Goal: Task Accomplishment & Management: Complete application form

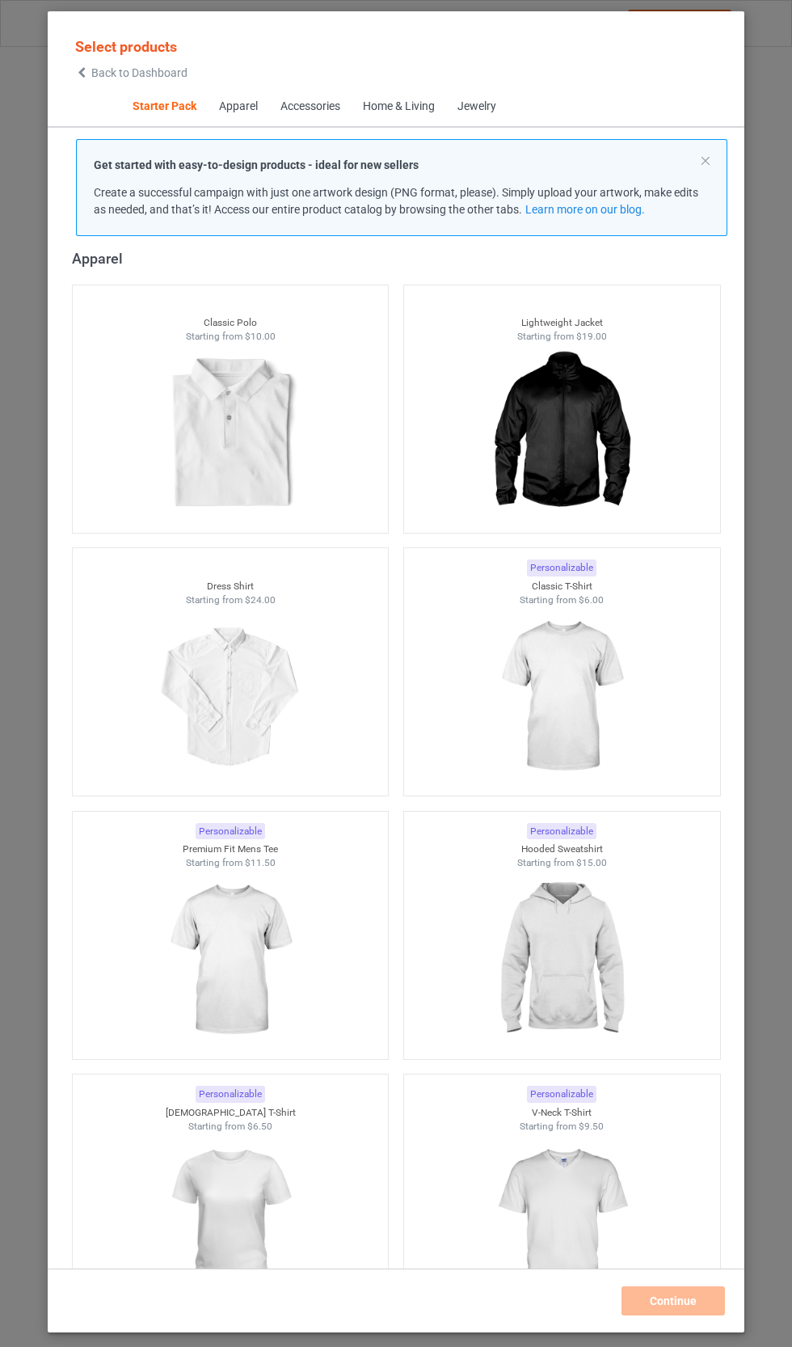
scroll to position [696, 0]
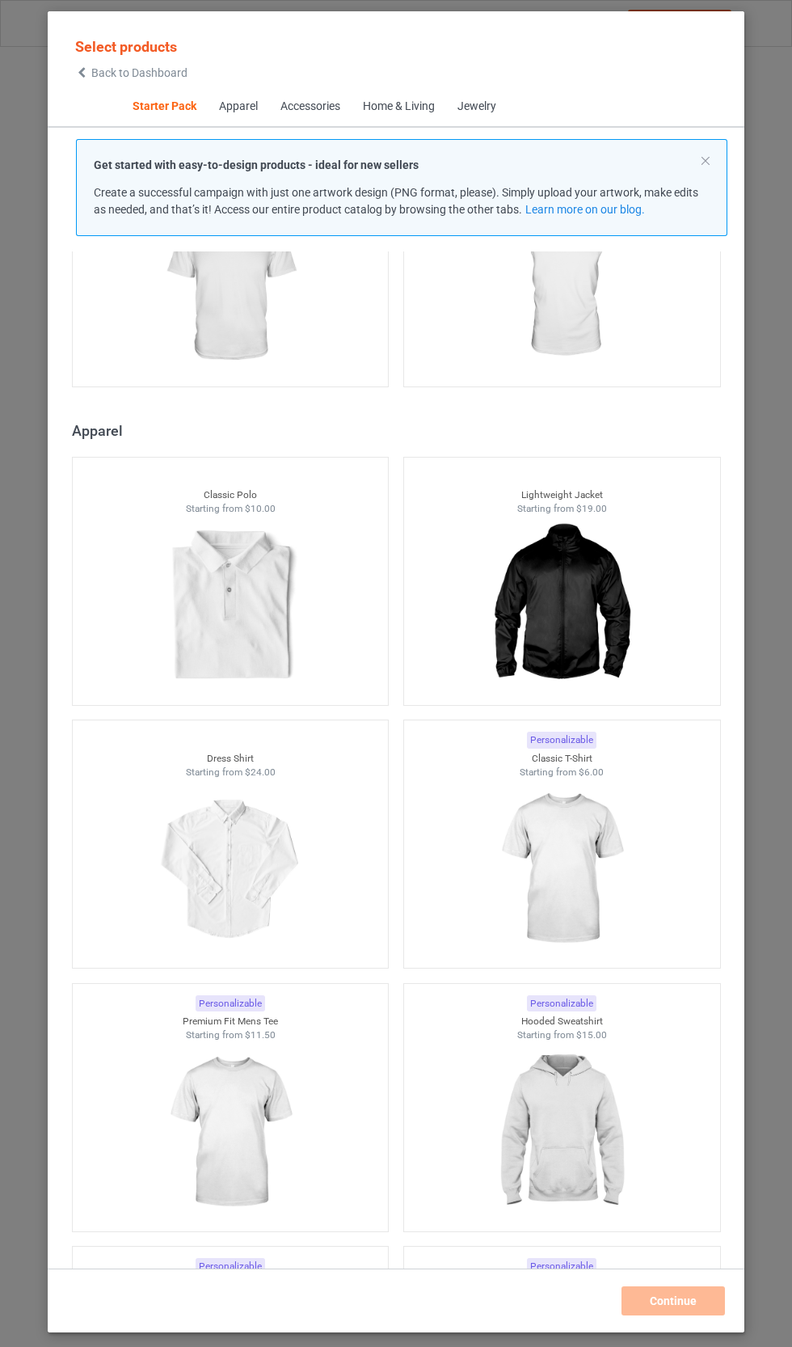
click at [281, 516] on img at bounding box center [230, 606] width 145 height 181
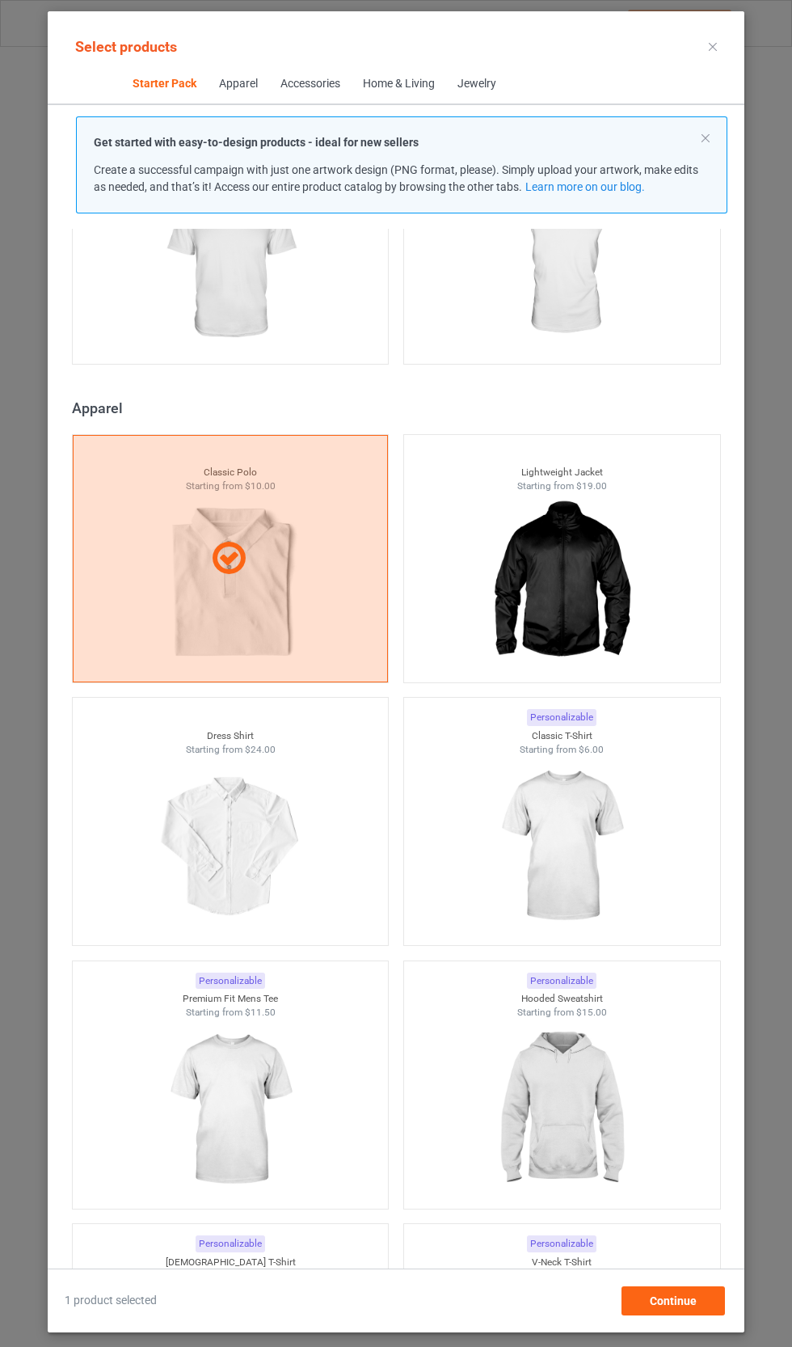
click at [293, 356] on img at bounding box center [230, 265] width 145 height 181
click at [600, 92] on img at bounding box center [561, 1] width 145 height 181
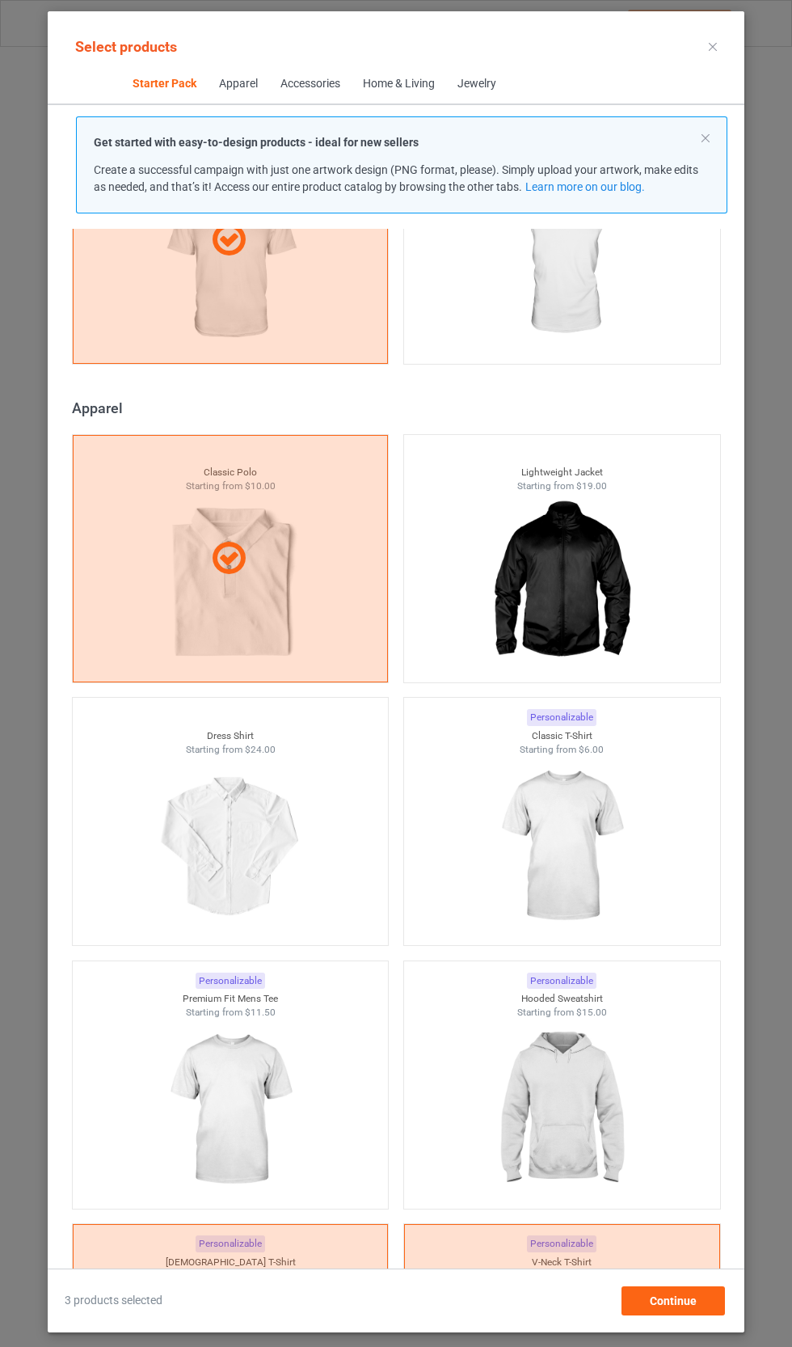
scroll to position [122, 0]
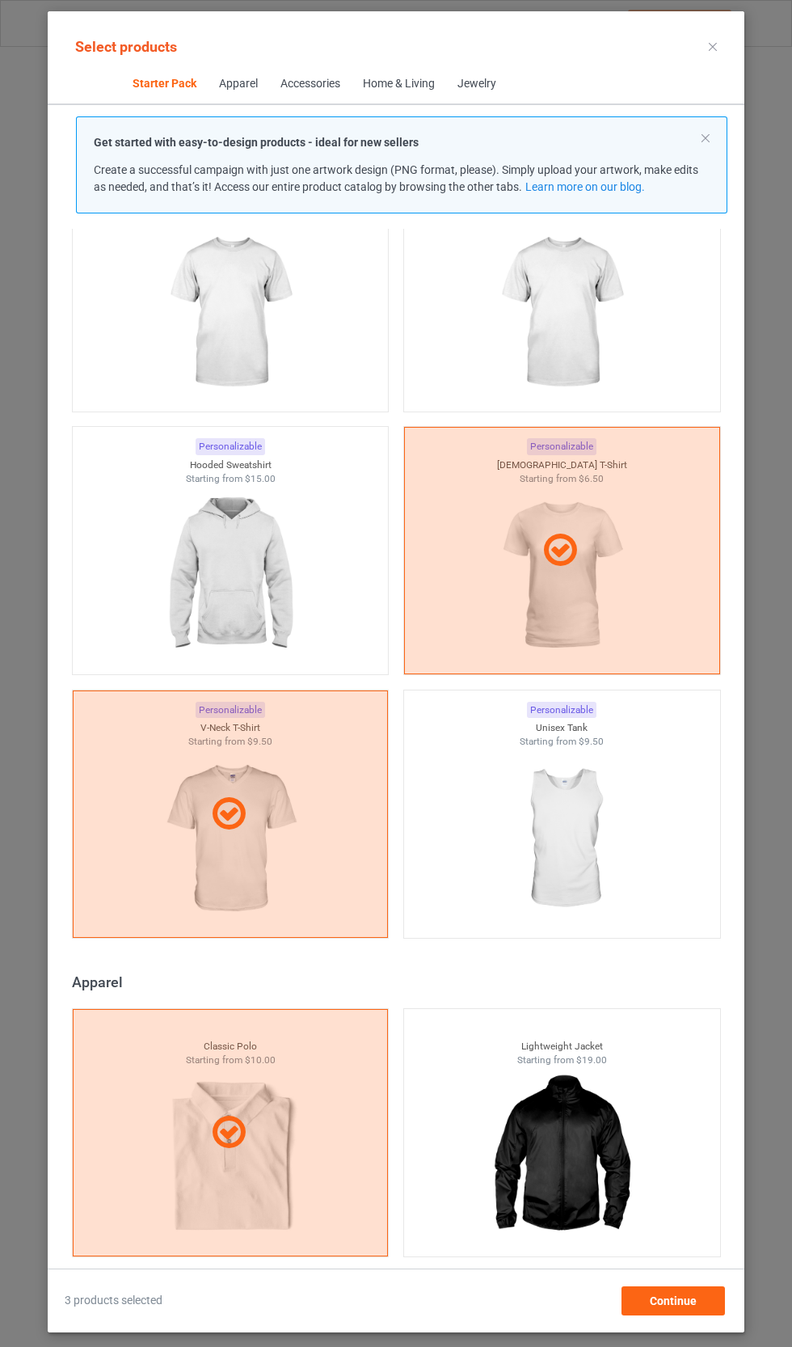
click at [593, 330] on img at bounding box center [561, 312] width 145 height 181
click at [601, 825] on img at bounding box center [561, 839] width 145 height 181
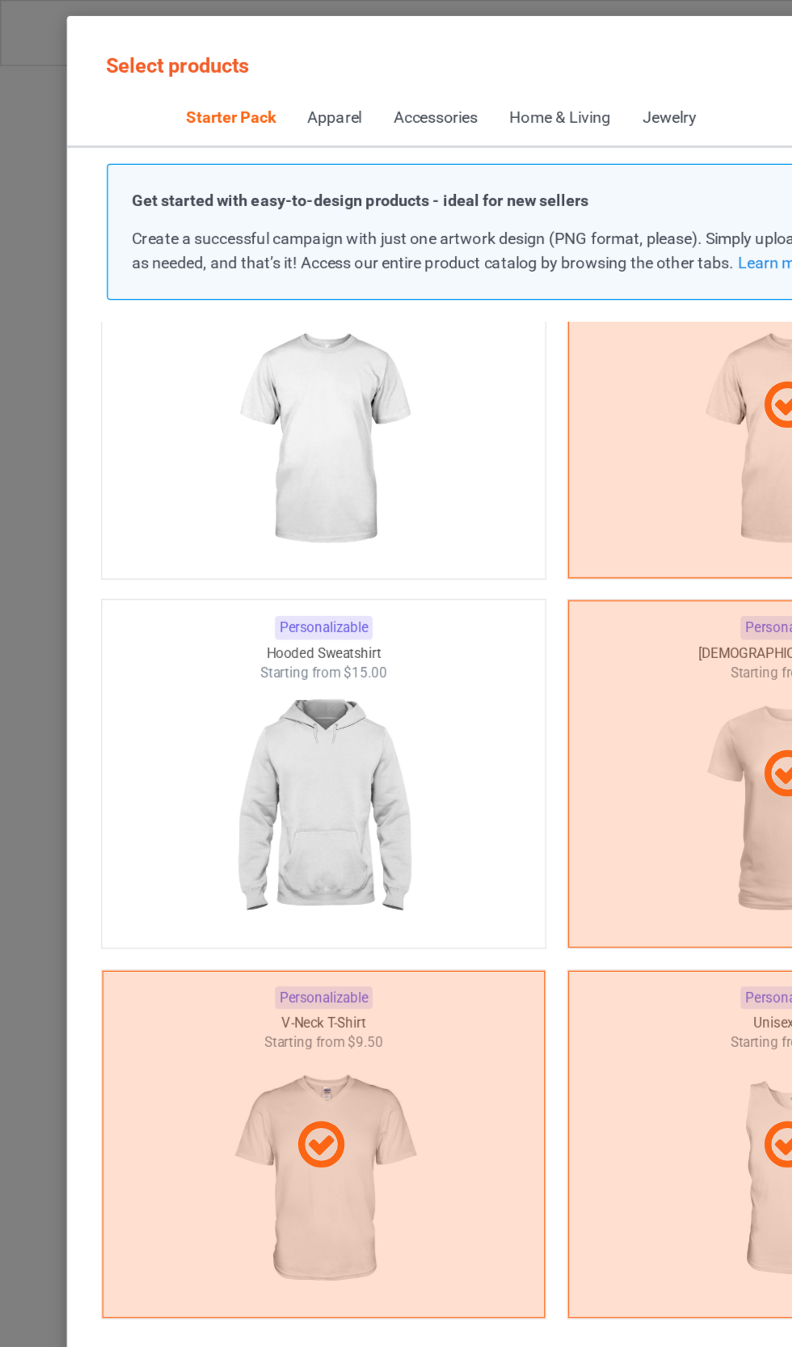
scroll to position [133, 0]
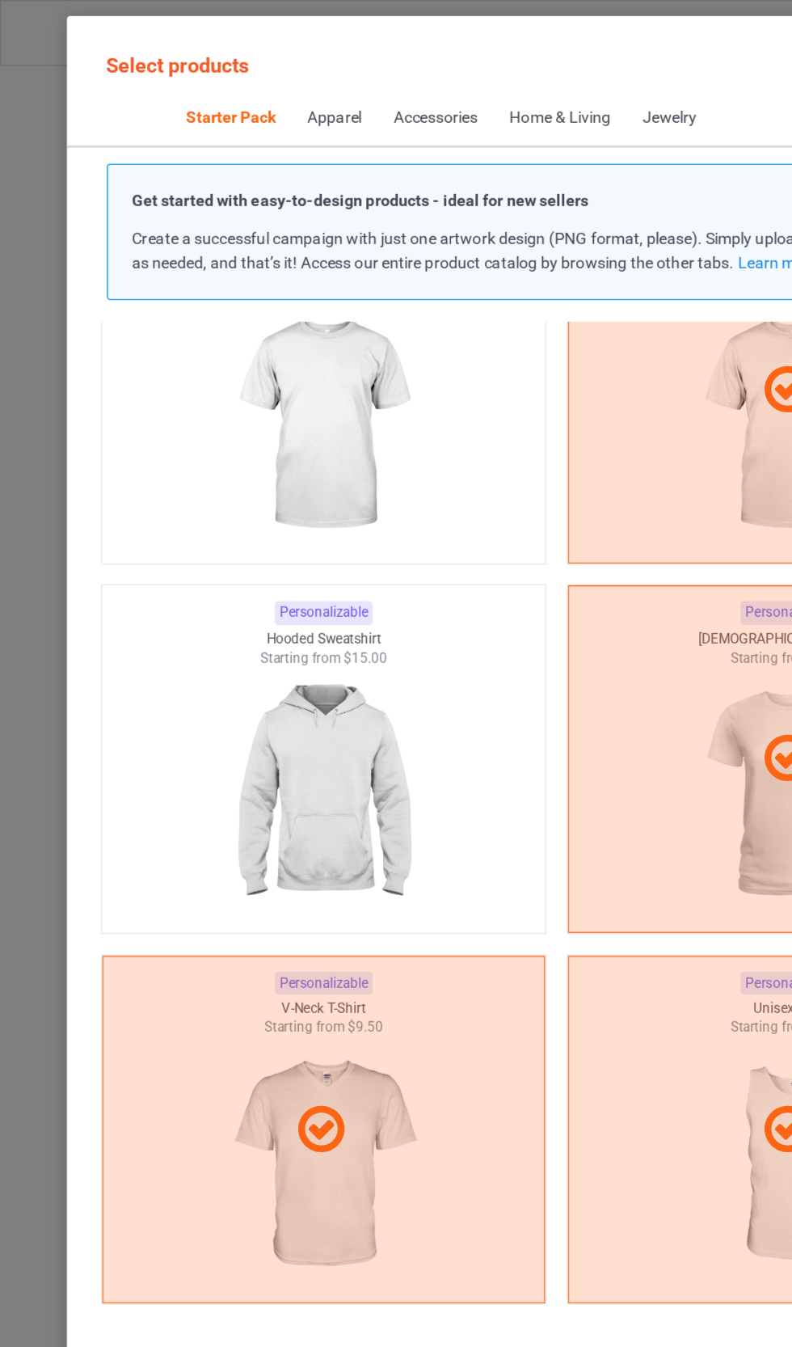
click at [306, 318] on div at bounding box center [231, 302] width 316 height 181
click at [299, 557] on img at bounding box center [230, 564] width 145 height 181
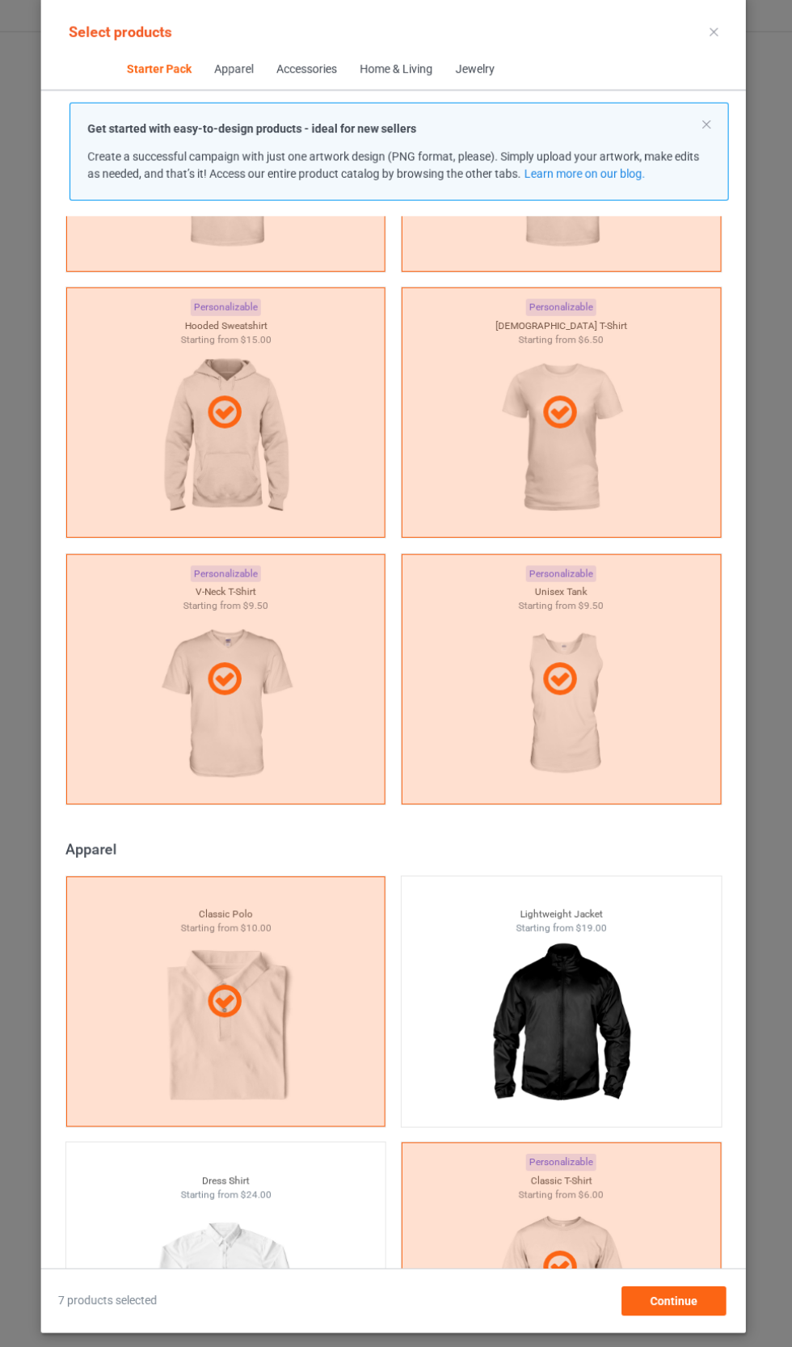
scroll to position [116, 0]
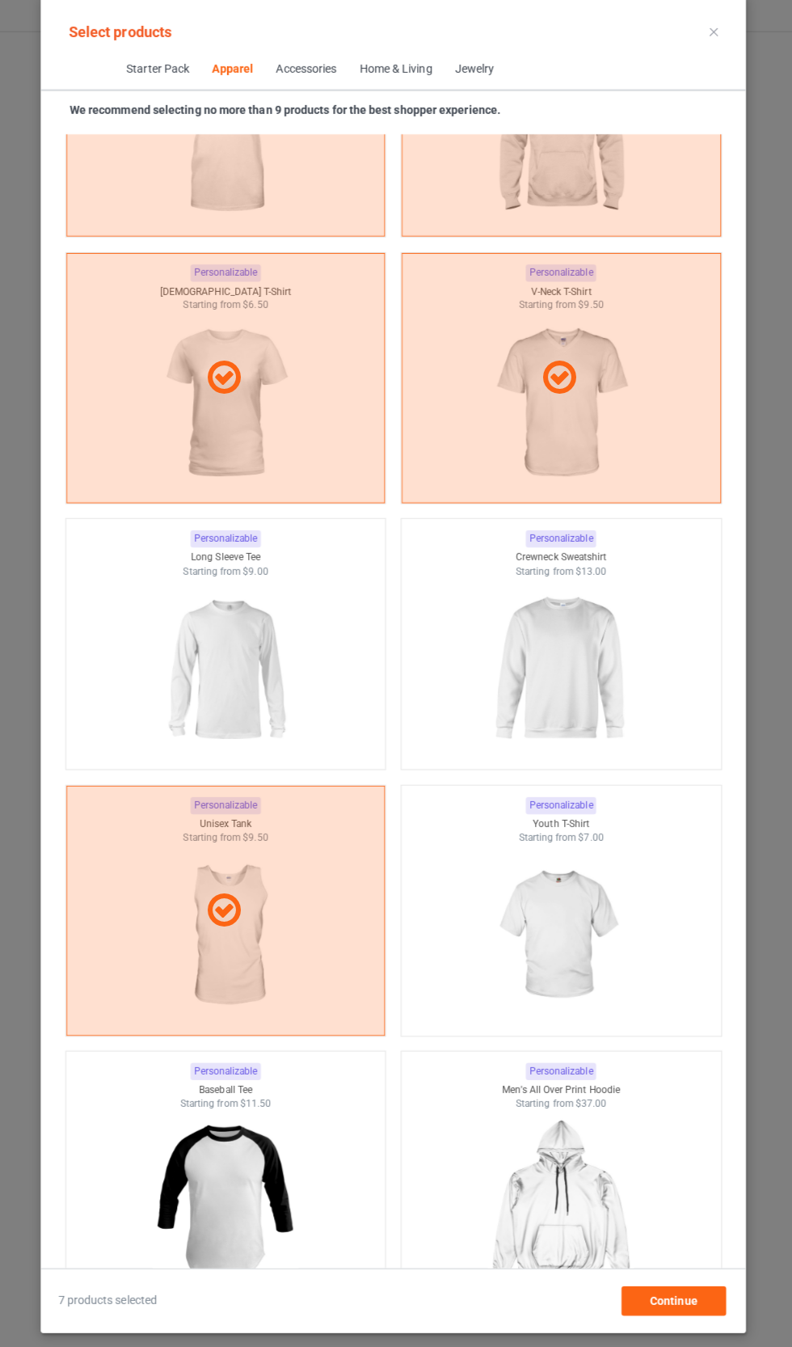
scroll to position [1575, 0]
click at [594, 609] on img at bounding box center [561, 675] width 145 height 181
click at [289, 585] on img at bounding box center [230, 675] width 145 height 181
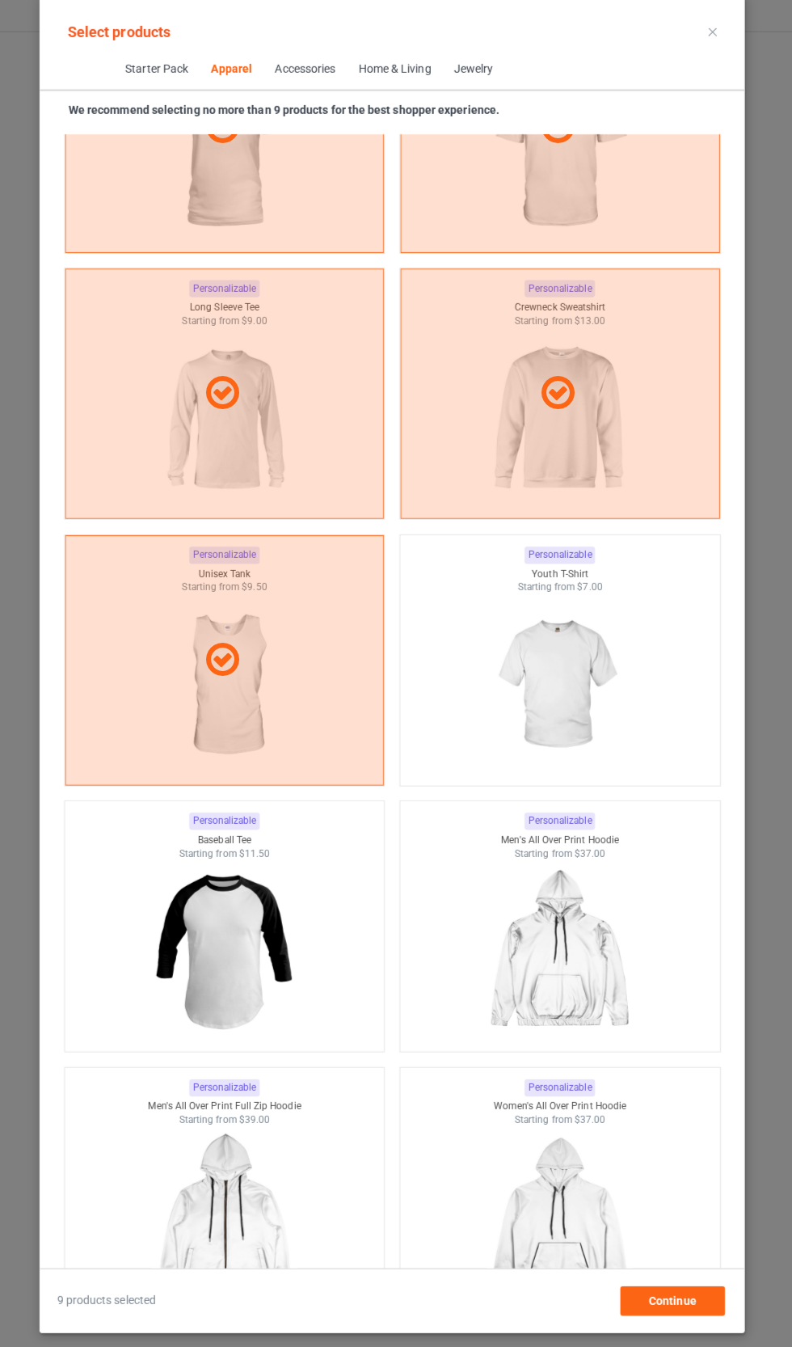
scroll to position [1823, 0]
click at [607, 863] on img at bounding box center [561, 953] width 145 height 181
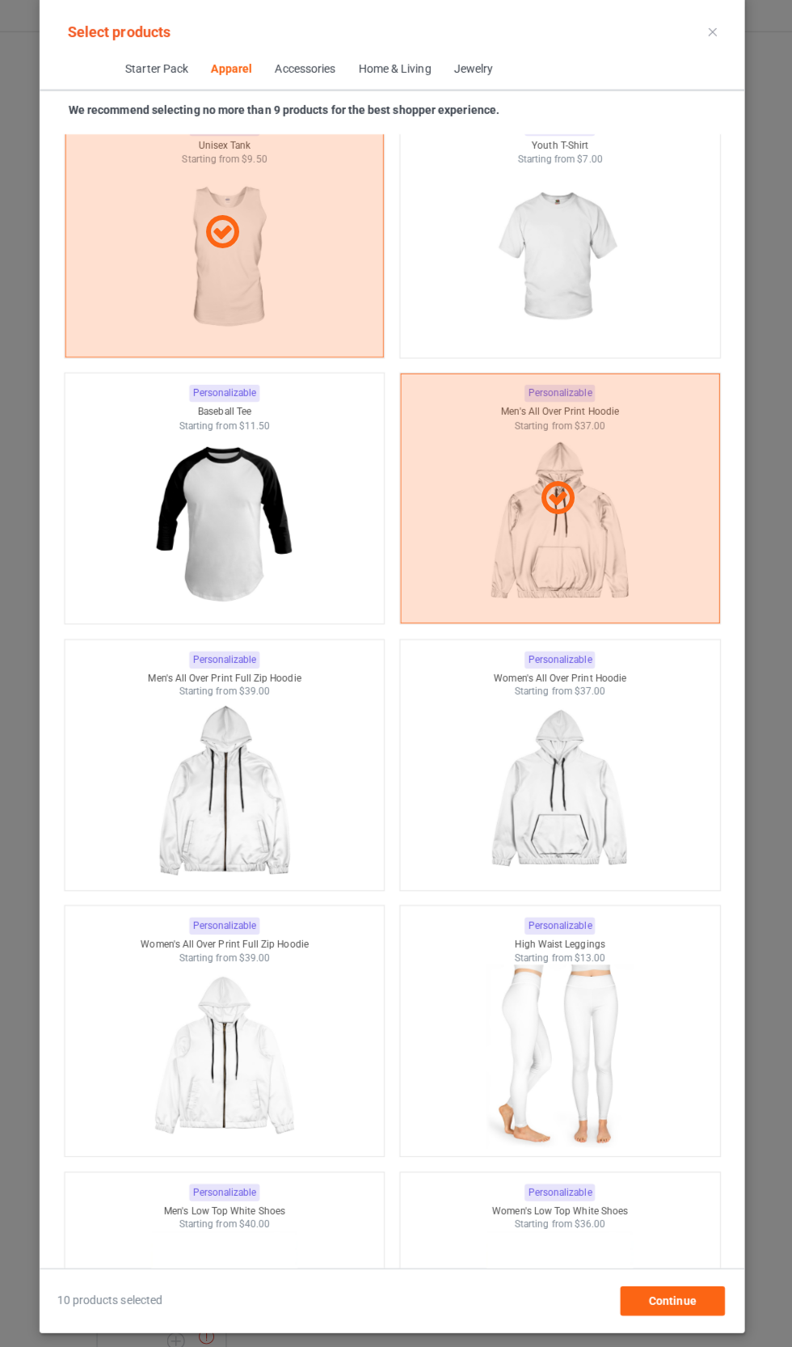
scroll to position [0, 0]
click at [285, 449] on img at bounding box center [230, 532] width 145 height 181
click at [589, 200] on img at bounding box center [561, 269] width 145 height 181
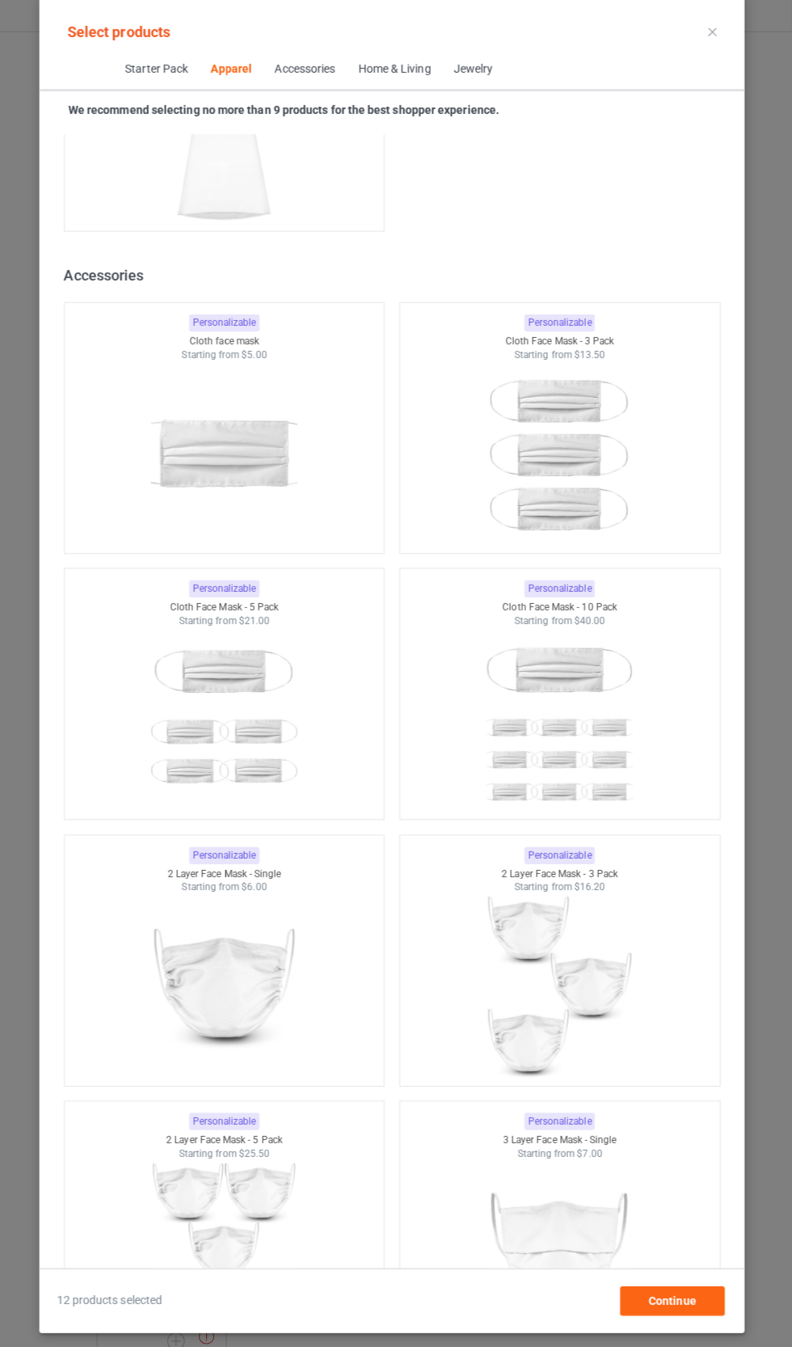
click at [584, 1162] on img at bounding box center [561, 1252] width 145 height 181
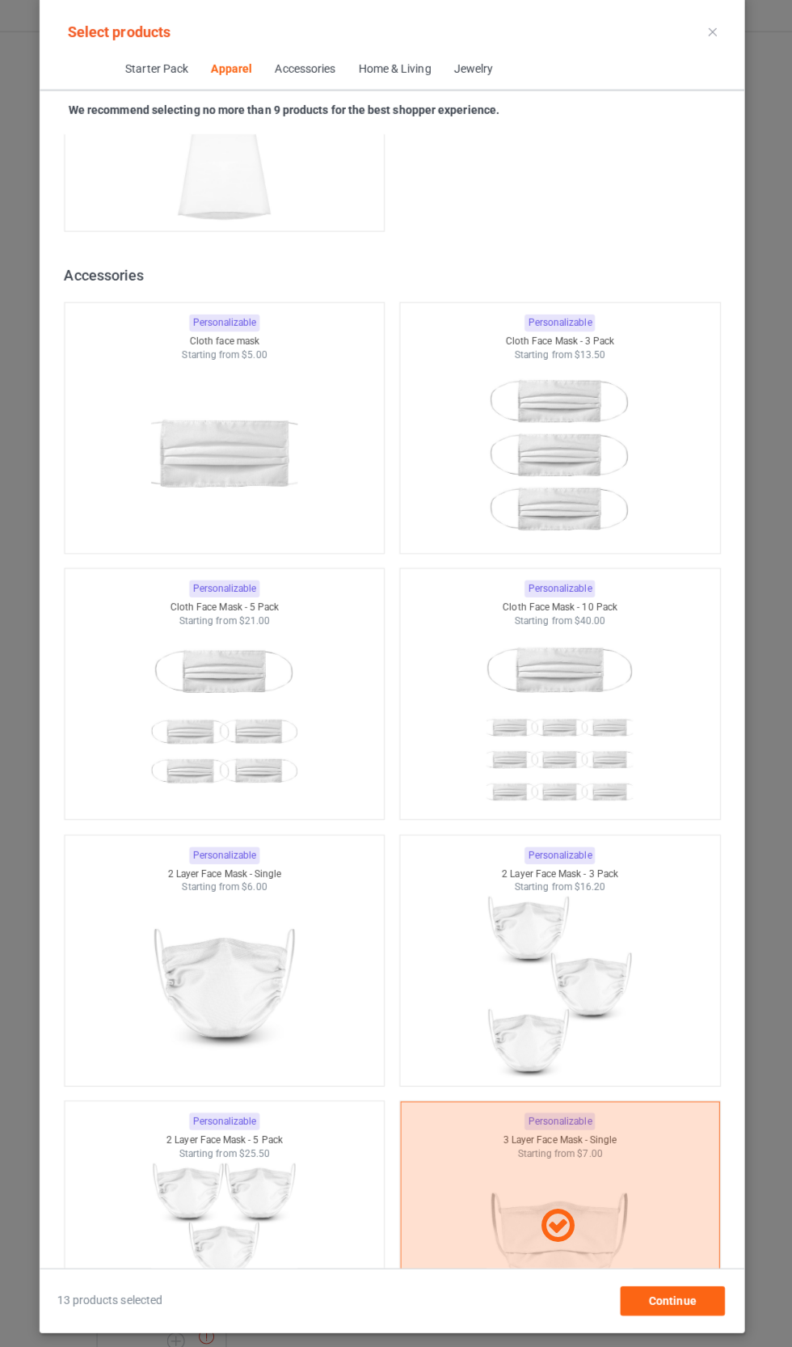
click at [333, 925] on div at bounding box center [231, 989] width 316 height 181
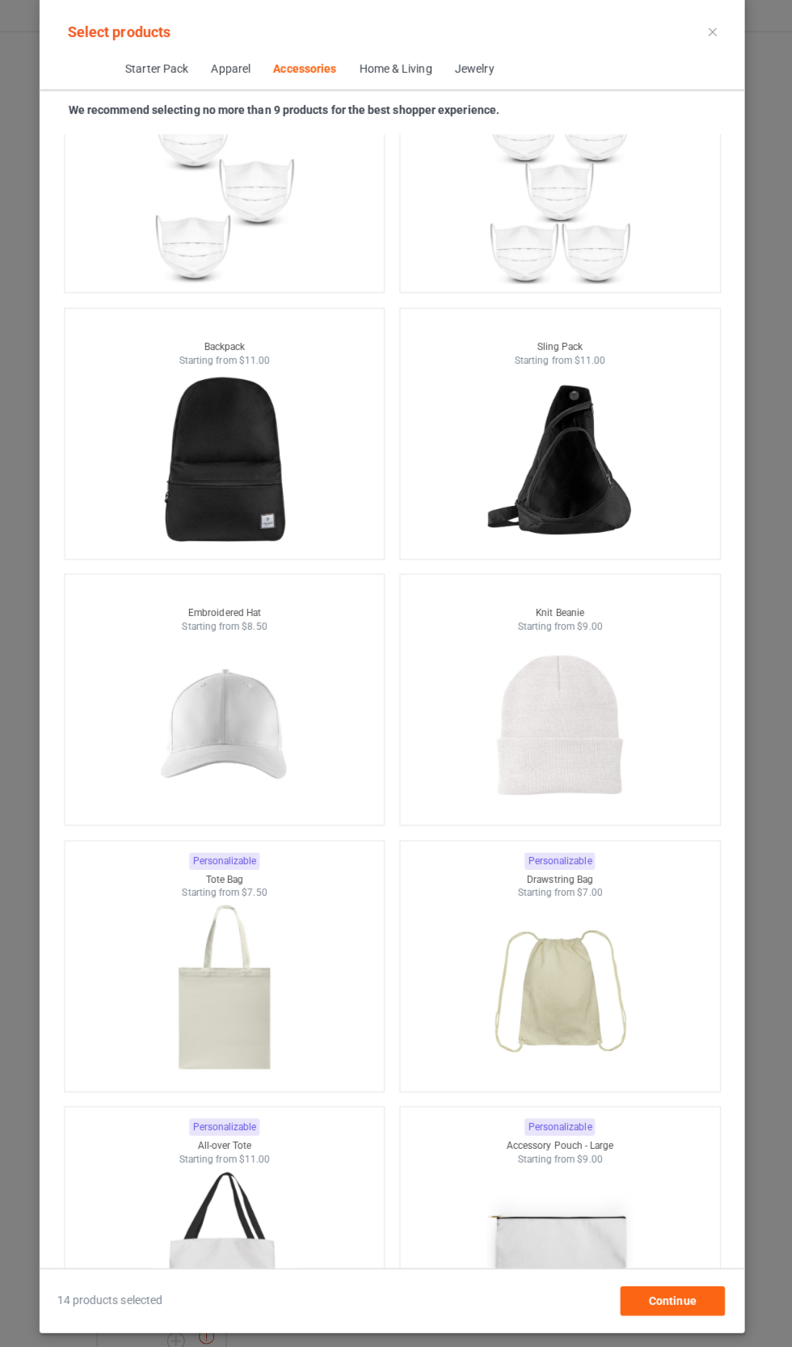
click at [301, 908] on img at bounding box center [230, 995] width 145 height 181
click at [561, 905] on img at bounding box center [561, 995] width 145 height 181
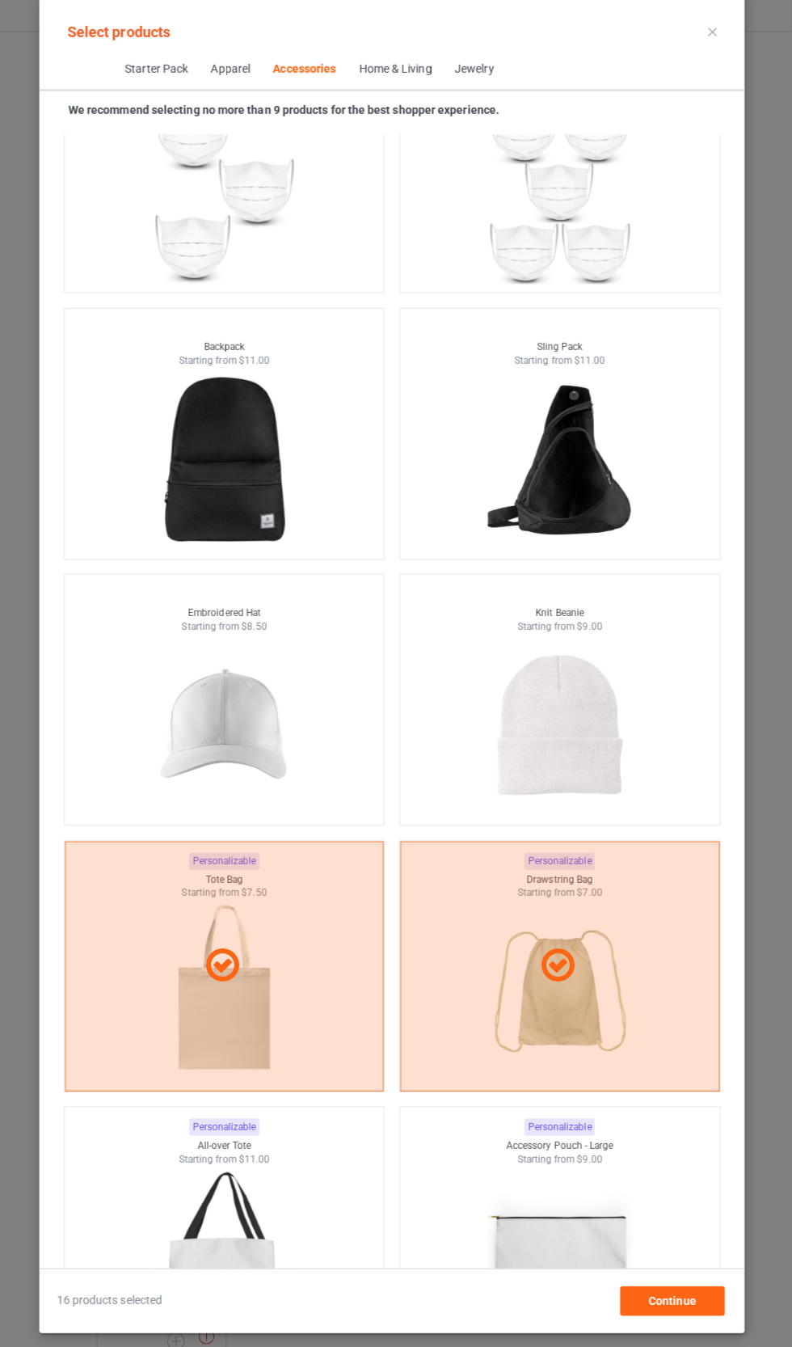
click at [282, 392] on img at bounding box center [230, 468] width 145 height 181
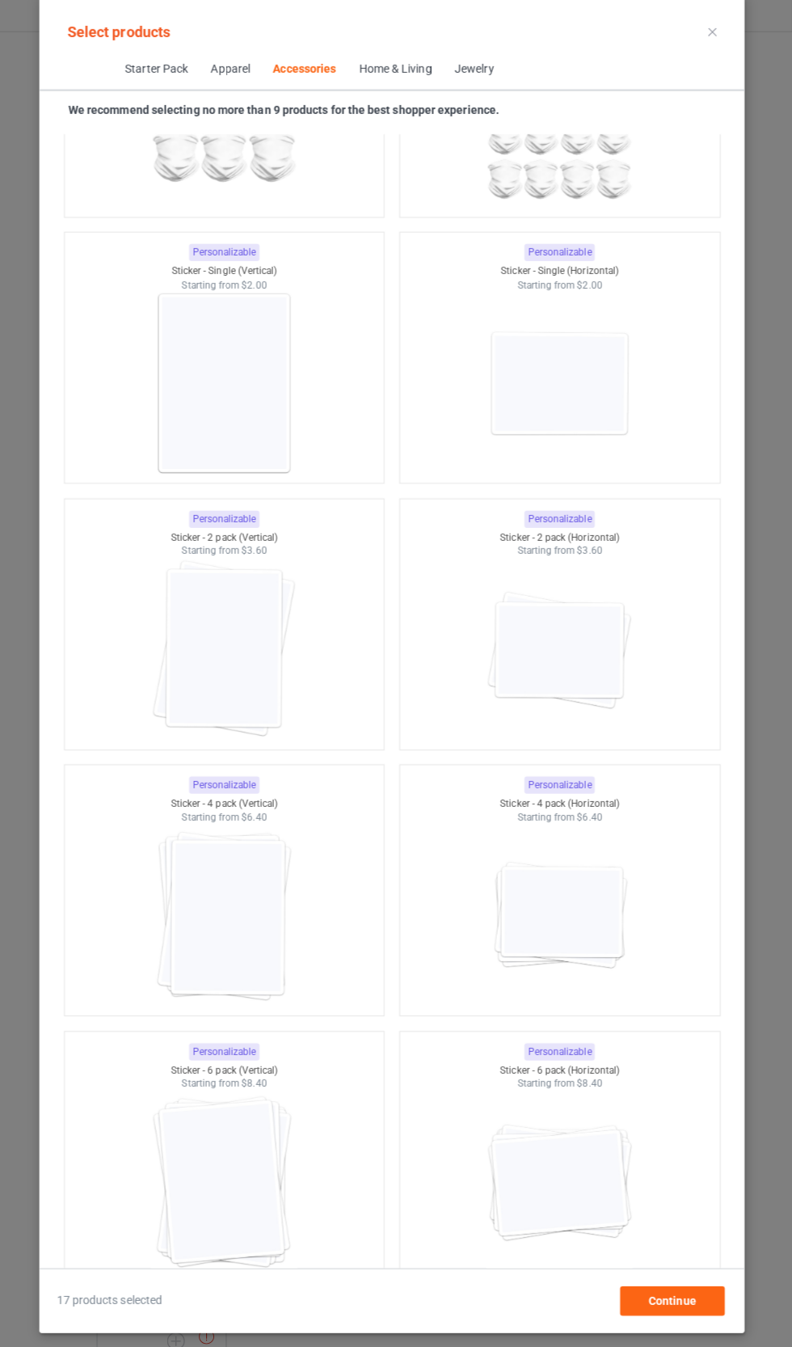
click at [610, 567] on img at bounding box center [561, 657] width 145 height 181
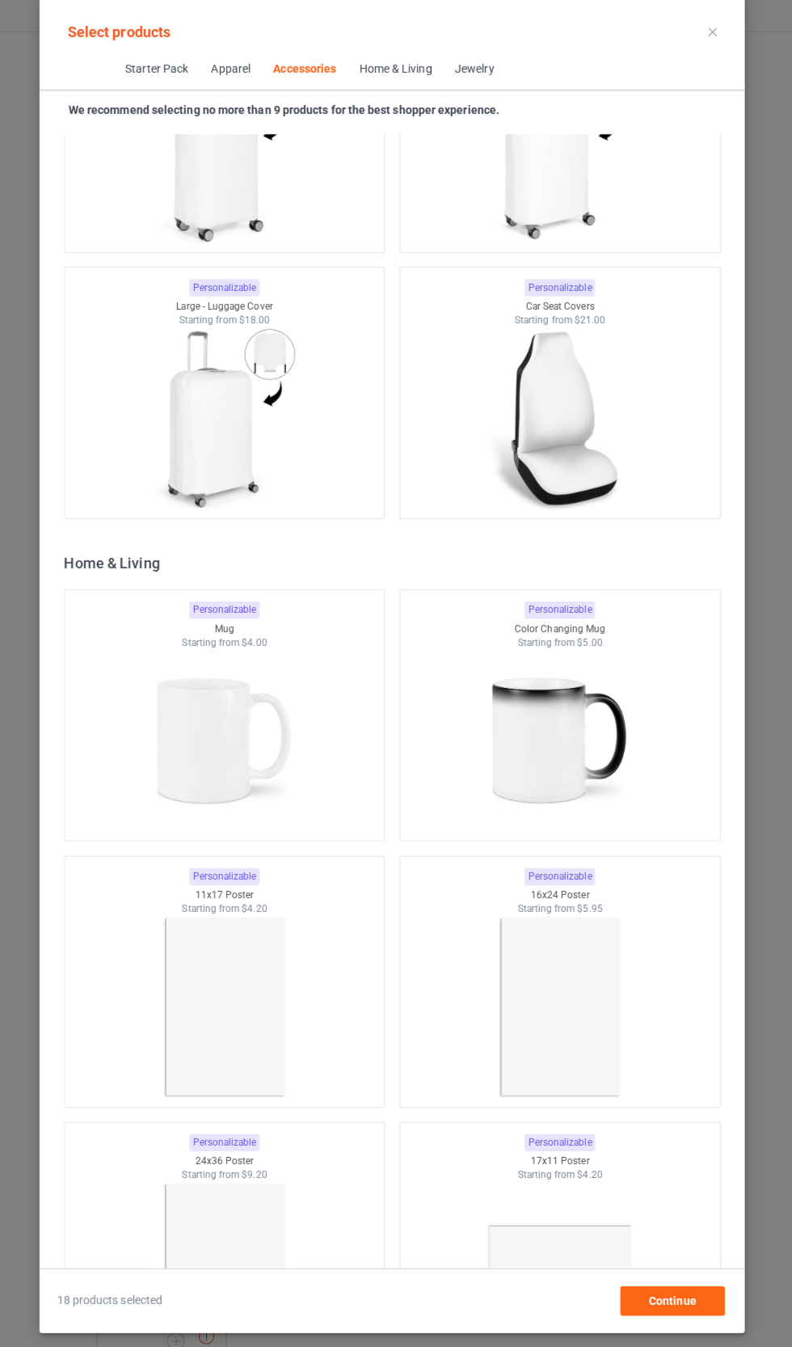
click at [591, 656] on img at bounding box center [561, 746] width 145 height 181
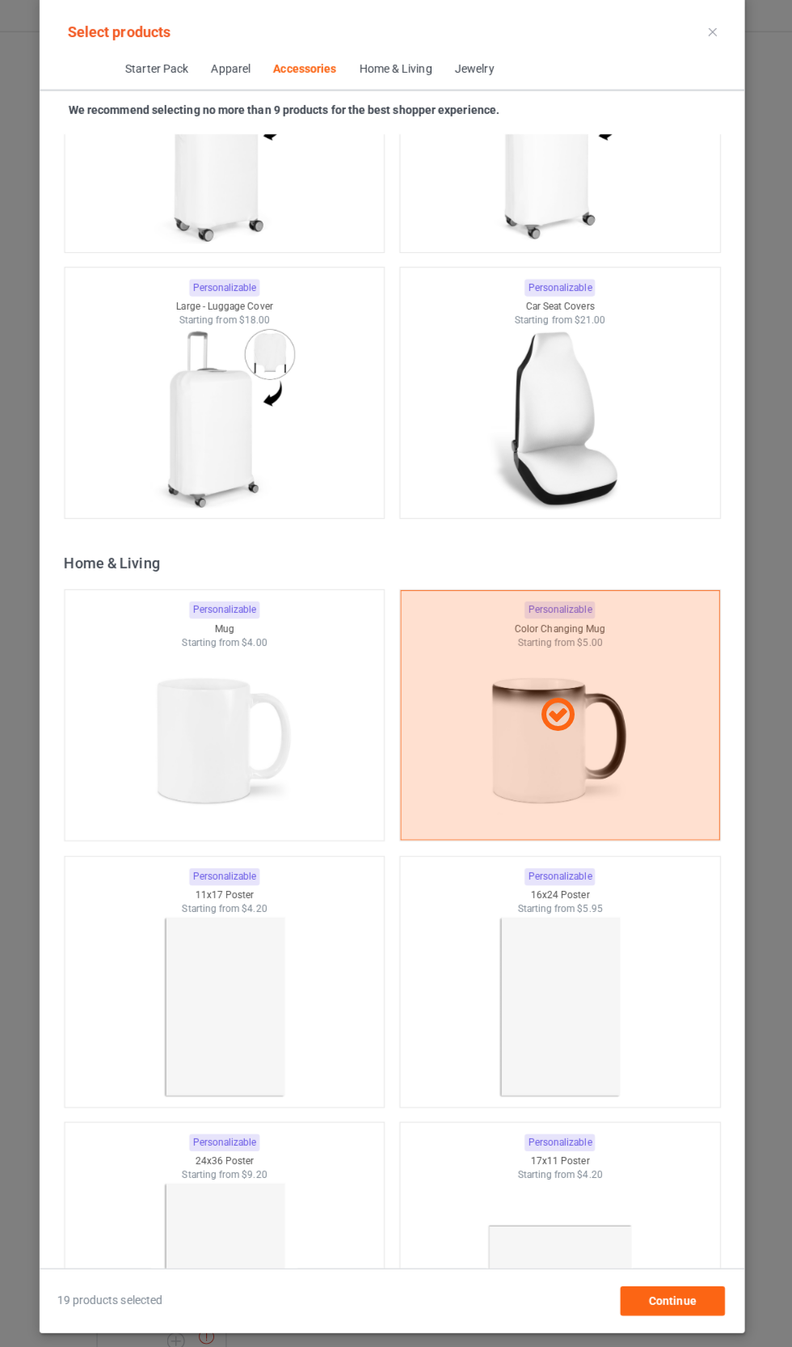
click at [310, 656] on div at bounding box center [231, 746] width 316 height 181
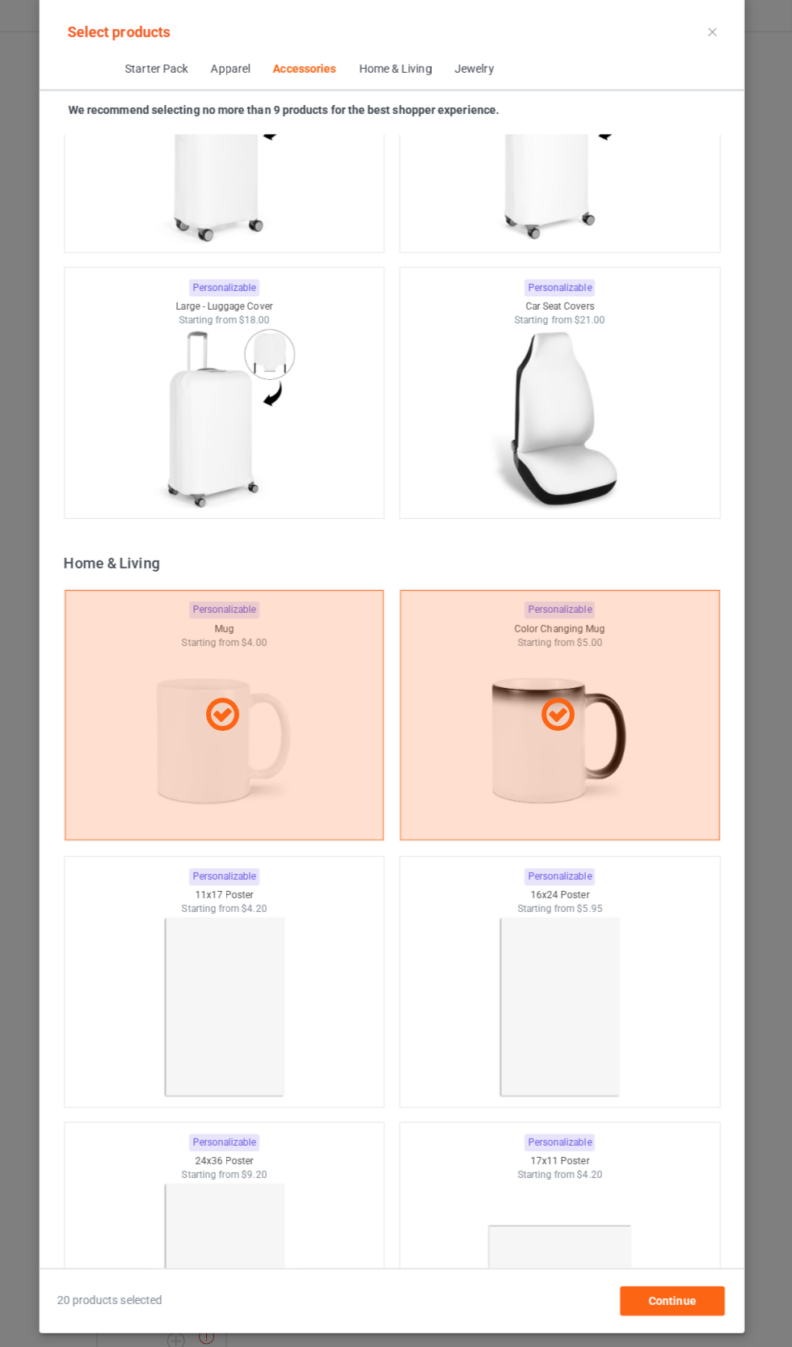
click at [576, 627] on div at bounding box center [562, 721] width 316 height 247
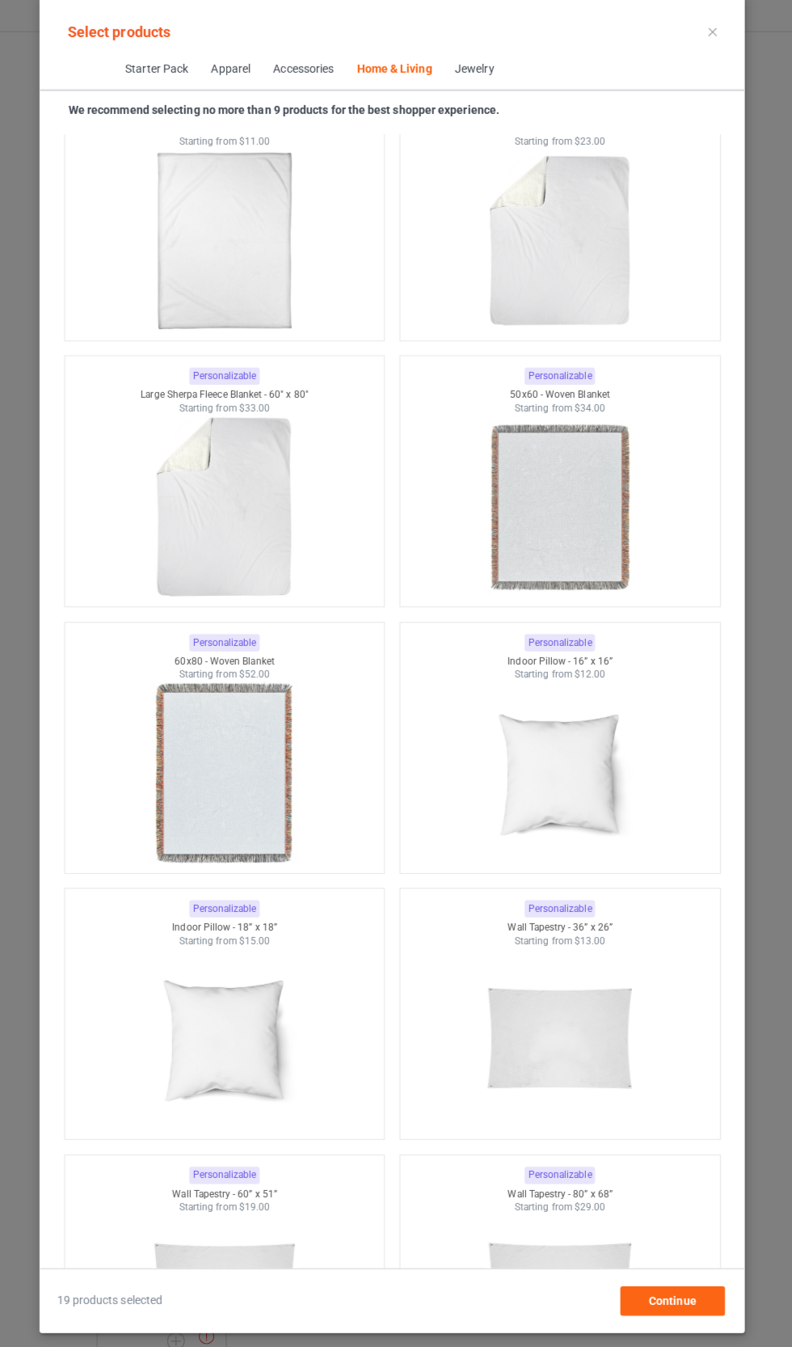
click at [580, 716] on img at bounding box center [561, 779] width 145 height 181
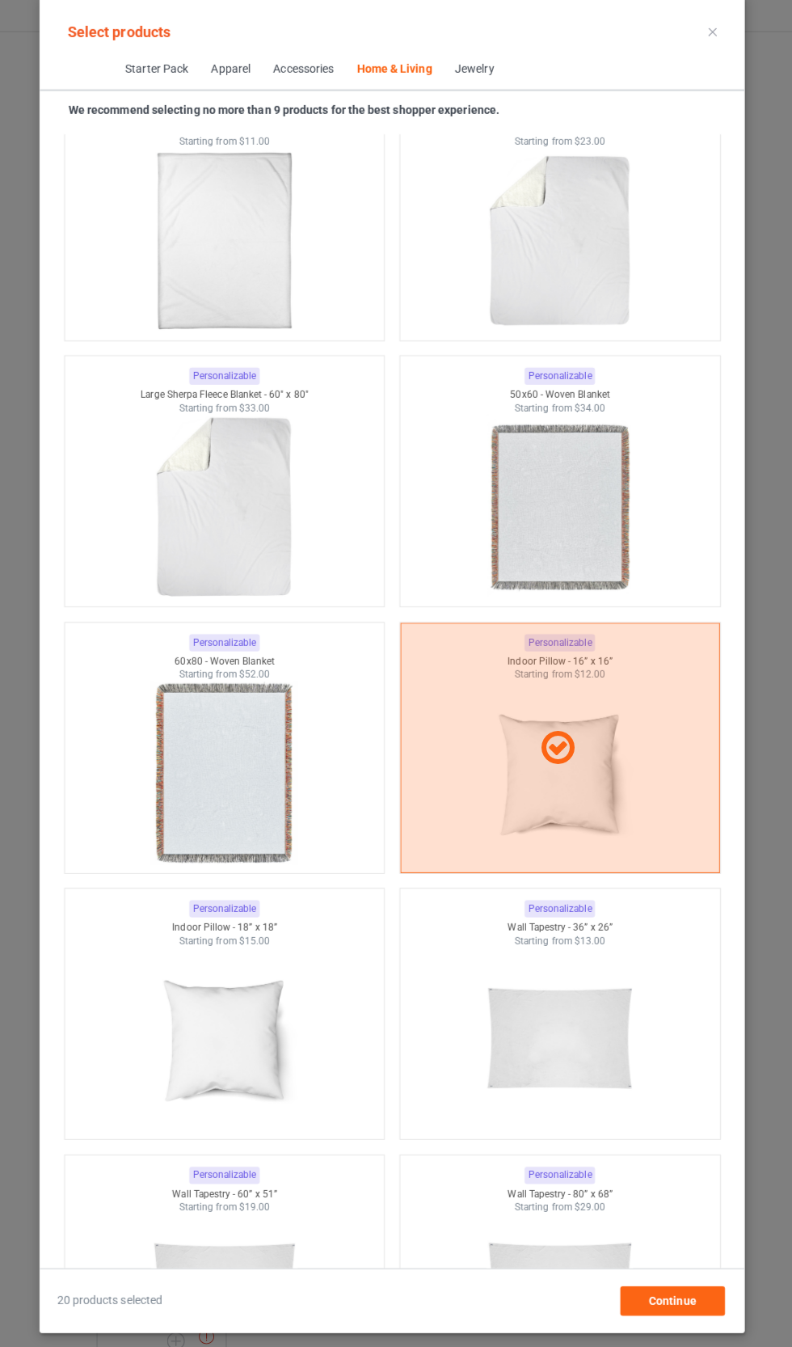
click at [331, 951] on div at bounding box center [231, 1041] width 316 height 181
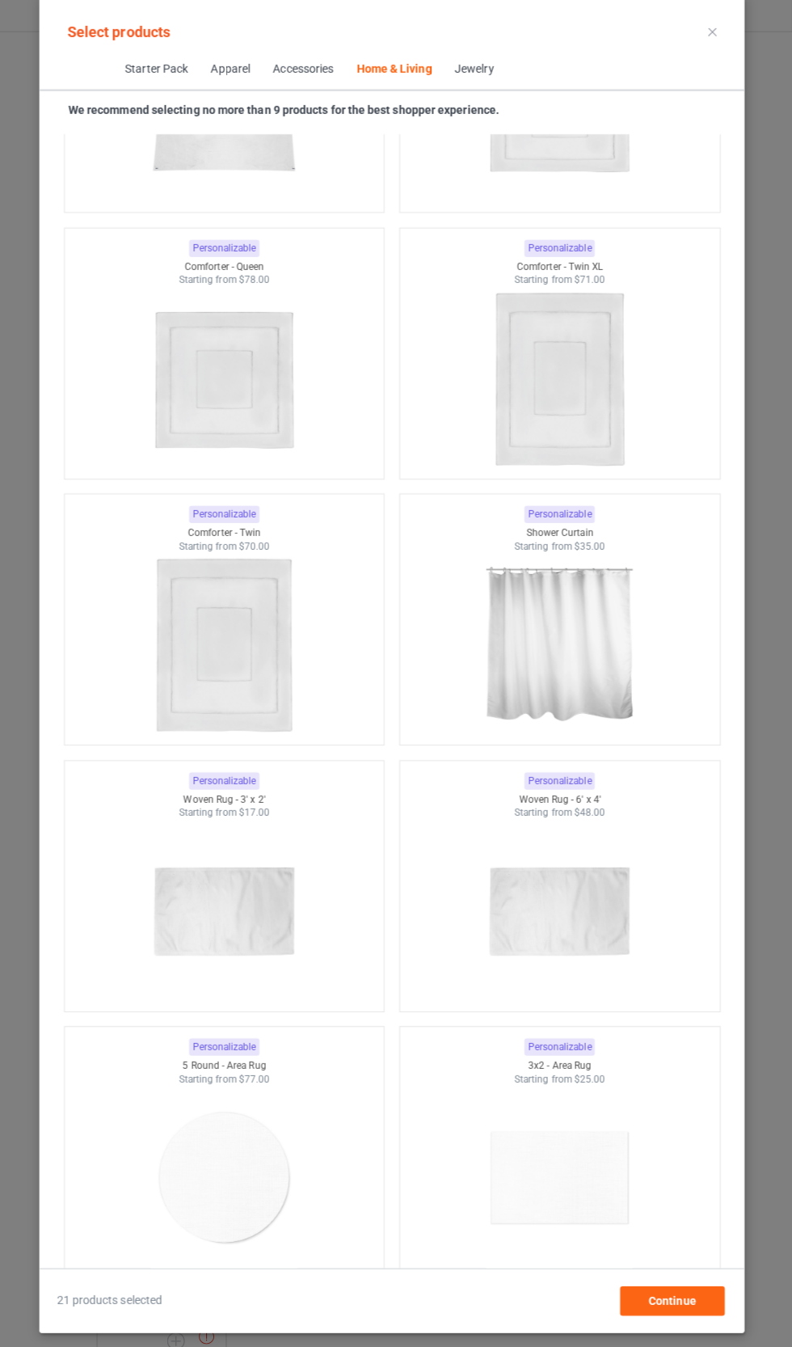
click at [613, 562] on img at bounding box center [561, 652] width 145 height 181
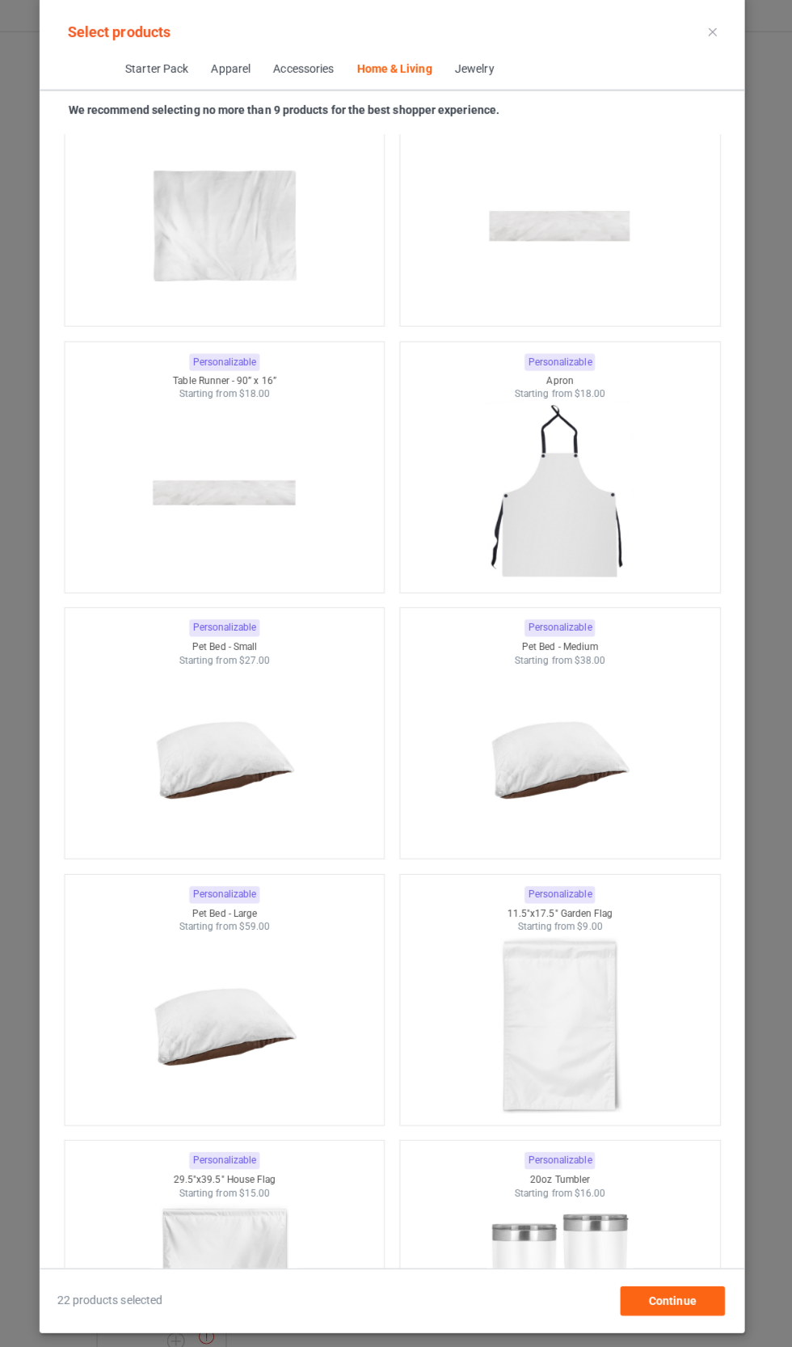
click at [602, 938] on img at bounding box center [561, 1028] width 145 height 181
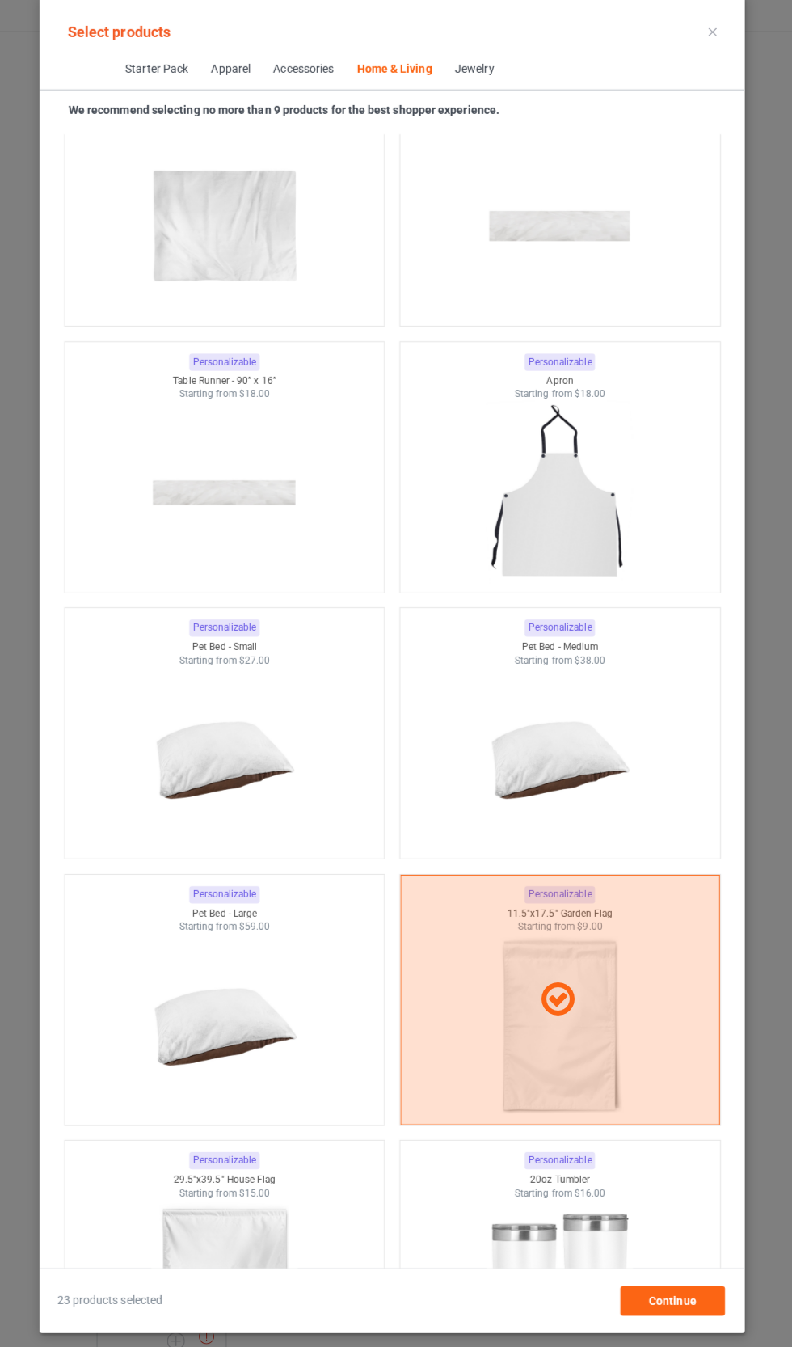
click at [622, 951] on div at bounding box center [562, 1002] width 316 height 247
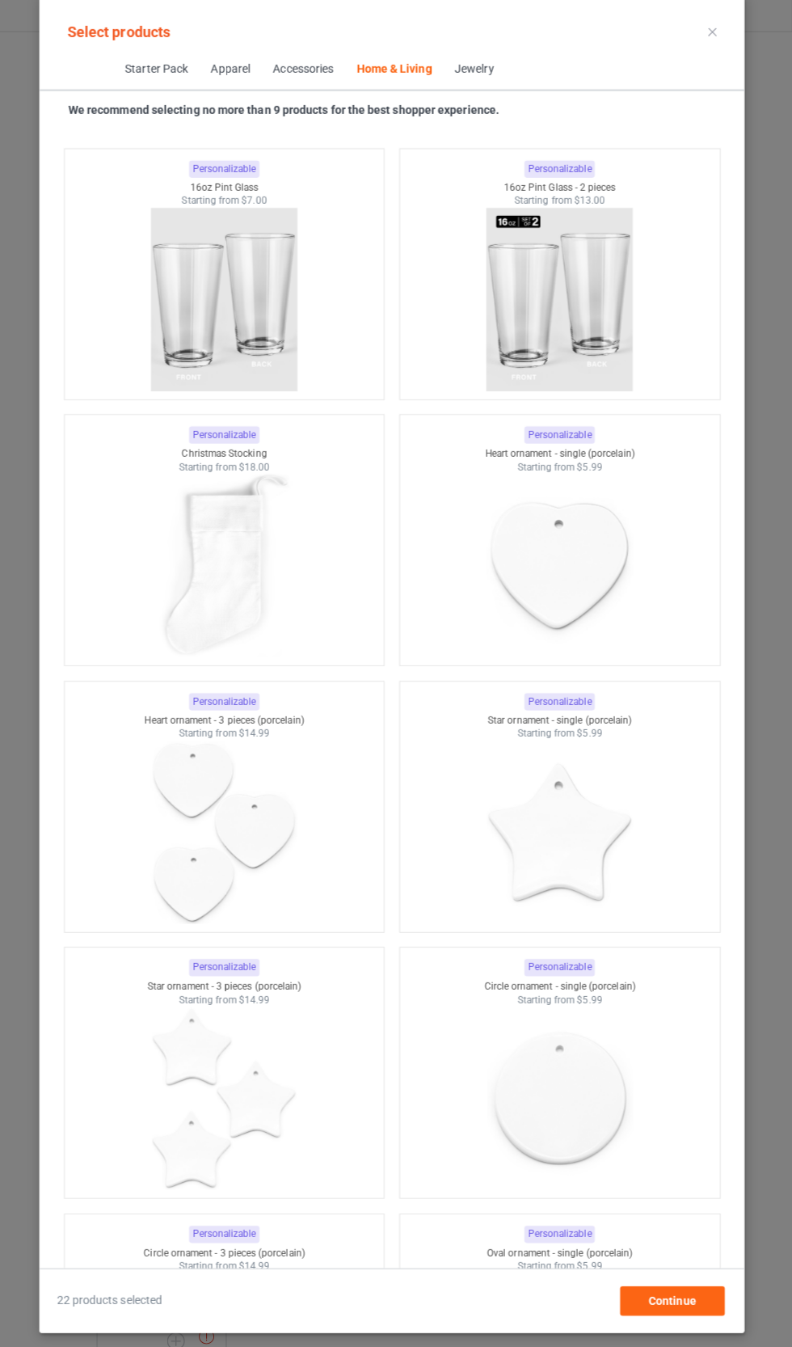
click at [596, 483] on img at bounding box center [561, 573] width 145 height 181
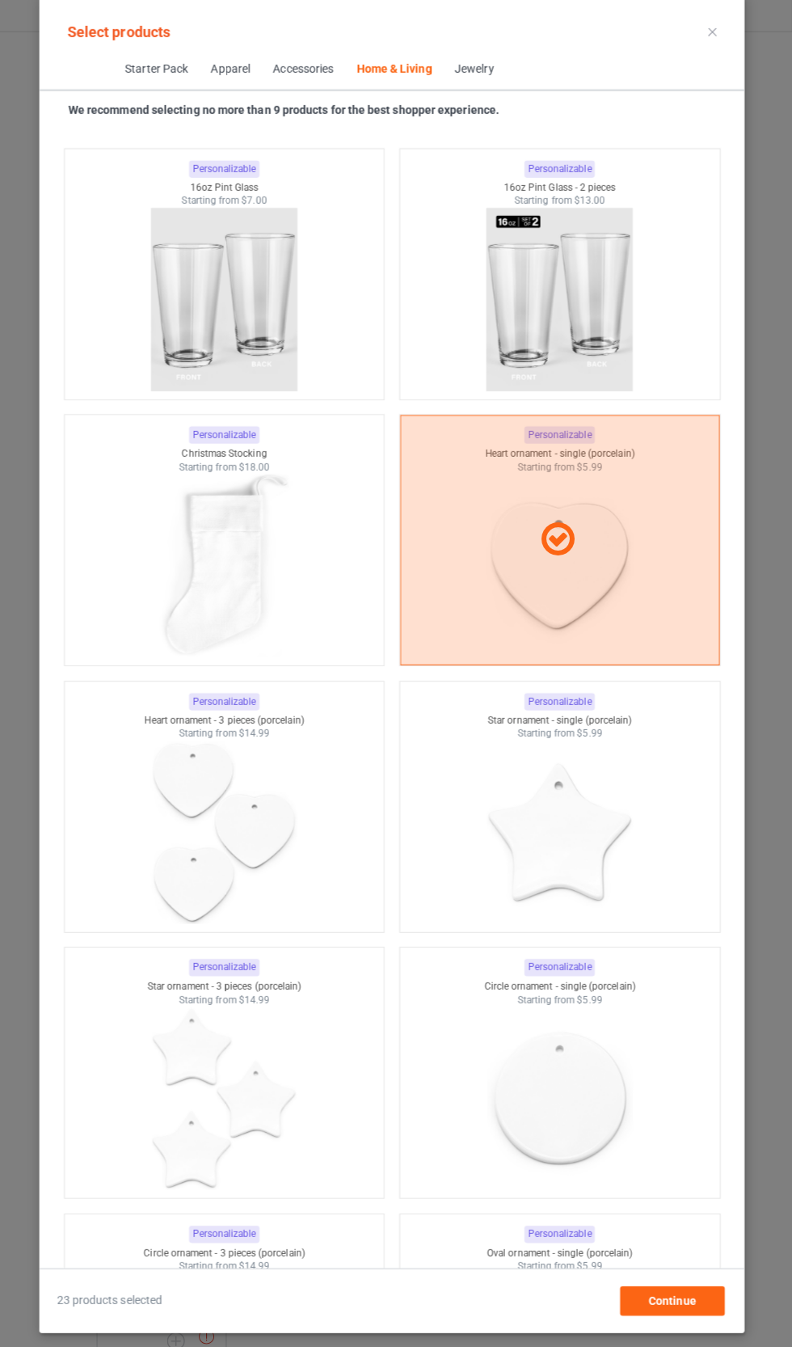
click at [603, 1010] on img at bounding box center [561, 1100] width 145 height 181
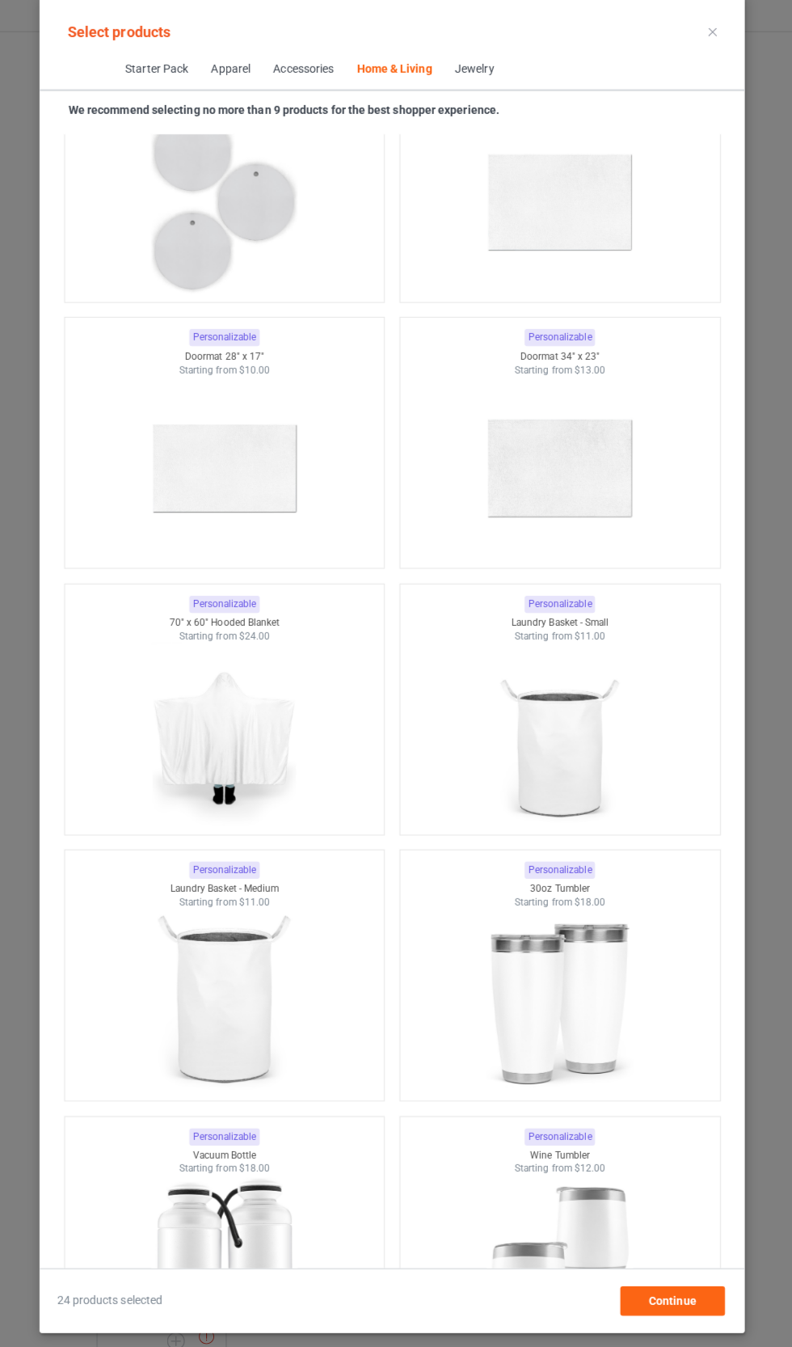
click at [270, 651] on img at bounding box center [230, 741] width 145 height 181
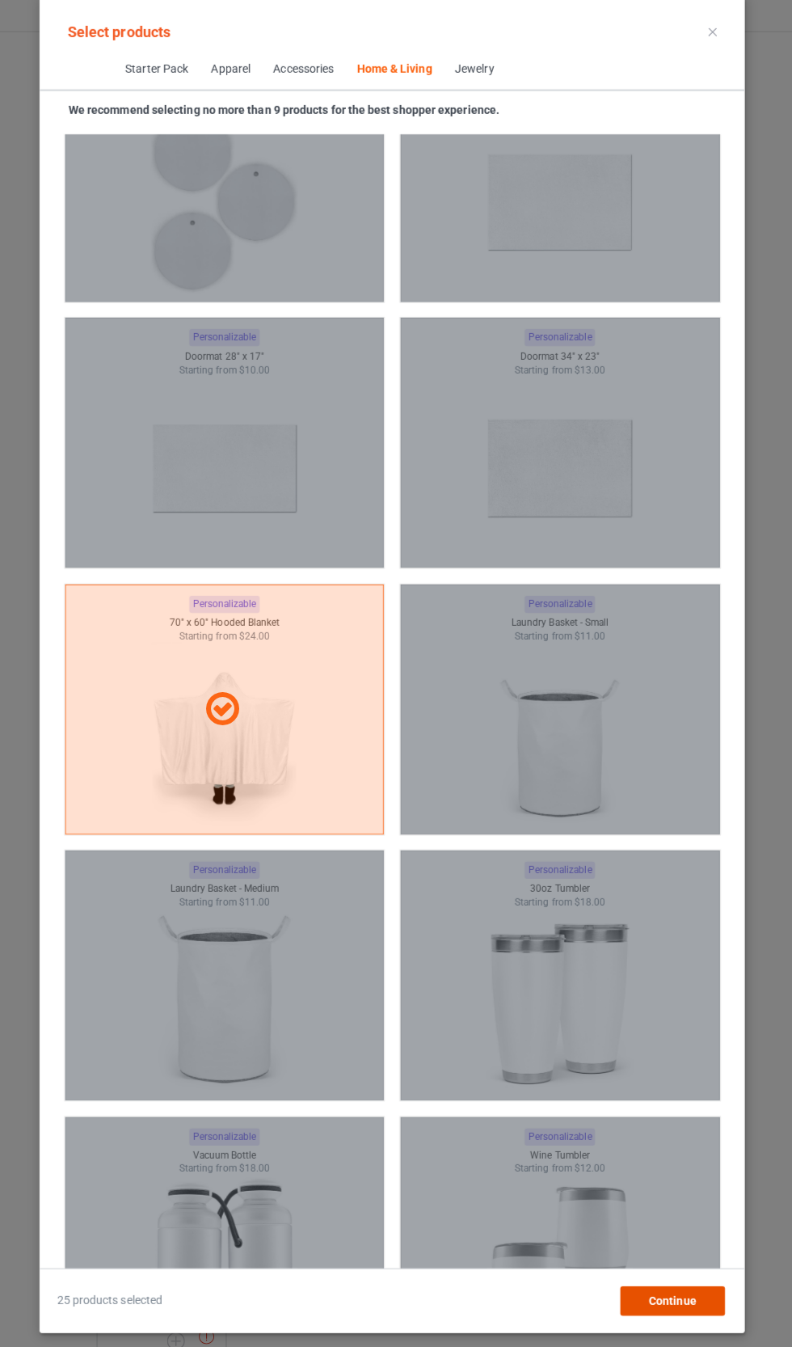
click at [722, 1315] on div "Continue" at bounding box center [673, 1300] width 103 height 29
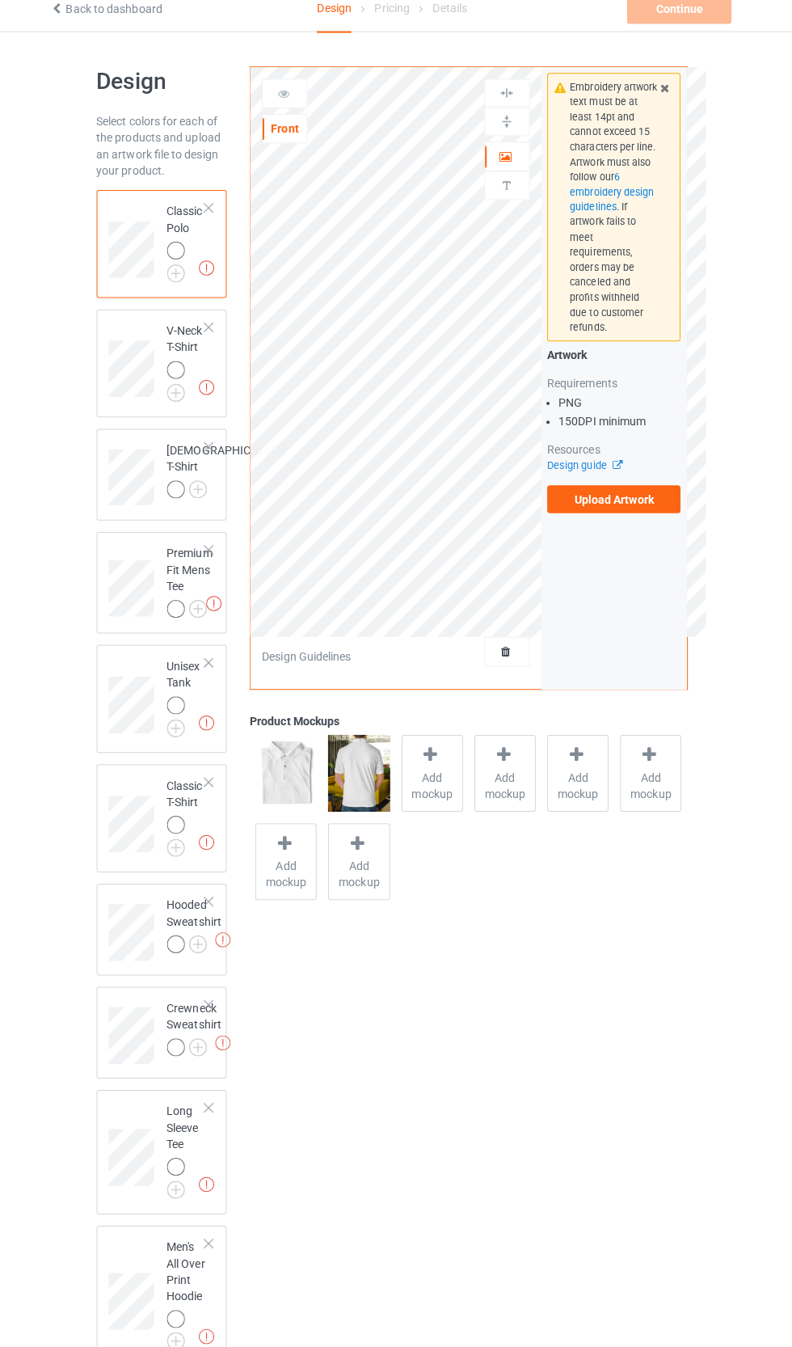
click at [656, 495] on label "Upload Artwork" at bounding box center [616, 508] width 133 height 27
click at [0, 0] on input "Upload Artwork" at bounding box center [0, 0] width 0 height 0
click at [0, 0] on img at bounding box center [0, 0] width 0 height 0
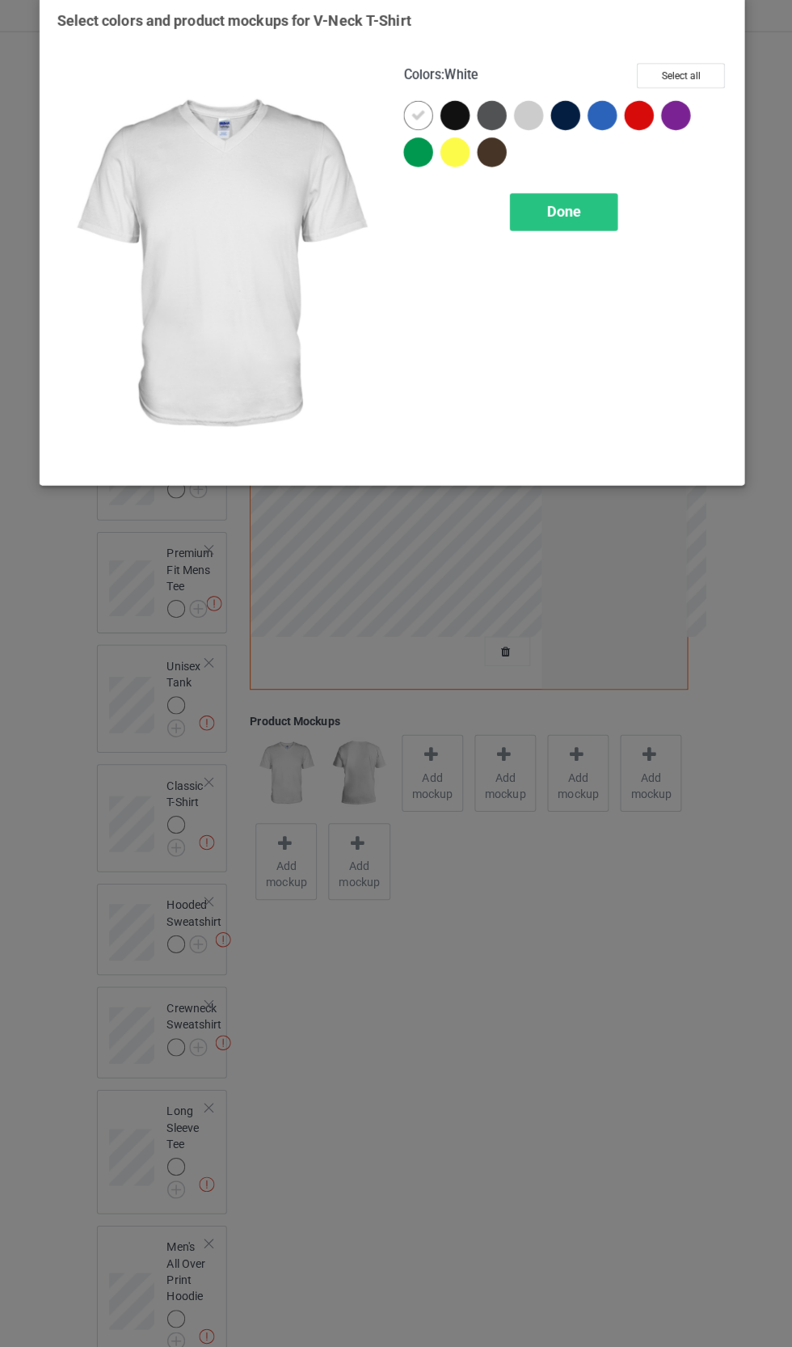
click at [591, 212] on div "Done" at bounding box center [565, 224] width 107 height 37
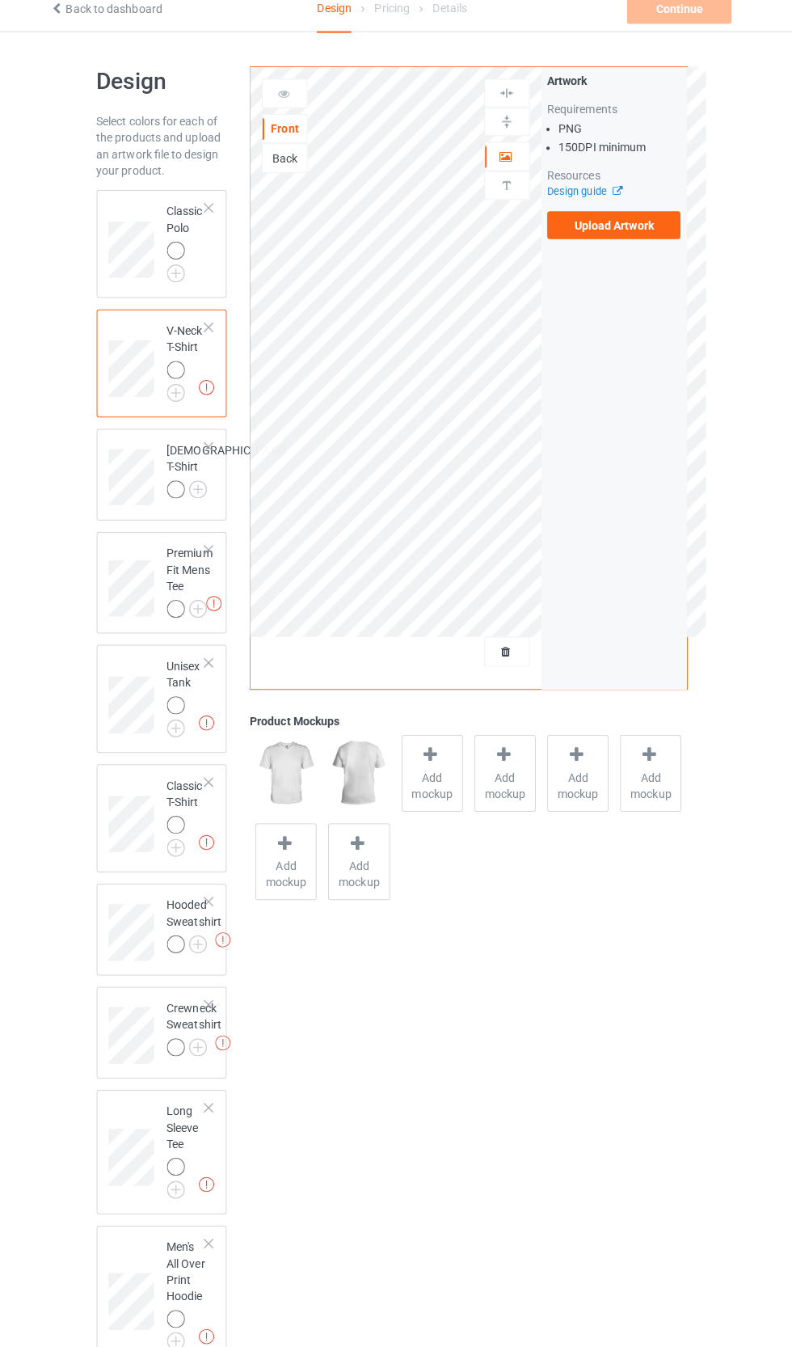
click at [0, 0] on img at bounding box center [0, 0] width 0 height 0
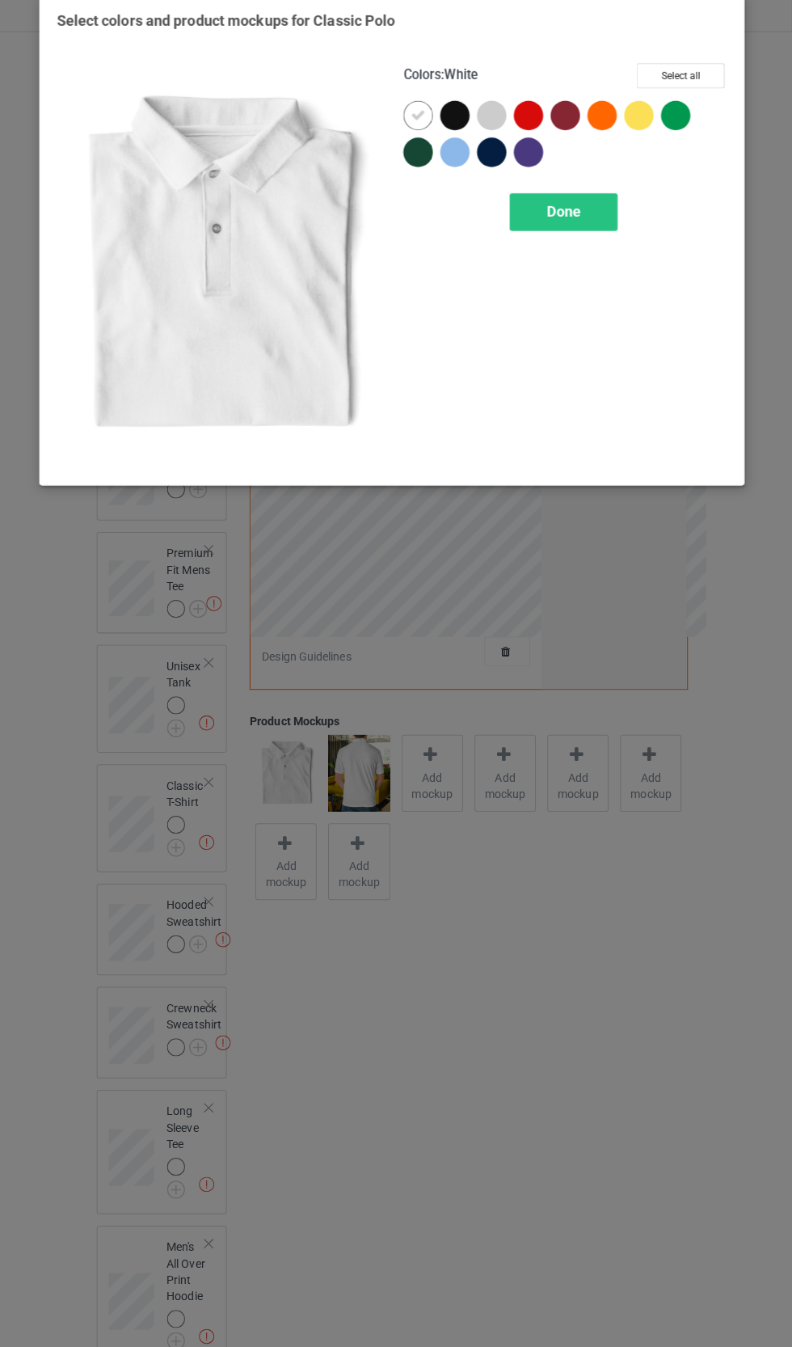
click at [613, 224] on div "Done" at bounding box center [565, 224] width 107 height 37
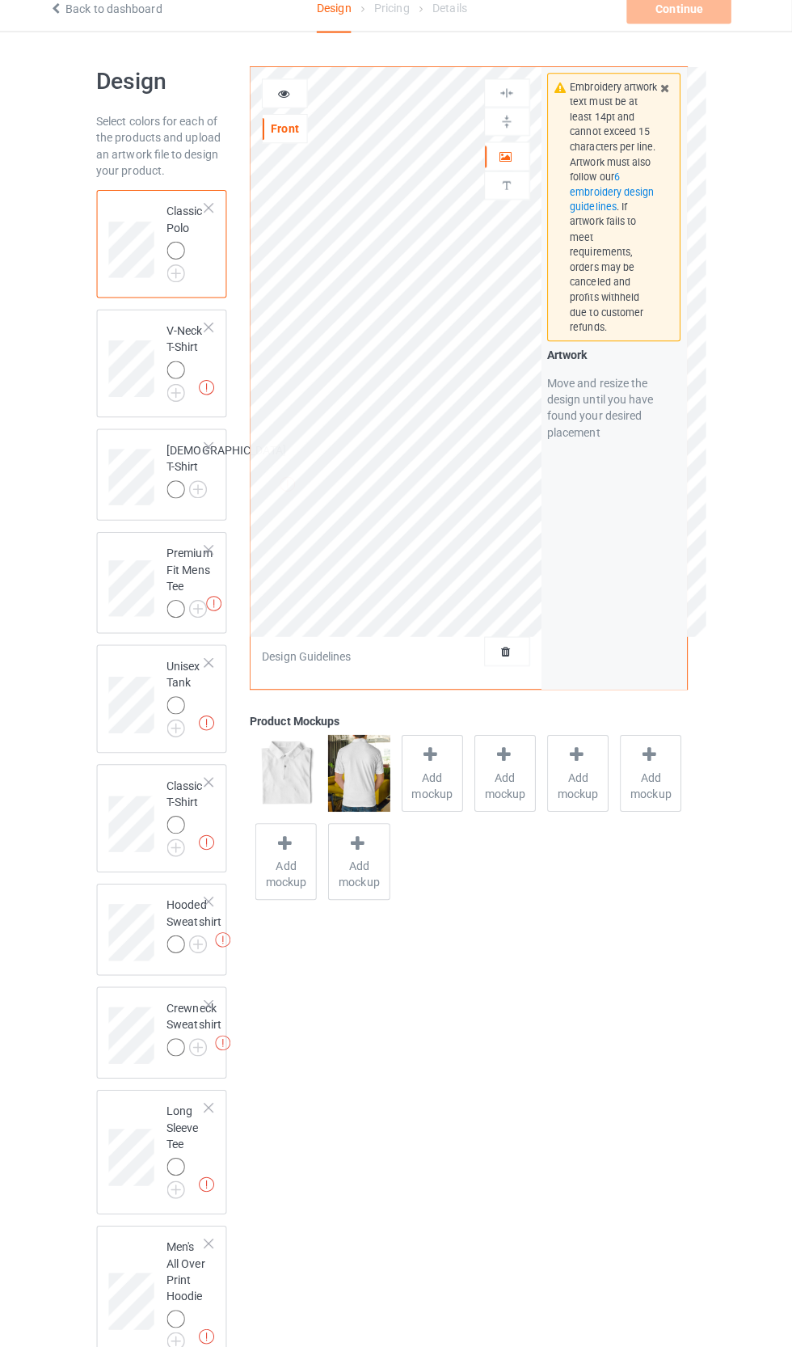
click at [307, 95] on div at bounding box center [290, 107] width 45 height 29
click at [310, 117] on div at bounding box center [290, 107] width 45 height 29
click at [310, 116] on div at bounding box center [290, 107] width 45 height 29
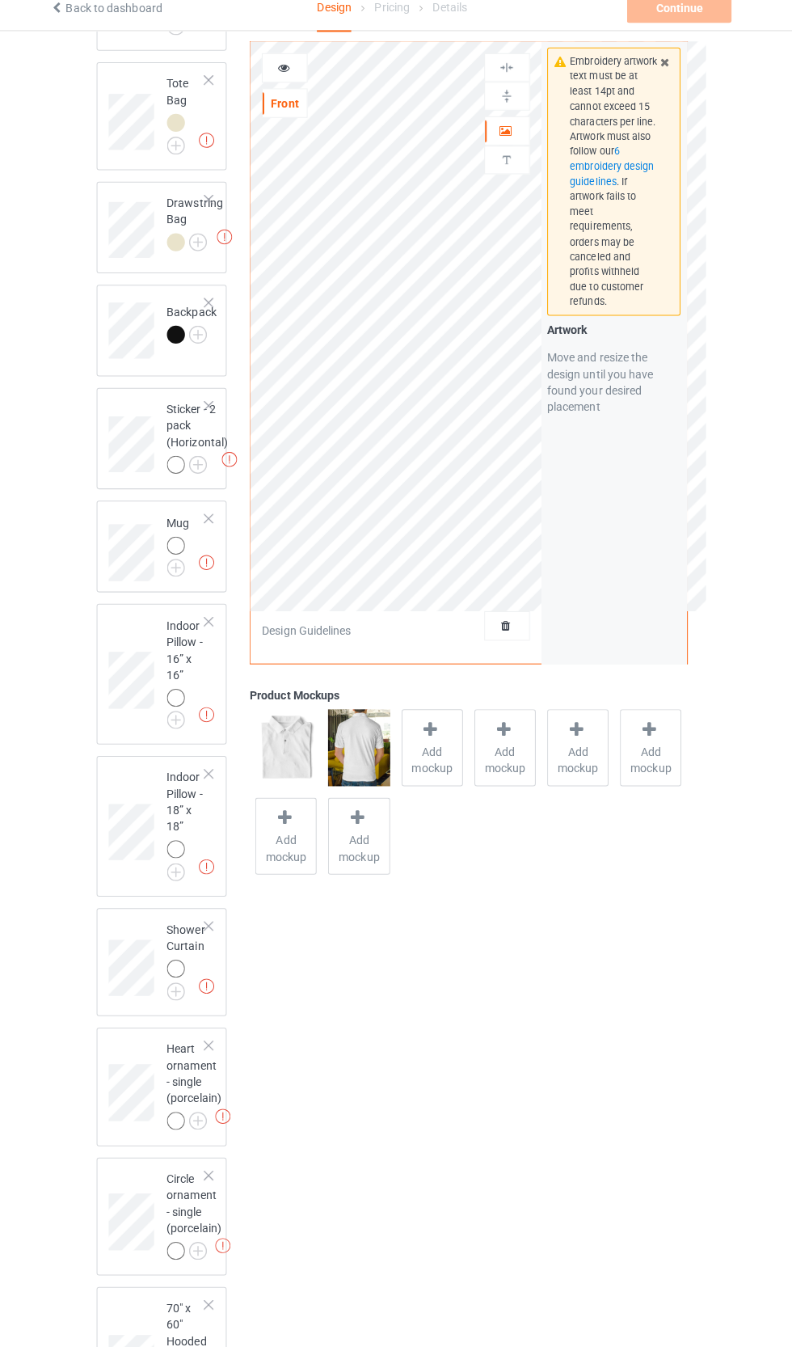
scroll to position [1819, 0]
click at [0, 0] on img at bounding box center [0, 0] width 0 height 0
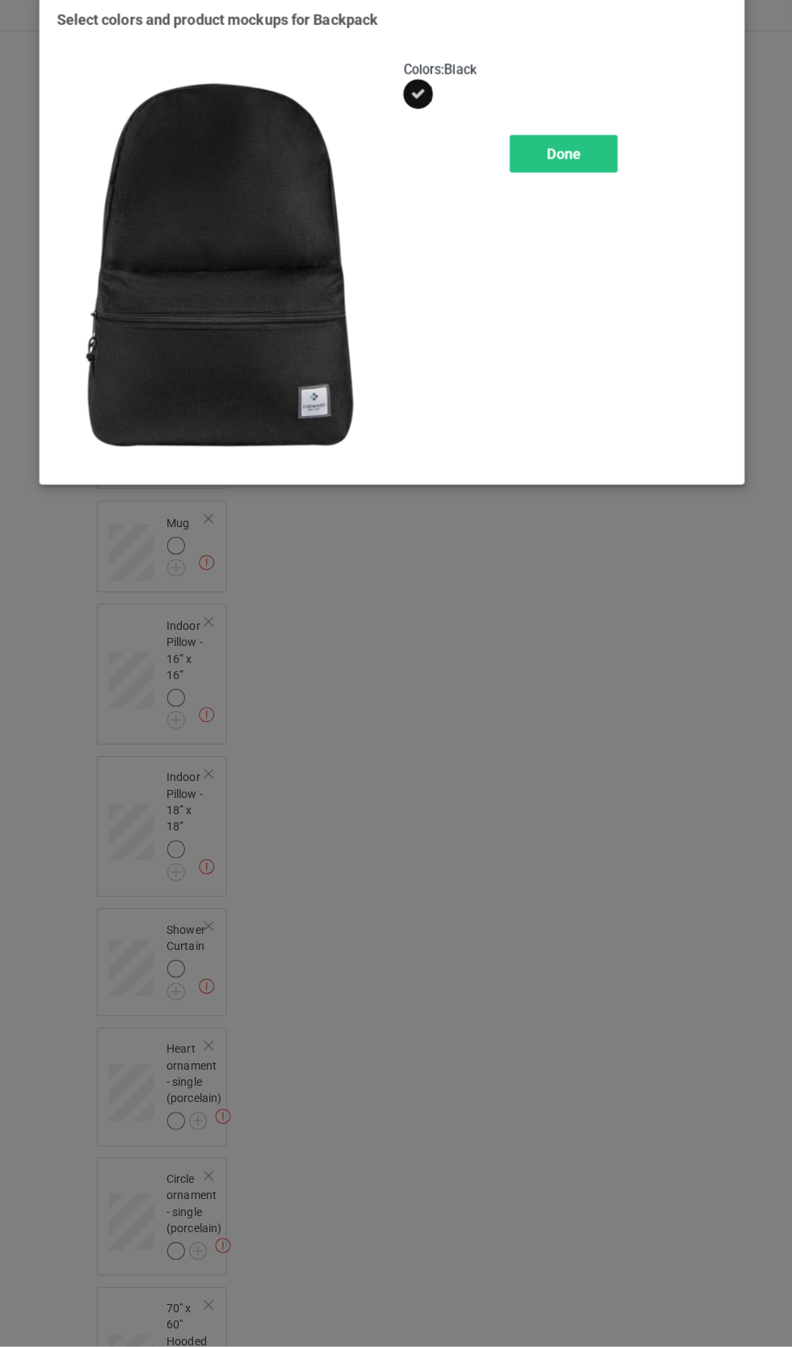
click at [589, 178] on div "Done" at bounding box center [565, 168] width 107 height 37
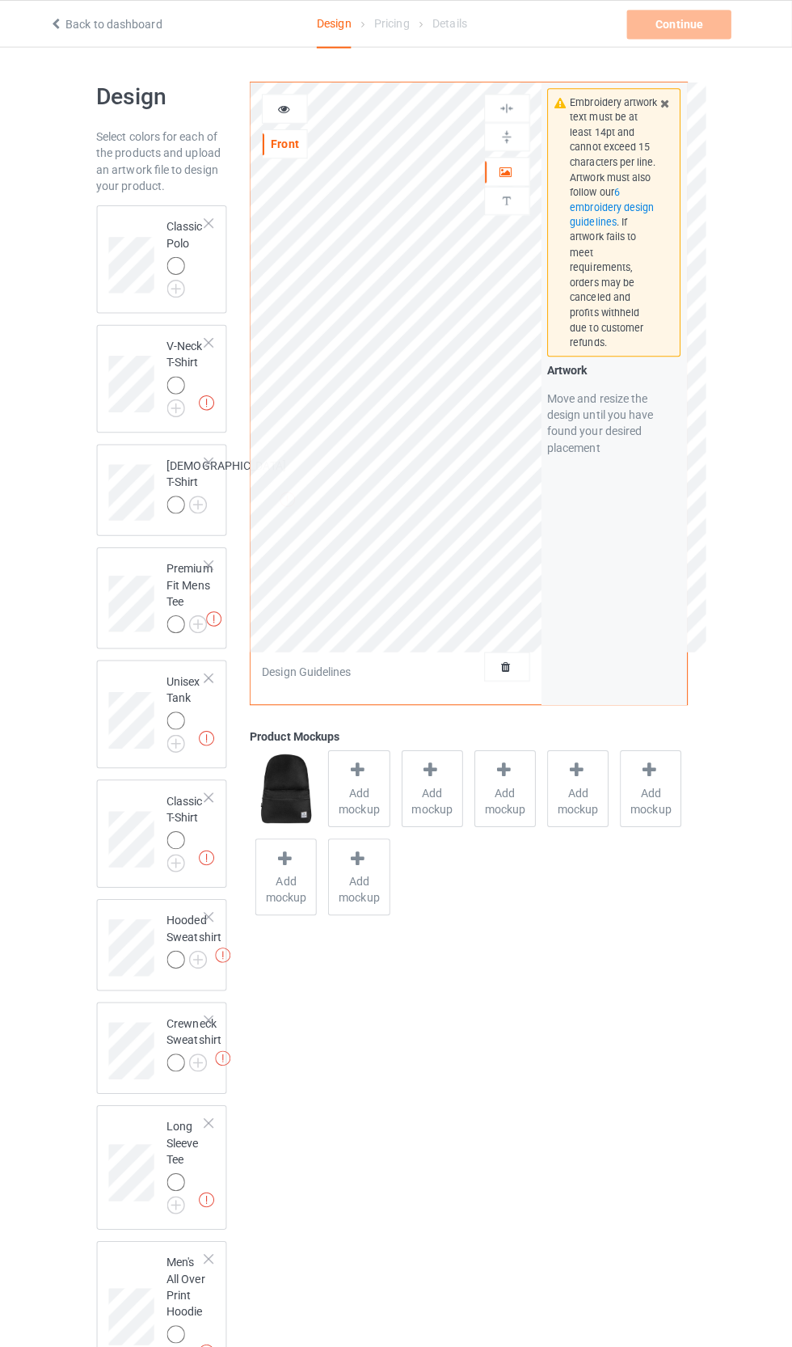
click at [0, 0] on img at bounding box center [0, 0] width 0 height 0
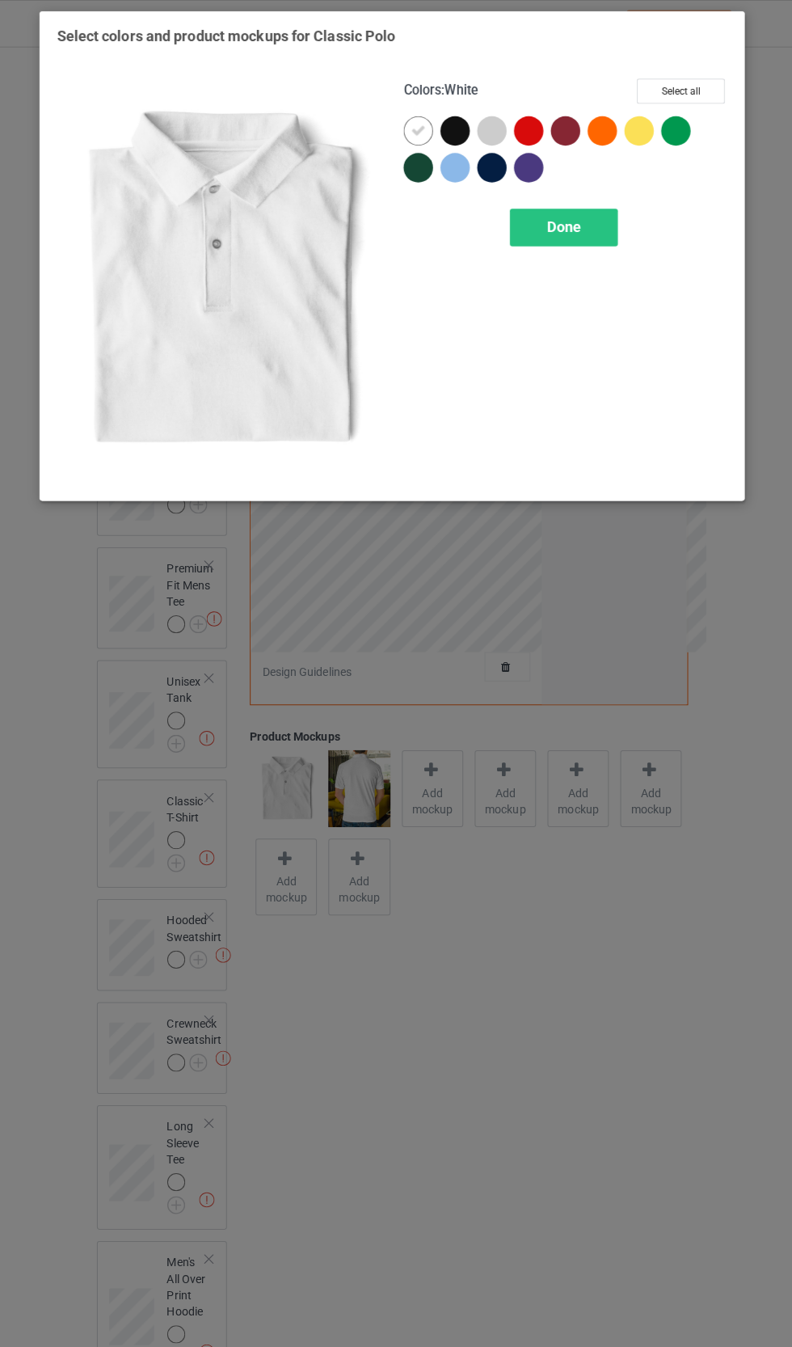
click at [589, 240] on div "Done" at bounding box center [565, 224] width 107 height 37
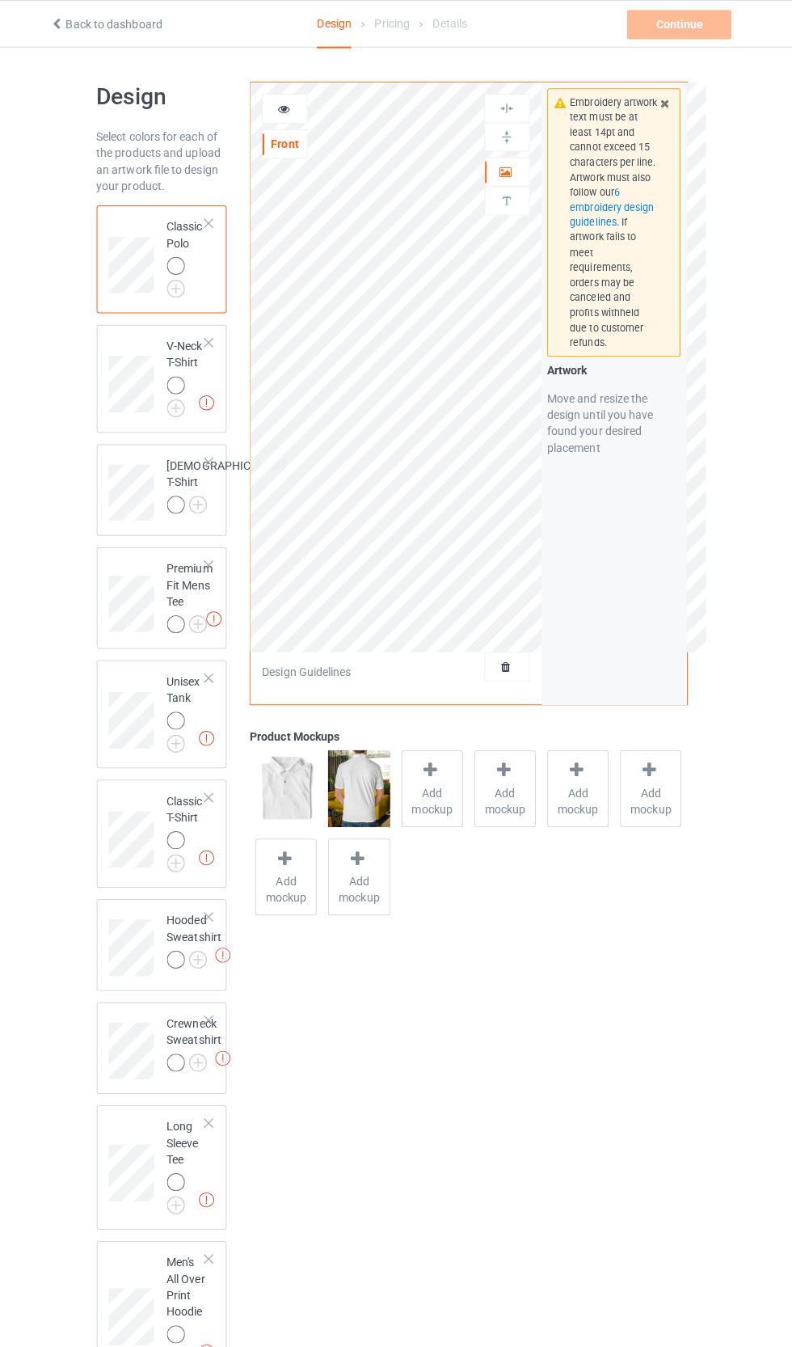
click at [528, 659] on div at bounding box center [510, 659] width 44 height 16
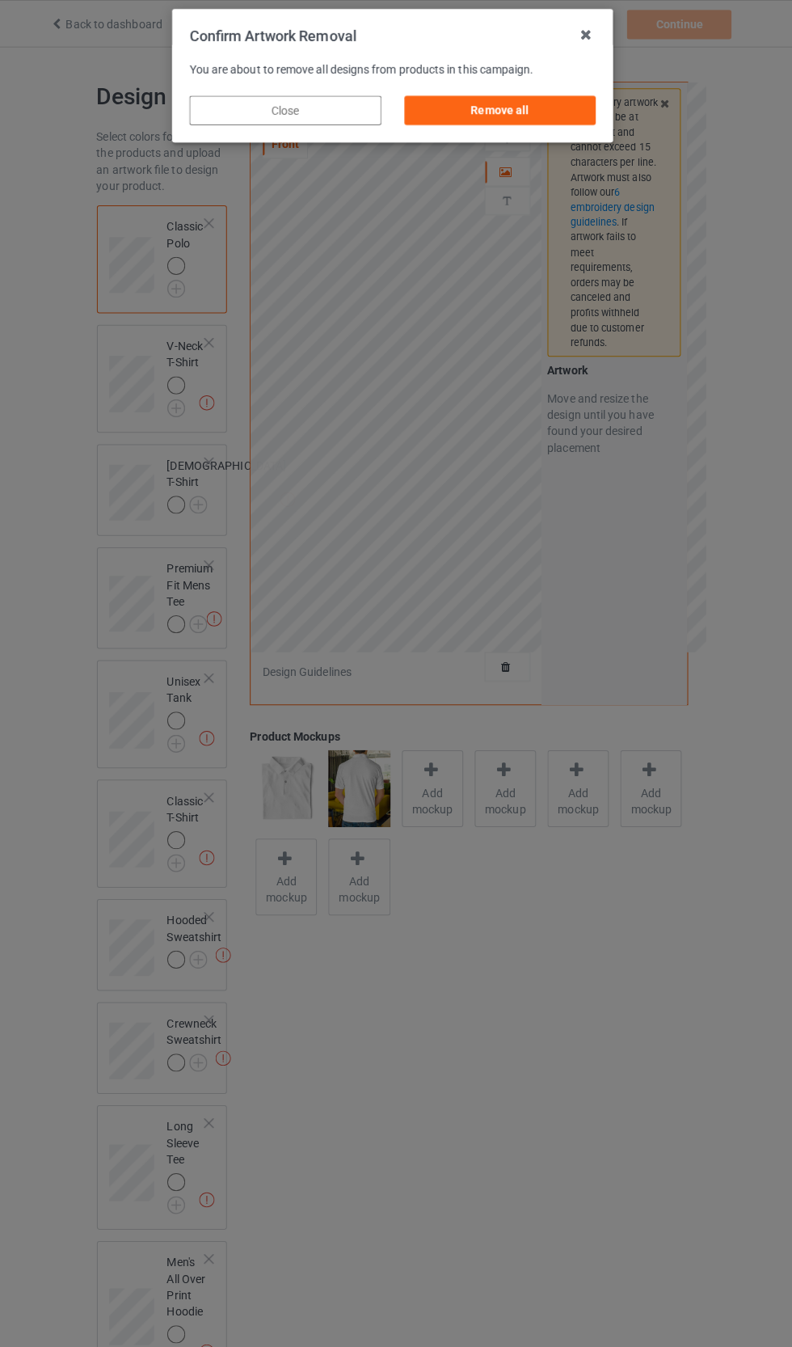
click at [481, 110] on div "Remove all" at bounding box center [502, 109] width 190 height 29
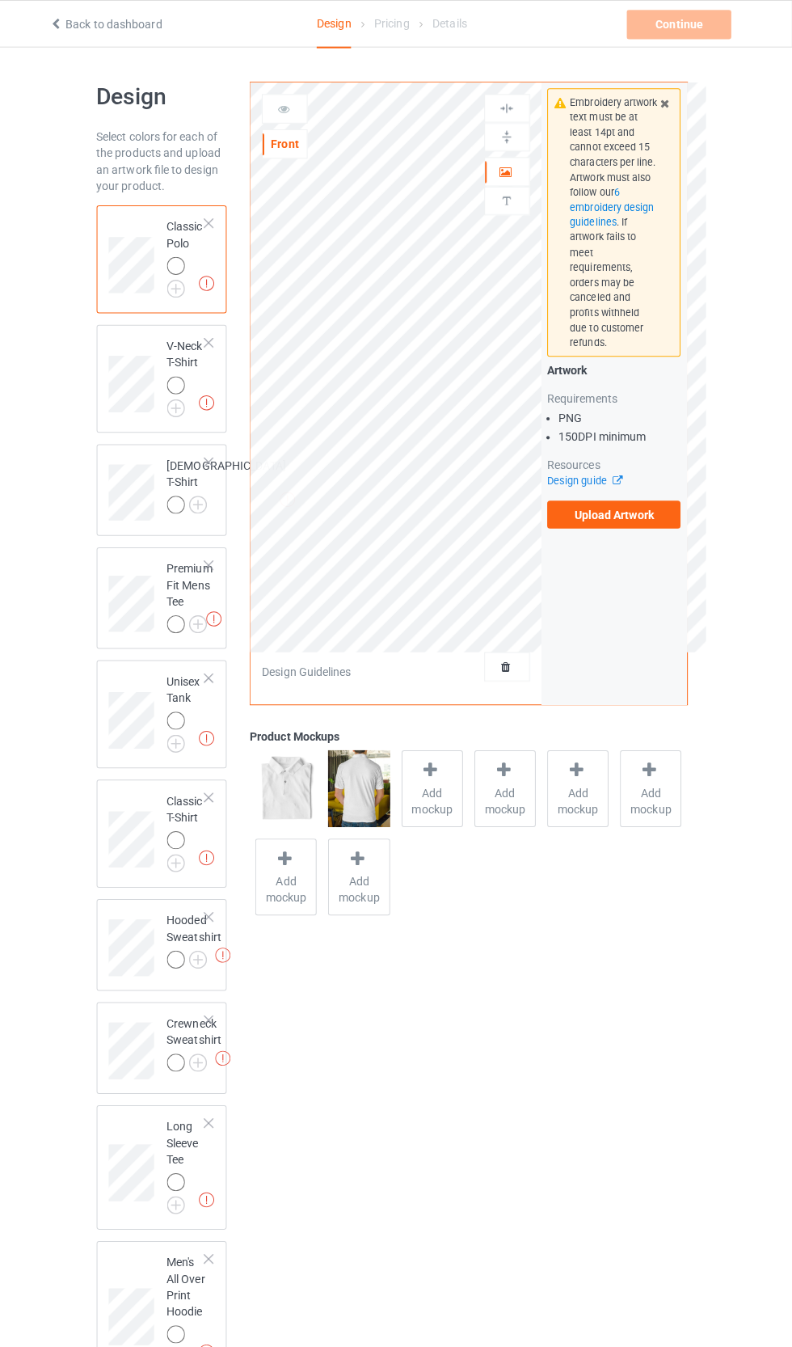
click at [0, 0] on img at bounding box center [0, 0] width 0 height 0
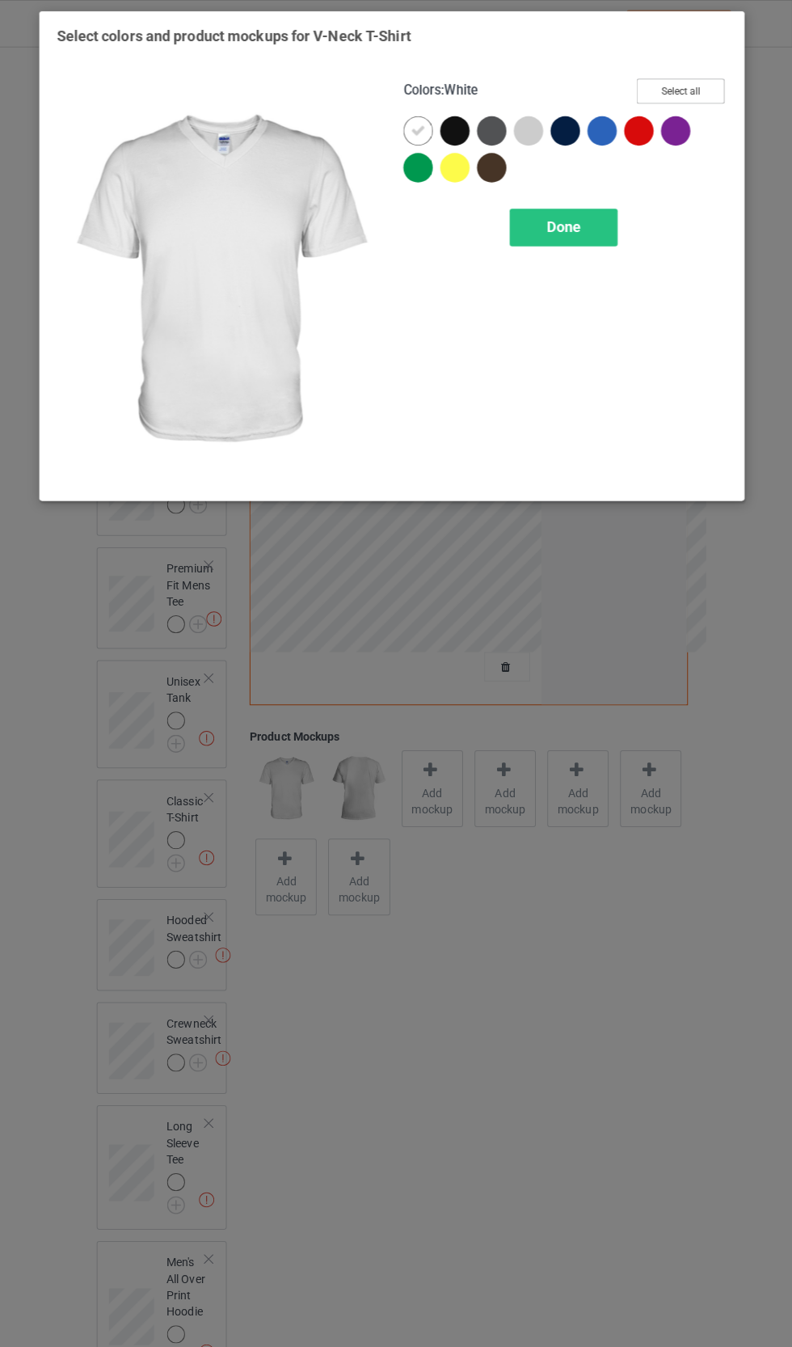
click at [689, 88] on button "Select all" at bounding box center [681, 90] width 87 height 25
click at [599, 234] on div "Done" at bounding box center [565, 224] width 107 height 37
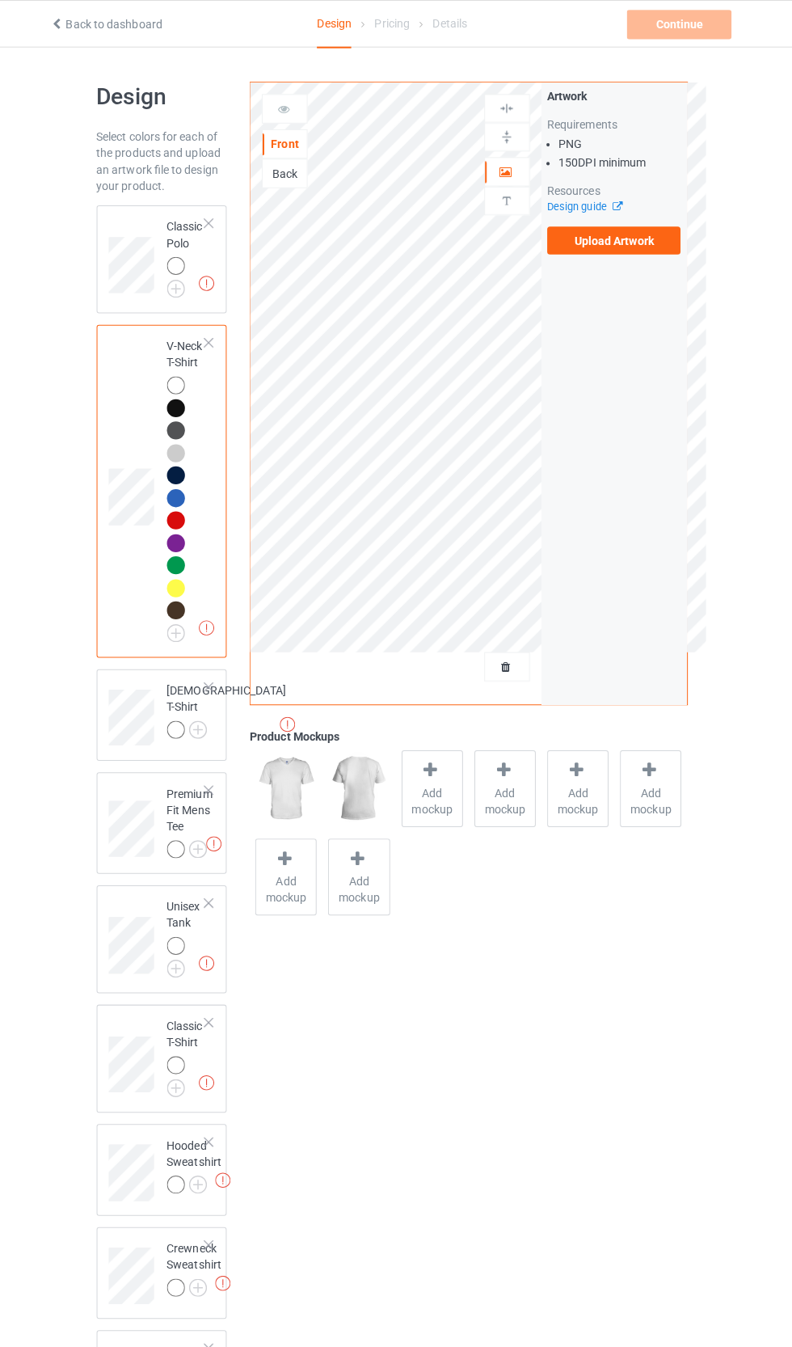
click at [644, 236] on label "Upload Artwork" at bounding box center [616, 237] width 133 height 27
click at [0, 0] on input "Upload Artwork" at bounding box center [0, 0] width 0 height 0
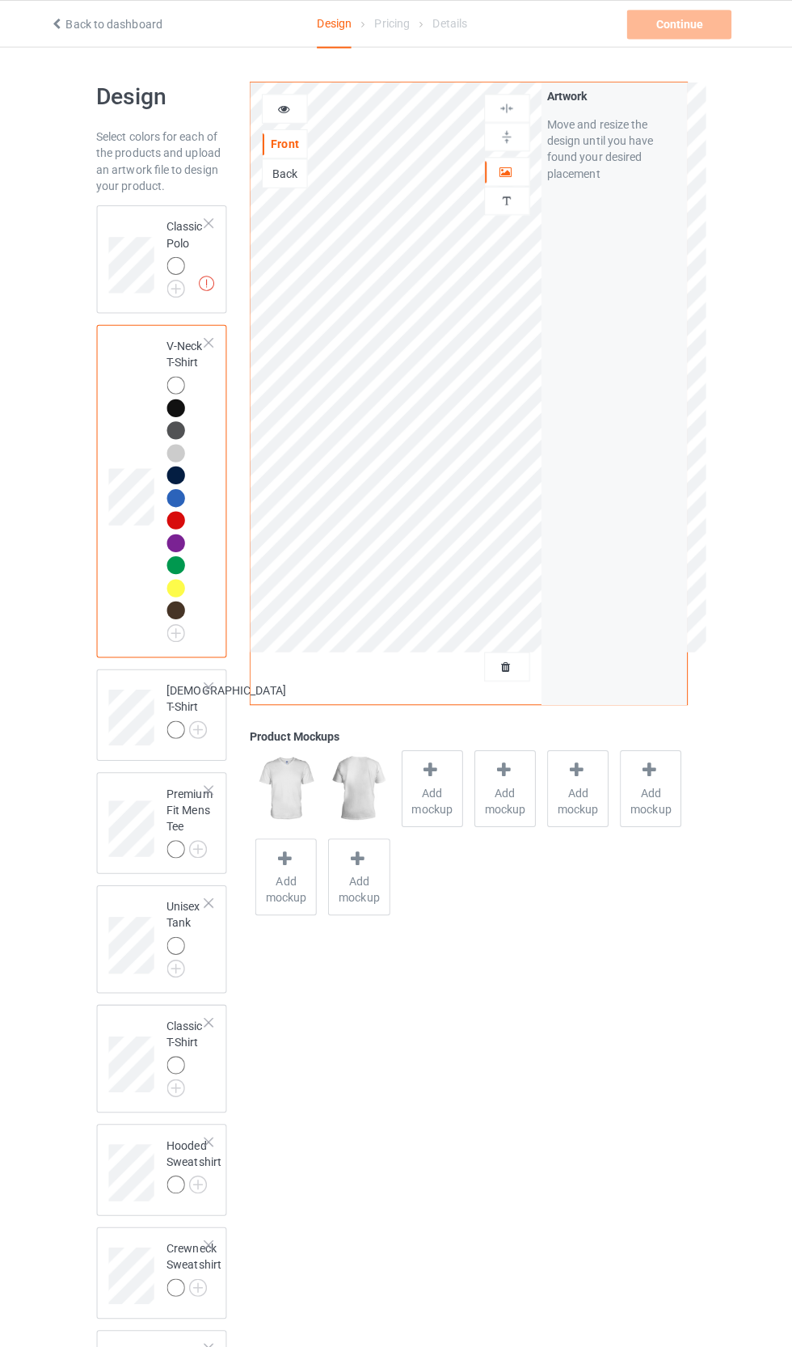
click at [0, 0] on img at bounding box center [0, 0] width 0 height 0
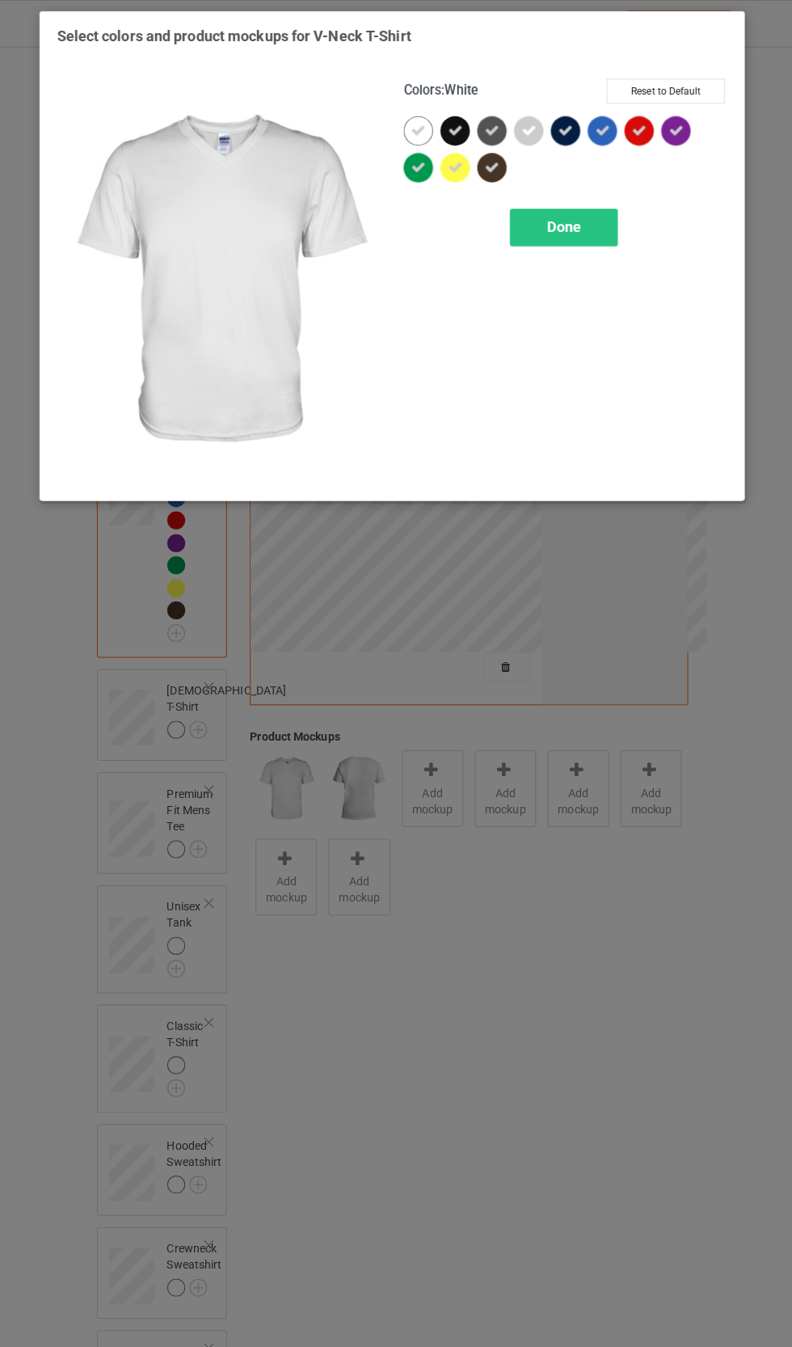
click at [421, 129] on icon at bounding box center [422, 129] width 15 height 15
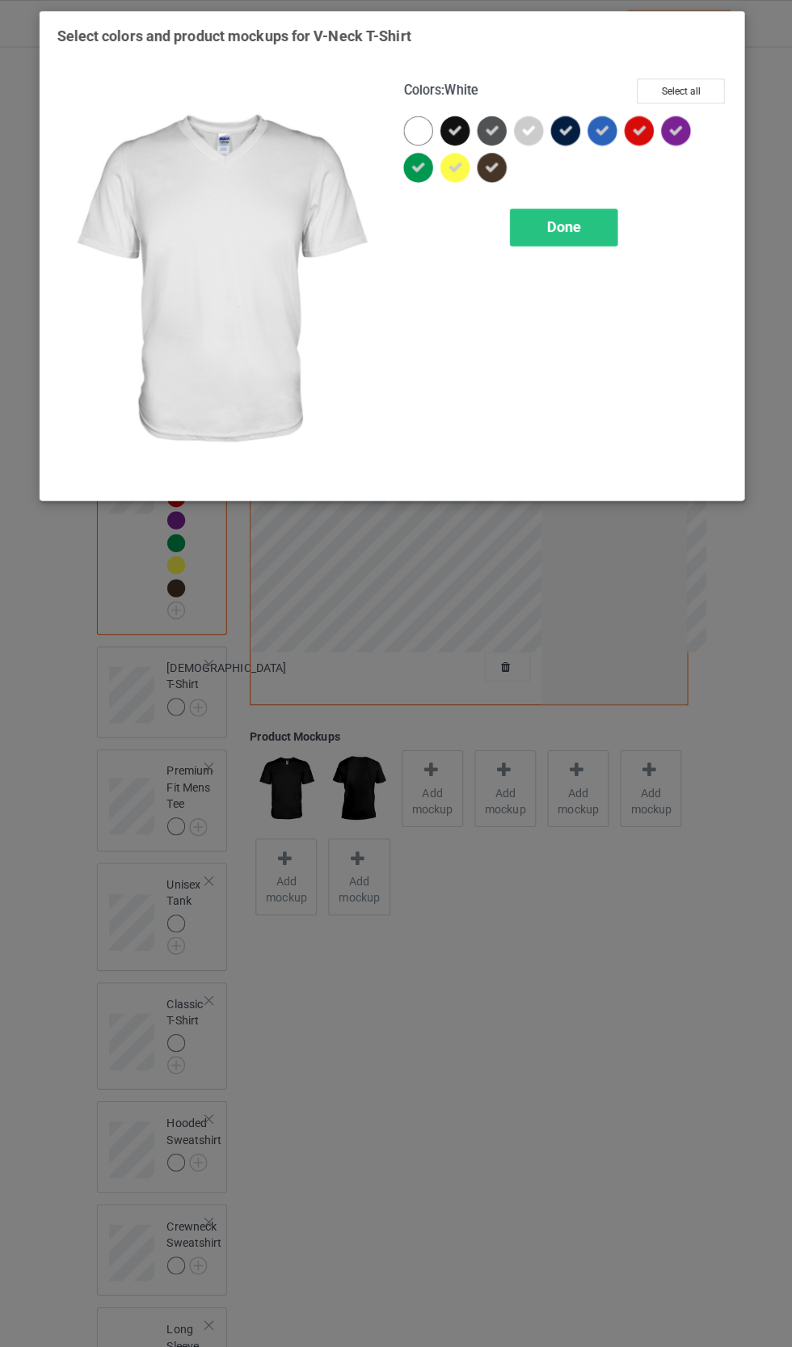
click at [586, 234] on div "Done" at bounding box center [565, 224] width 107 height 37
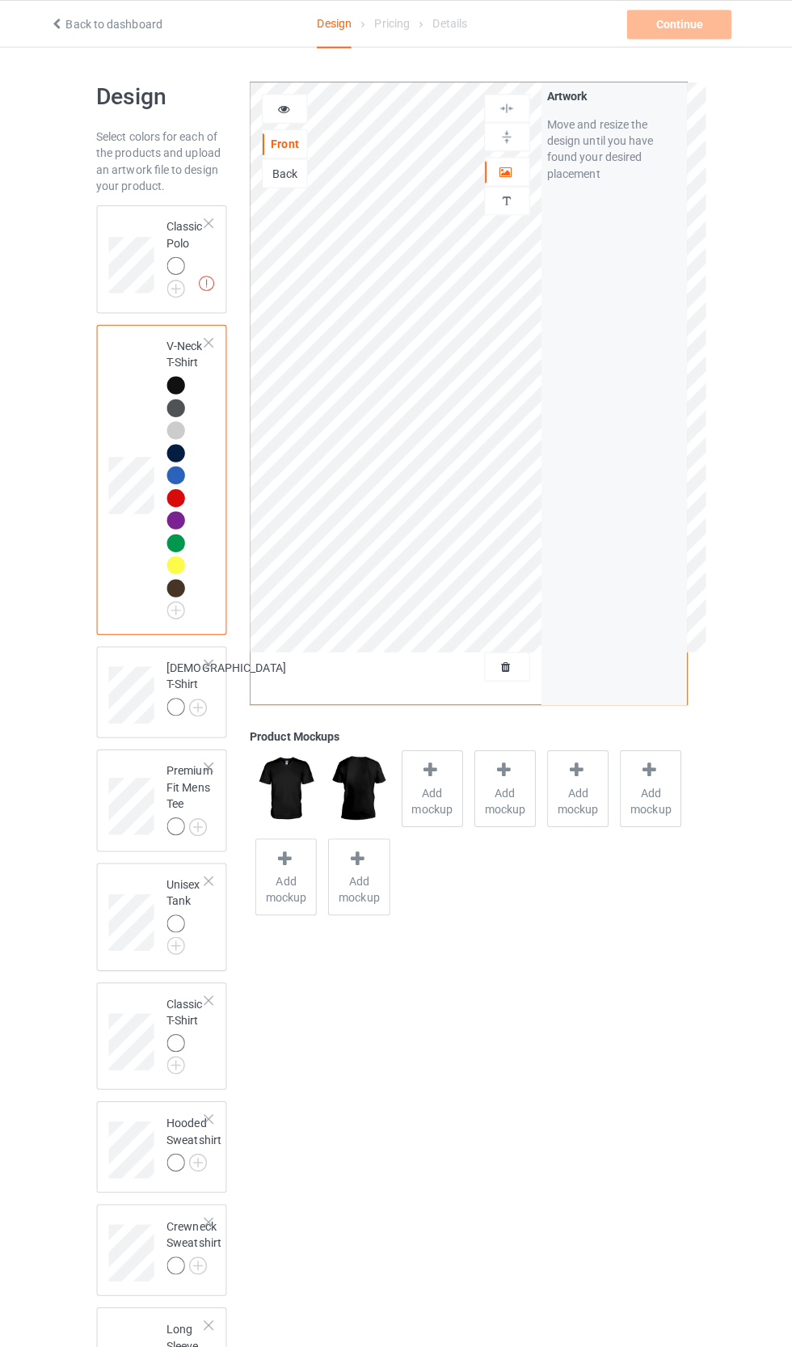
click at [0, 0] on img at bounding box center [0, 0] width 0 height 0
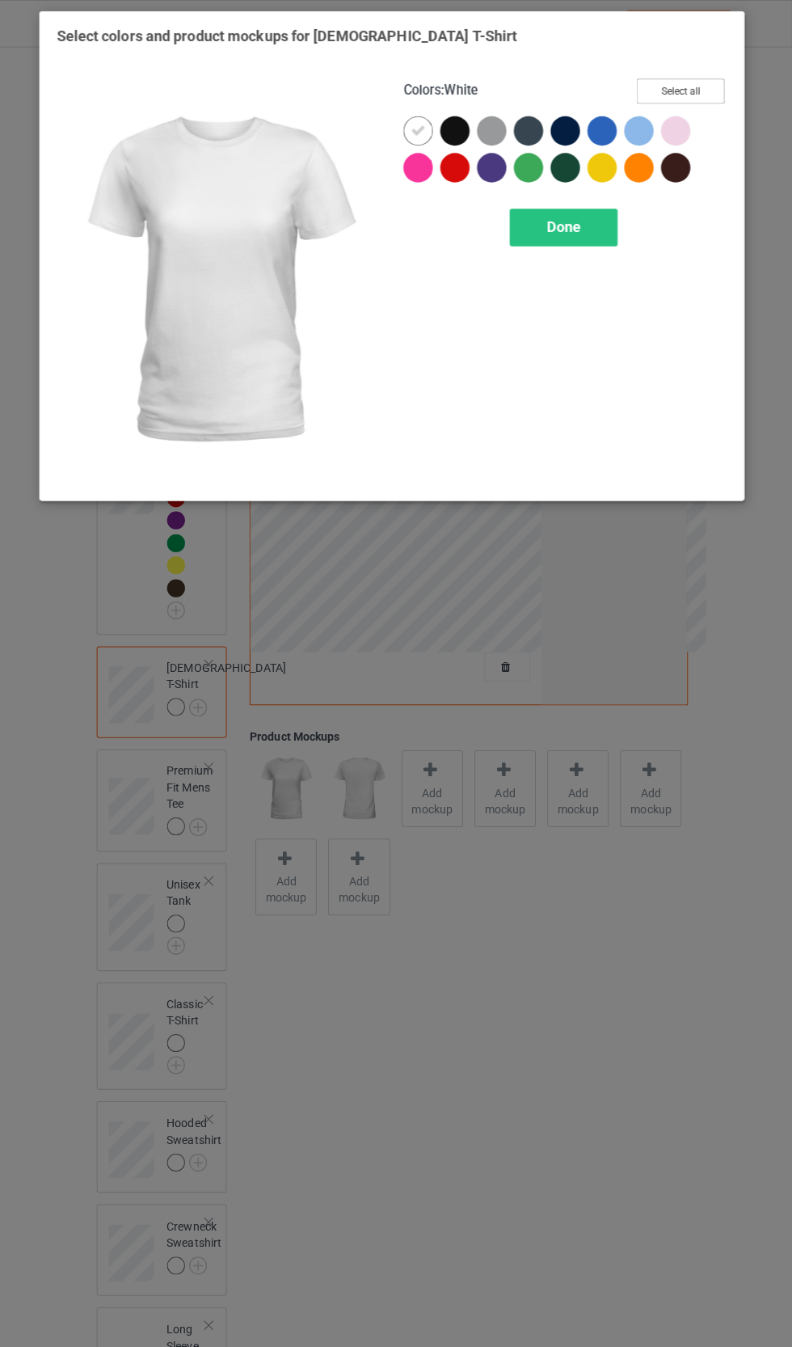
click at [701, 90] on button "Select all" at bounding box center [681, 90] width 87 height 25
click at [601, 237] on div "Done" at bounding box center [565, 224] width 107 height 37
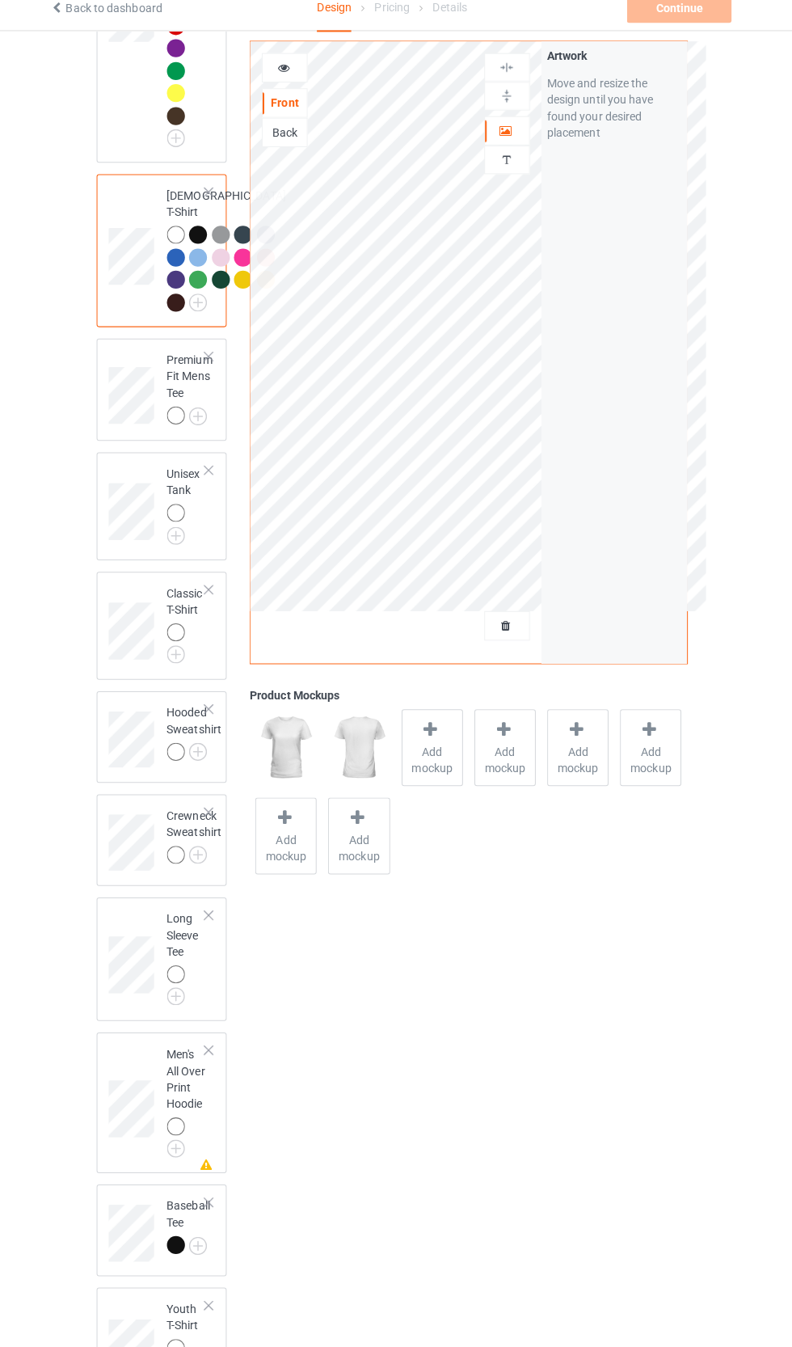
scroll to position [450, 0]
click at [0, 0] on img at bounding box center [0, 0] width 0 height 0
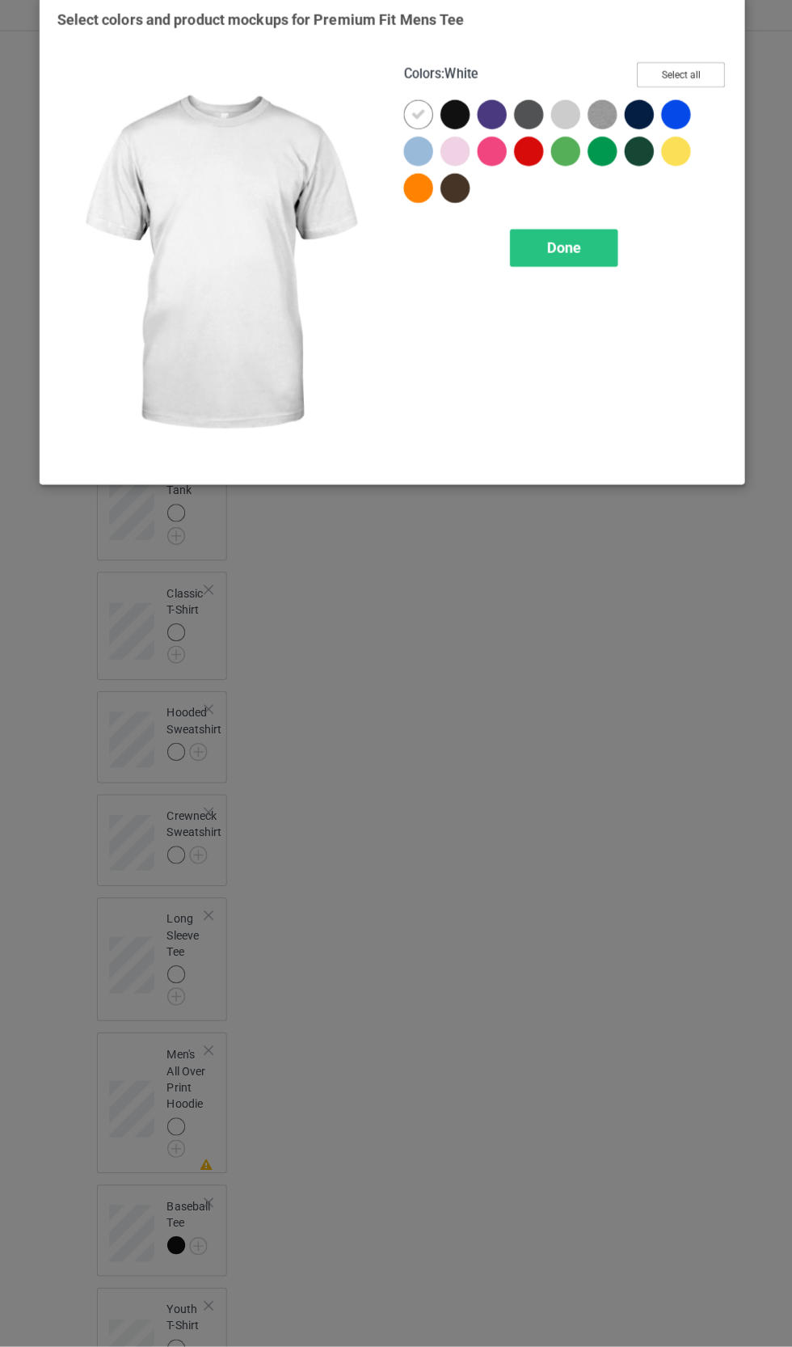
click at [711, 91] on button "Select all" at bounding box center [681, 90] width 87 height 25
click at [609, 274] on div "Done" at bounding box center [565, 260] width 107 height 37
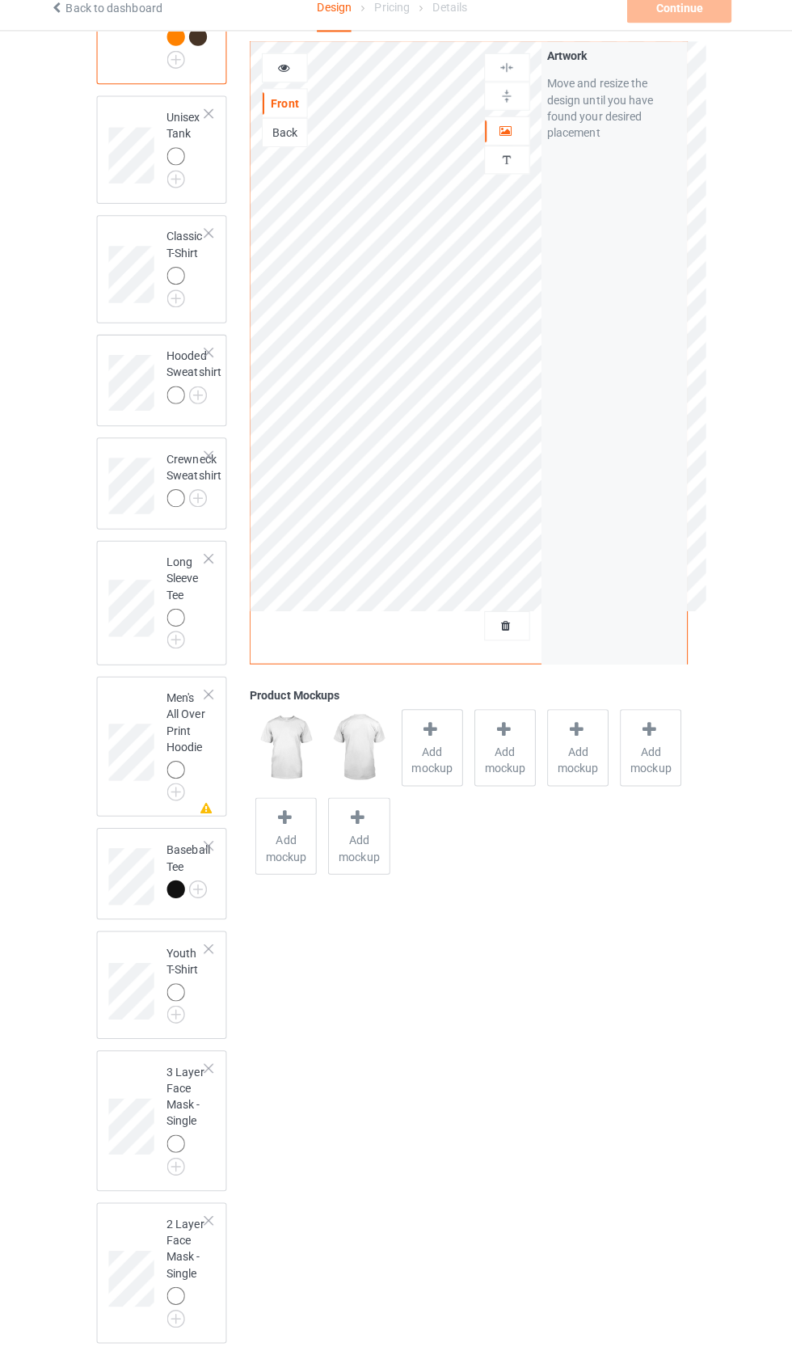
scroll to position [1002, 0]
click at [0, 0] on img at bounding box center [0, 0] width 0 height 0
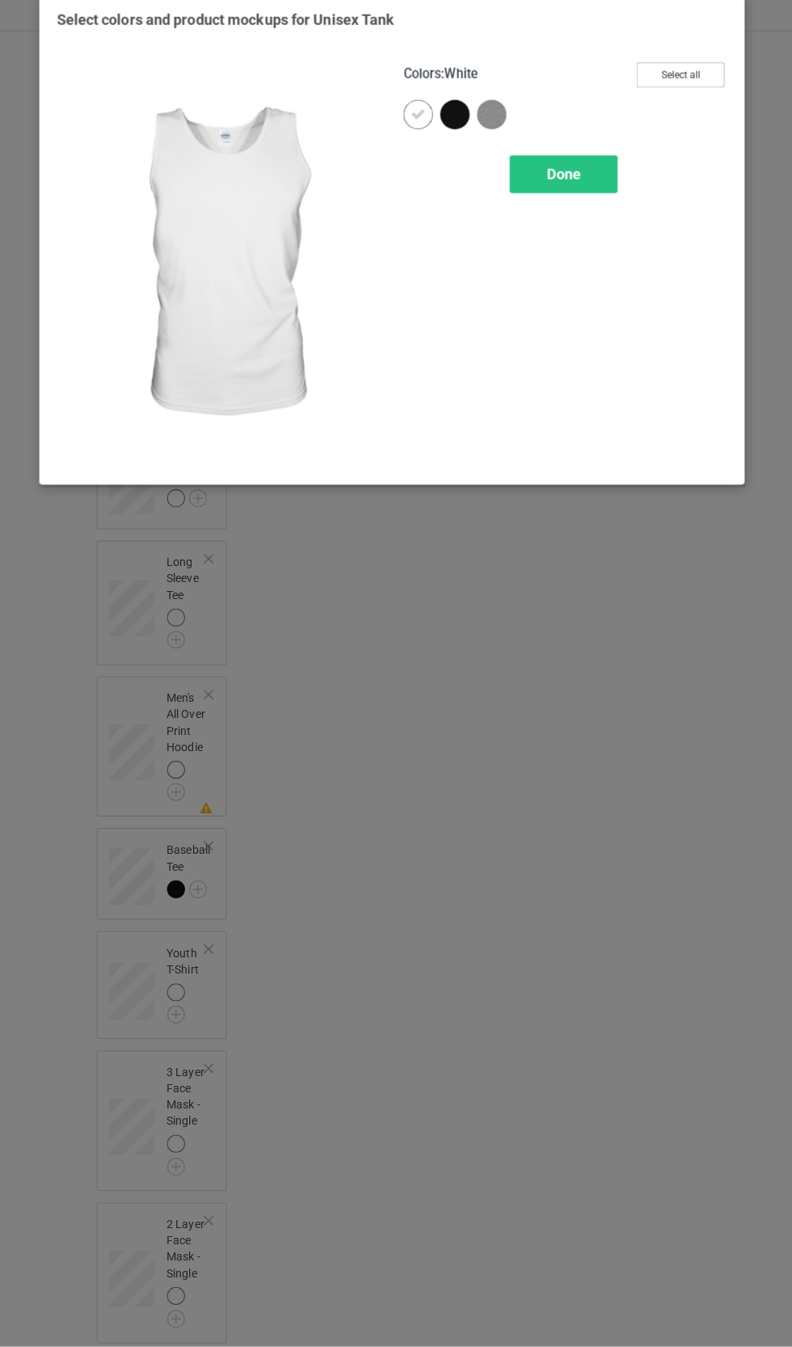
click at [704, 99] on button "Select all" at bounding box center [681, 90] width 87 height 25
click at [589, 203] on div "Done" at bounding box center [565, 188] width 107 height 37
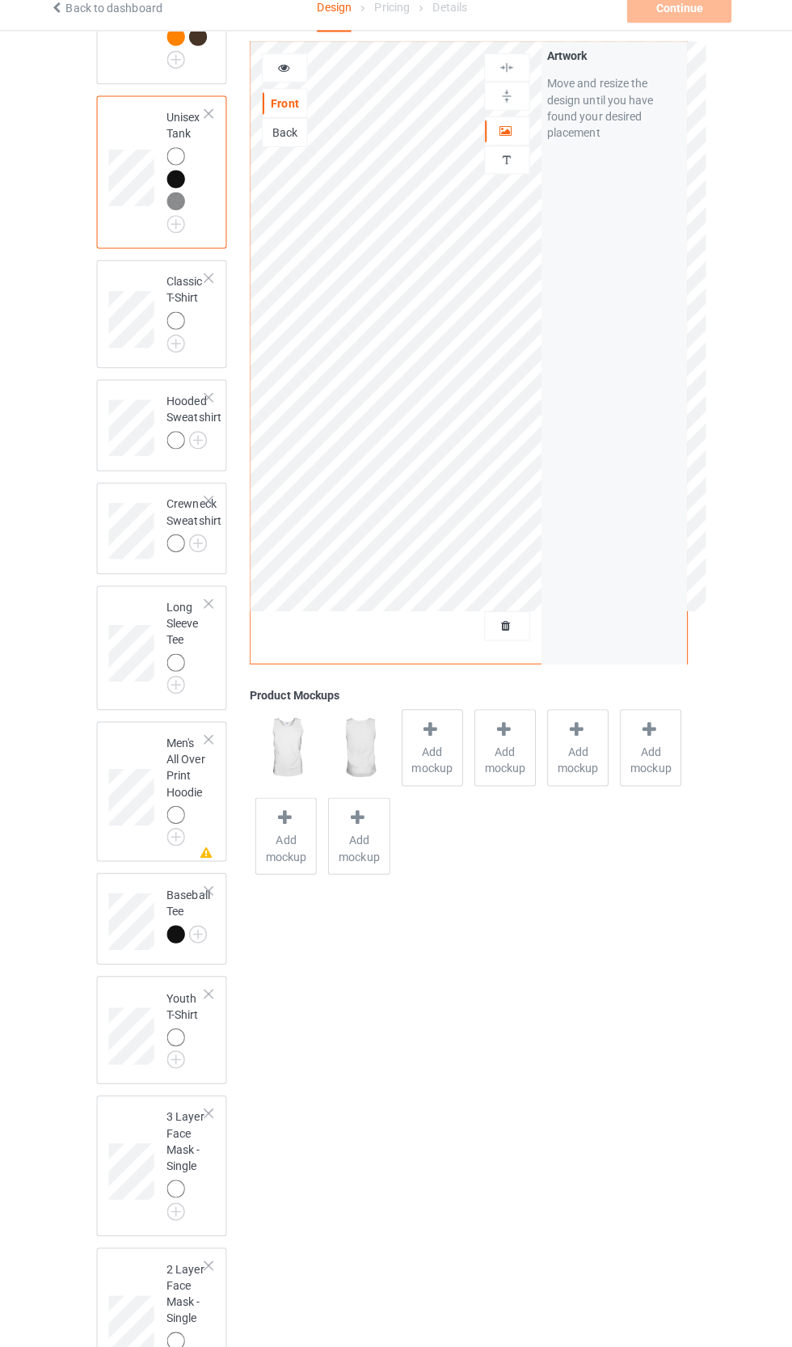
scroll to position [1002, 0]
click at [0, 0] on img at bounding box center [0, 0] width 0 height 0
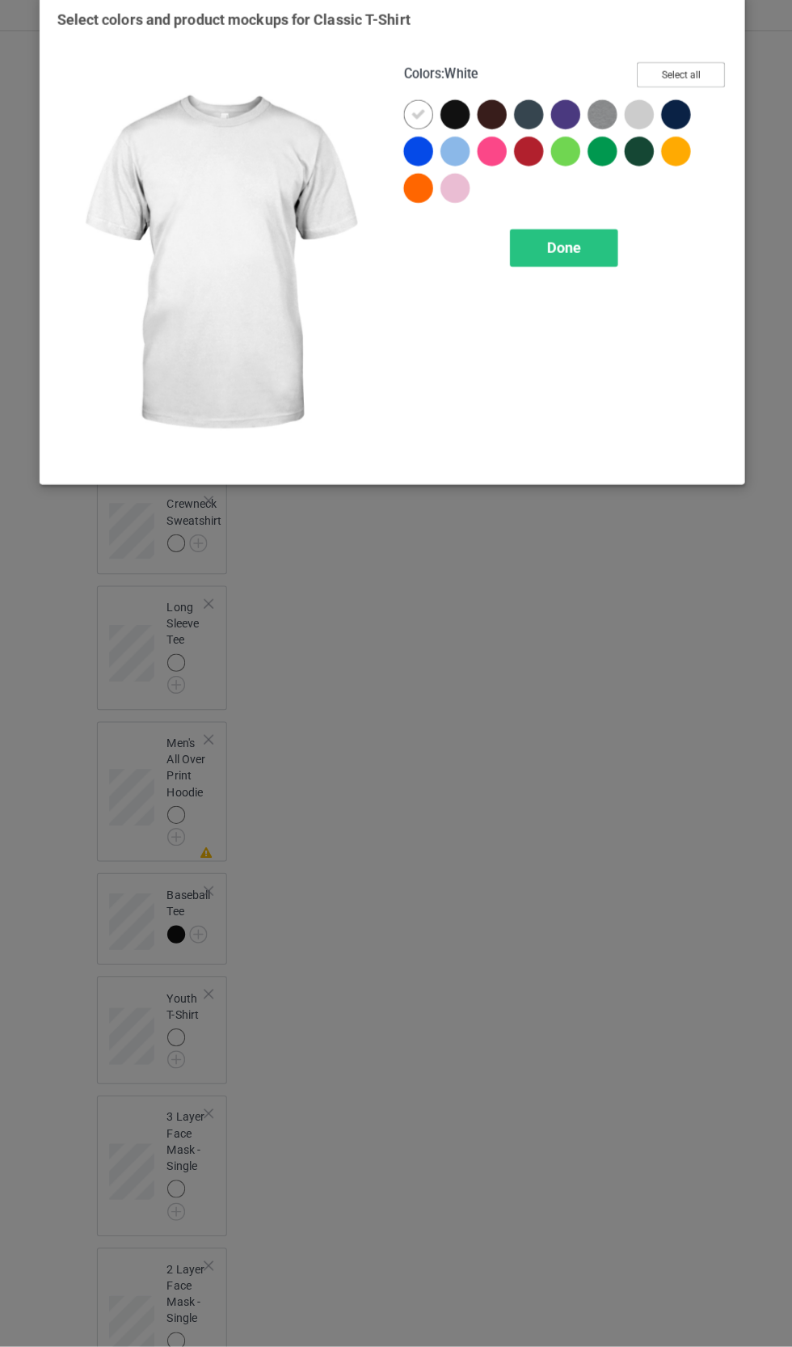
click at [698, 83] on button "Select all" at bounding box center [681, 90] width 87 height 25
click at [593, 265] on div "Done" at bounding box center [565, 260] width 107 height 37
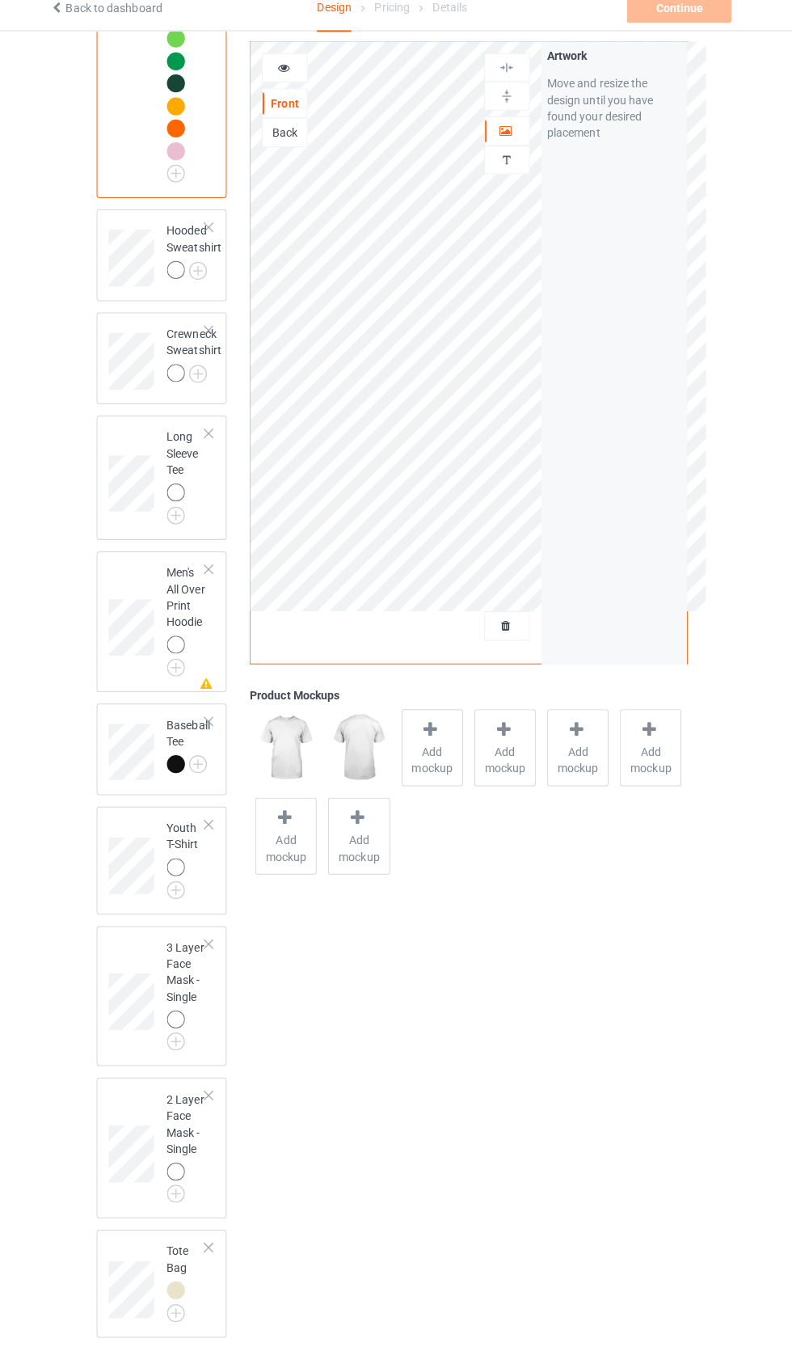
scroll to position [1548, 0]
click at [0, 0] on img at bounding box center [0, 0] width 0 height 0
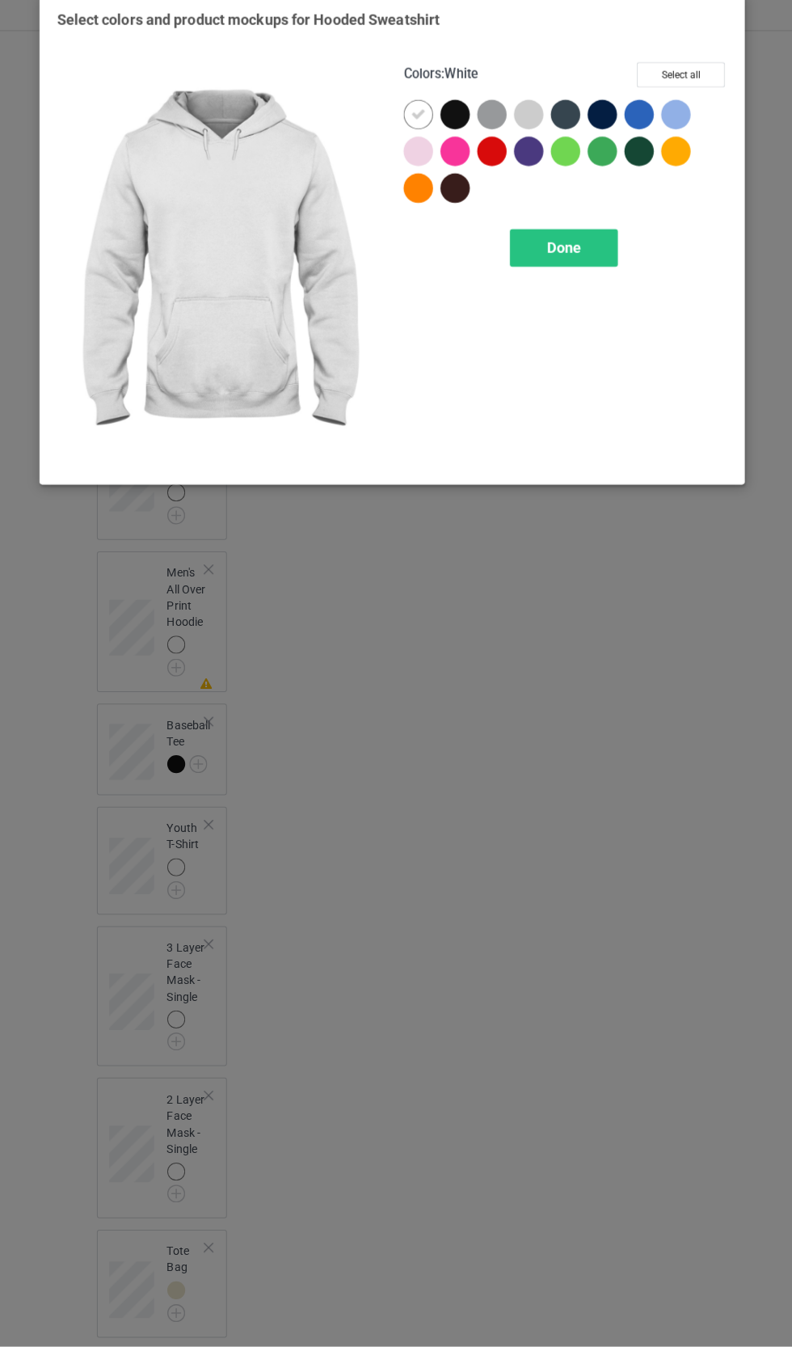
scroll to position [1548, 0]
click at [695, 91] on button "Select all" at bounding box center [681, 90] width 87 height 25
click at [596, 267] on div "Done" at bounding box center [565, 260] width 107 height 37
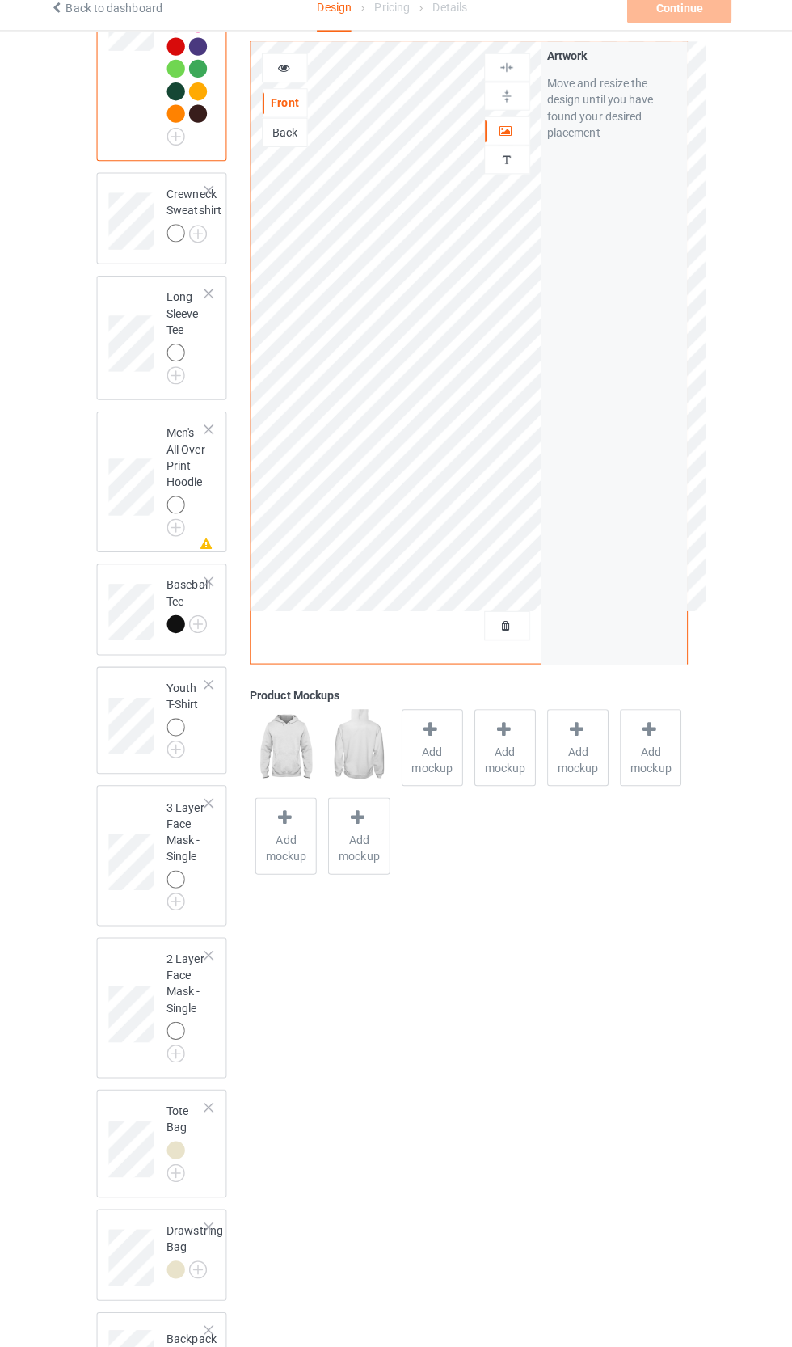
scroll to position [1880, 0]
click at [0, 0] on img at bounding box center [0, 0] width 0 height 0
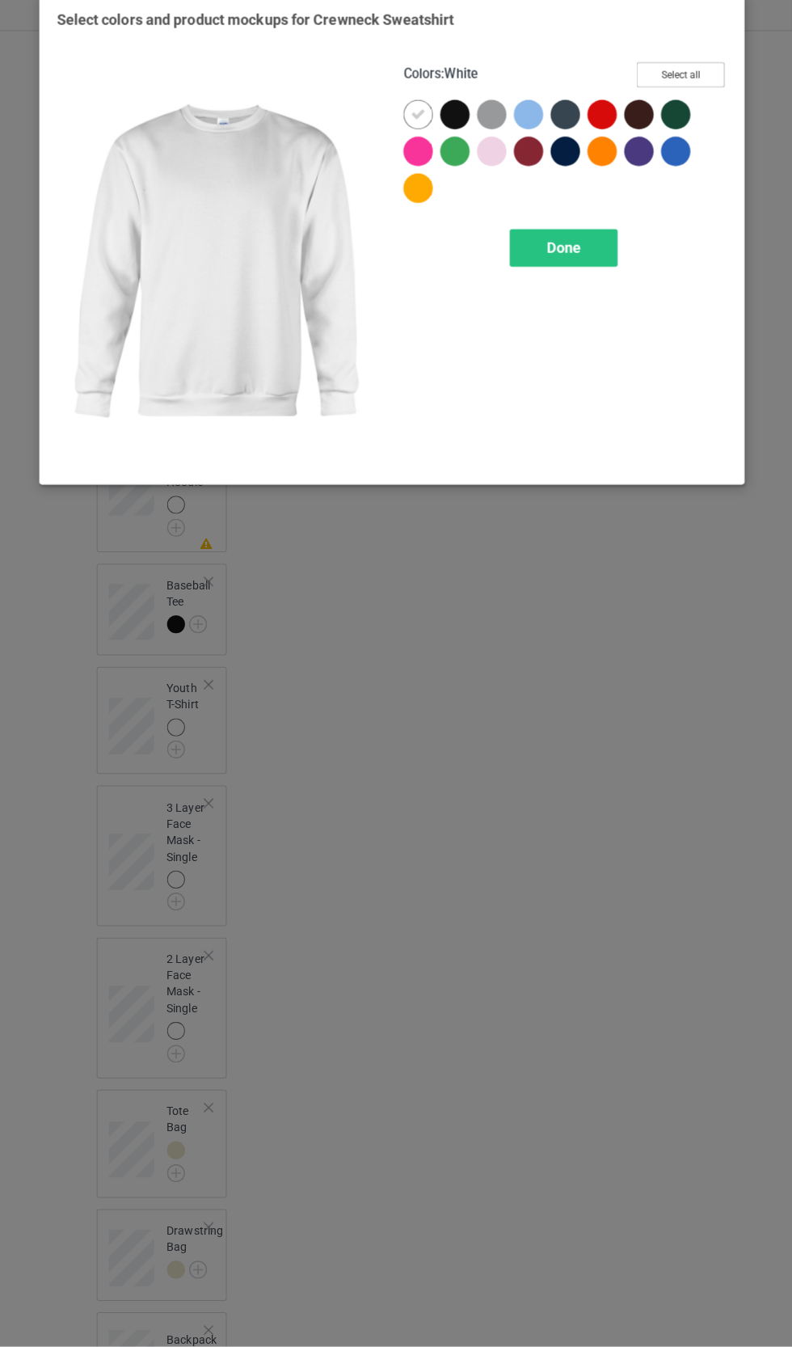
click at [715, 81] on button "Select all" at bounding box center [681, 90] width 87 height 25
click at [600, 271] on div "Done" at bounding box center [565, 260] width 107 height 37
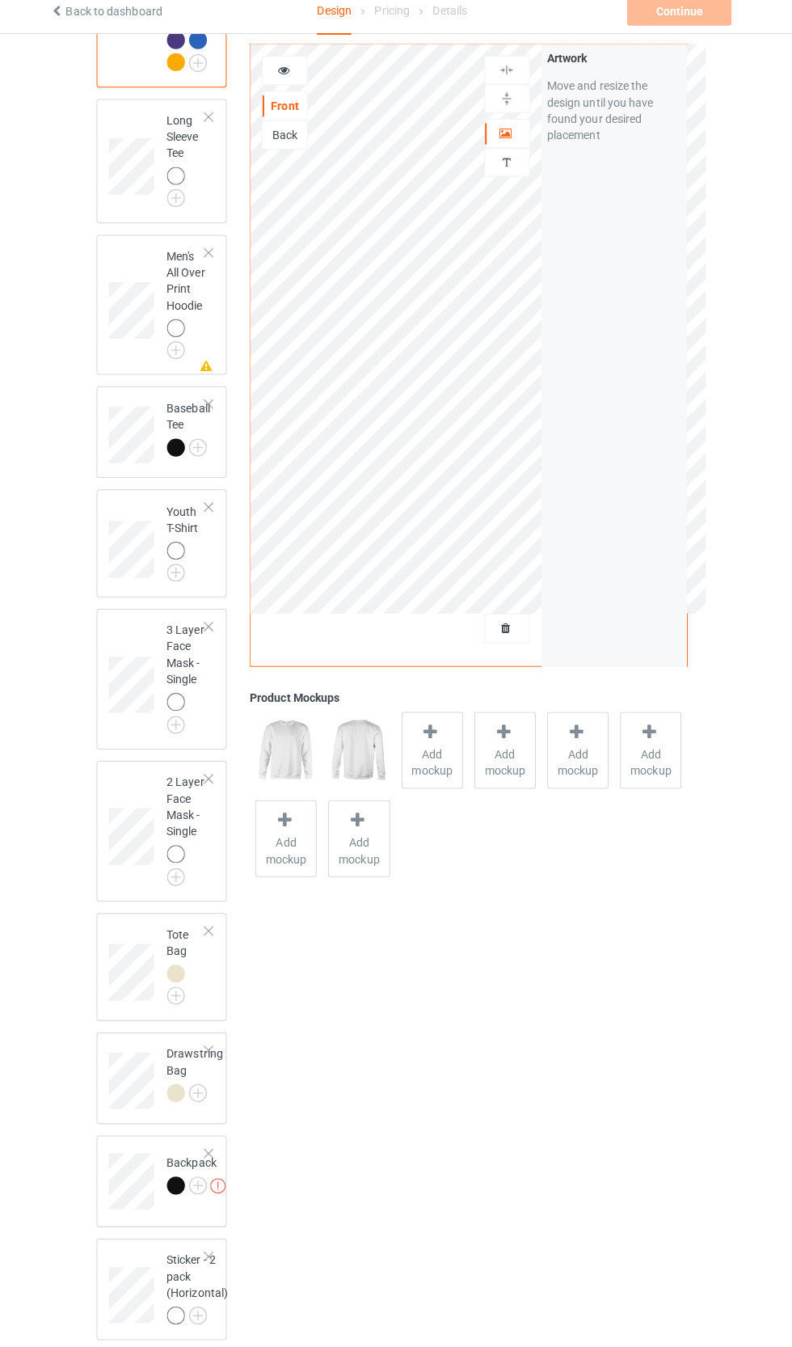
click at [216, 269] on div at bounding box center [214, 263] width 11 height 11
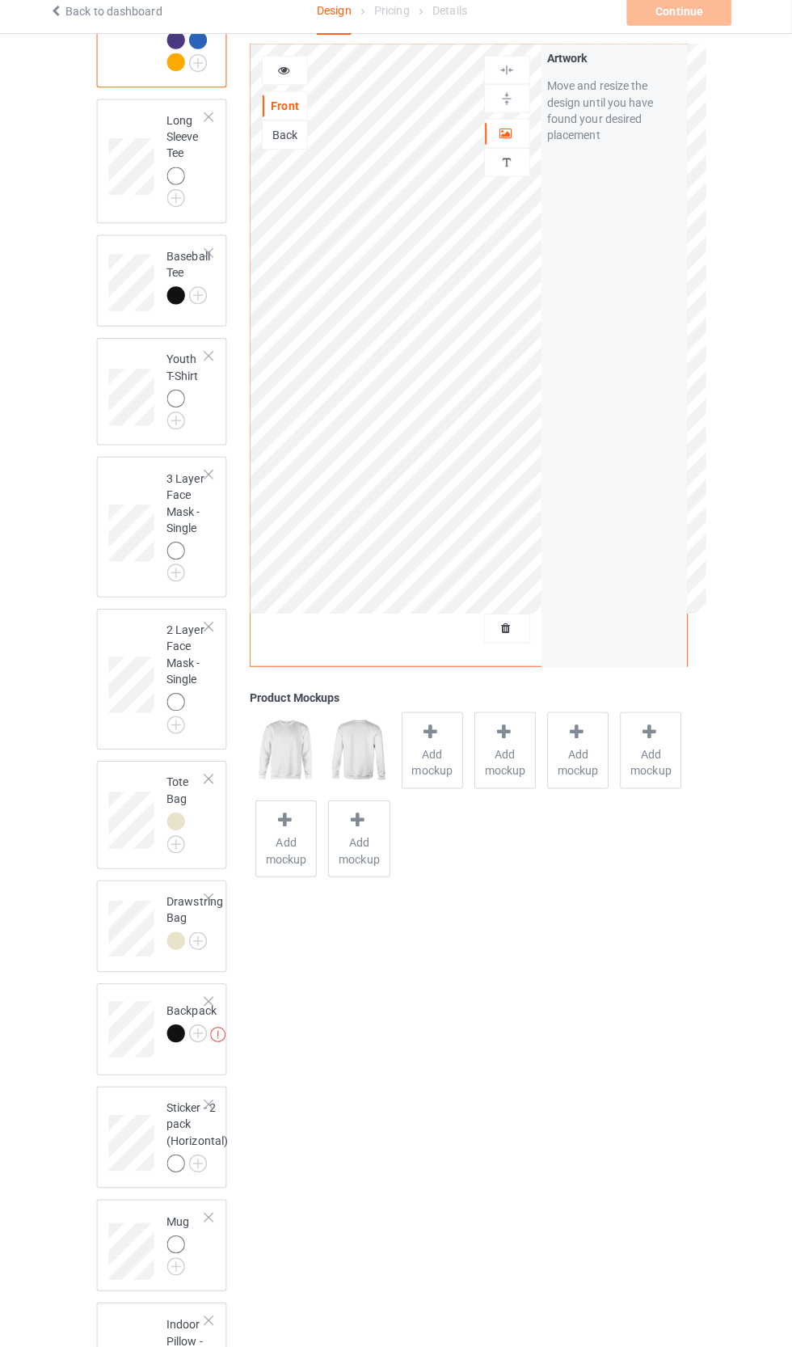
scroll to position [2229, 0]
click at [0, 0] on img at bounding box center [0, 0] width 0 height 0
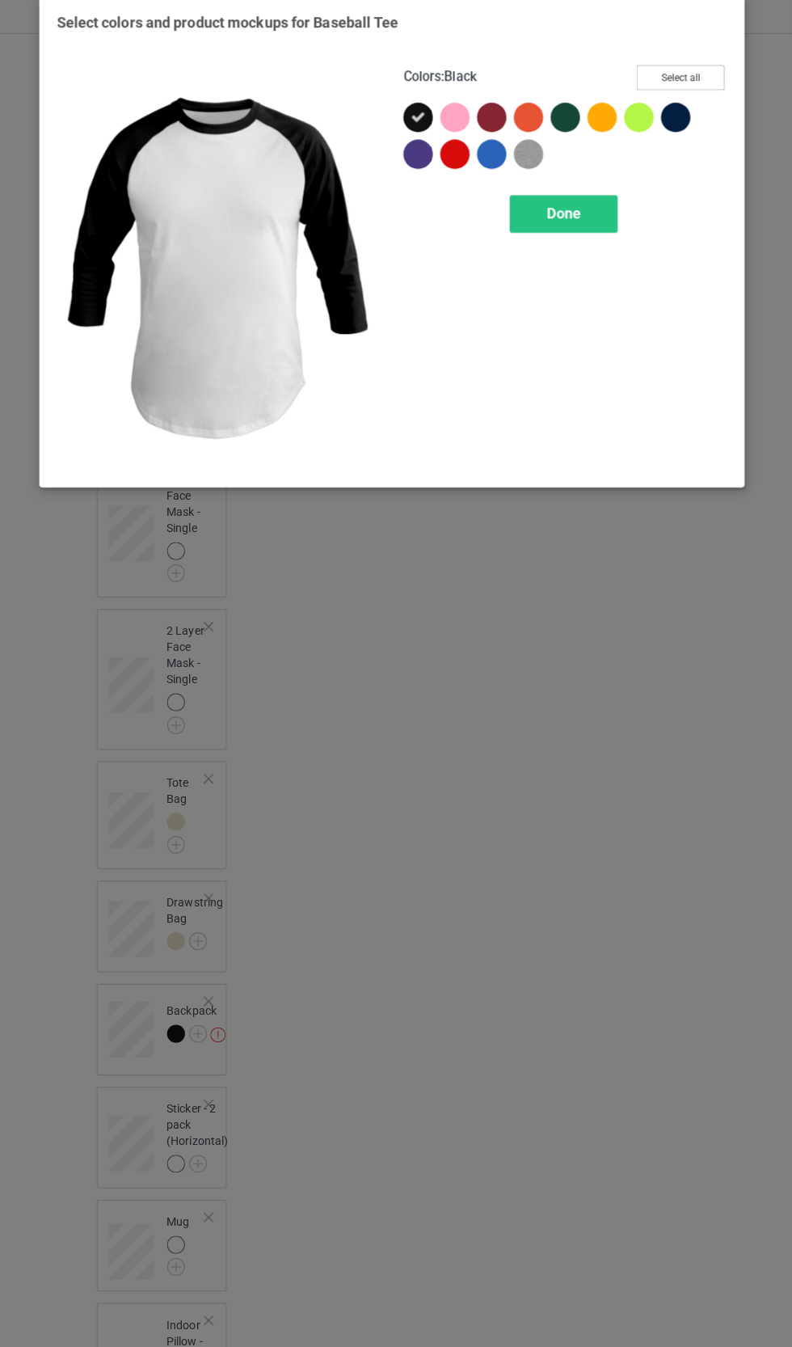
click at [719, 97] on button "Select all" at bounding box center [681, 90] width 87 height 25
click at [613, 238] on div "Done" at bounding box center [565, 224] width 107 height 37
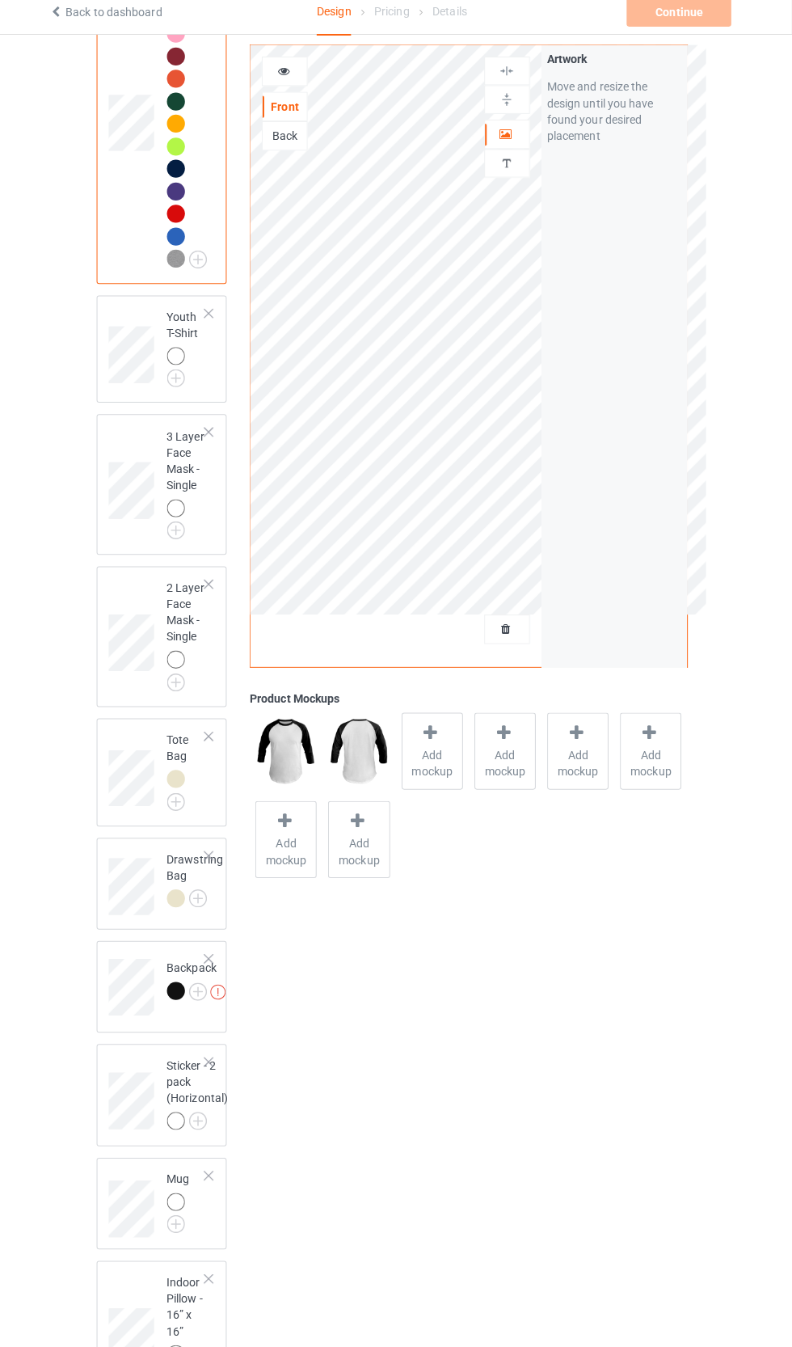
scroll to position [2511, 0]
click at [0, 0] on img at bounding box center [0, 0] width 0 height 0
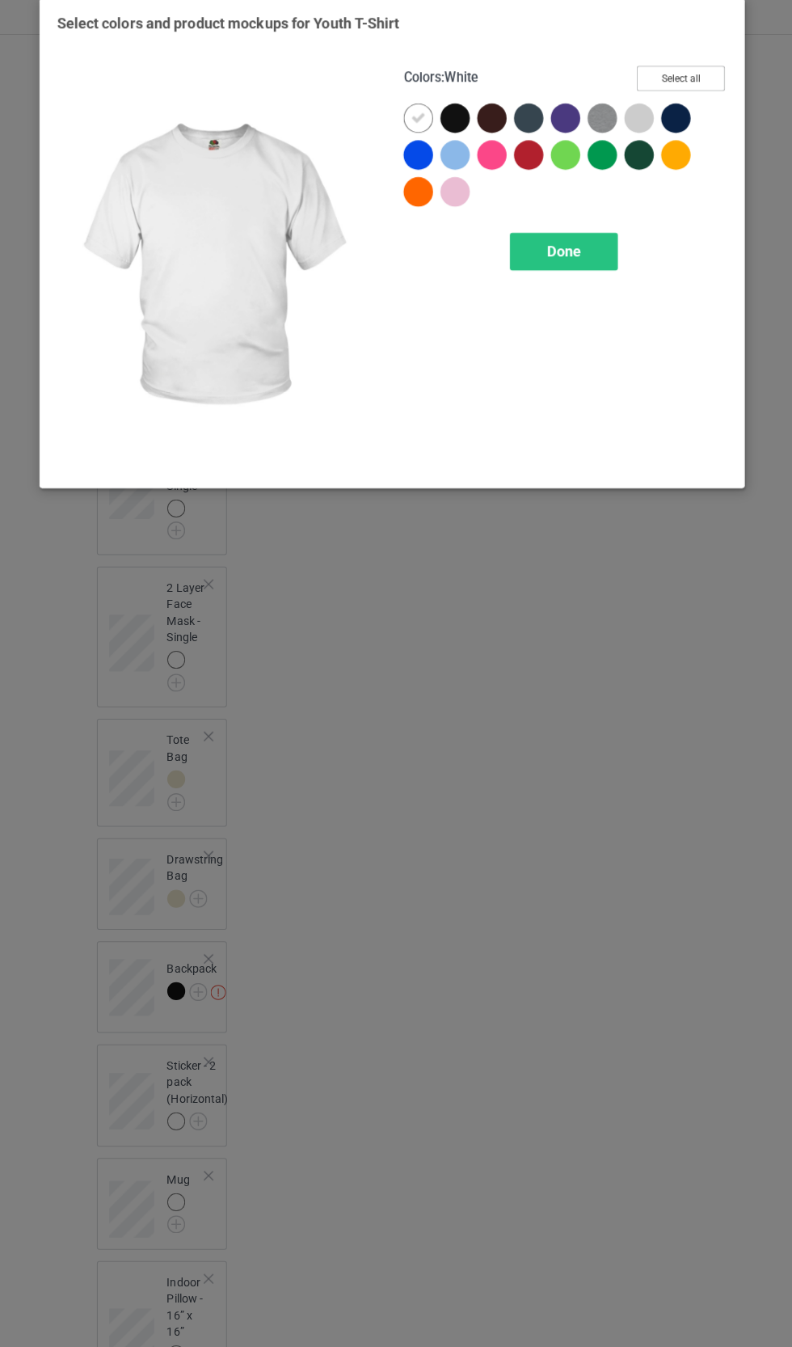
click at [703, 83] on button "Select all" at bounding box center [681, 90] width 87 height 25
click at [606, 264] on div "Done" at bounding box center [565, 260] width 107 height 37
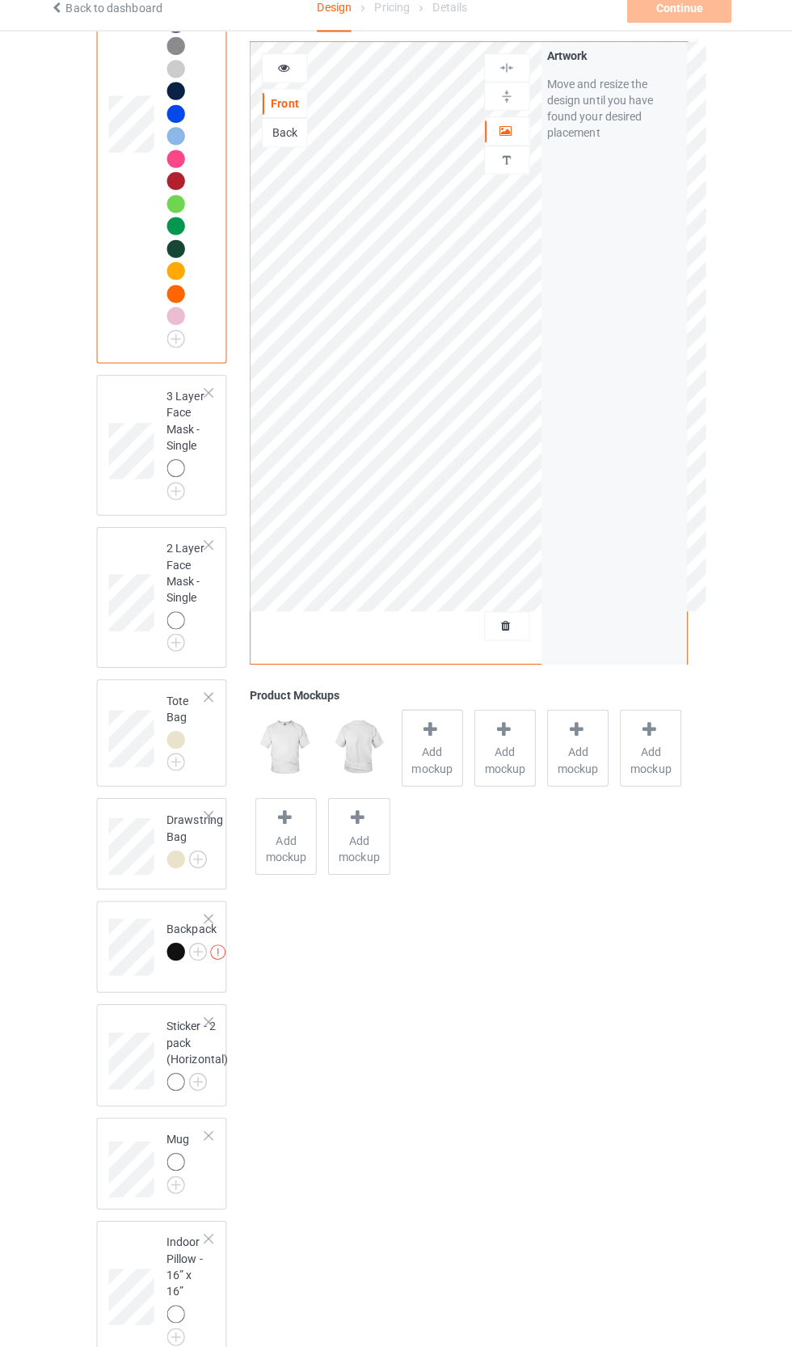
scroll to position [2925, 0]
click at [0, 0] on img at bounding box center [0, 0] width 0 height 0
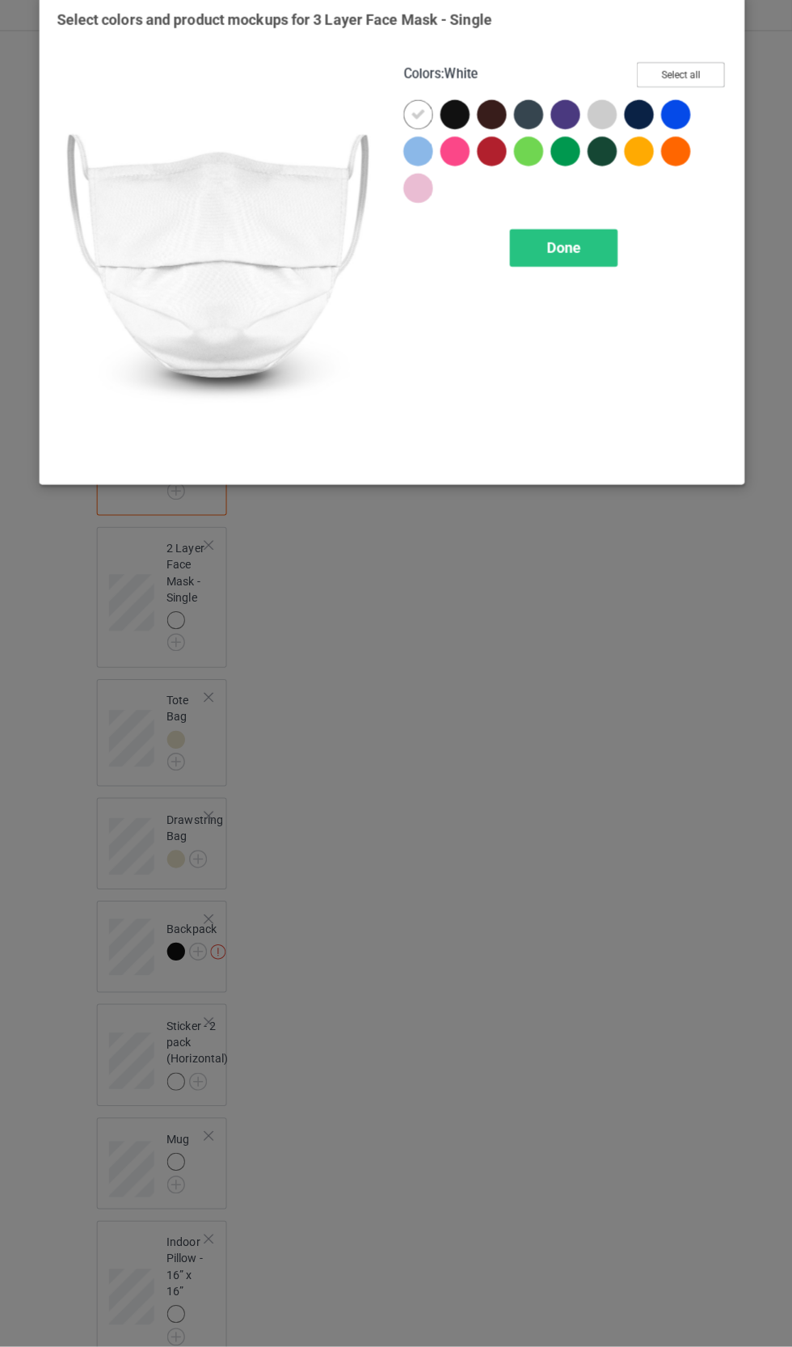
click at [697, 101] on button "Select all" at bounding box center [681, 90] width 87 height 25
click at [590, 277] on div "Done" at bounding box center [565, 260] width 107 height 37
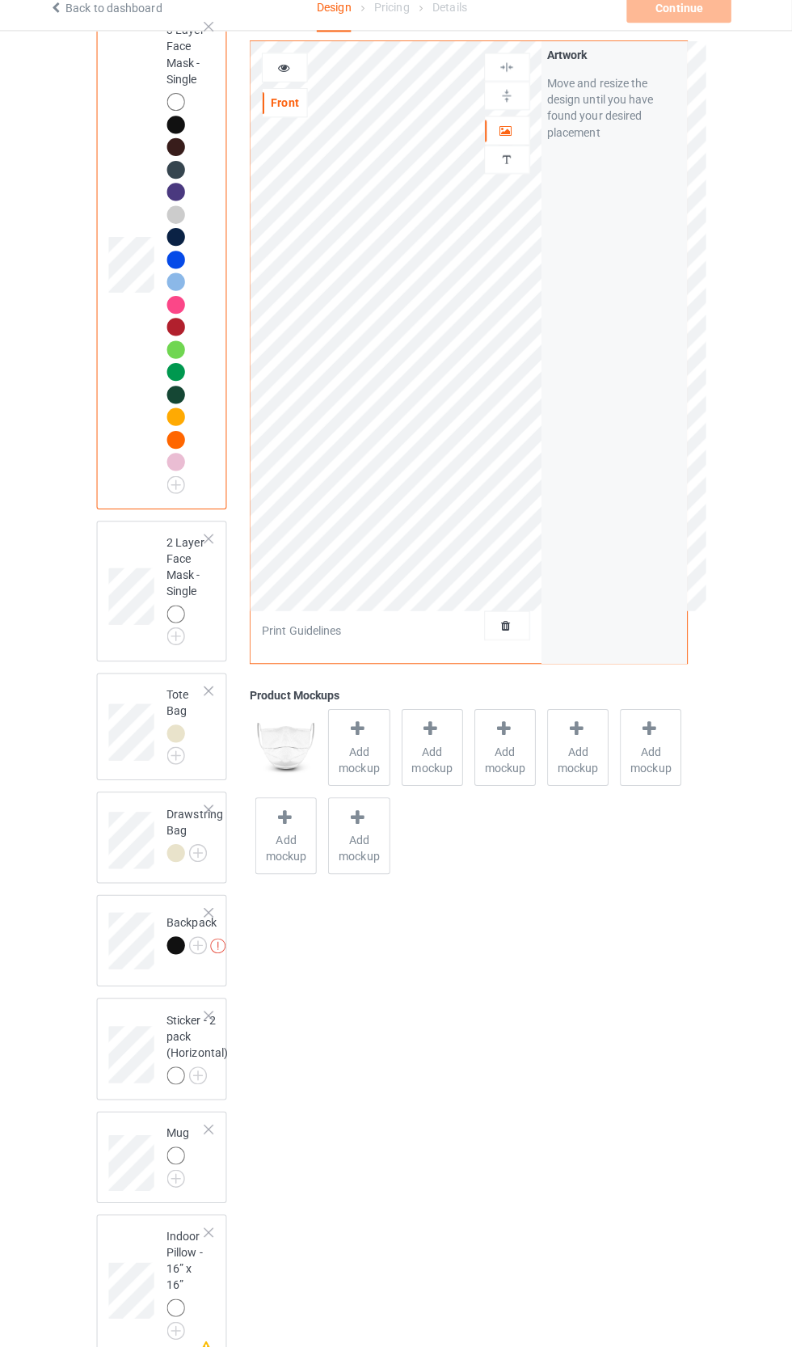
click at [0, 0] on img at bounding box center [0, 0] width 0 height 0
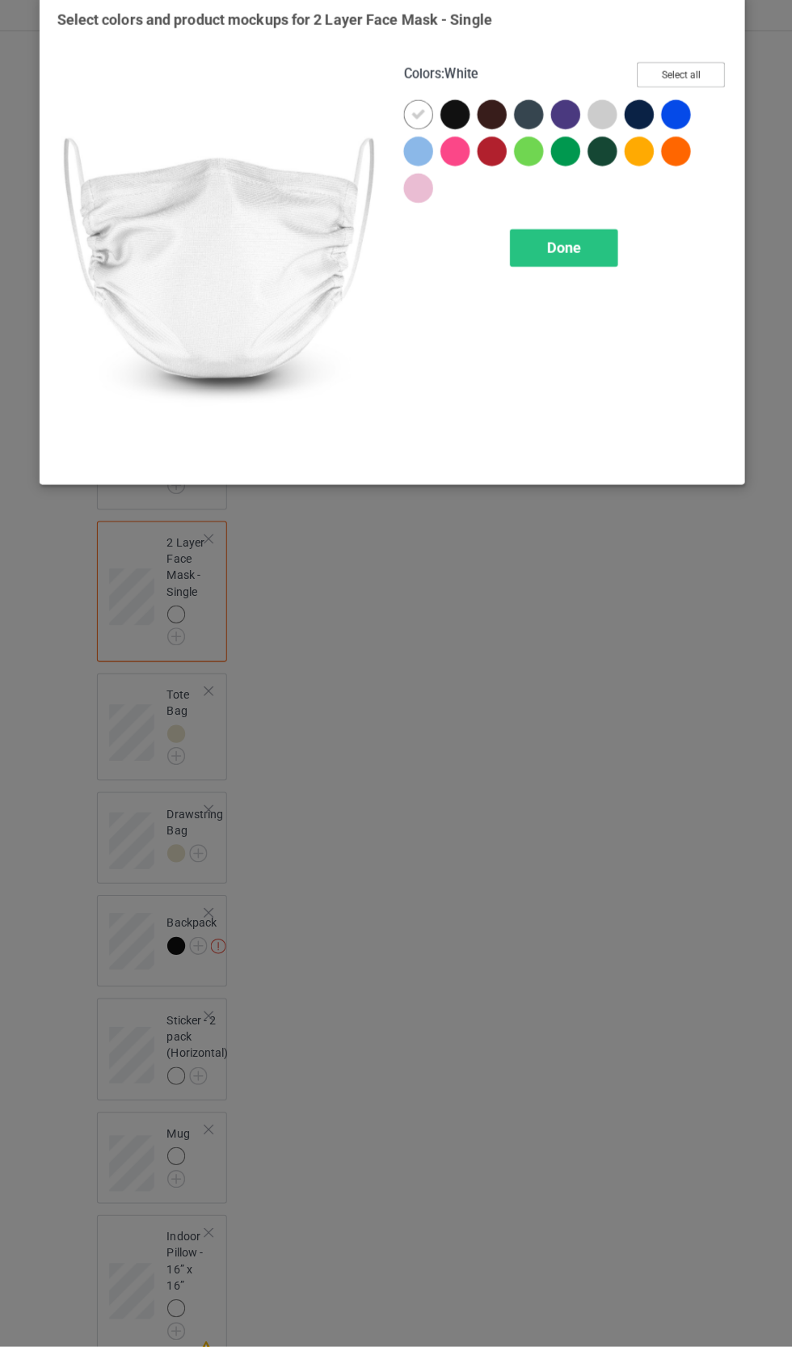
click at [690, 93] on button "Select all" at bounding box center [681, 90] width 87 height 25
click at [604, 268] on div "Done" at bounding box center [565, 260] width 107 height 37
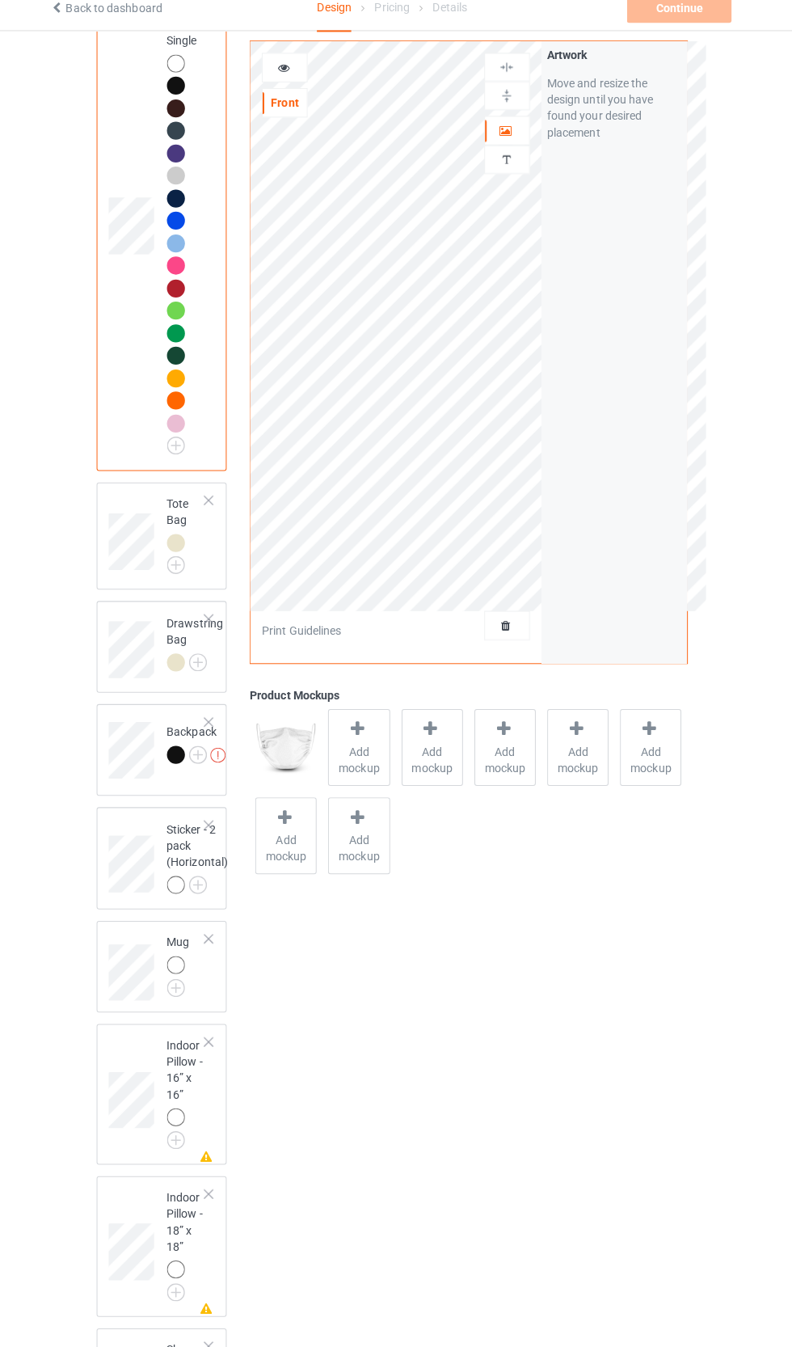
scroll to position [3830, 0]
click at [0, 0] on img at bounding box center [0, 0] width 0 height 0
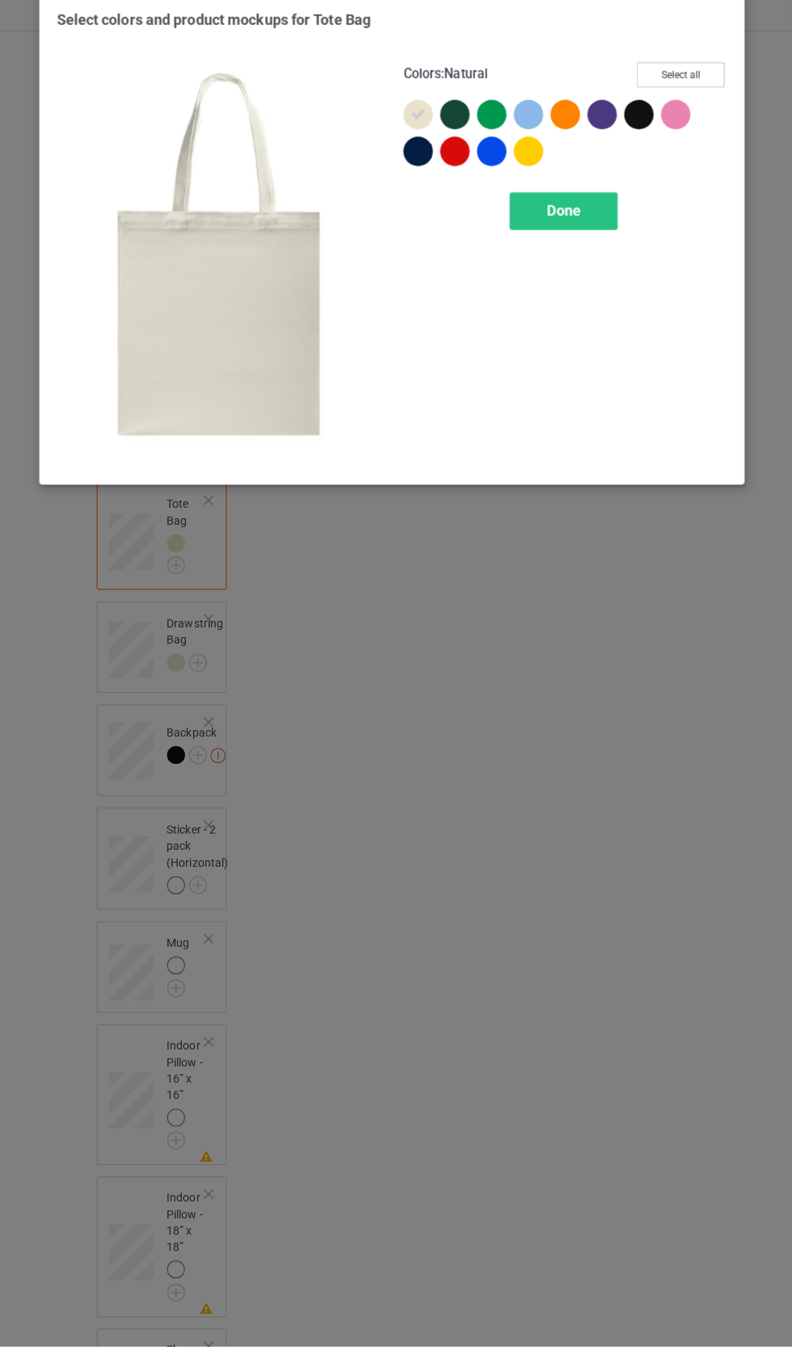
click at [701, 102] on button "Select all" at bounding box center [681, 90] width 87 height 25
click at [599, 234] on div "Done" at bounding box center [565, 224] width 107 height 37
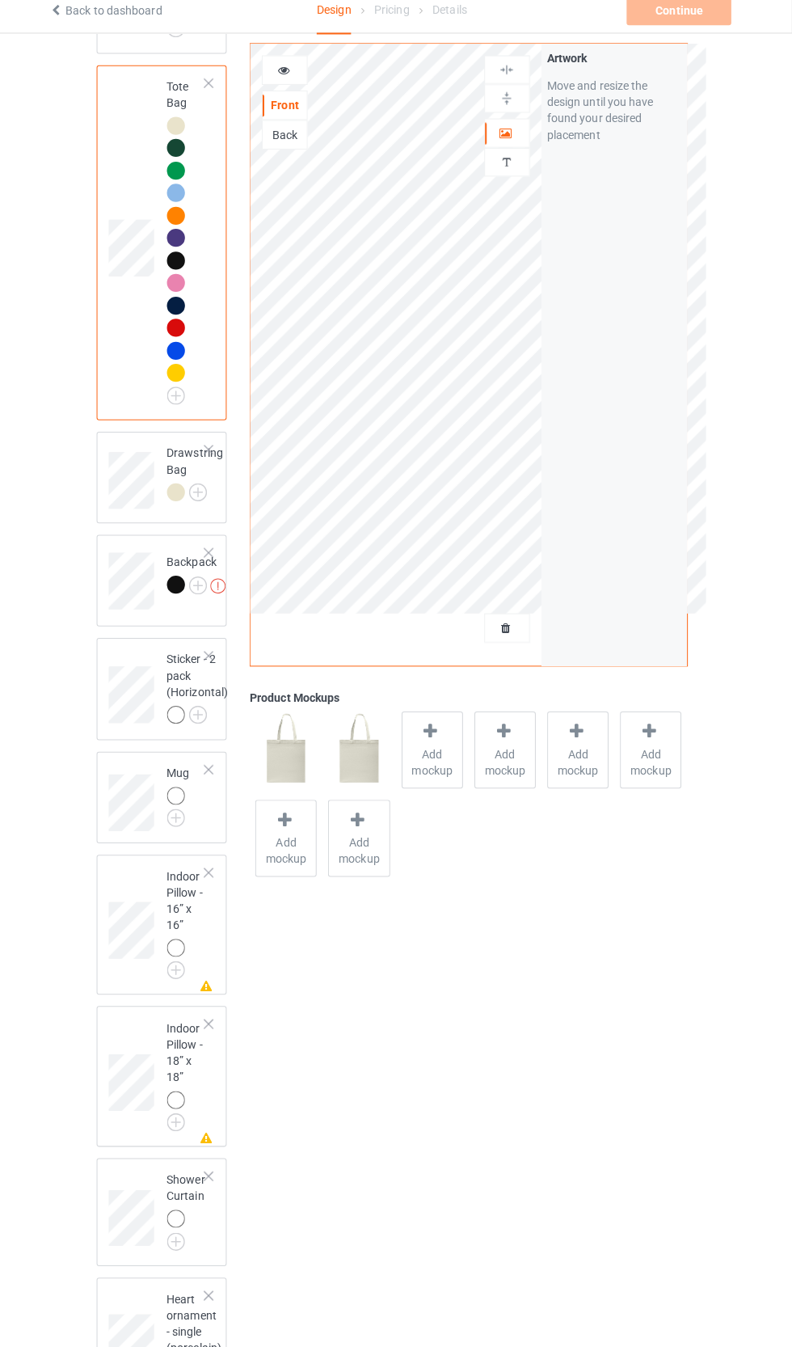
scroll to position [4245, 0]
click at [0, 0] on img at bounding box center [0, 0] width 0 height 0
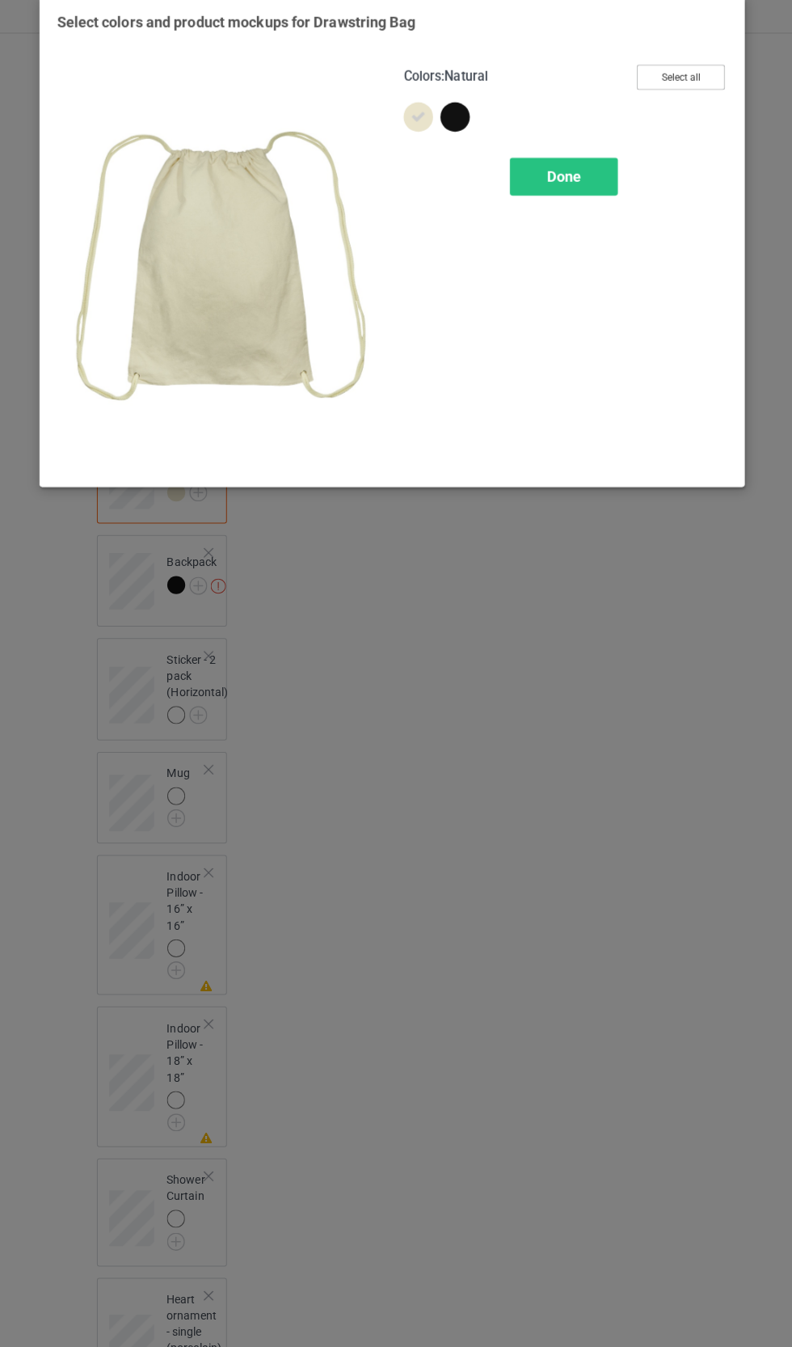
click at [704, 91] on button "Select all" at bounding box center [681, 90] width 87 height 25
click at [596, 188] on div "Done" at bounding box center [565, 188] width 107 height 37
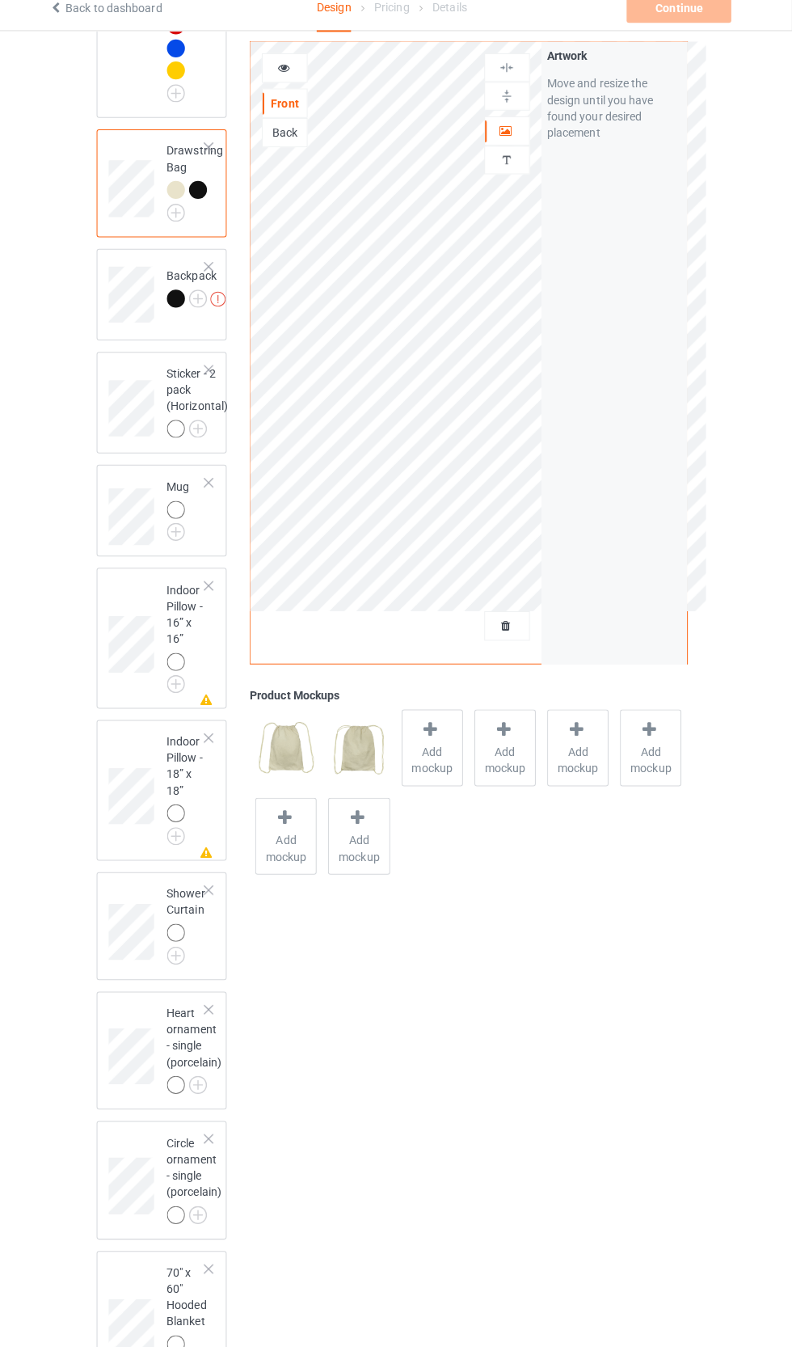
click at [218, 285] on div at bounding box center [214, 279] width 11 height 11
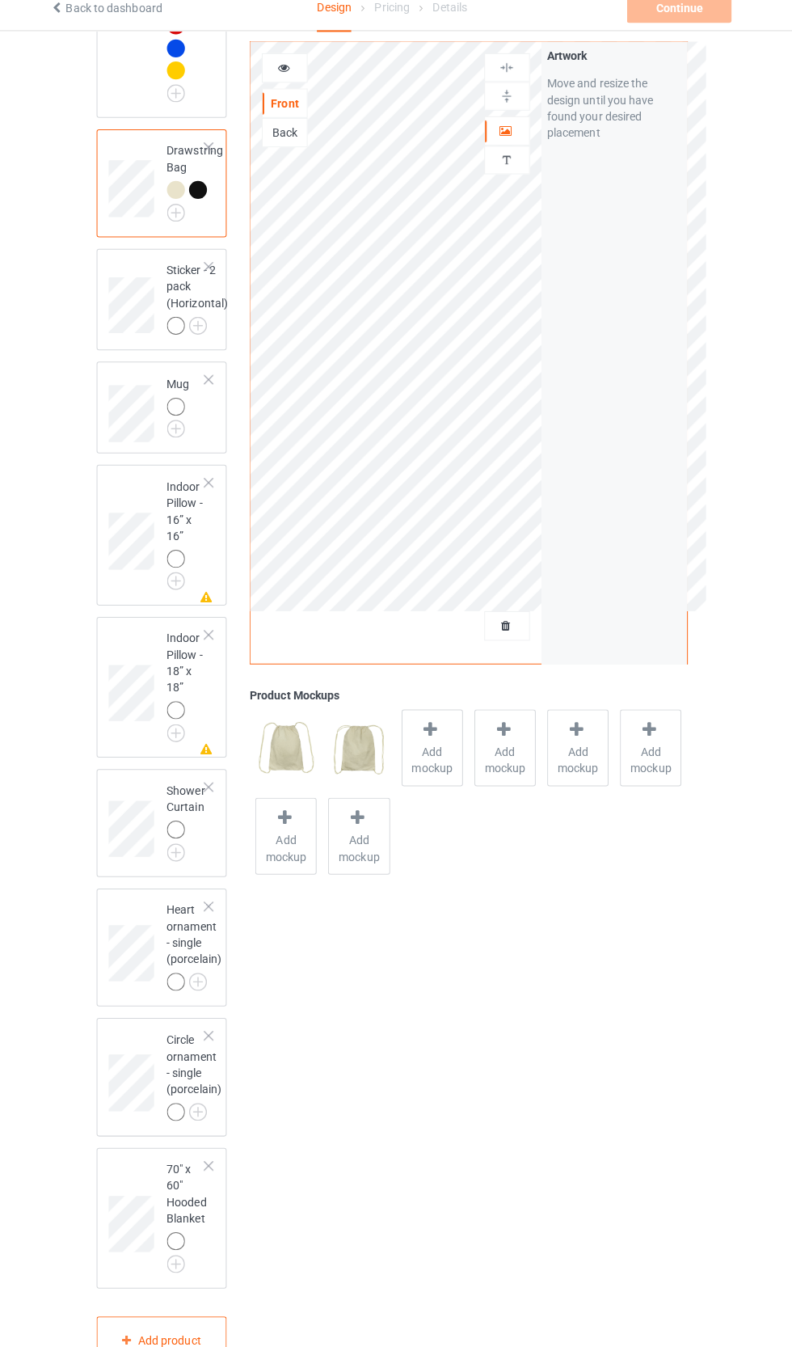
click at [215, 499] on div at bounding box center [214, 492] width 11 height 11
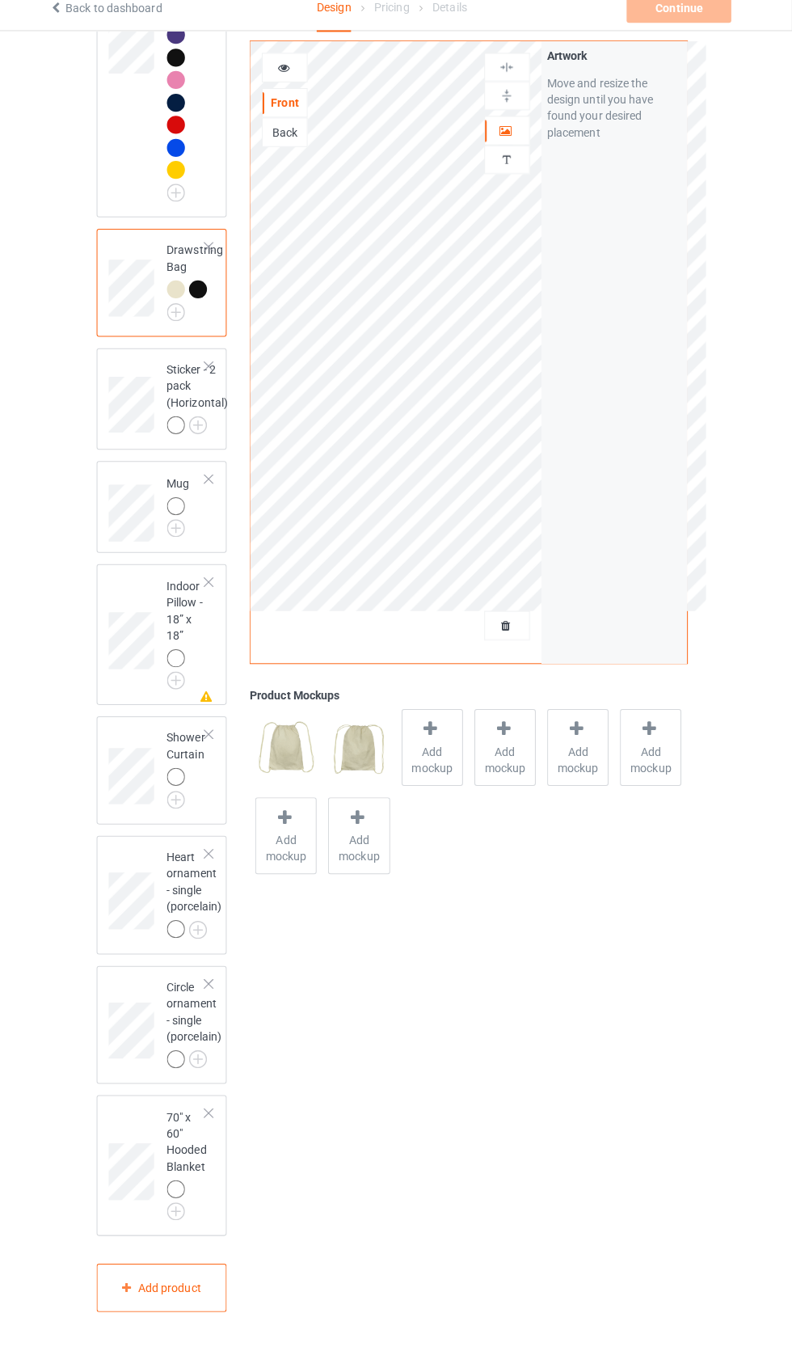
click at [215, 597] on div at bounding box center [214, 591] width 11 height 11
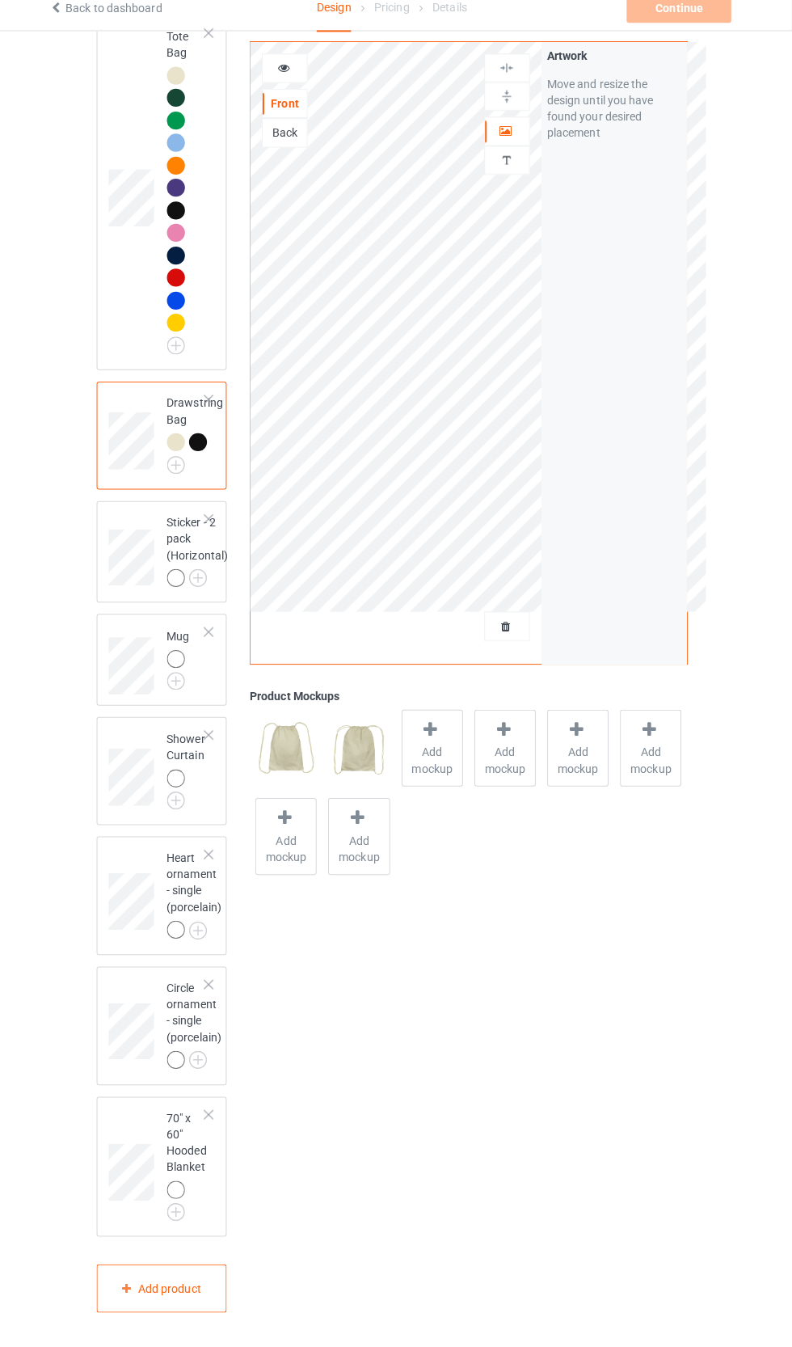
scroll to position [4466, 0]
click at [0, 0] on img at bounding box center [0, 0] width 0 height 0
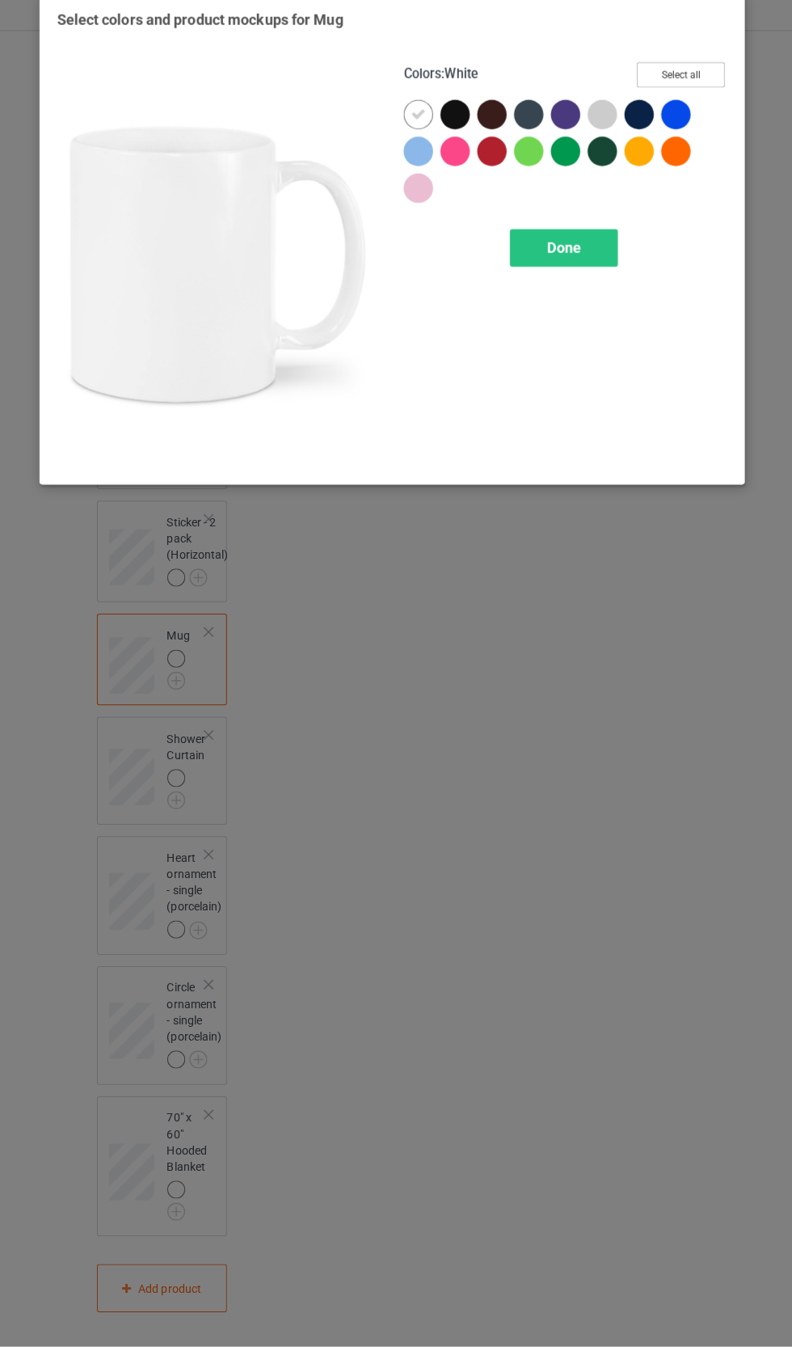
click at [681, 91] on button "Select all" at bounding box center [681, 90] width 87 height 25
click at [587, 272] on div "Done" at bounding box center [565, 260] width 107 height 37
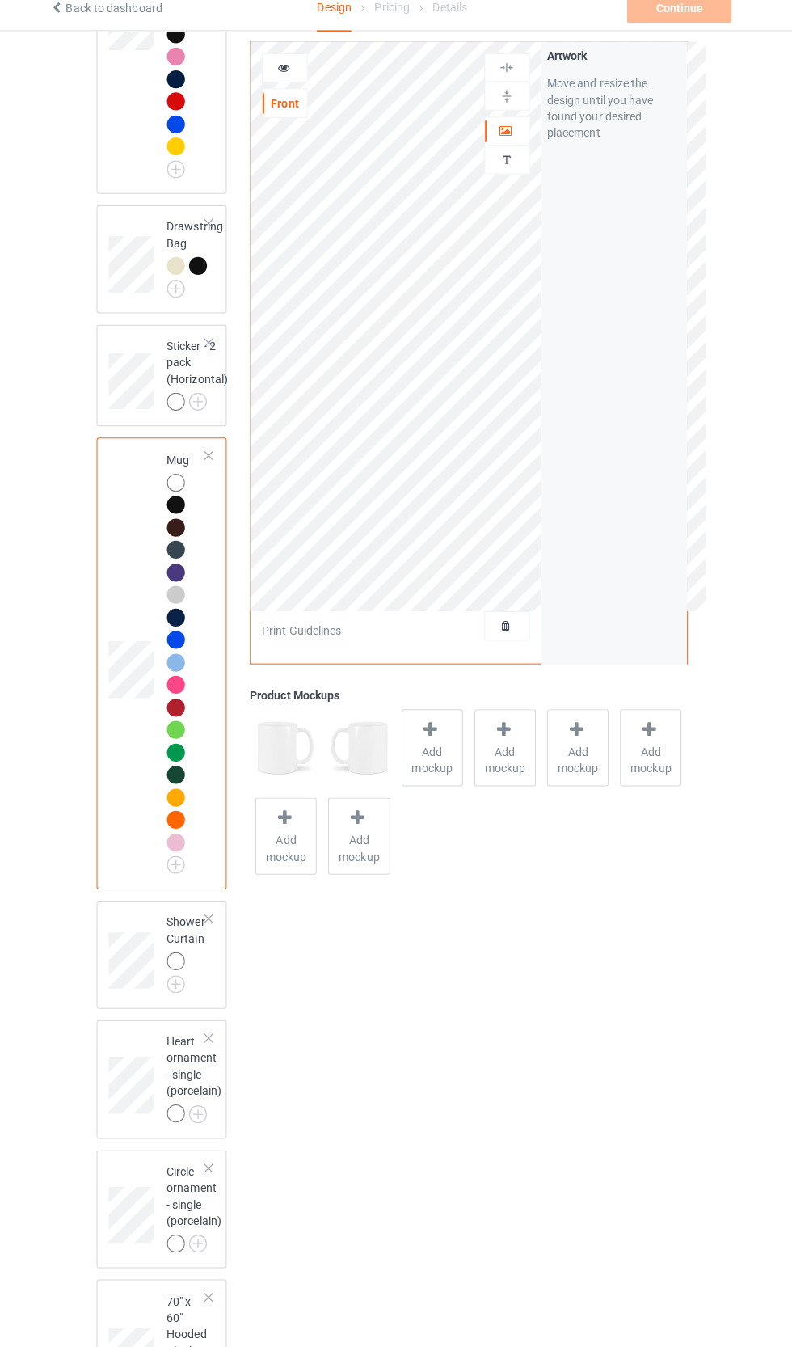
click at [528, 187] on div "Personalized text" at bounding box center [509, 174] width 45 height 28
click at [526, 156] on div "Artwork" at bounding box center [509, 145] width 45 height 29
click at [524, 158] on div "Artwork" at bounding box center [509, 145] width 45 height 29
click at [522, 151] on div at bounding box center [510, 145] width 44 height 16
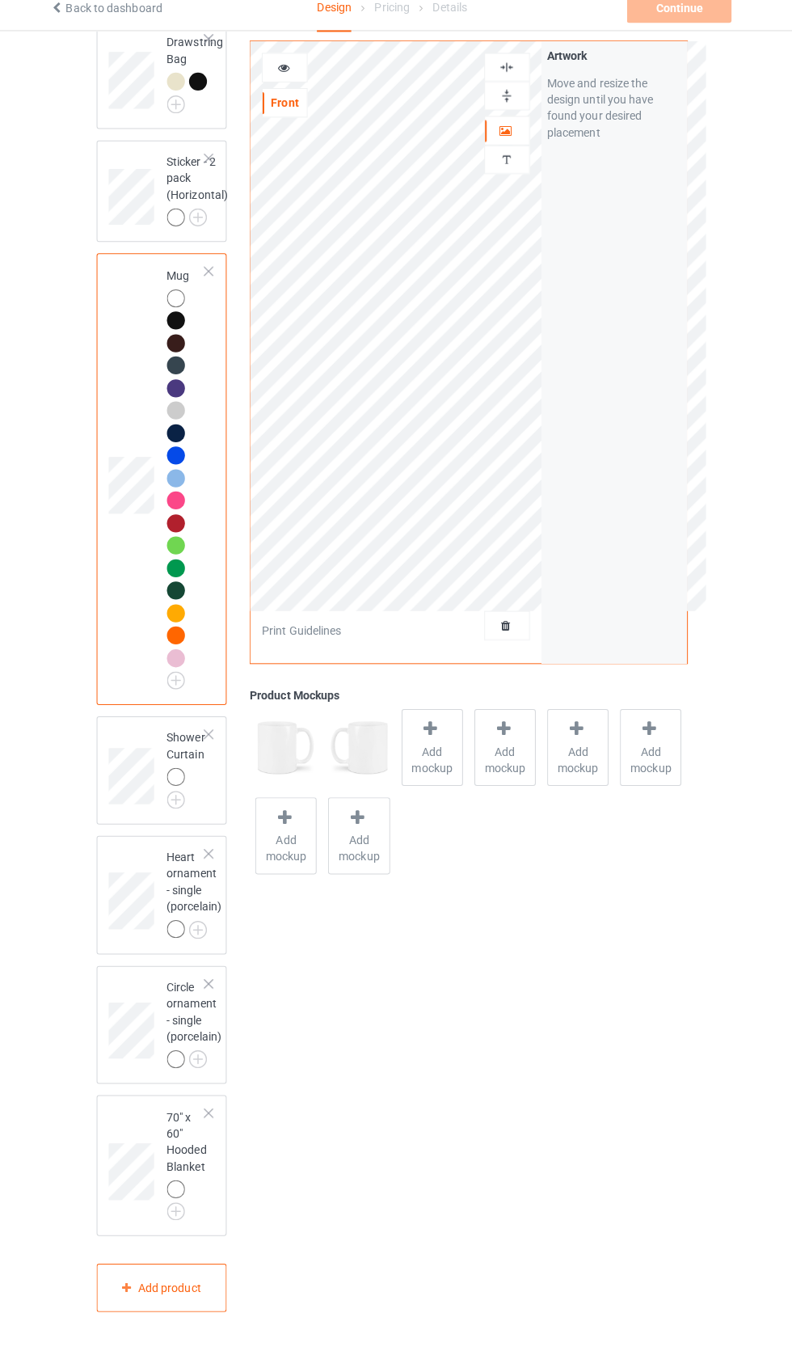
scroll to position [4821, 0]
click at [0, 0] on img at bounding box center [0, 0] width 0 height 0
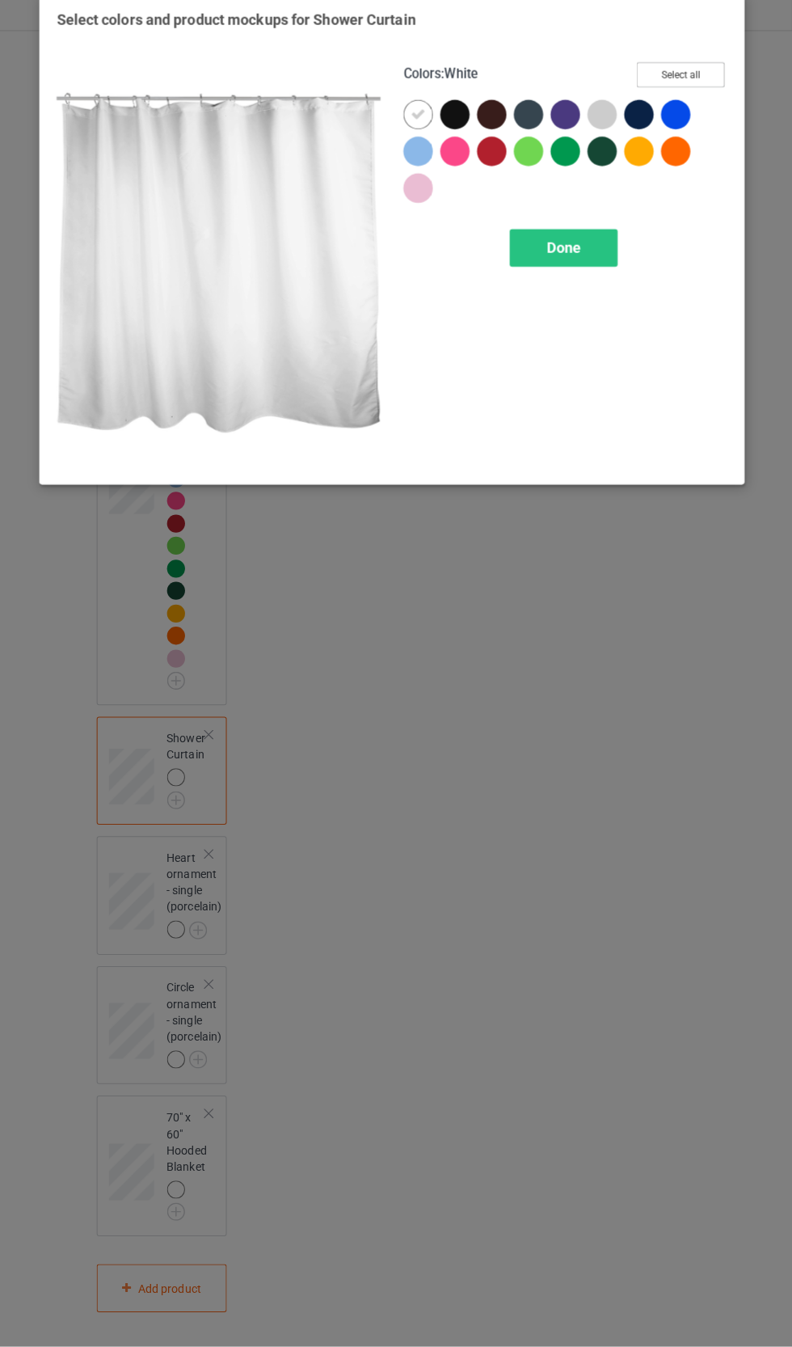
click at [698, 92] on button "Select all" at bounding box center [681, 90] width 87 height 25
click at [604, 269] on div "Done" at bounding box center [565, 260] width 107 height 37
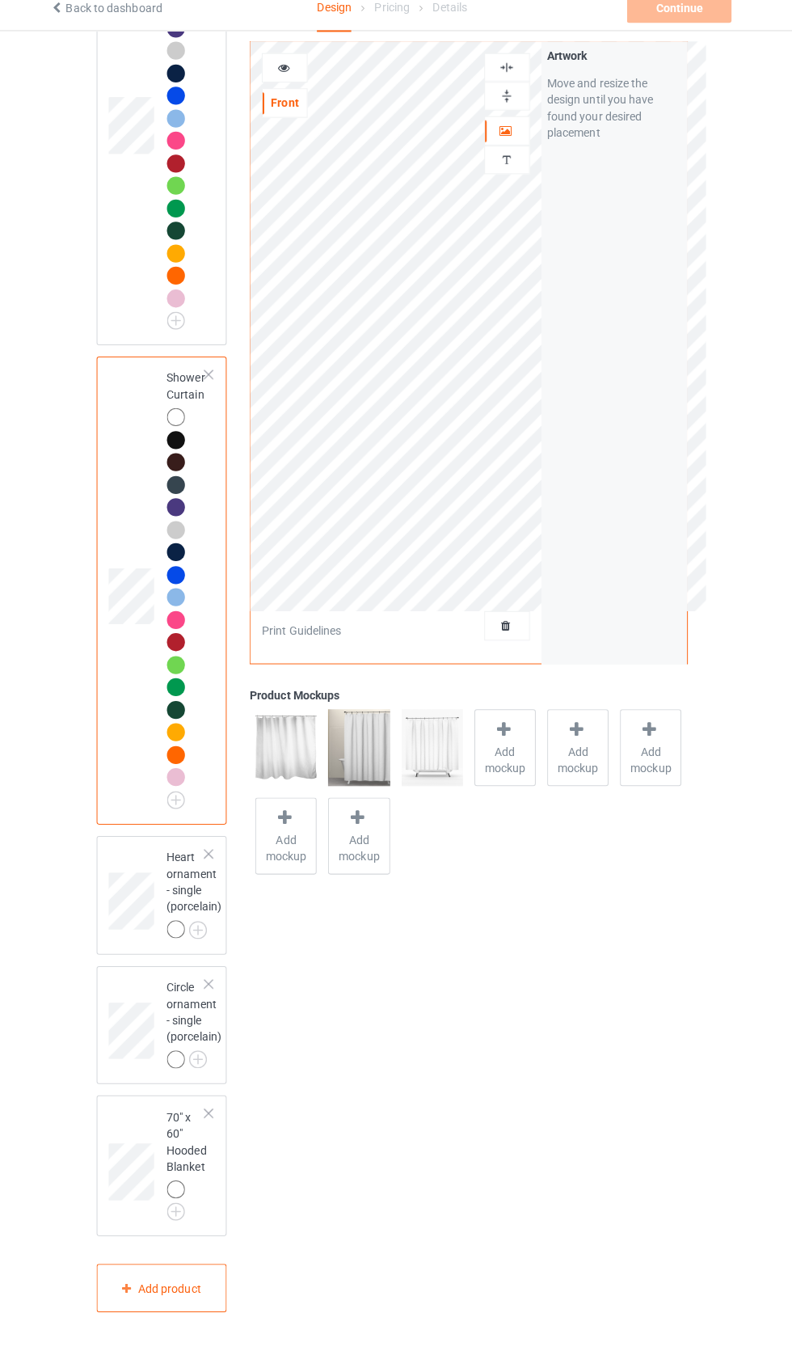
scroll to position [5177, 0]
click at [0, 0] on img at bounding box center [0, 0] width 0 height 0
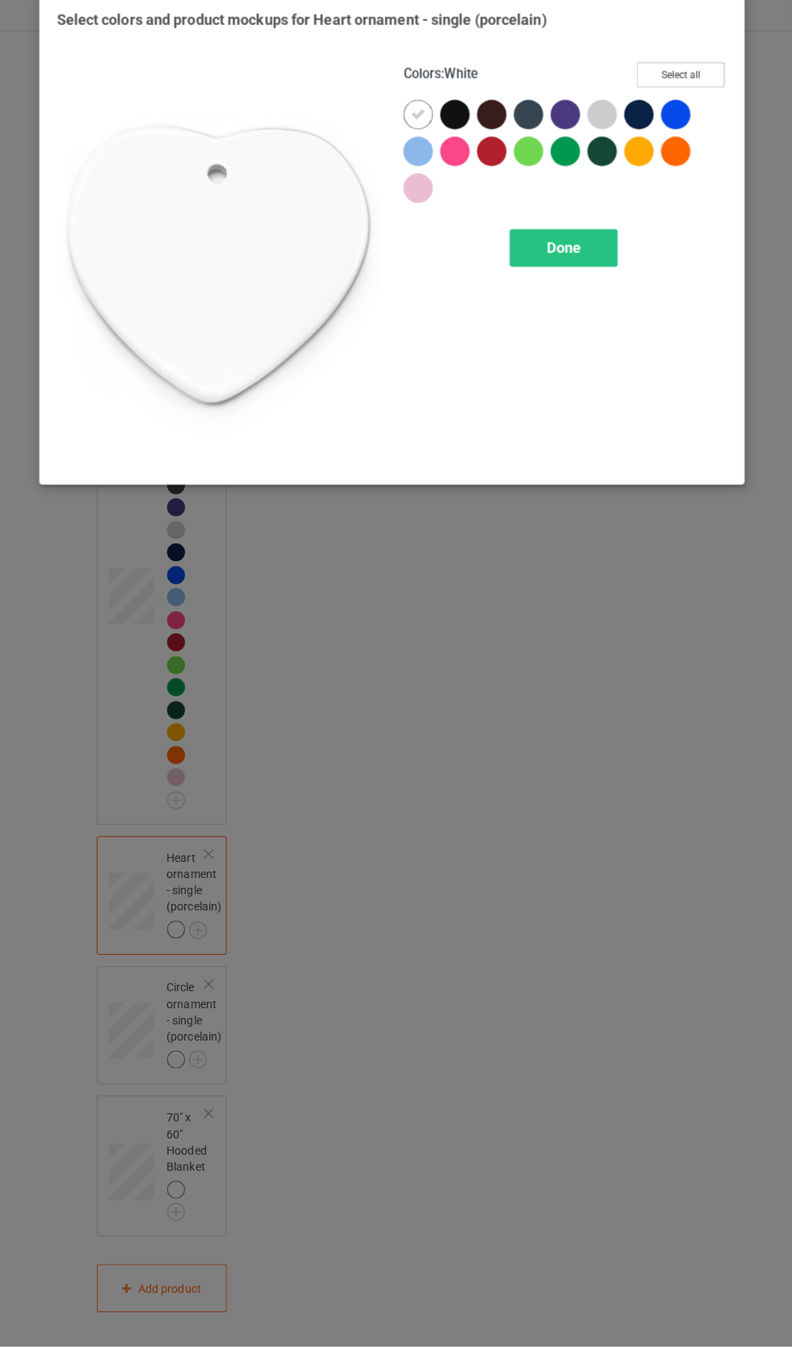
click at [694, 89] on button "Select all" at bounding box center [681, 90] width 87 height 25
click at [606, 279] on div "Done" at bounding box center [565, 260] width 107 height 37
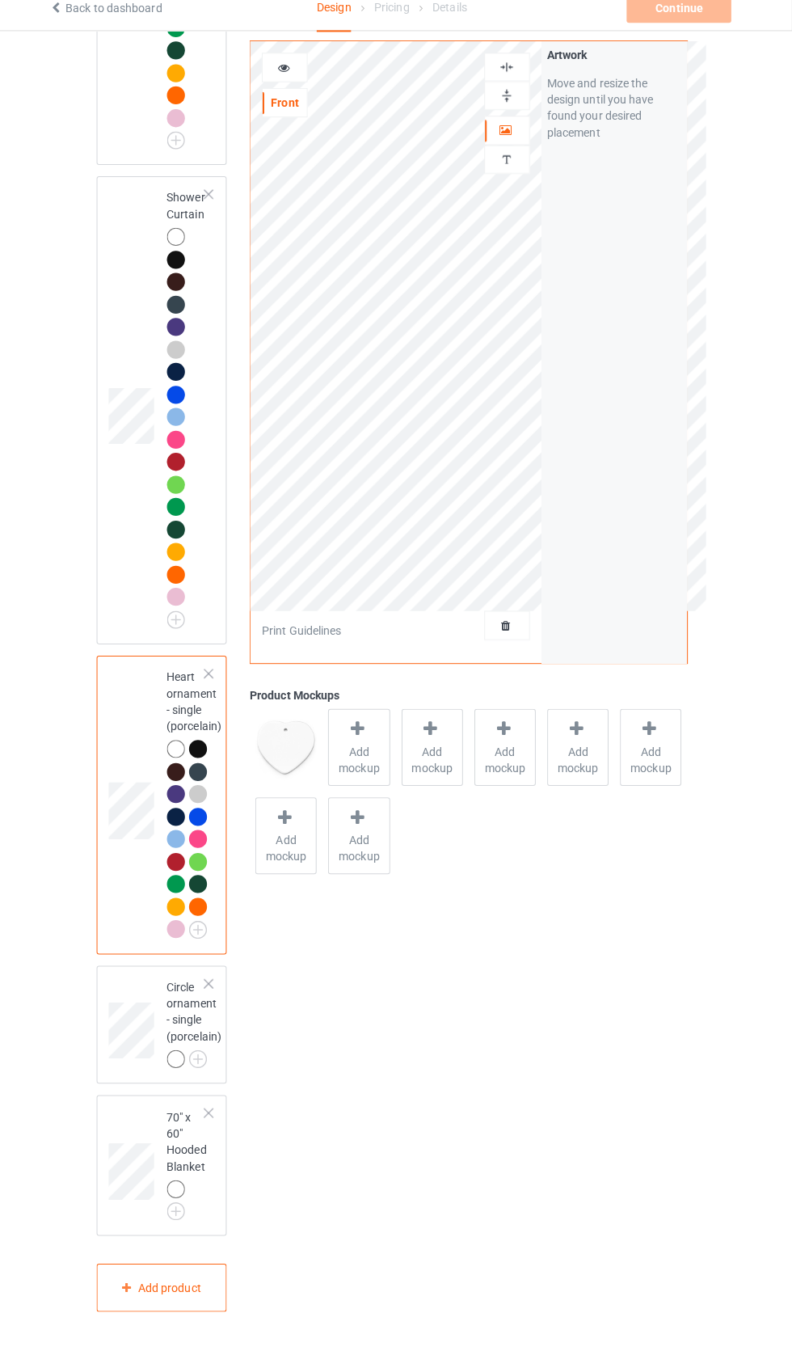
scroll to position [5355, 0]
click at [226, 1077] on div at bounding box center [201, 1065] width 54 height 23
click at [0, 0] on img at bounding box center [0, 0] width 0 height 0
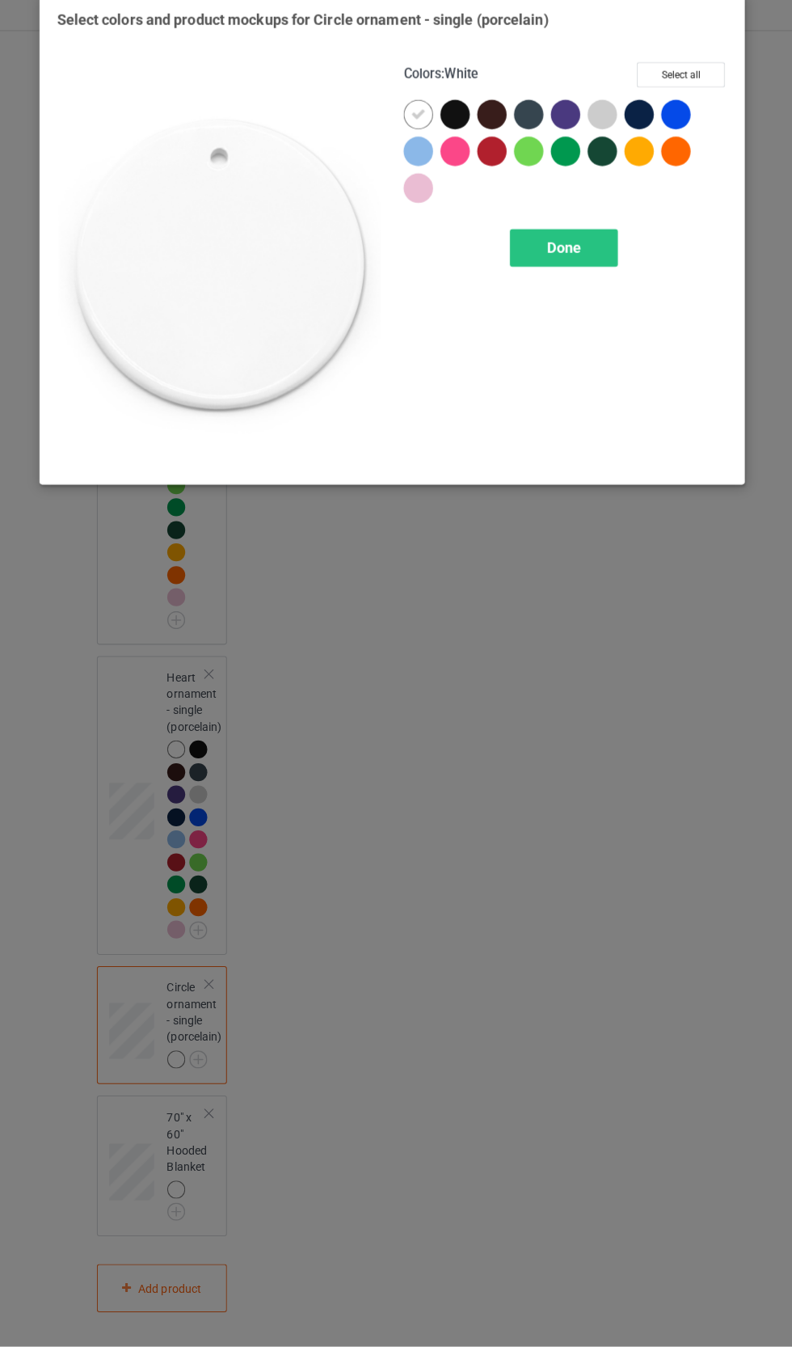
scroll to position [5355, 0]
click at [714, 91] on button "Select all" at bounding box center [681, 90] width 87 height 25
click at [705, 98] on button "Reset to Default" at bounding box center [666, 90] width 117 height 25
click at [600, 275] on div "Done" at bounding box center [565, 260] width 107 height 37
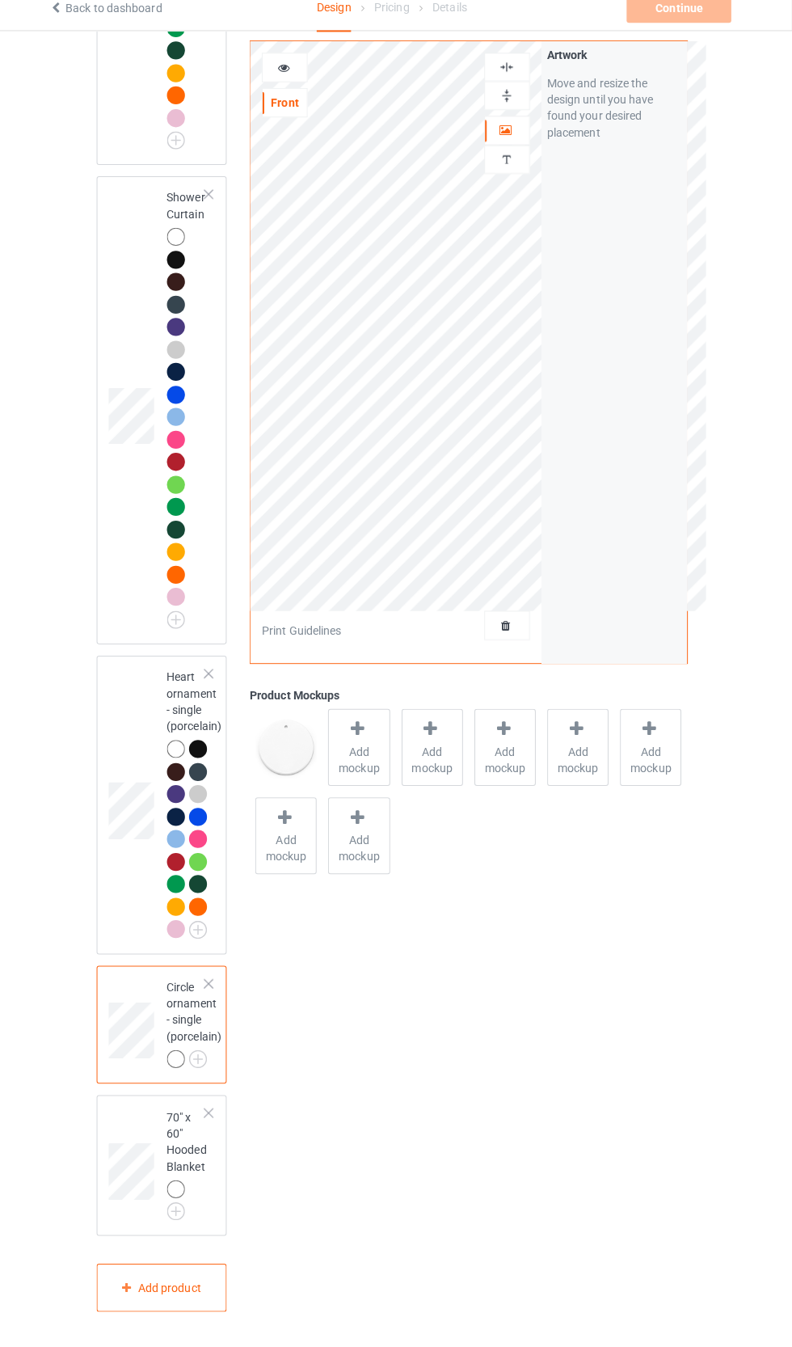
click at [0, 0] on img at bounding box center [0, 0] width 0 height 0
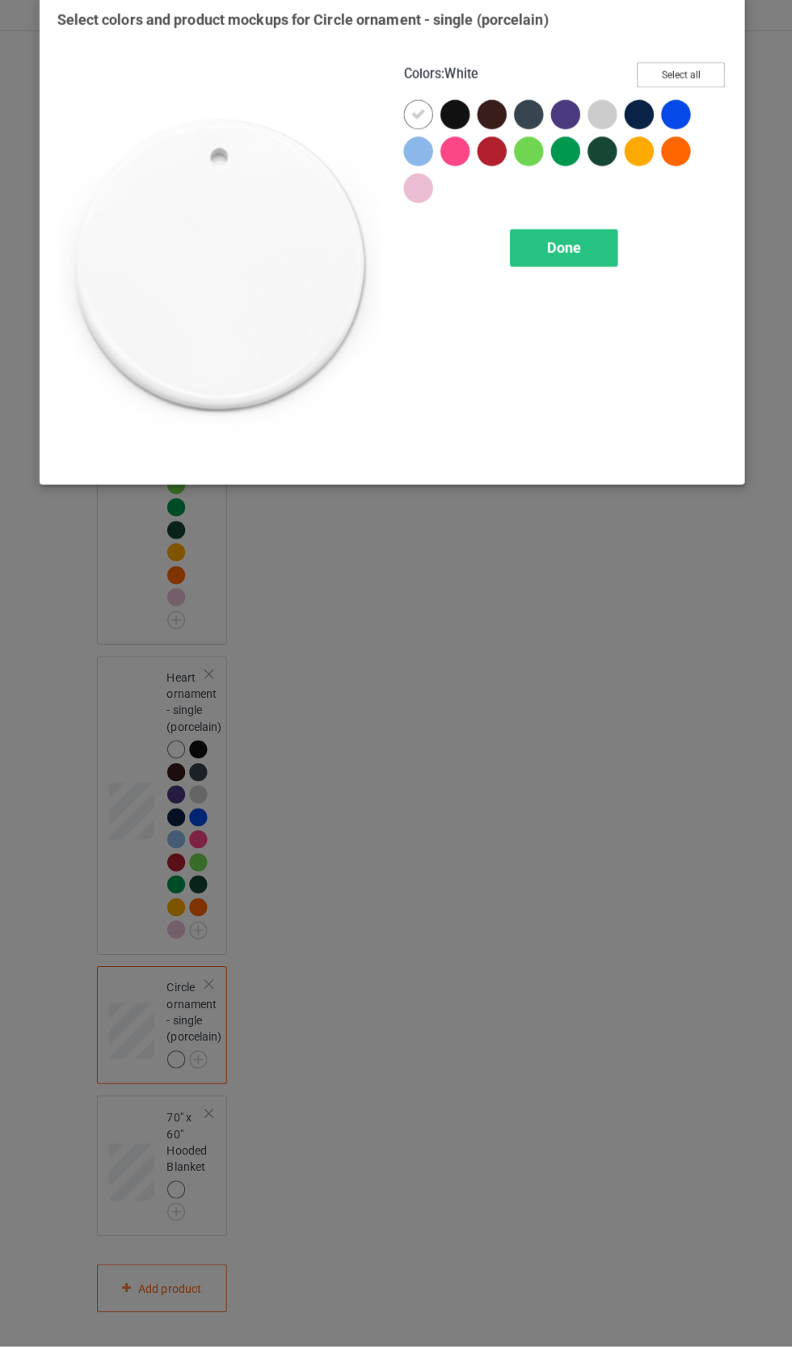
click at [709, 91] on button "Select all" at bounding box center [681, 90] width 87 height 25
click at [589, 278] on div "Done" at bounding box center [565, 260] width 107 height 37
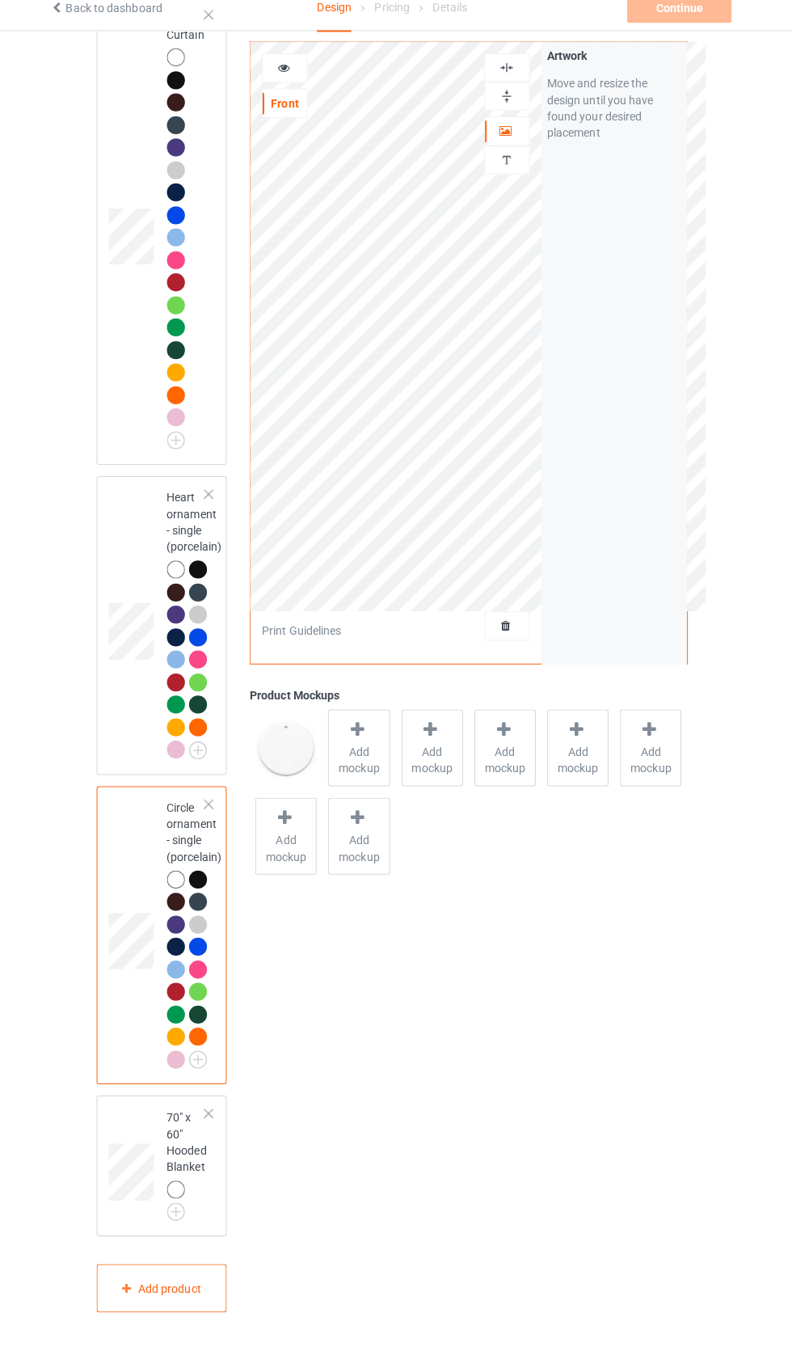
scroll to position [5533, 0]
click at [0, 0] on img at bounding box center [0, 0] width 0 height 0
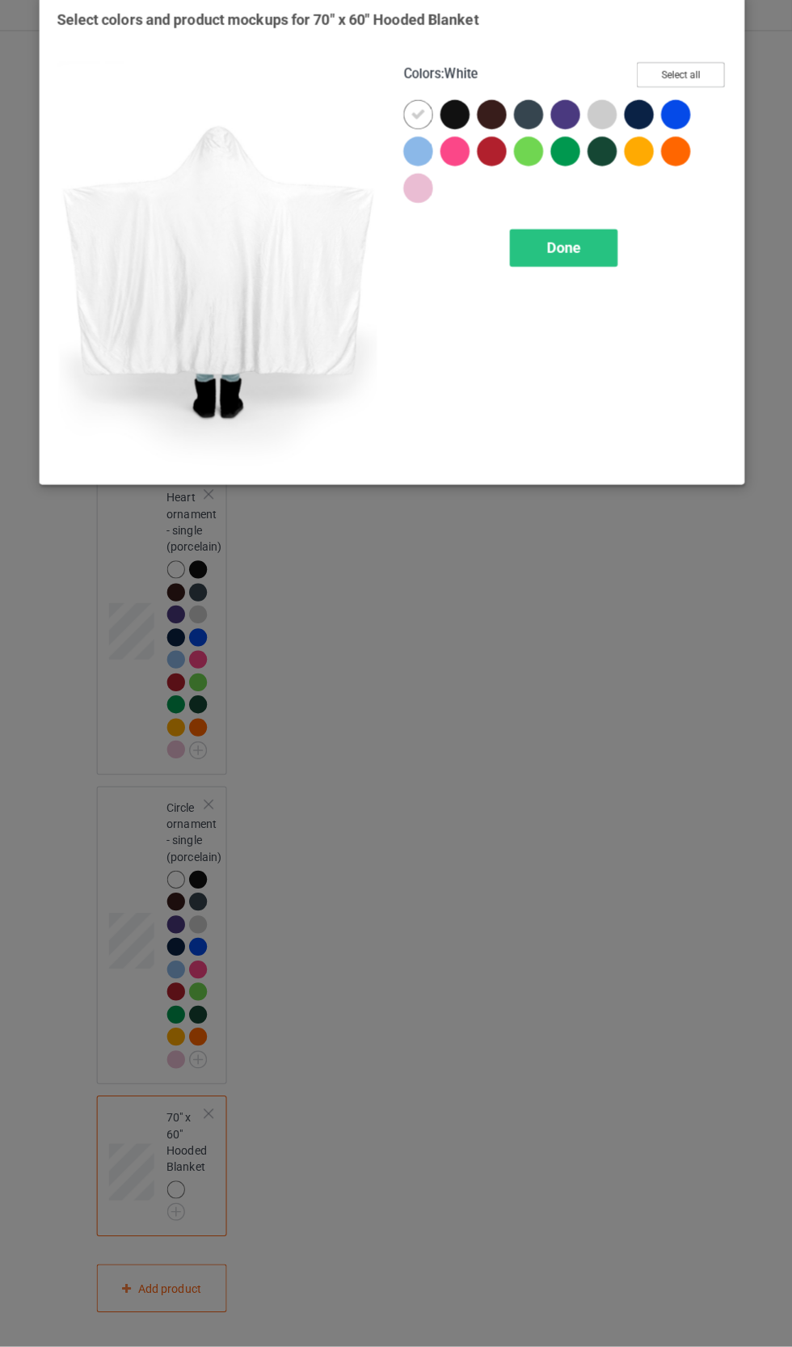
click at [715, 92] on button "Select all" at bounding box center [681, 90] width 87 height 25
click at [582, 275] on div "Done" at bounding box center [565, 260] width 107 height 37
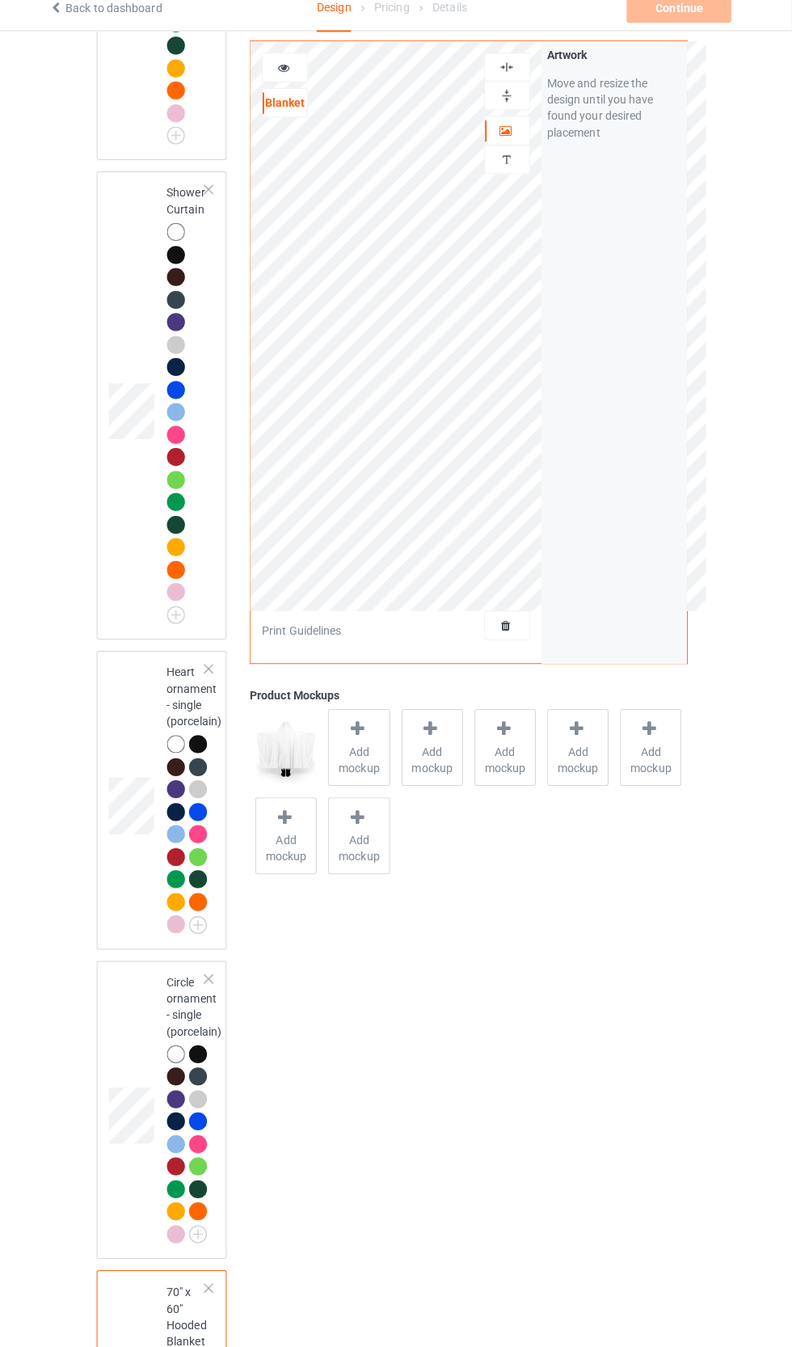
scroll to position [5889, 0]
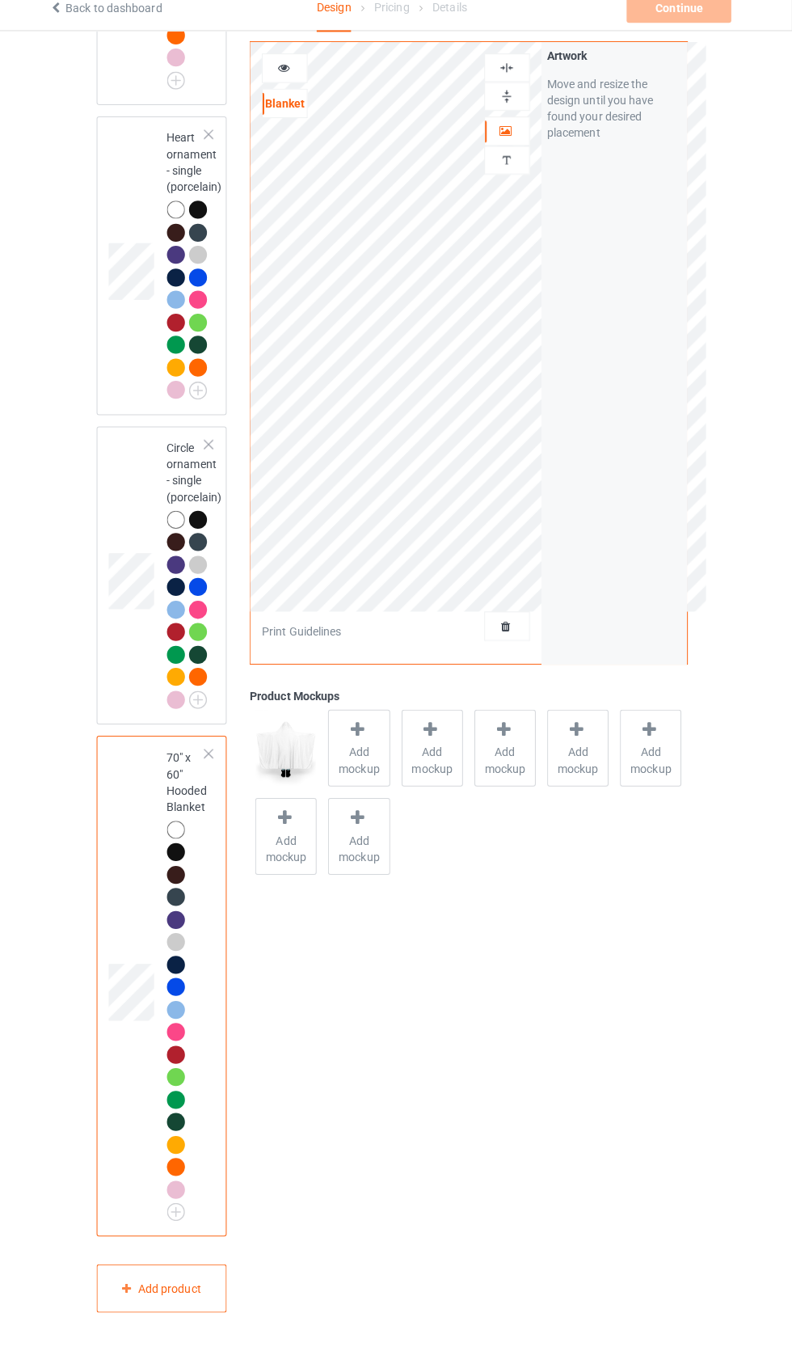
click at [215, 766] on div at bounding box center [214, 760] width 11 height 11
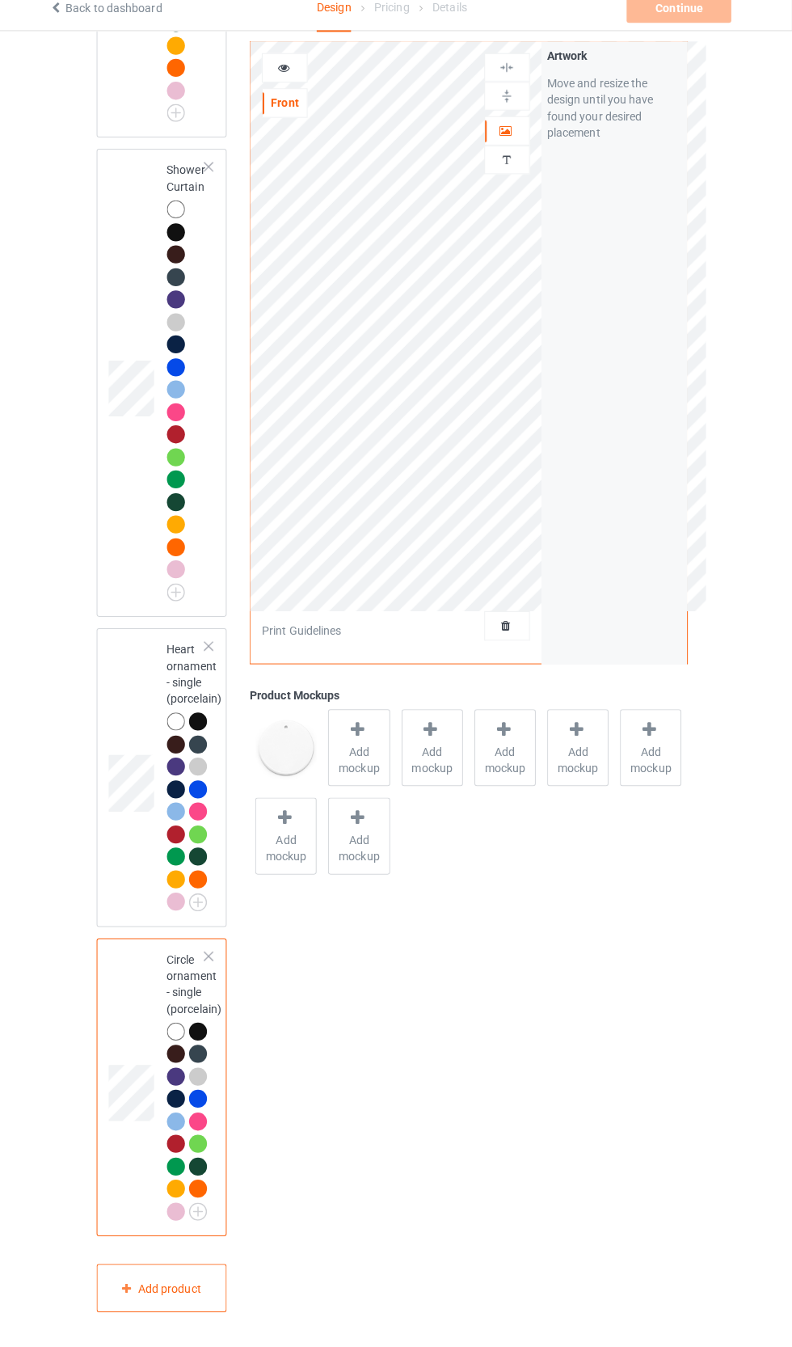
click at [216, 967] on div at bounding box center [214, 960] width 11 height 11
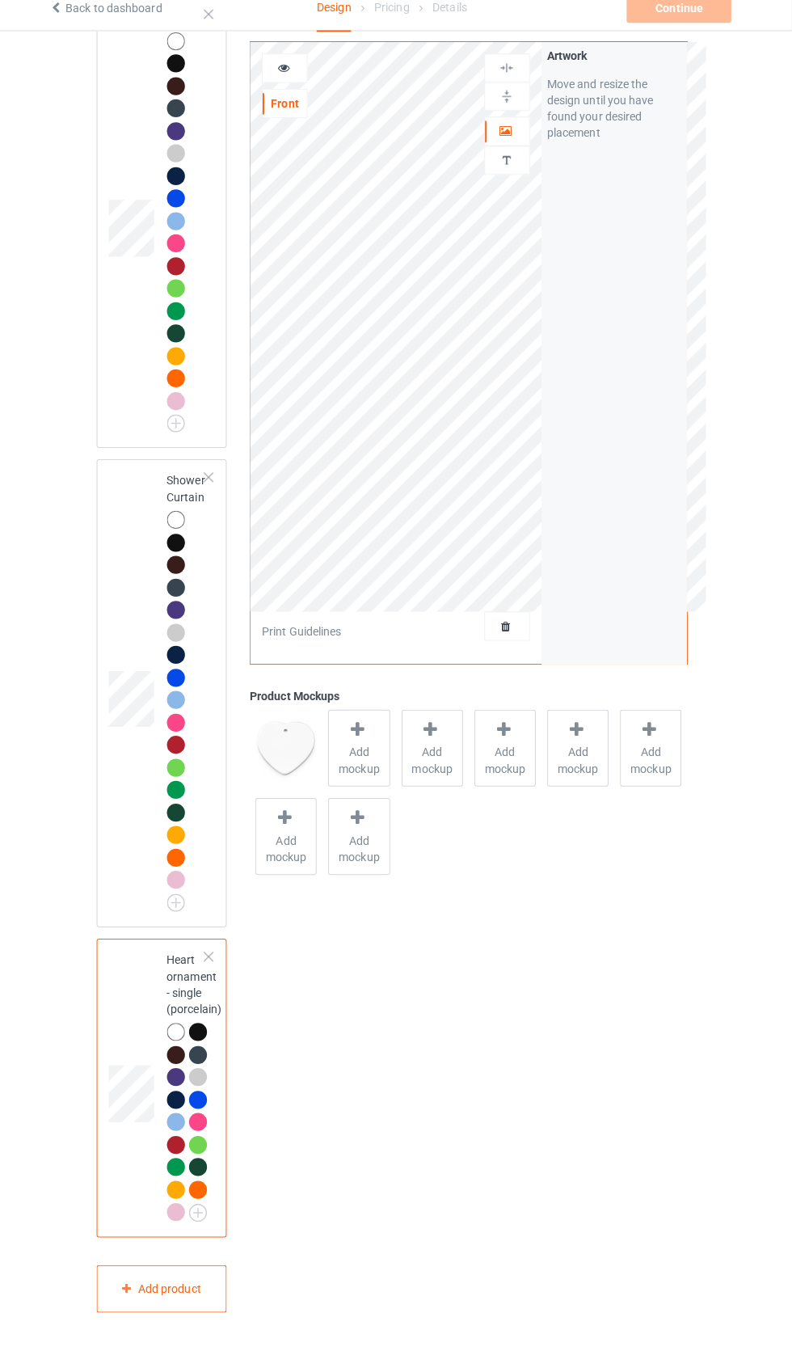
scroll to position [5076, 0]
click at [215, 967] on div at bounding box center [214, 960] width 11 height 11
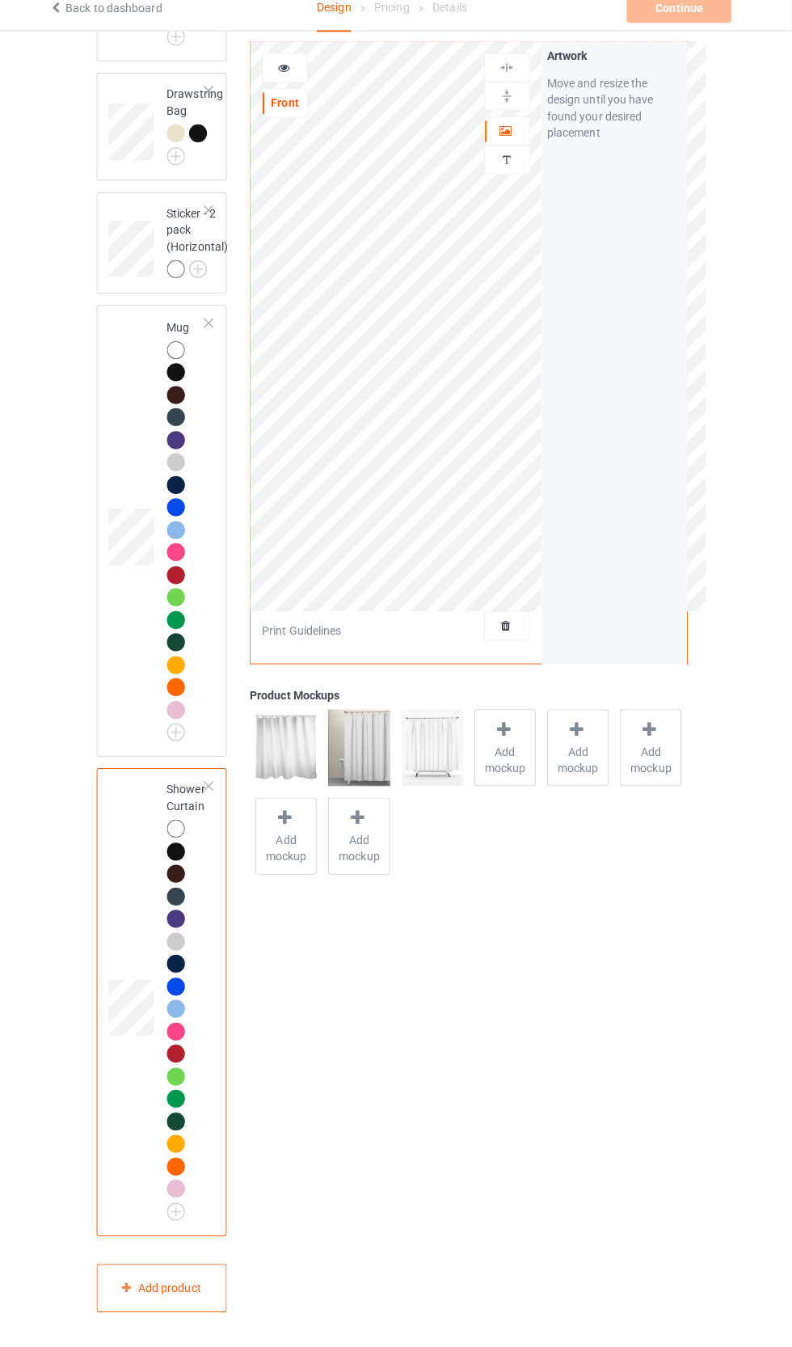
click at [215, 799] on div at bounding box center [214, 792] width 11 height 11
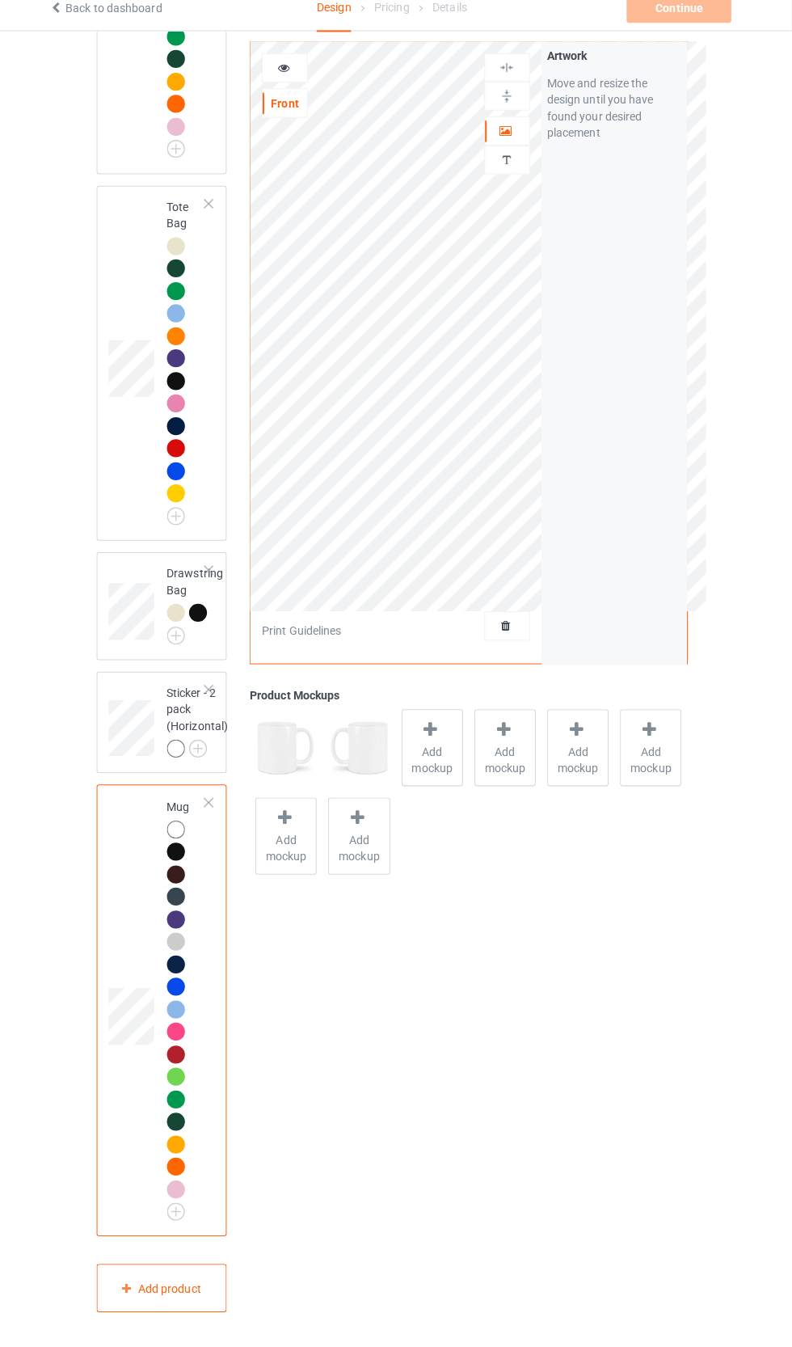
click at [215, 815] on div at bounding box center [214, 808] width 11 height 11
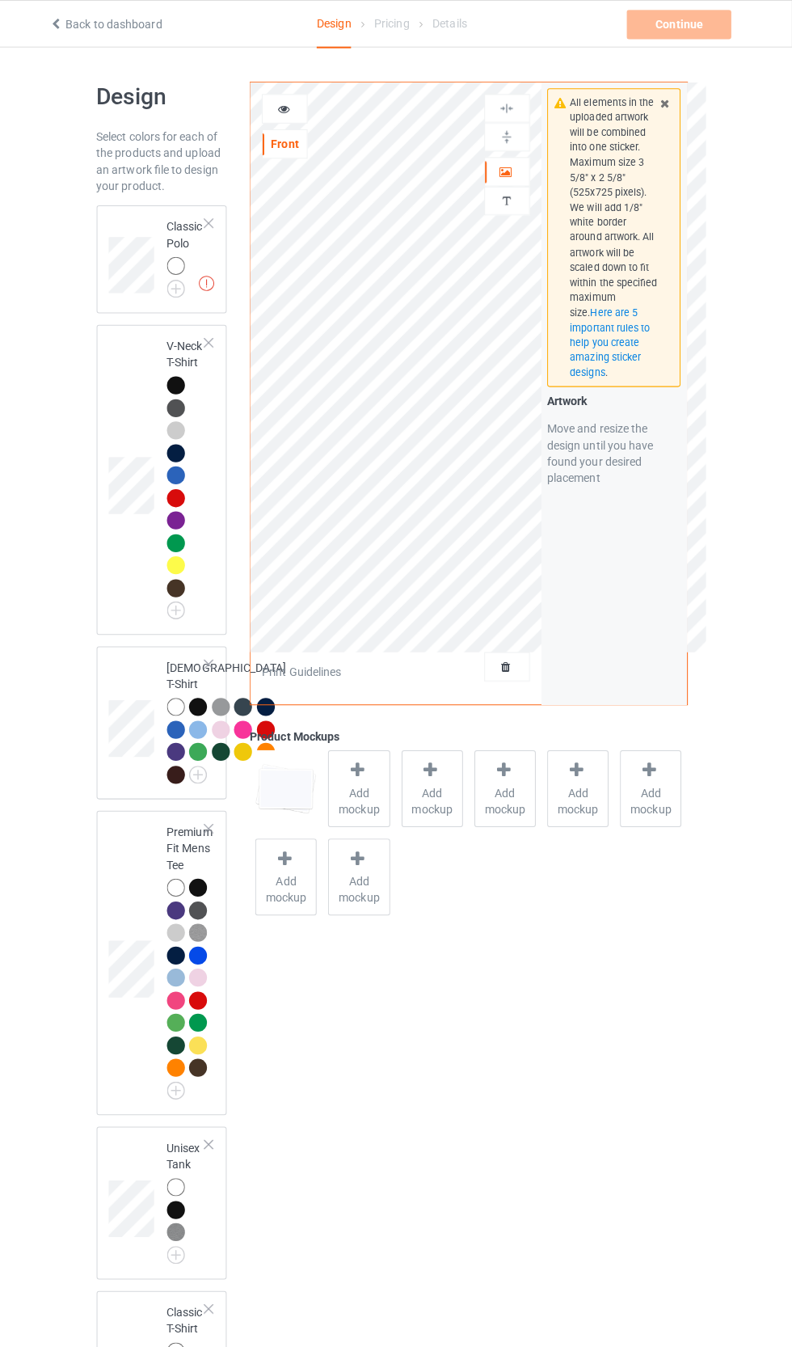
click at [215, 221] on div at bounding box center [214, 220] width 11 height 11
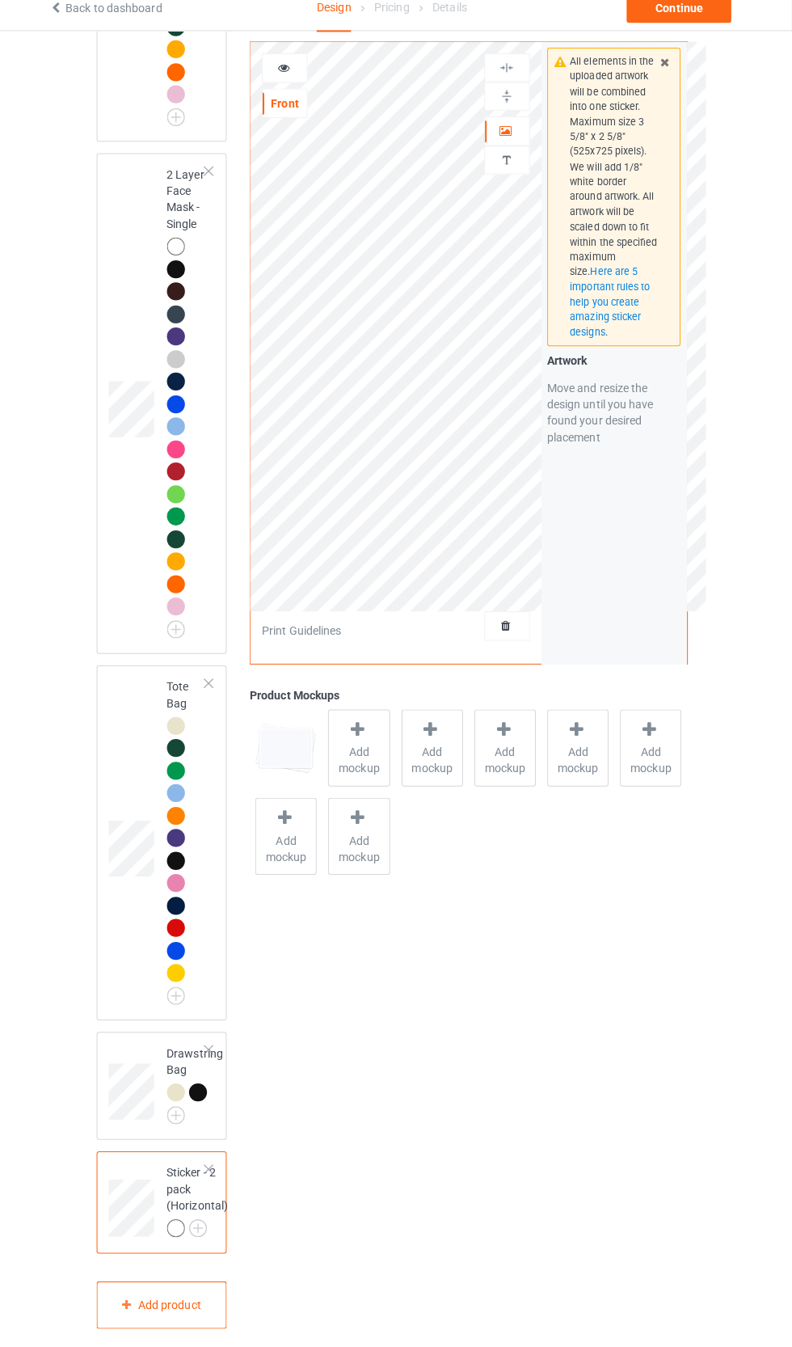
scroll to position [3720, 0]
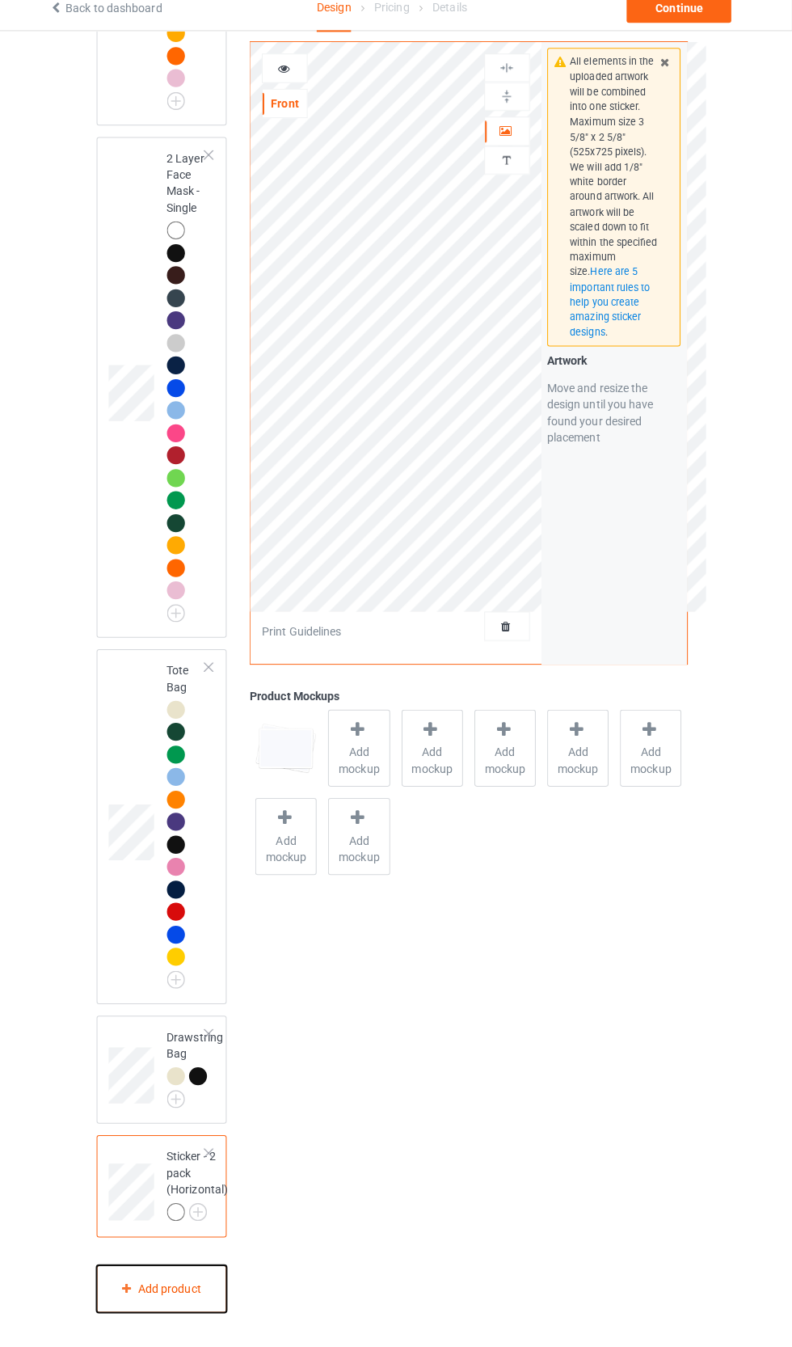
click at [212, 1314] on div "Add product" at bounding box center [168, 1290] width 129 height 48
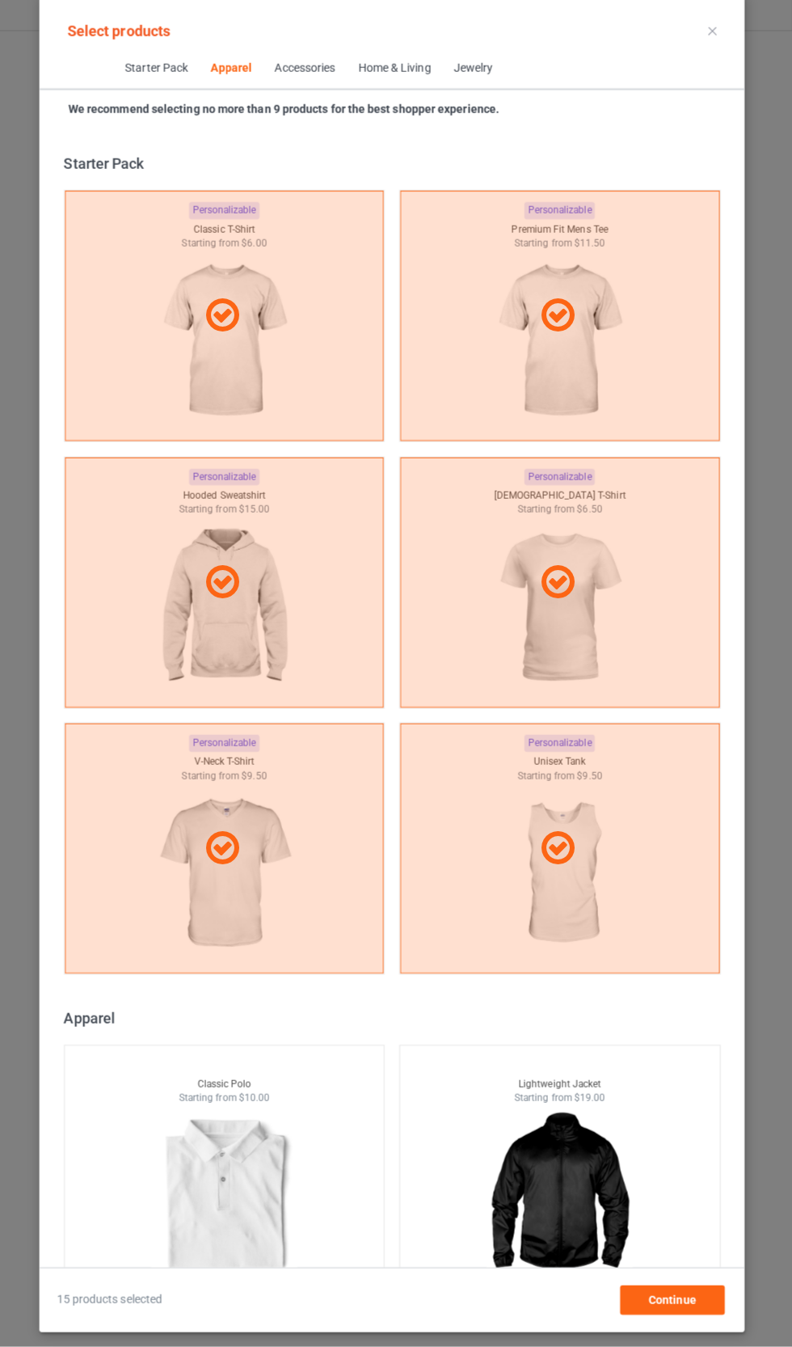
scroll to position [865, 0]
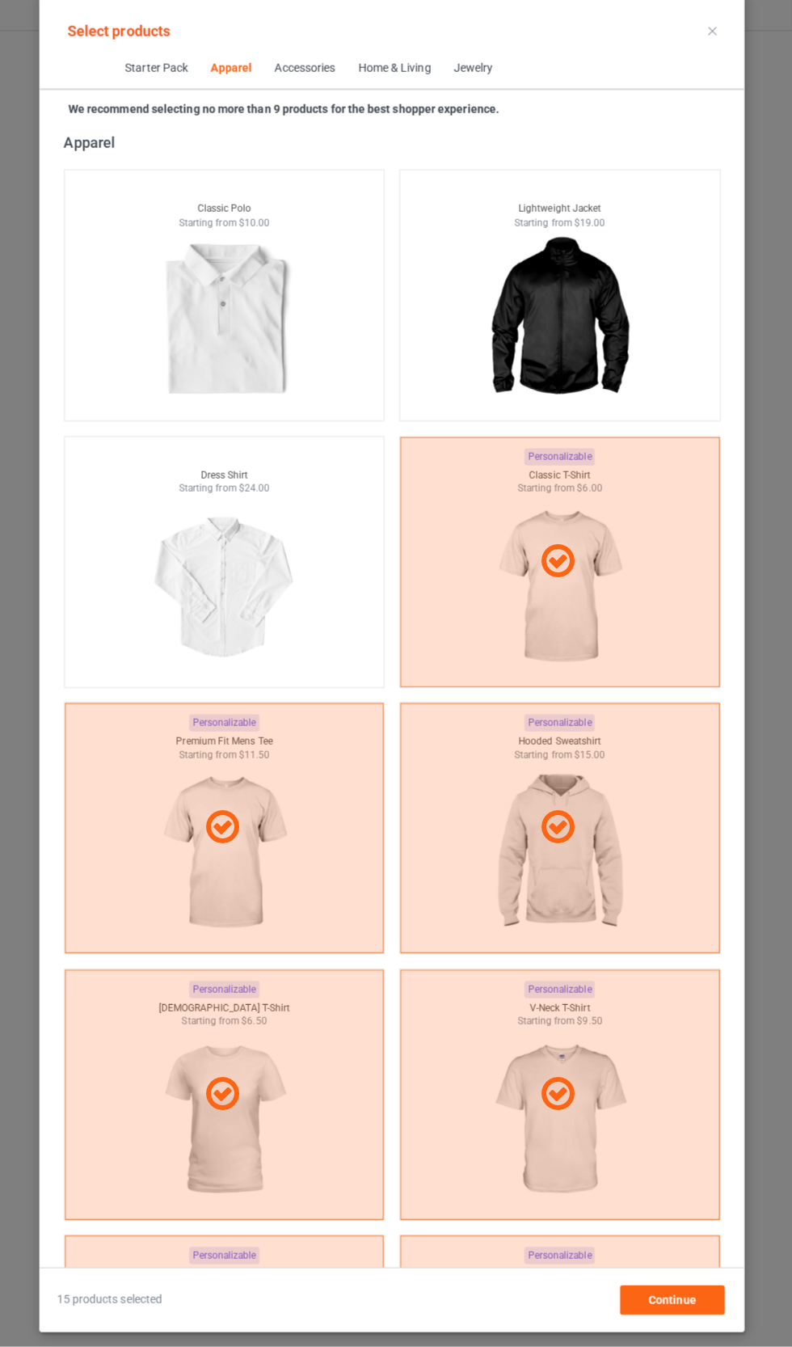
click at [193, 1315] on div "15 products selected Continue" at bounding box center [396, 1300] width 663 height 29
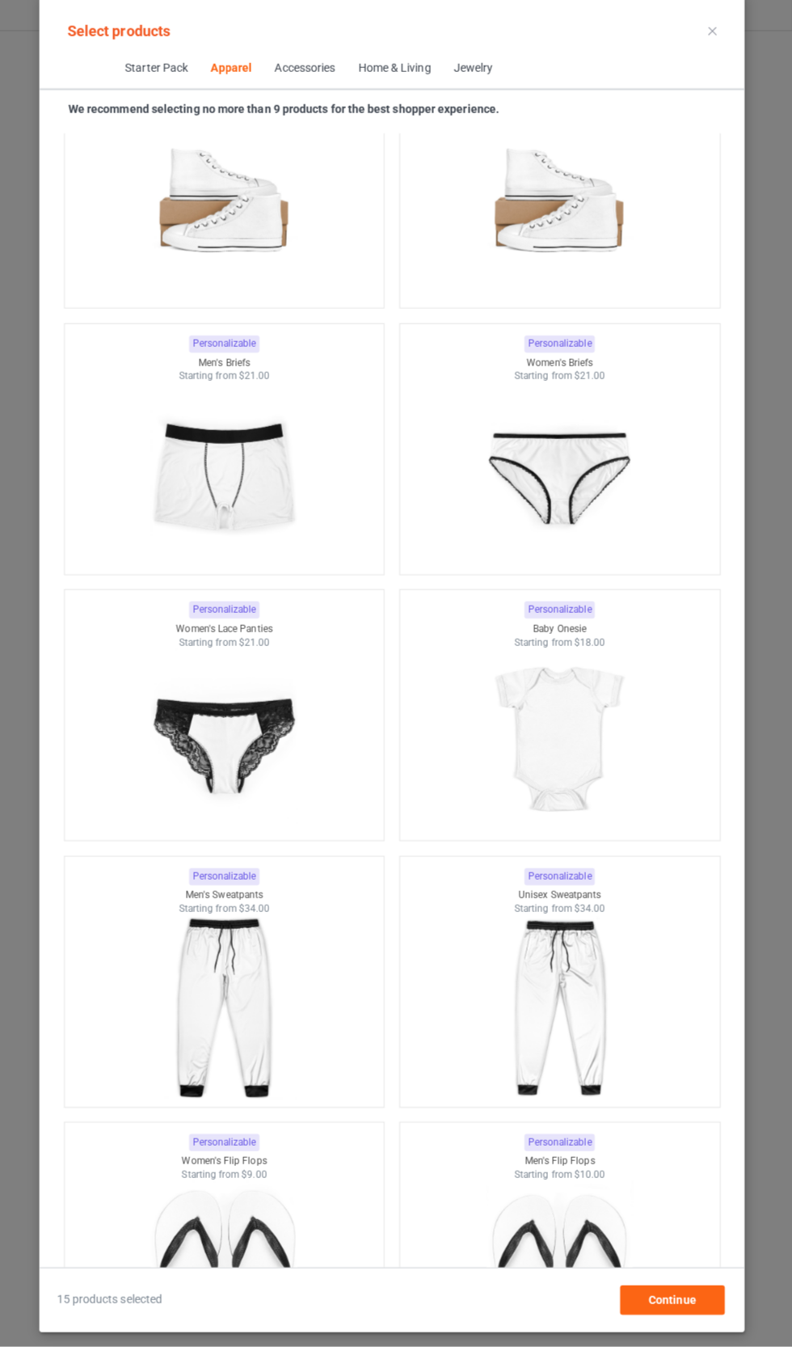
scroll to position [3611, 0]
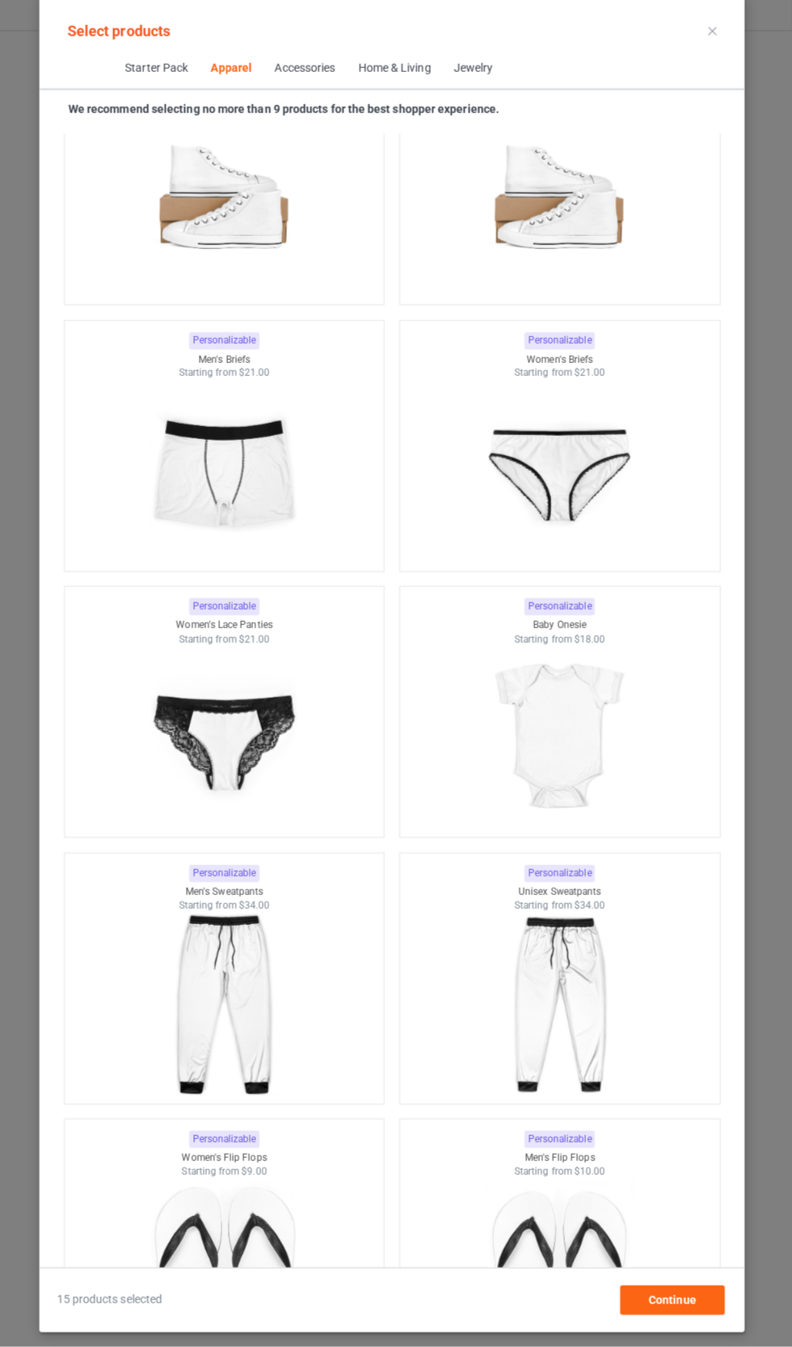
click at [291, 517] on img at bounding box center [230, 481] width 145 height 181
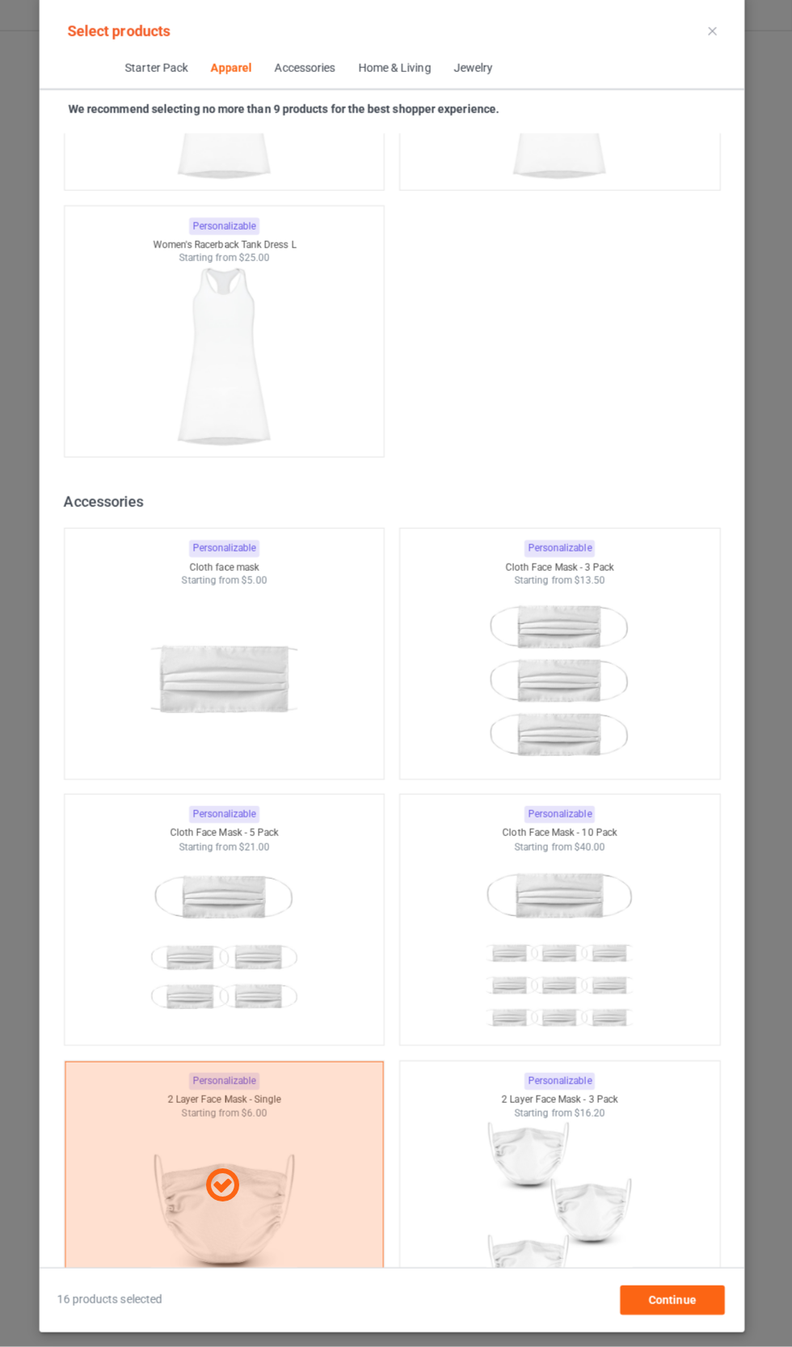
scroll to position [6379, 0]
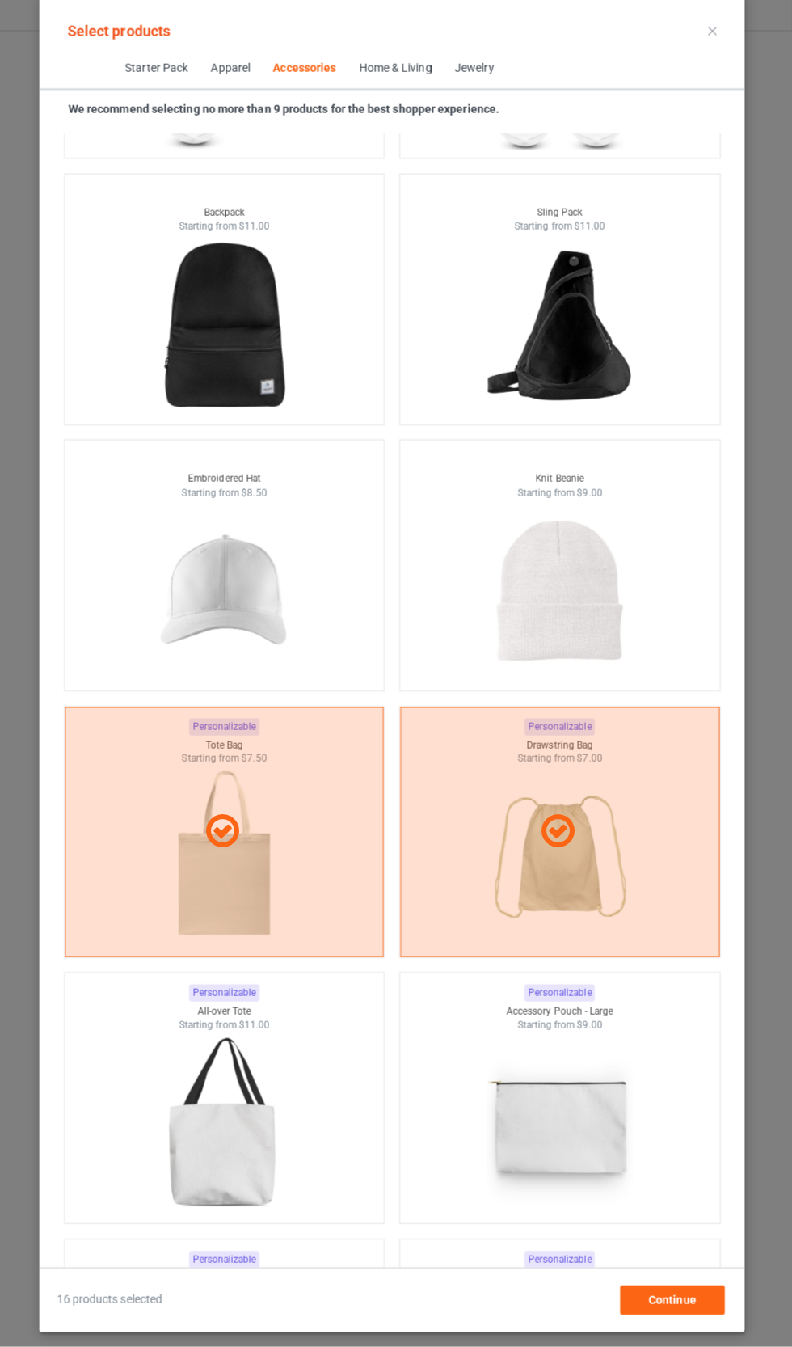
scroll to position [9190, 0]
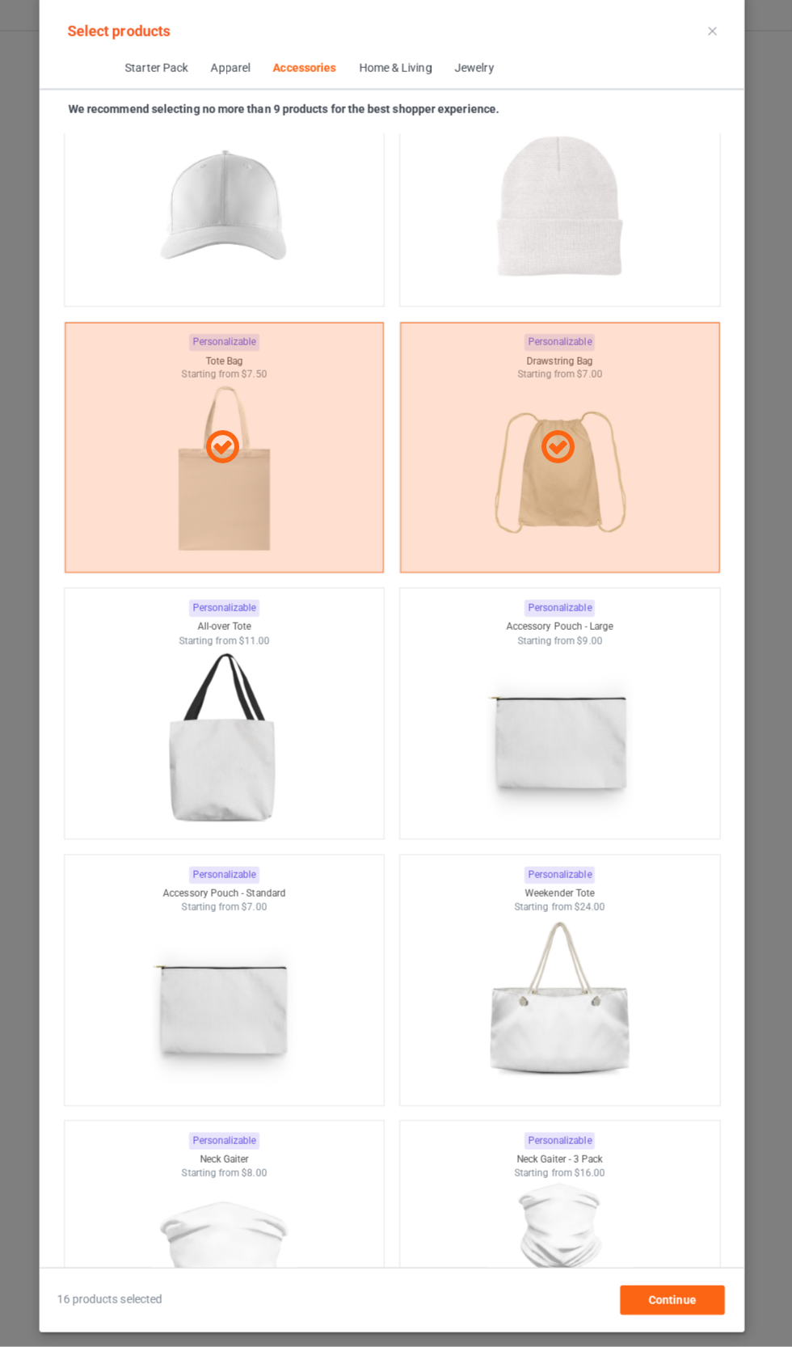
click at [310, 751] on div at bounding box center [231, 746] width 316 height 181
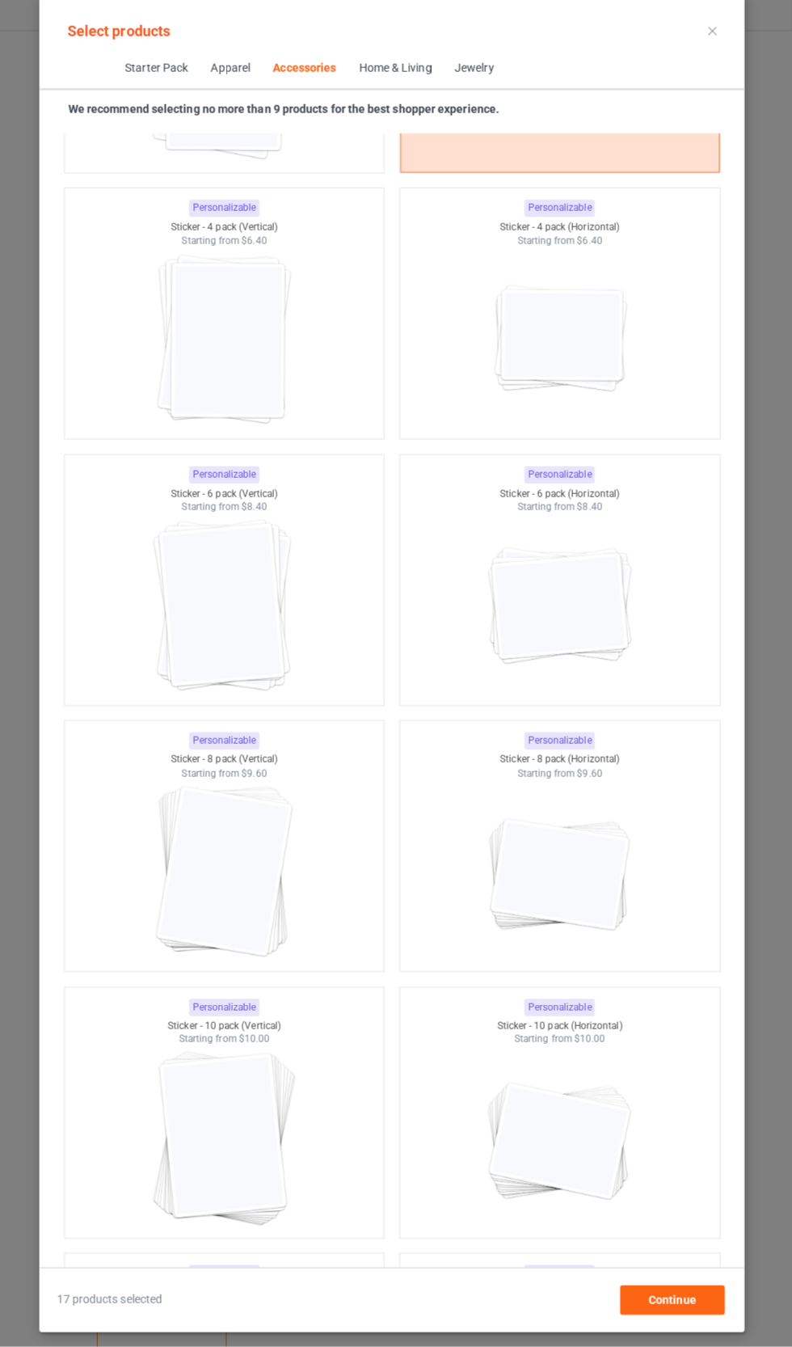
scroll to position [11275, 0]
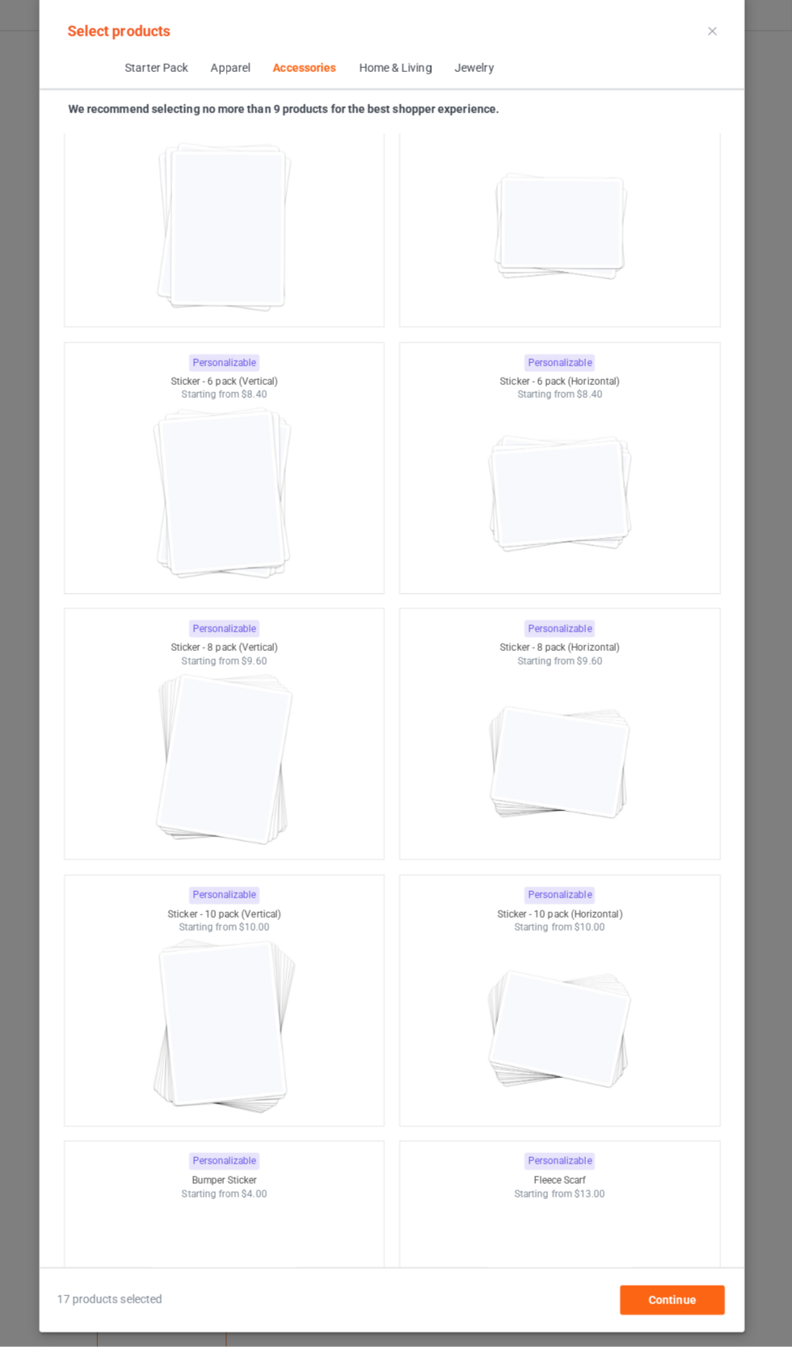
click at [297, 808] on img at bounding box center [230, 766] width 145 height 181
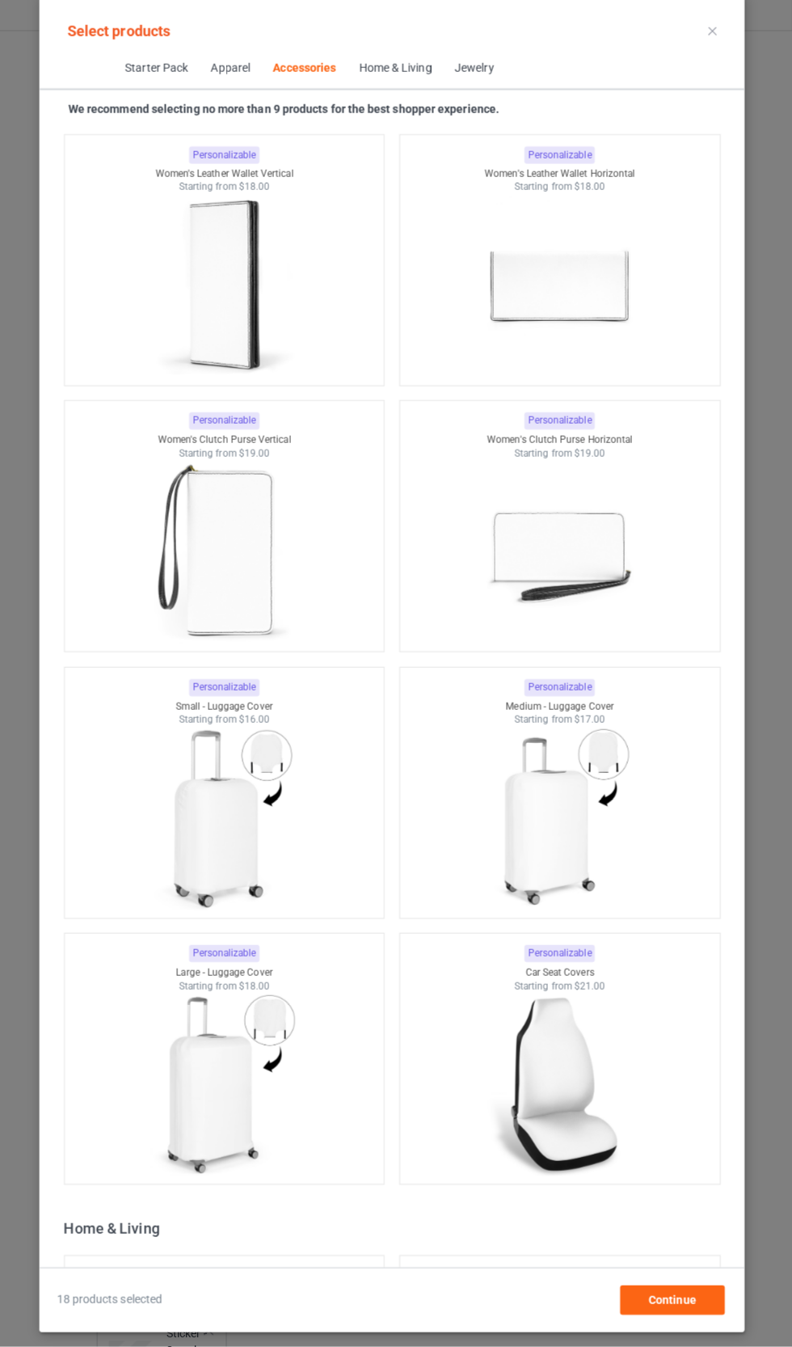
scroll to position [13066, 0]
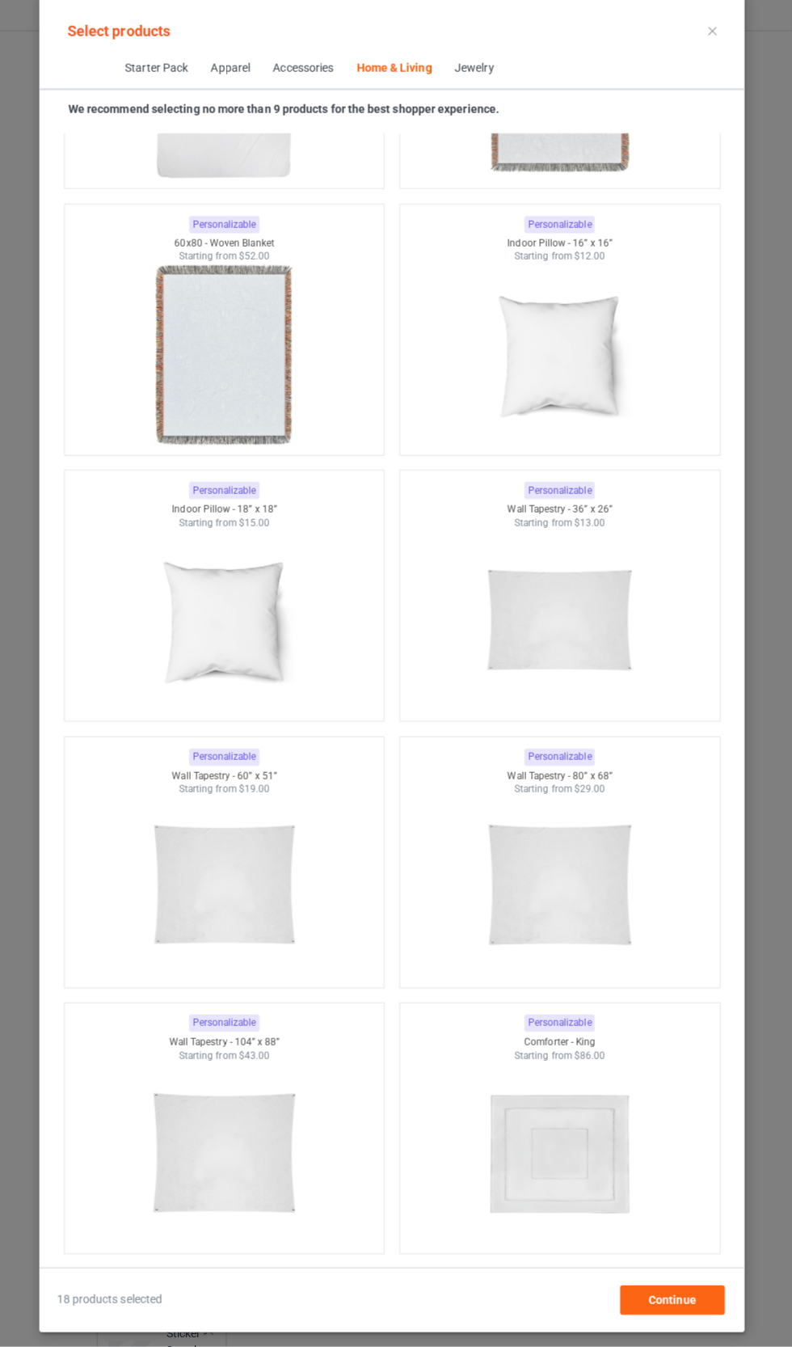
scroll to position [15940, 0]
click at [302, 641] on img at bounding box center [230, 628] width 145 height 181
click at [562, 373] on img at bounding box center [561, 366] width 145 height 181
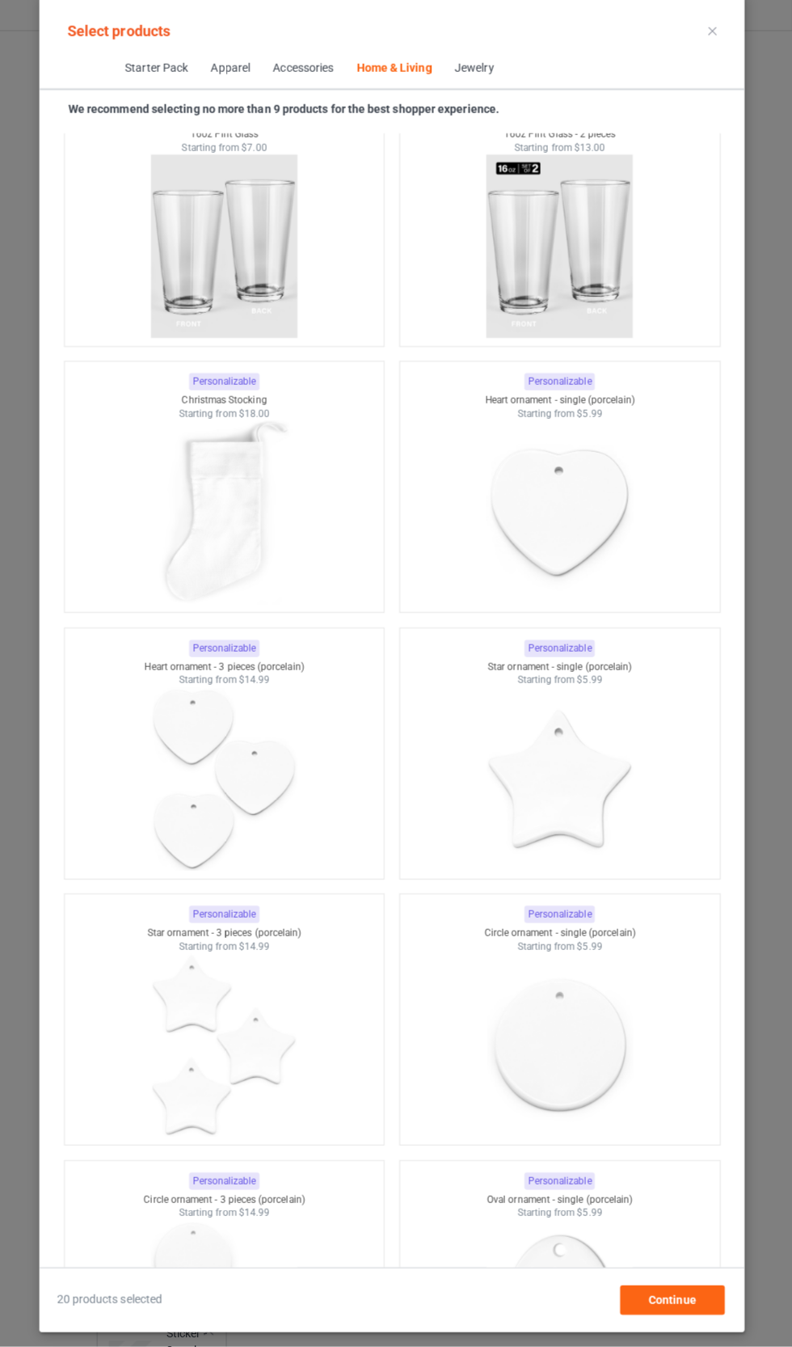
scroll to position [21308, 0]
click at [288, 574] on img at bounding box center [230, 522] width 145 height 181
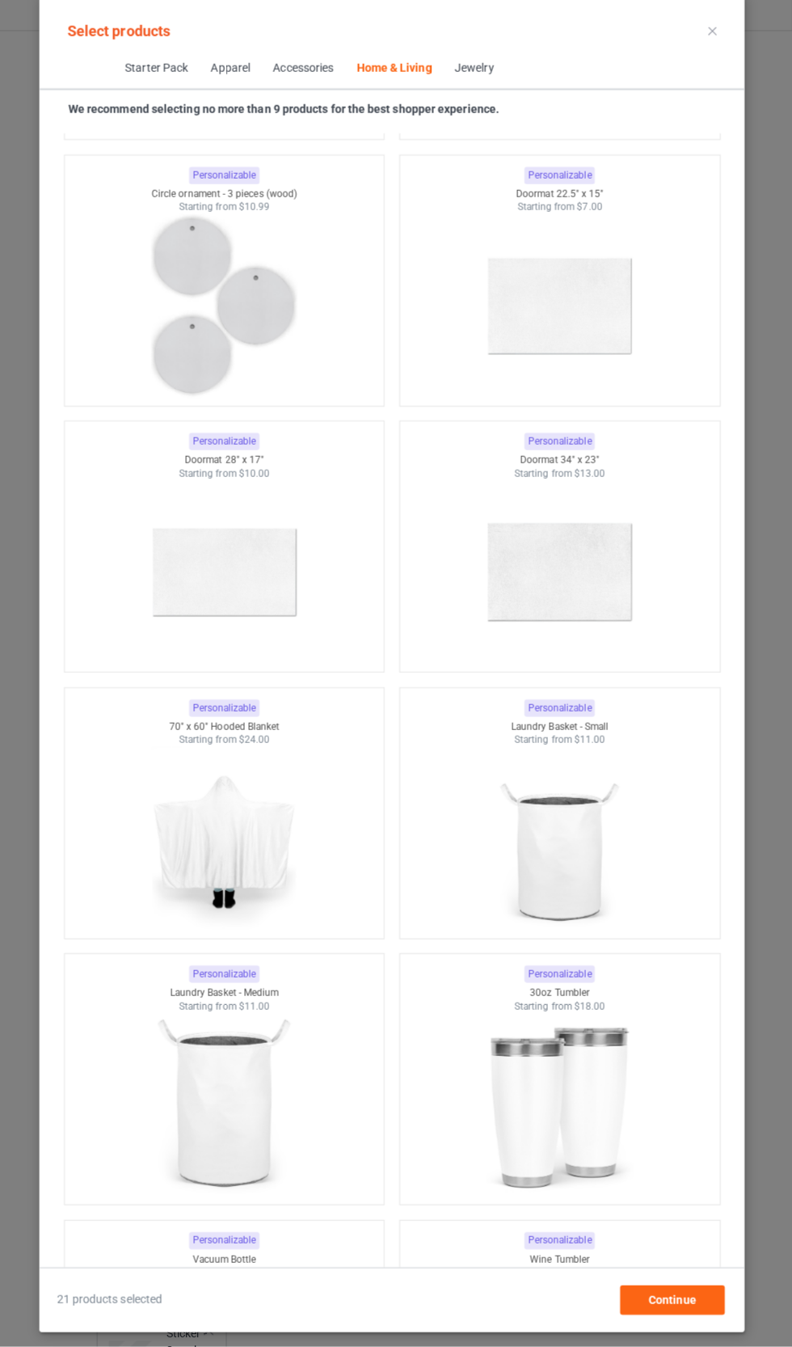
scroll to position [23503, 0]
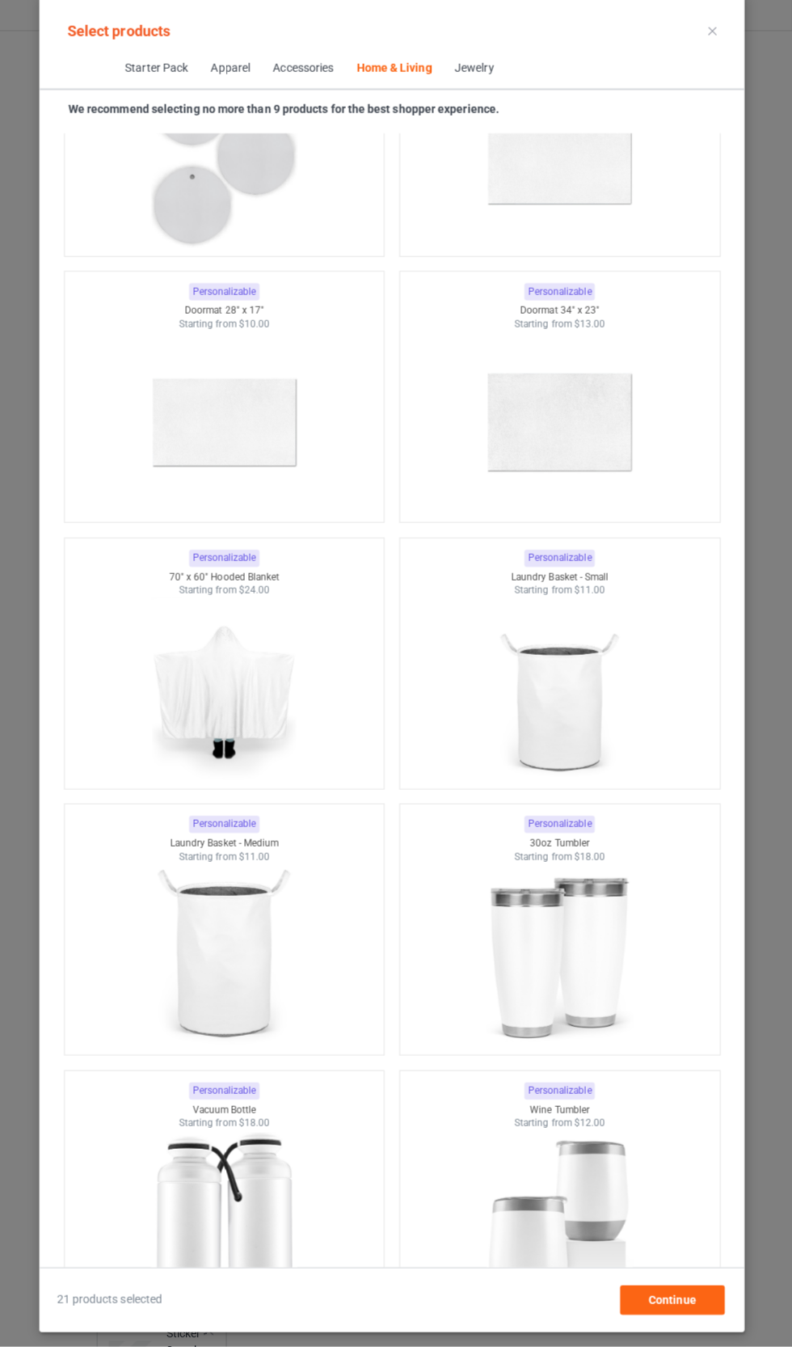
click at [257, 976] on img at bounding box center [230, 959] width 145 height 181
click at [291, 739] on img at bounding box center [230, 696] width 145 height 181
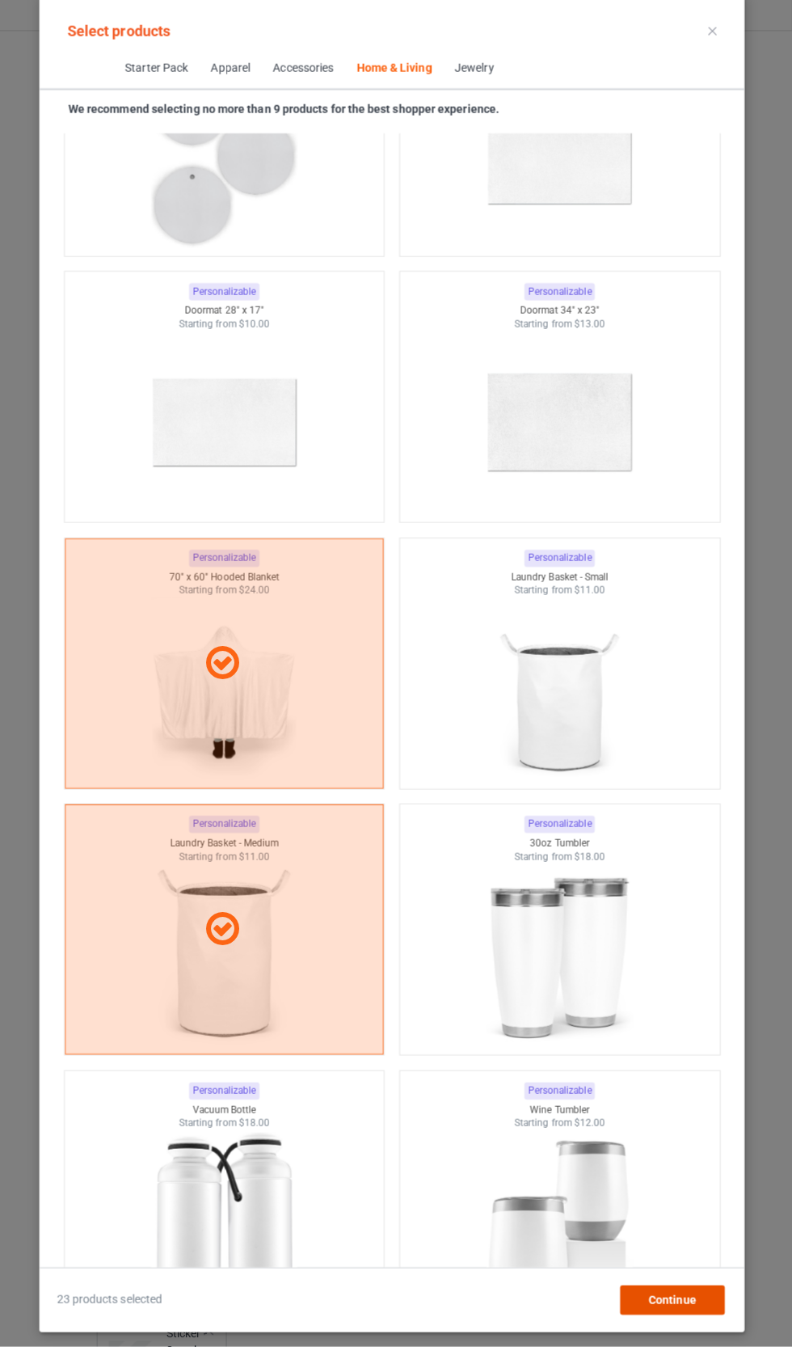
click at [689, 1315] on div "Continue" at bounding box center [673, 1300] width 103 height 29
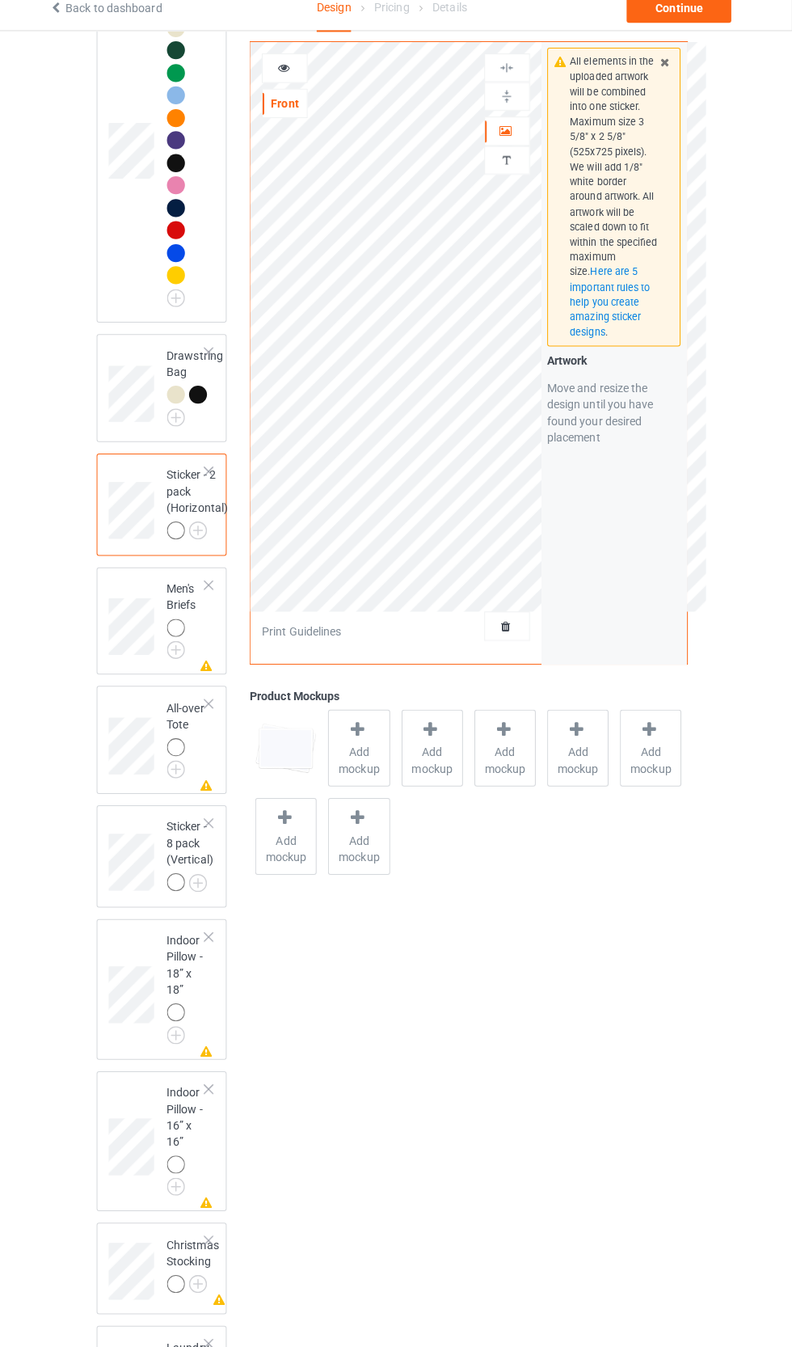
scroll to position [4734, 0]
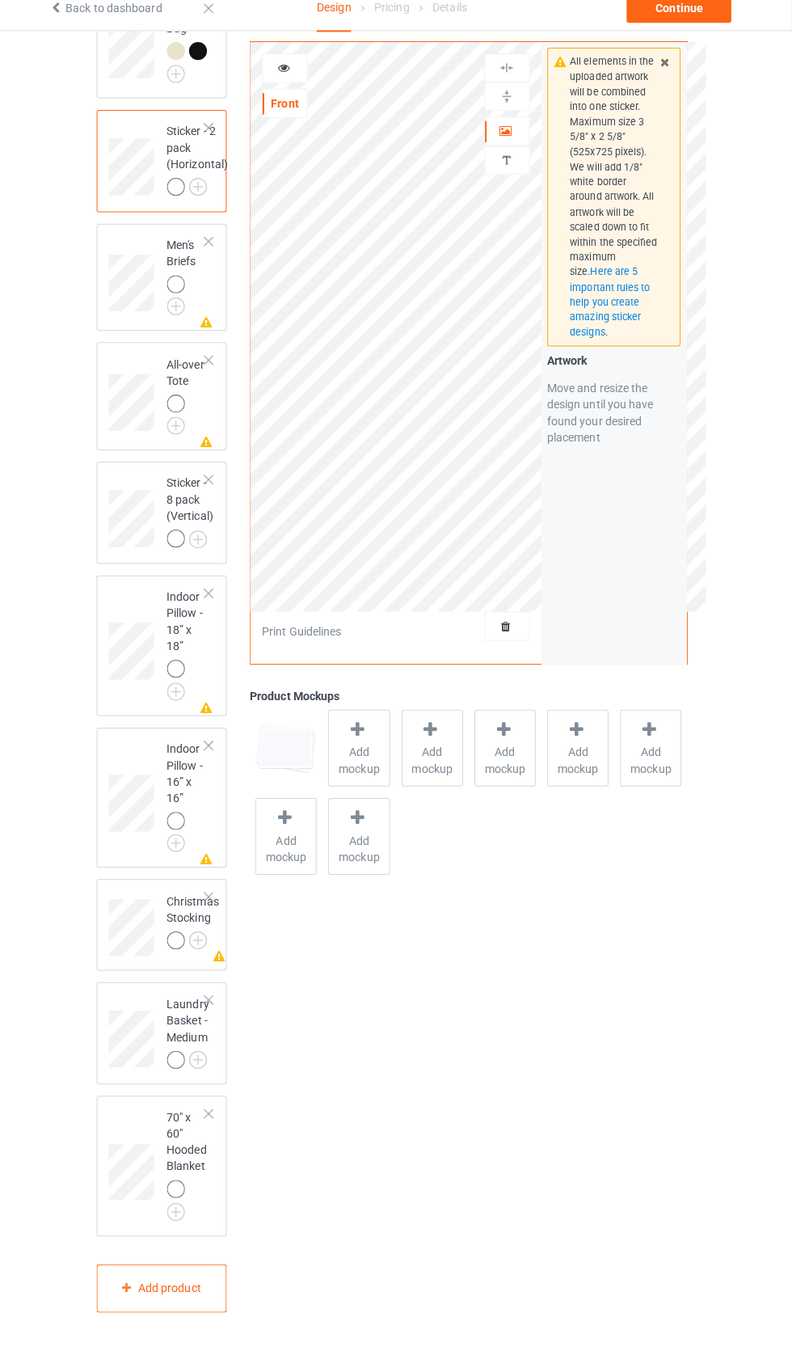
click at [0, 0] on img at bounding box center [0, 0] width 0 height 0
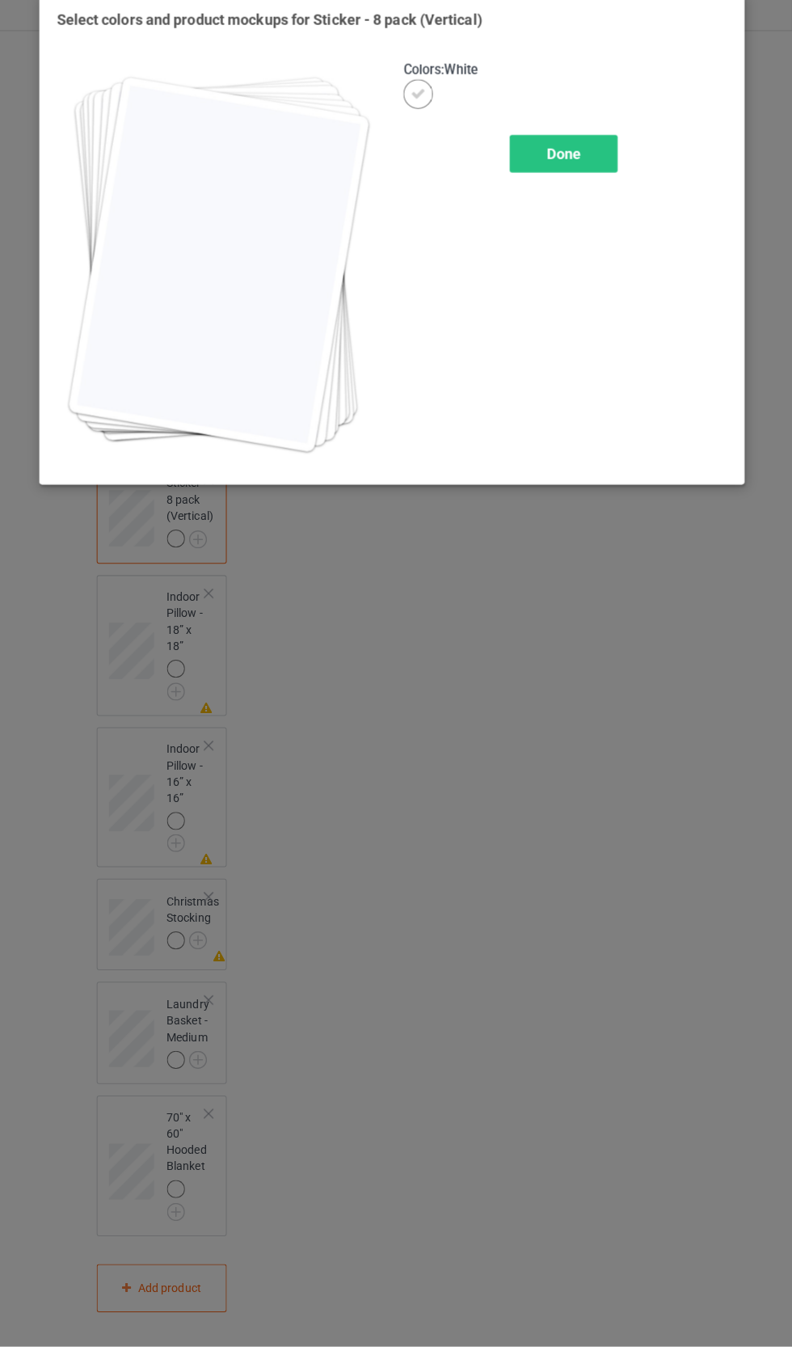
click at [213, 681] on div "Select colors and product mockups for Sticker - 8 pack (Vertical) Colors : Whit…" at bounding box center [396, 673] width 792 height 1347
click at [597, 174] on div "Done" at bounding box center [565, 168] width 107 height 37
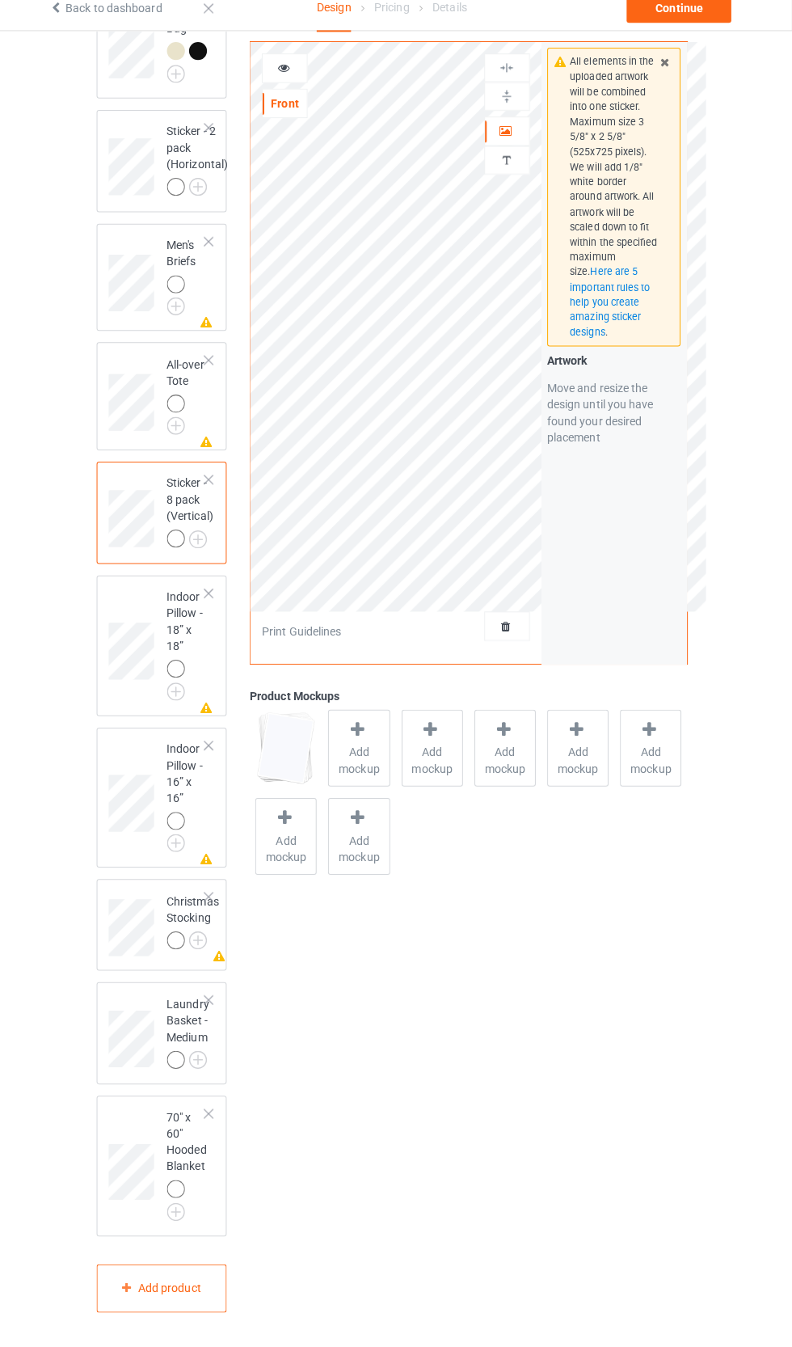
click at [0, 0] on img at bounding box center [0, 0] width 0 height 0
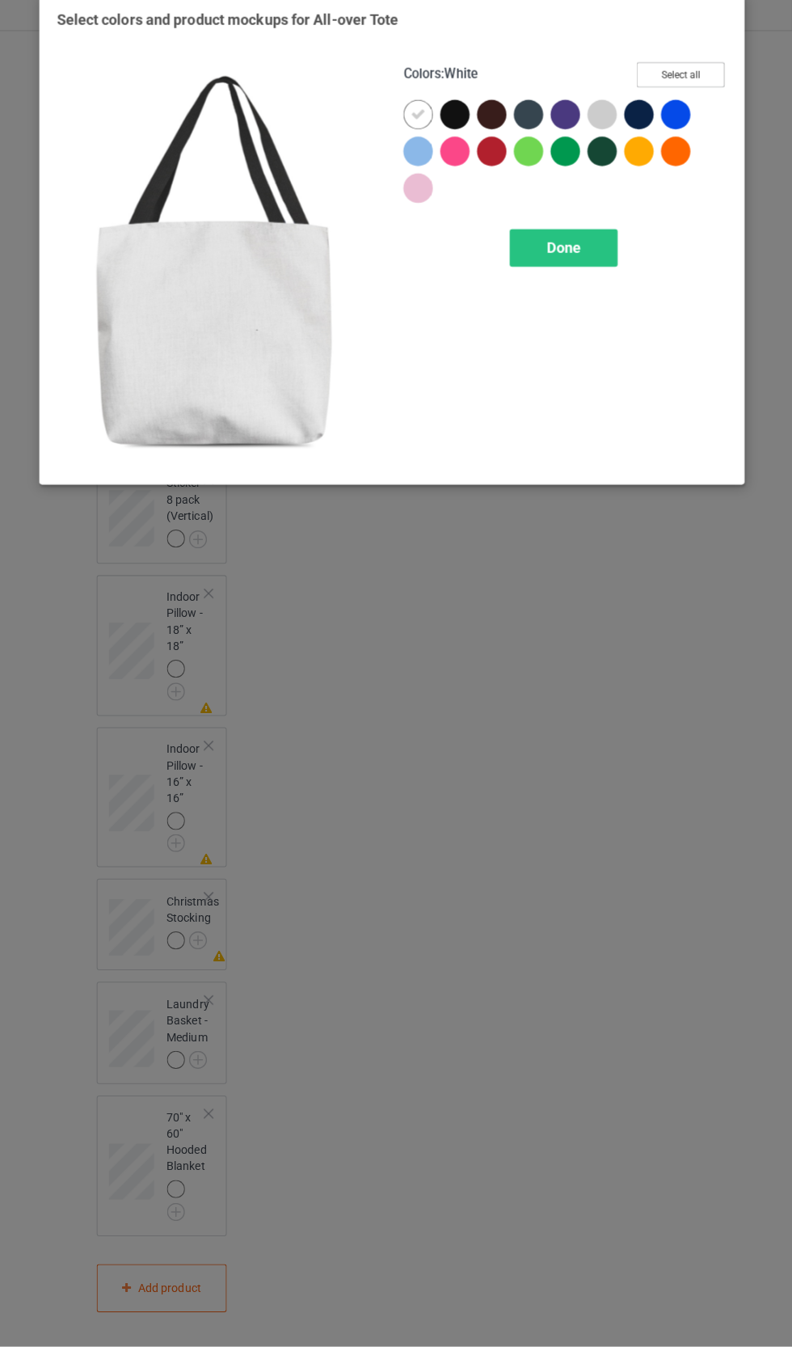
click at [706, 95] on button "Select all" at bounding box center [681, 90] width 87 height 25
click at [604, 260] on div "Done" at bounding box center [565, 260] width 107 height 37
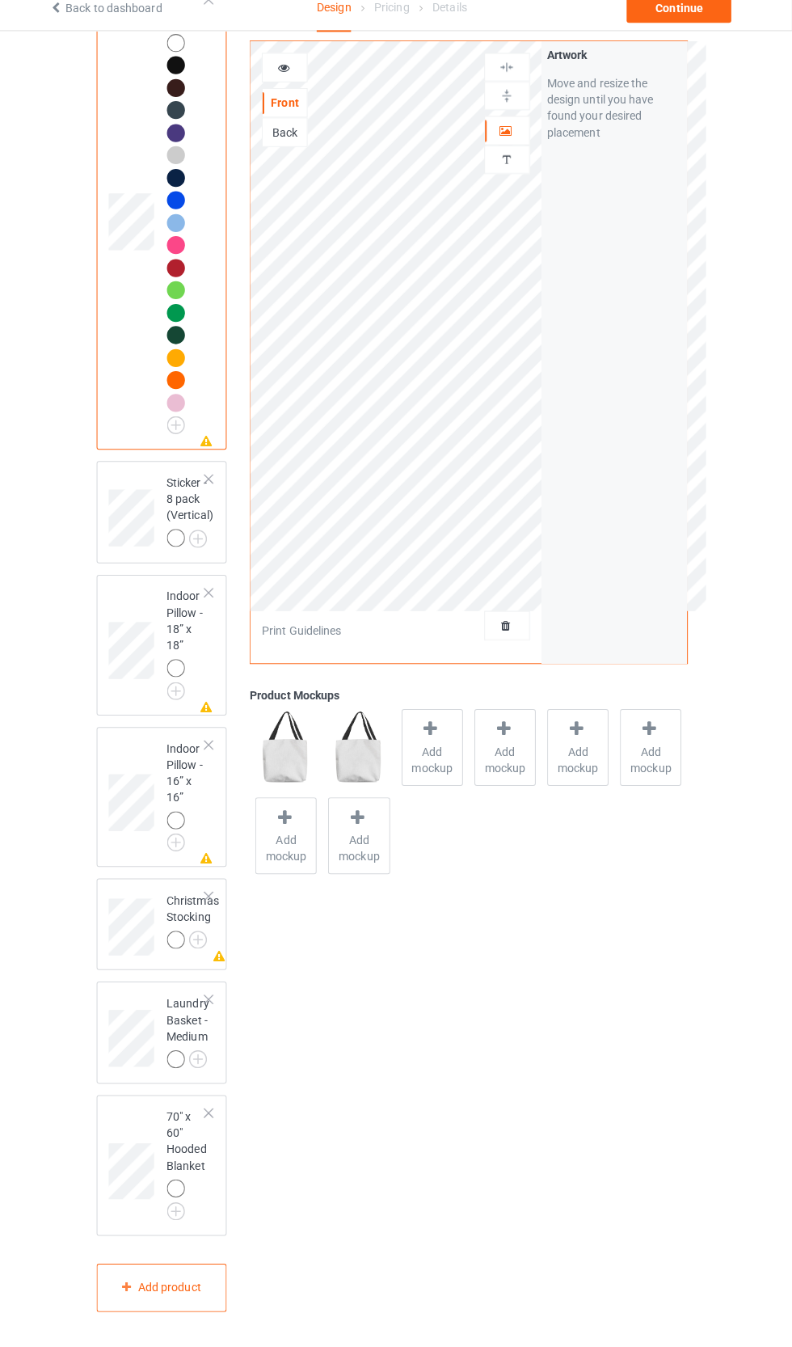
scroll to position [5072, 0]
click at [0, 0] on img at bounding box center [0, 0] width 0 height 0
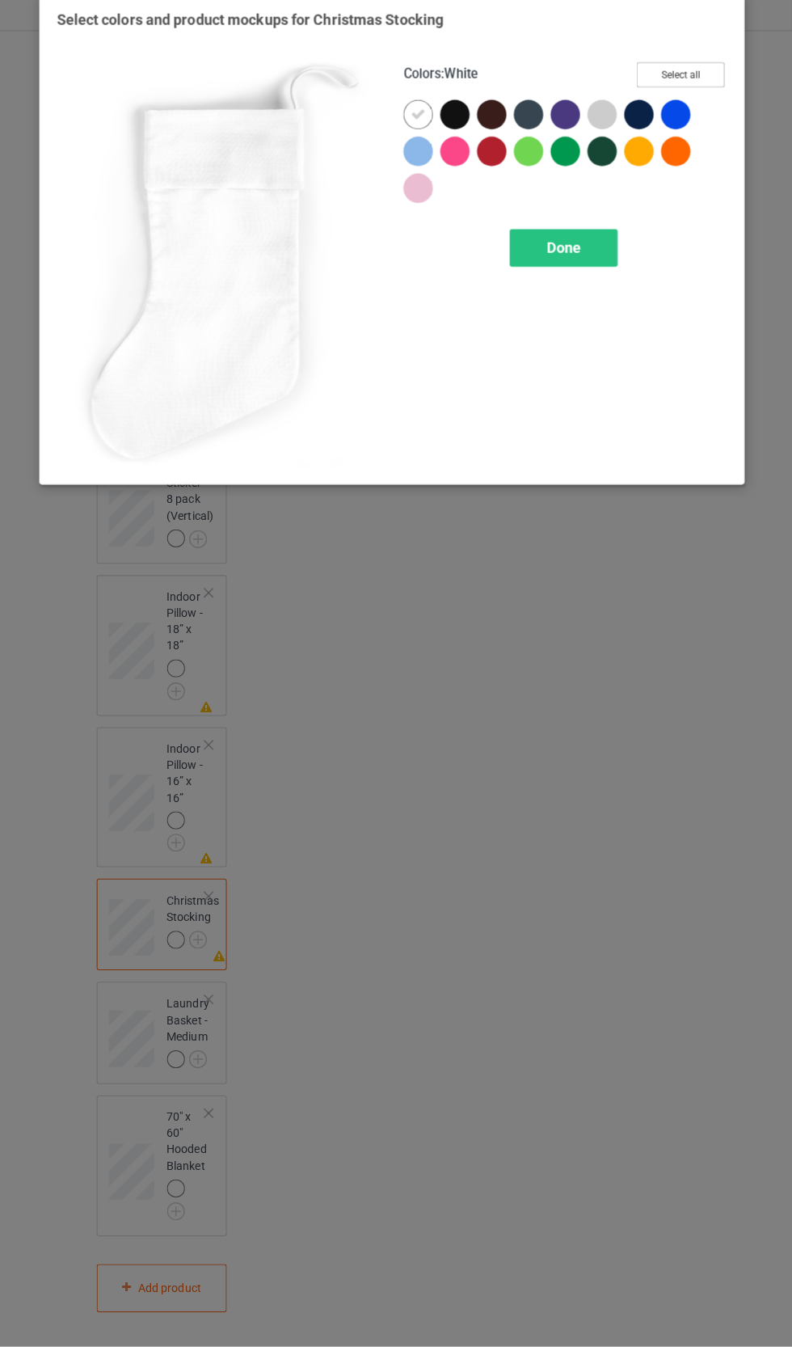
click at [712, 98] on button "Select all" at bounding box center [681, 90] width 87 height 25
click at [615, 274] on div "Done" at bounding box center [565, 260] width 107 height 37
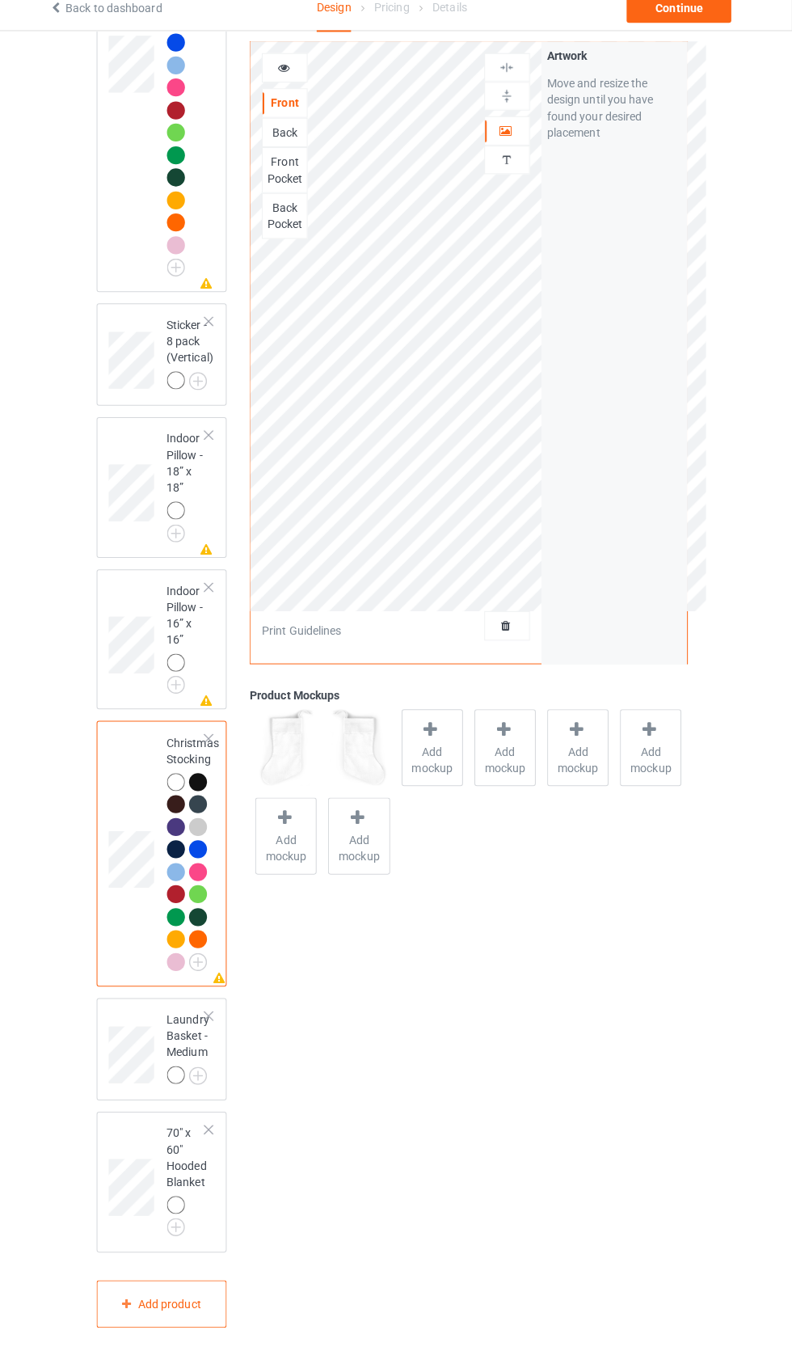
click at [309, 77] on div at bounding box center [290, 83] width 44 height 16
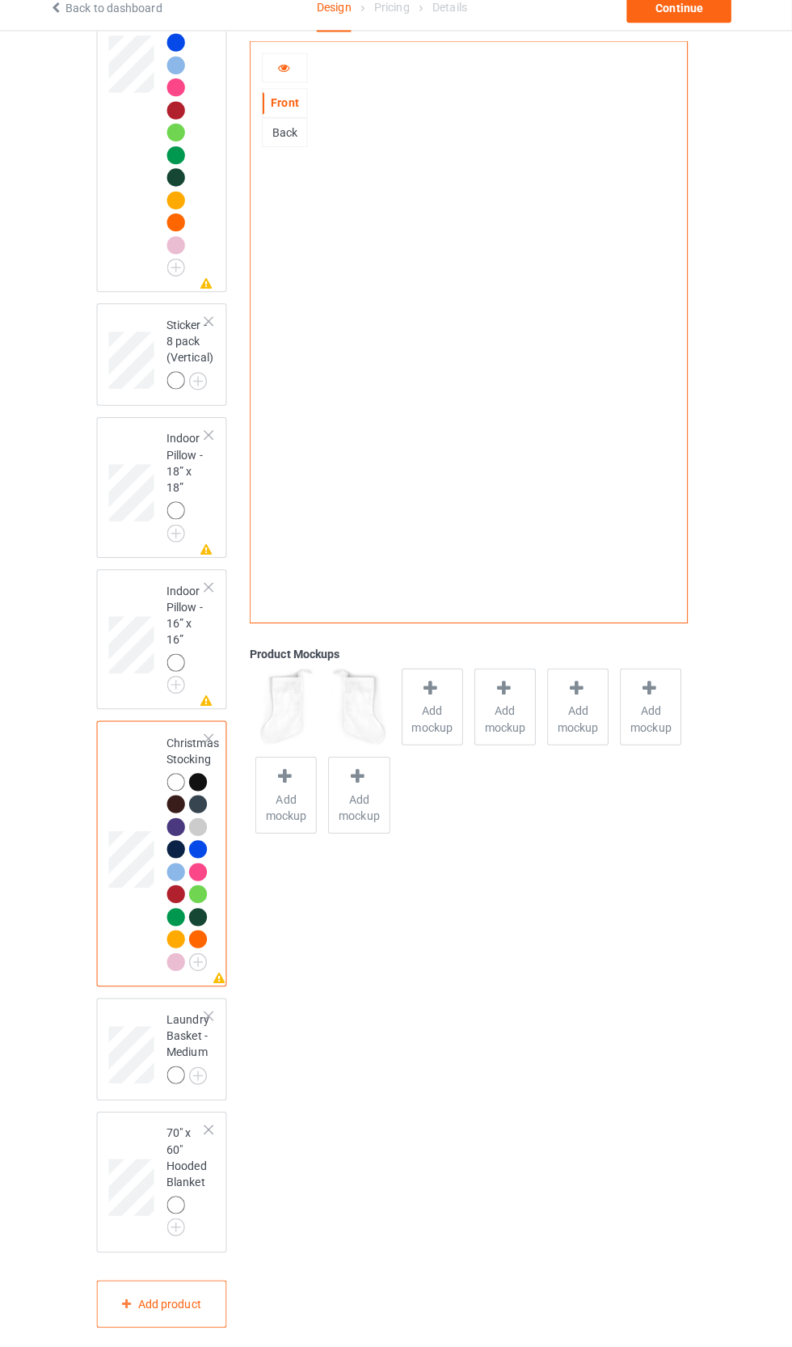
scroll to position [5072, 0]
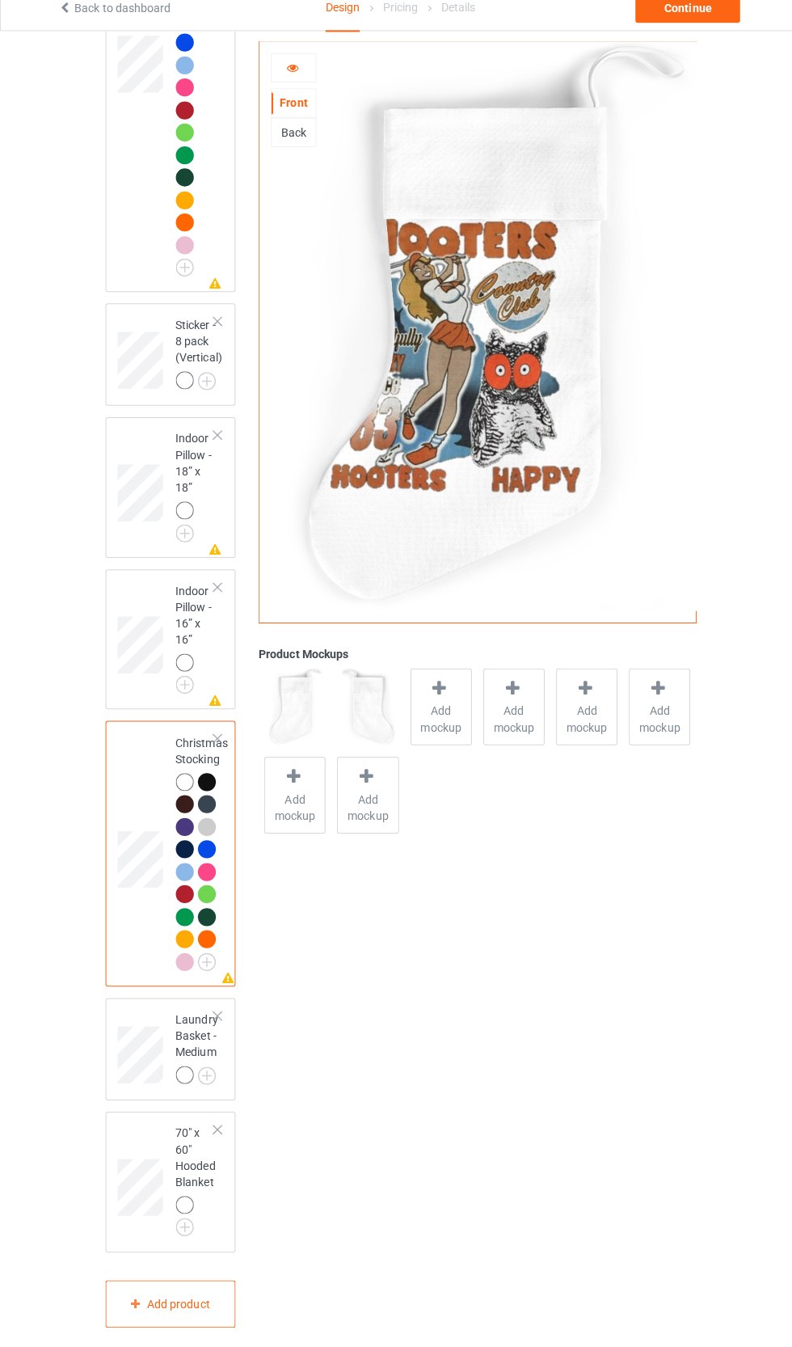
click at [289, 81] on icon at bounding box center [289, 80] width 14 height 11
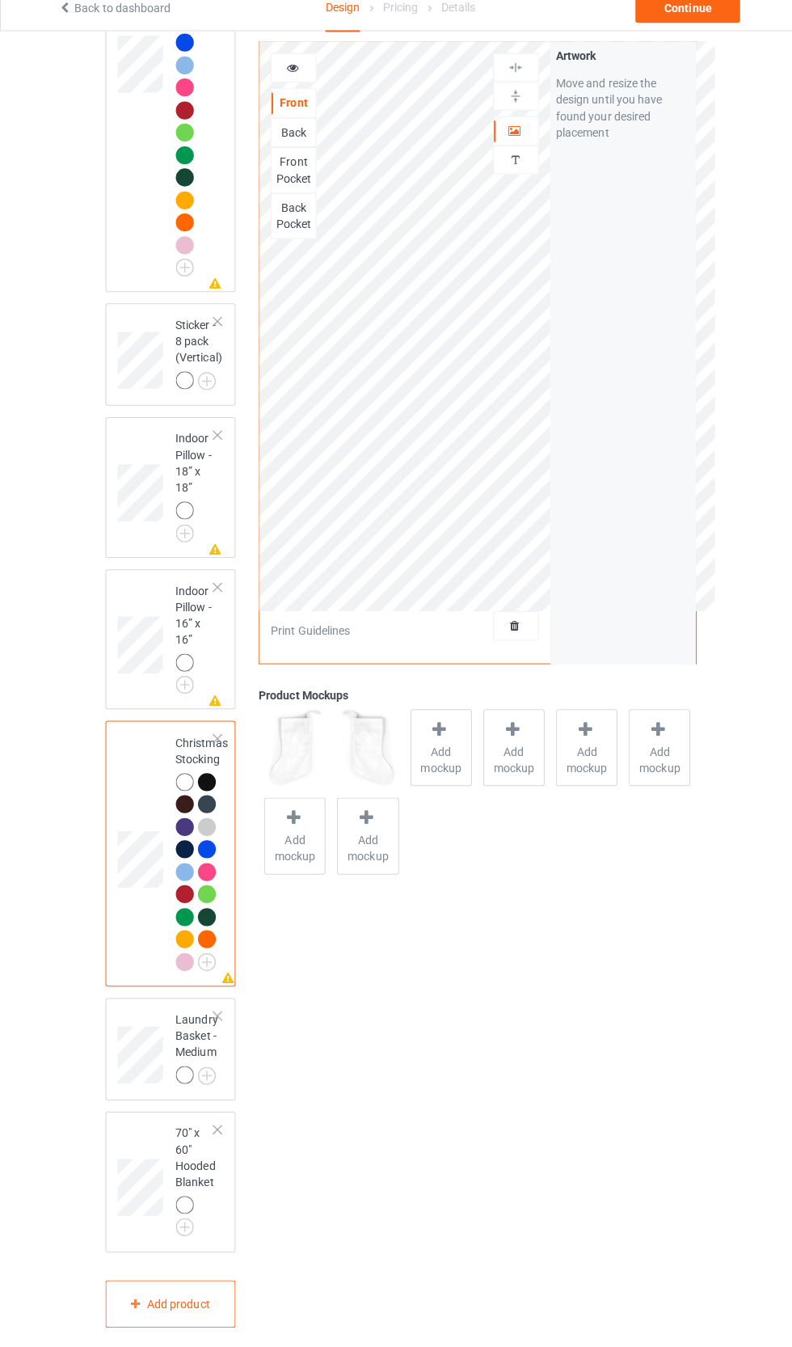
click at [521, 158] on div "Artwork" at bounding box center [509, 145] width 45 height 29
click at [525, 146] on div at bounding box center [510, 145] width 44 height 16
click at [526, 189] on div "Artwork Personalized text" at bounding box center [509, 131] width 45 height 125
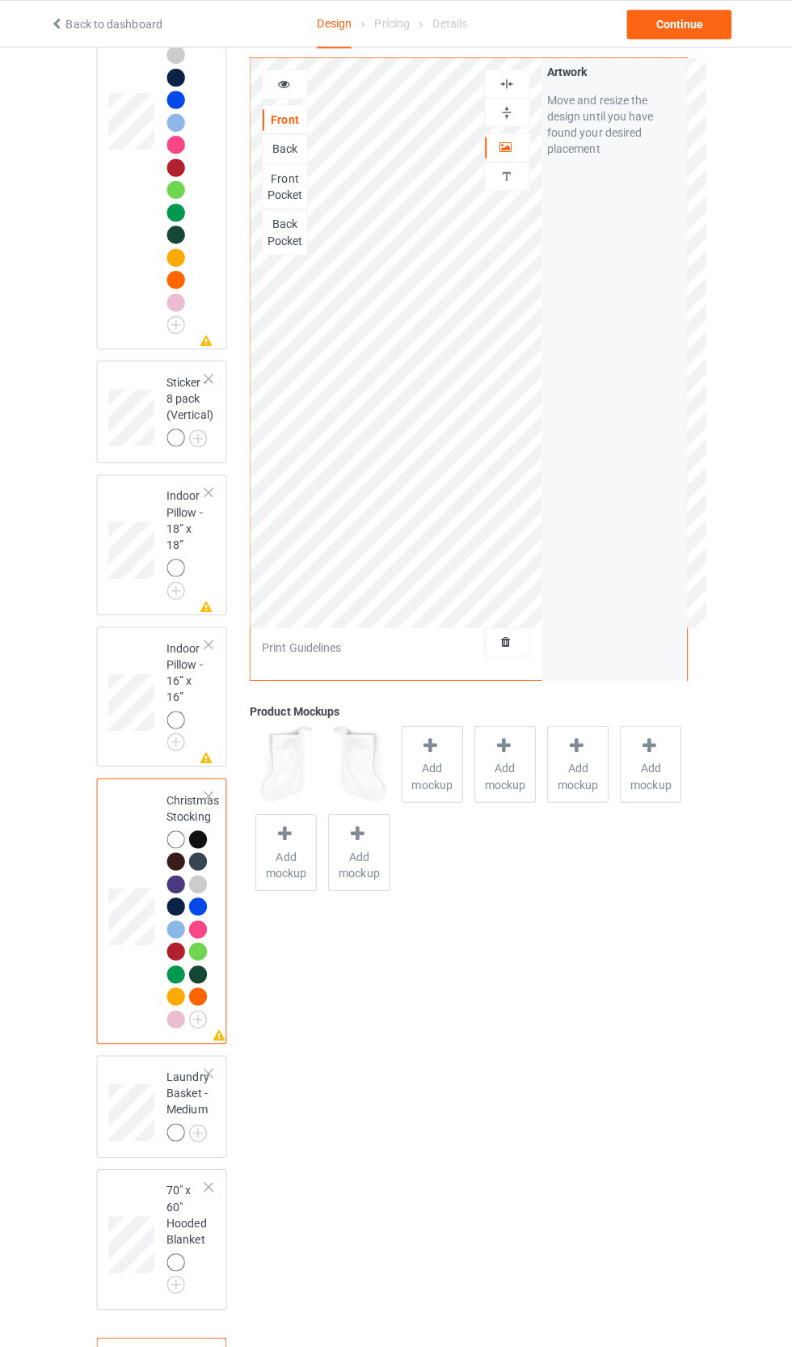
scroll to position [5032, 0]
click at [530, 636] on div at bounding box center [510, 634] width 44 height 16
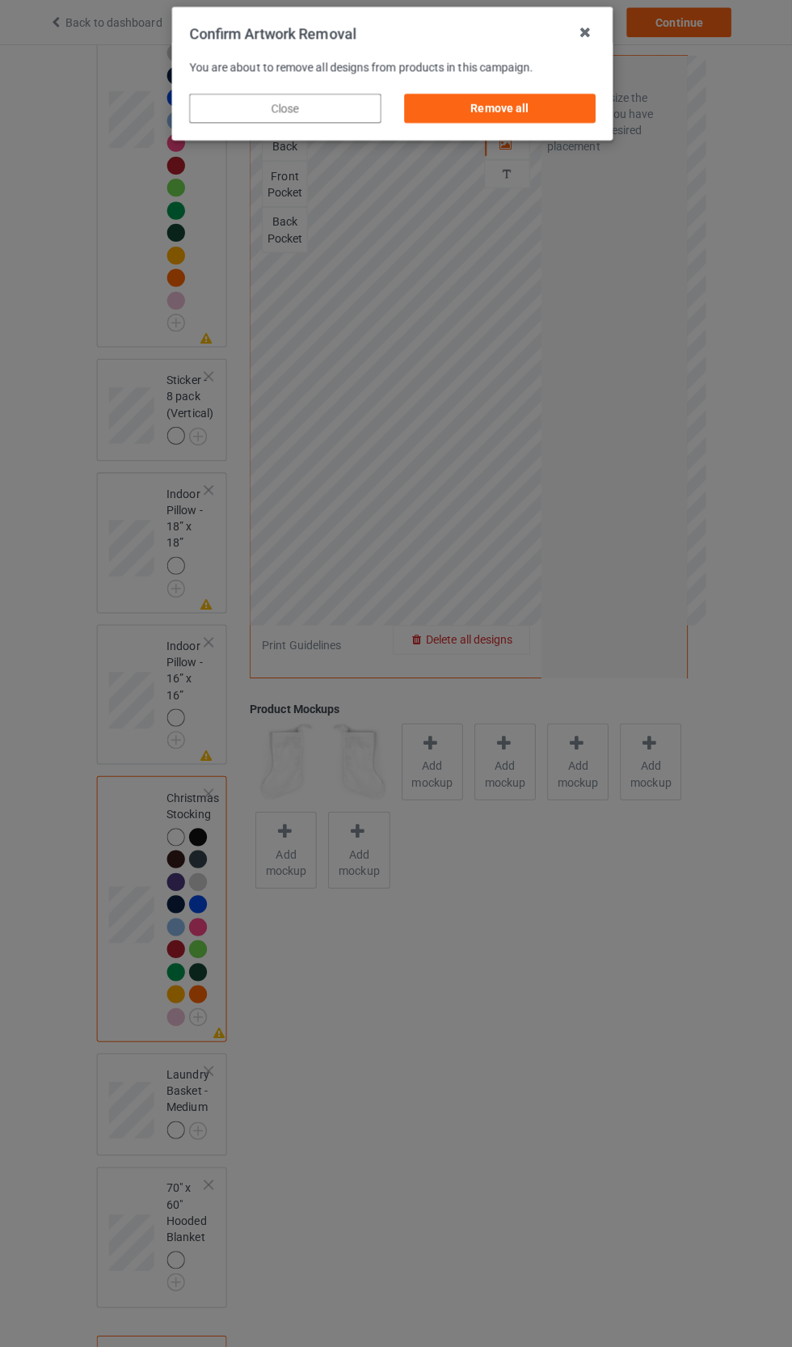
click at [550, 659] on div "Confirm Artwork Removal You are about to remove all designs from products in th…" at bounding box center [396, 673] width 792 height 1347
click at [533, 115] on div "Remove all" at bounding box center [502, 109] width 190 height 29
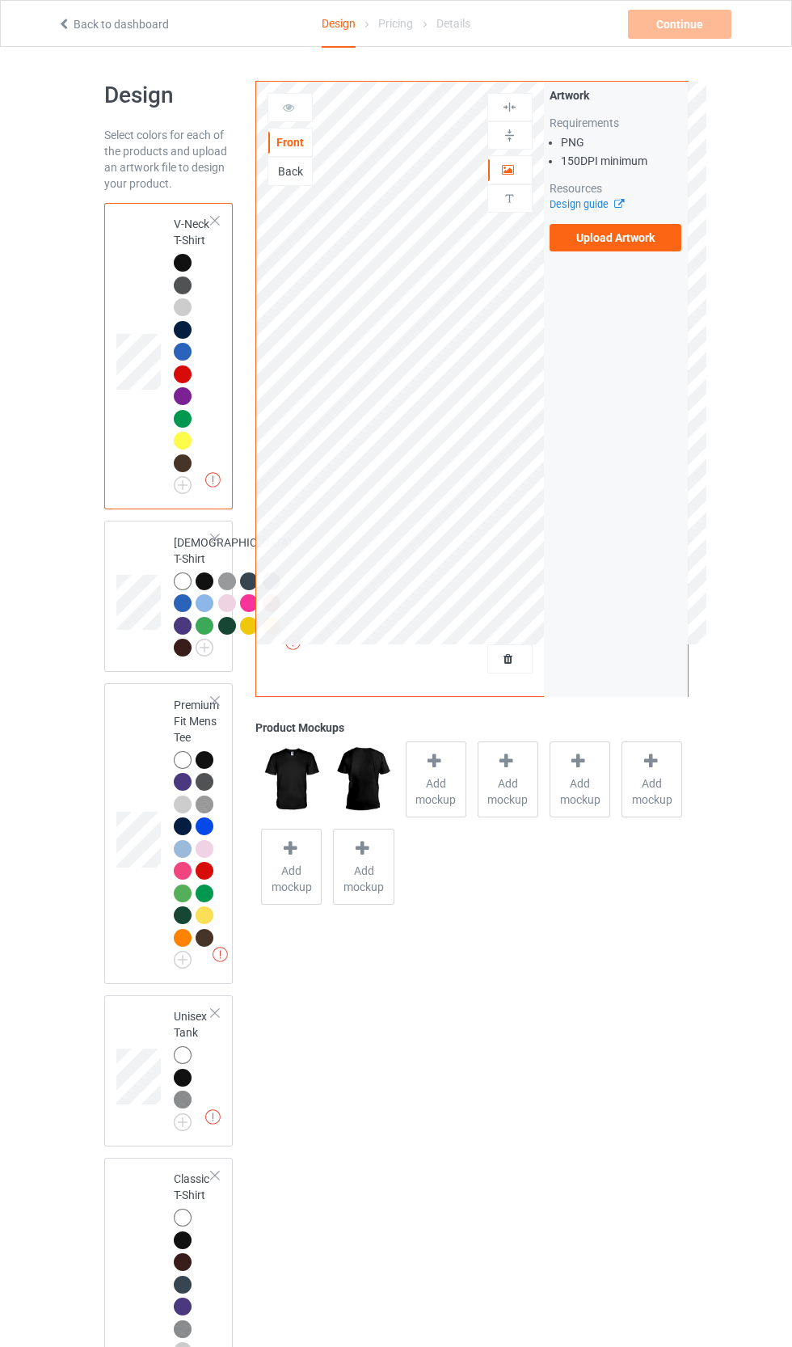
scroll to position [4988, 0]
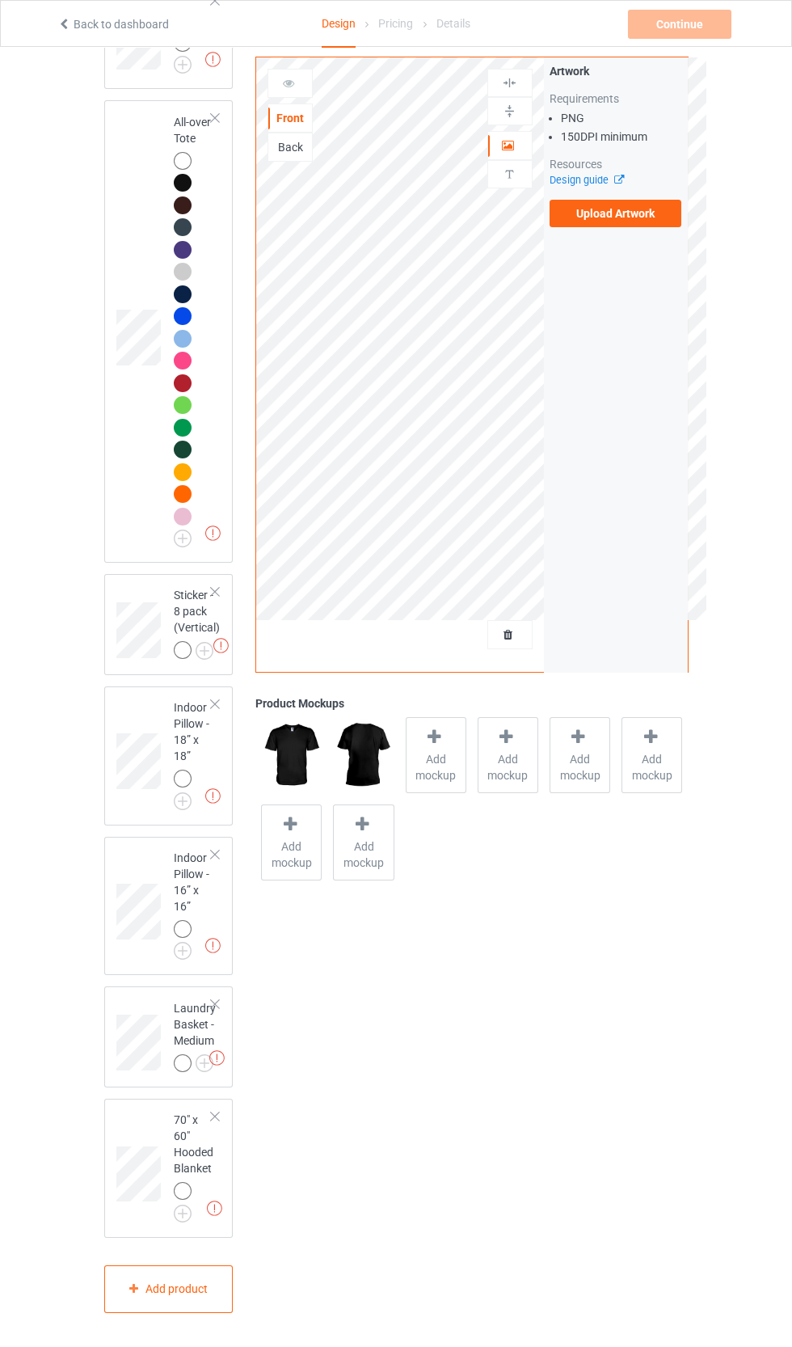
click at [0, 0] on img at bounding box center [0, 0] width 0 height 0
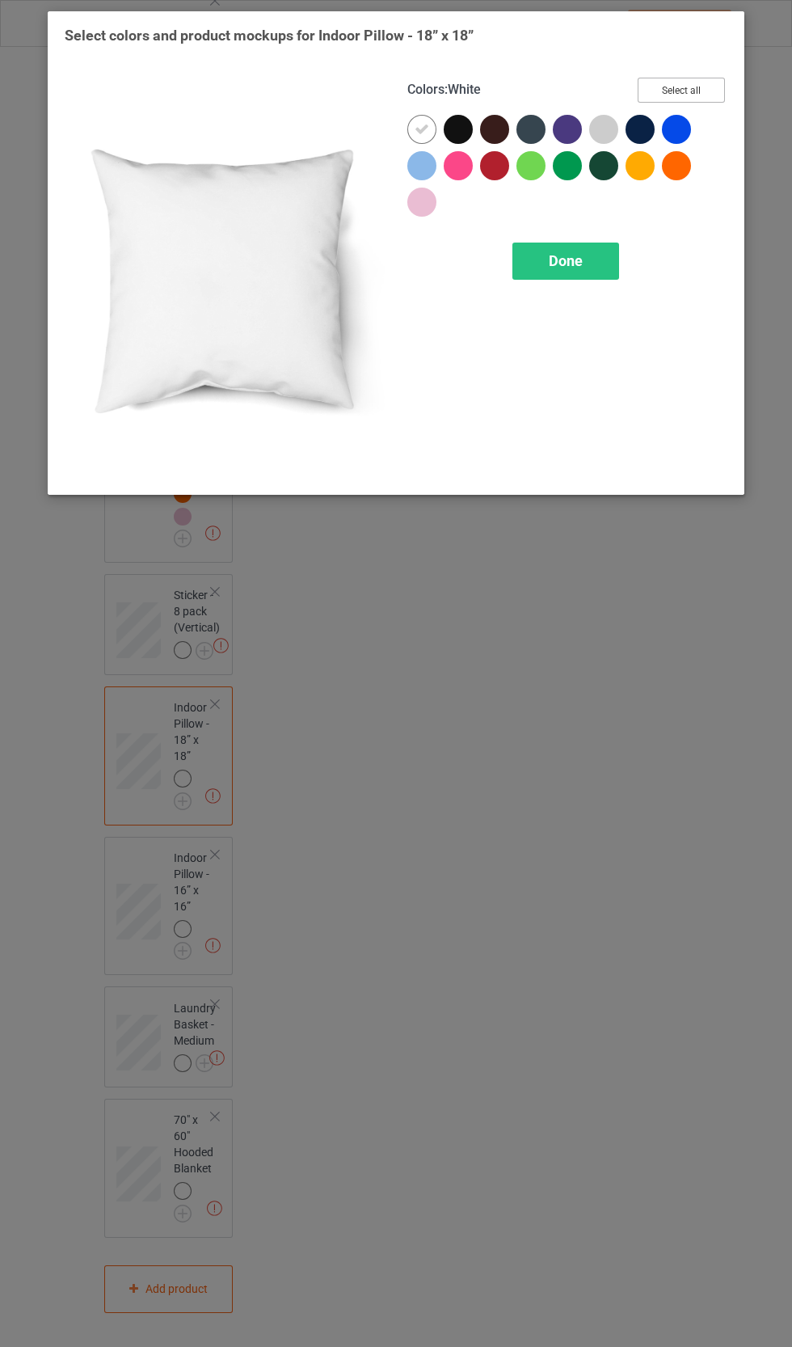
click at [698, 88] on button "Select all" at bounding box center [681, 90] width 87 height 25
click at [594, 272] on div "Done" at bounding box center [565, 260] width 107 height 37
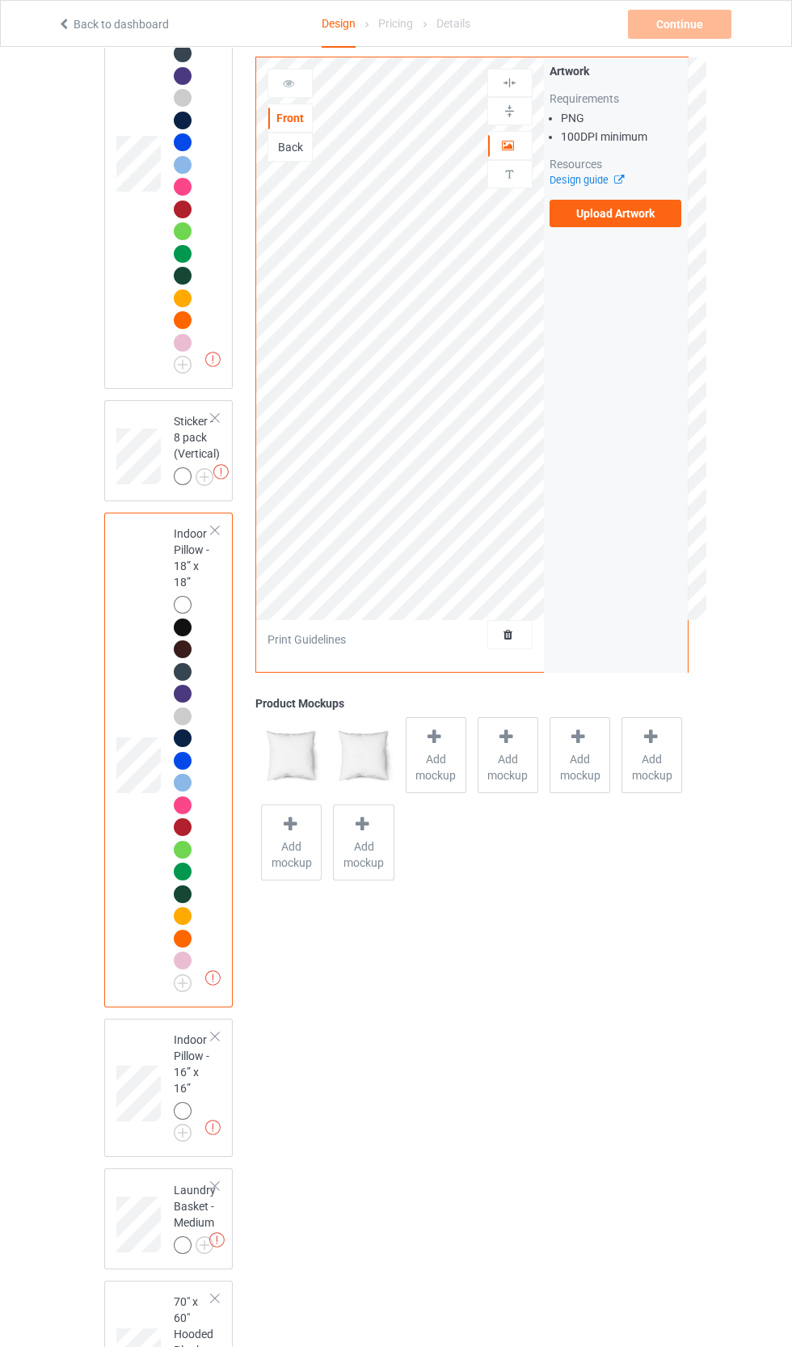
click at [0, 0] on img at bounding box center [0, 0] width 0 height 0
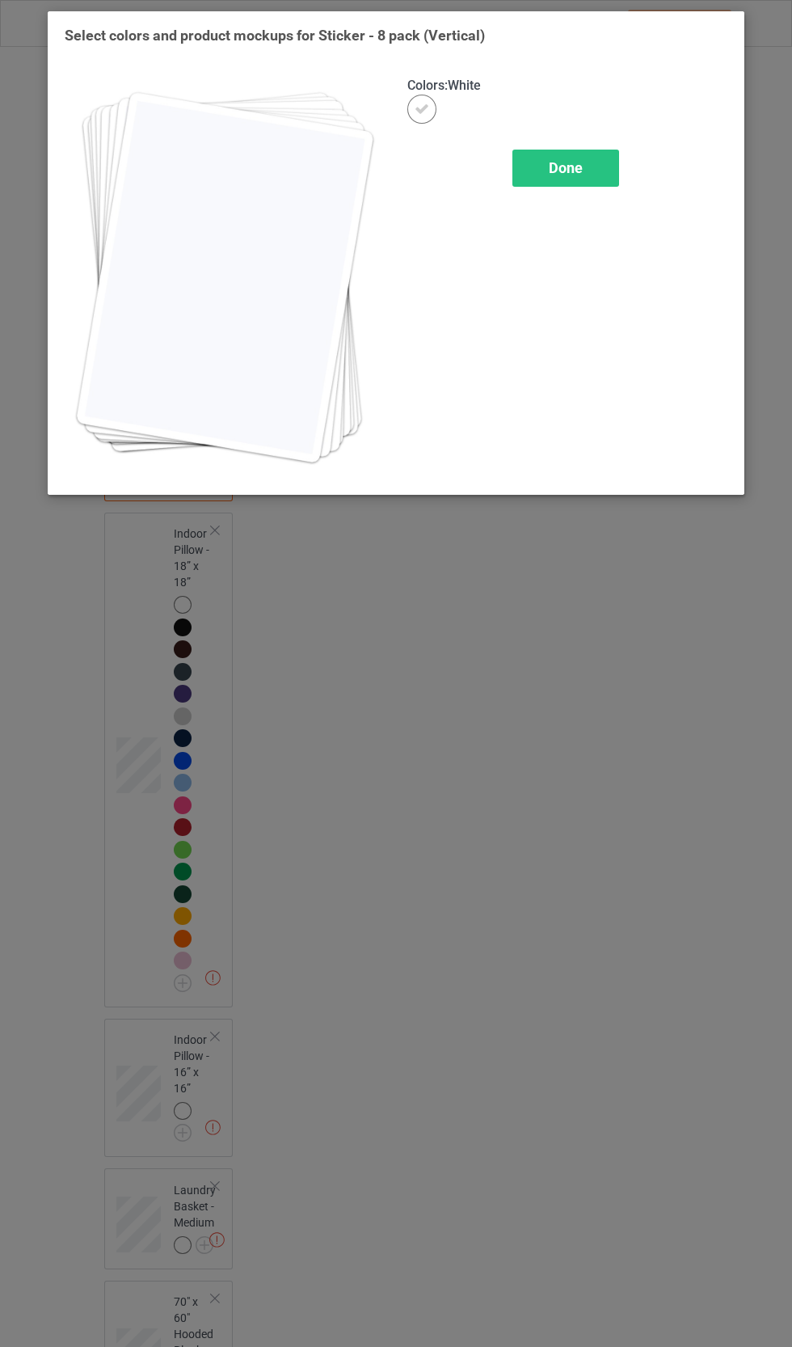
click at [601, 162] on div "Done" at bounding box center [565, 168] width 107 height 37
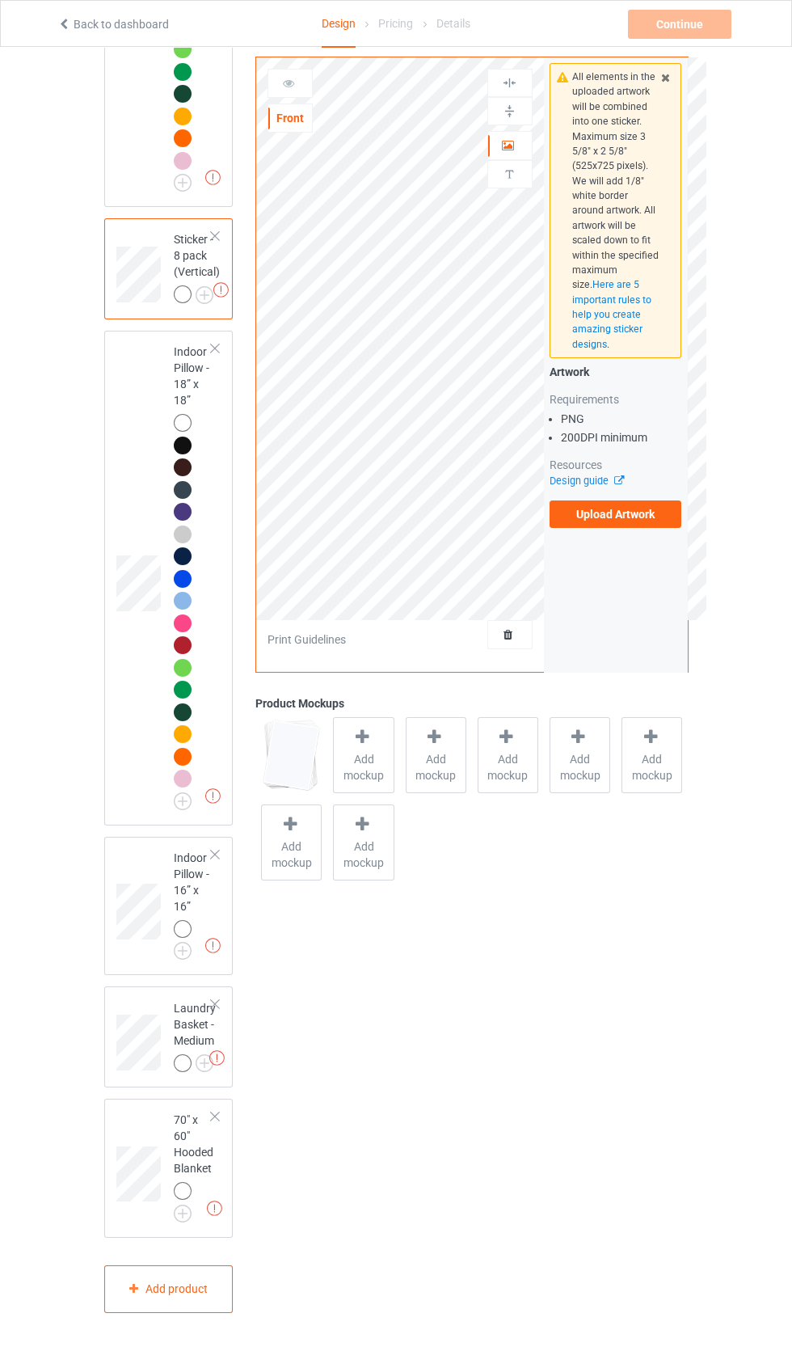
scroll to position [5344, 0]
click at [0, 0] on img at bounding box center [0, 0] width 0 height 0
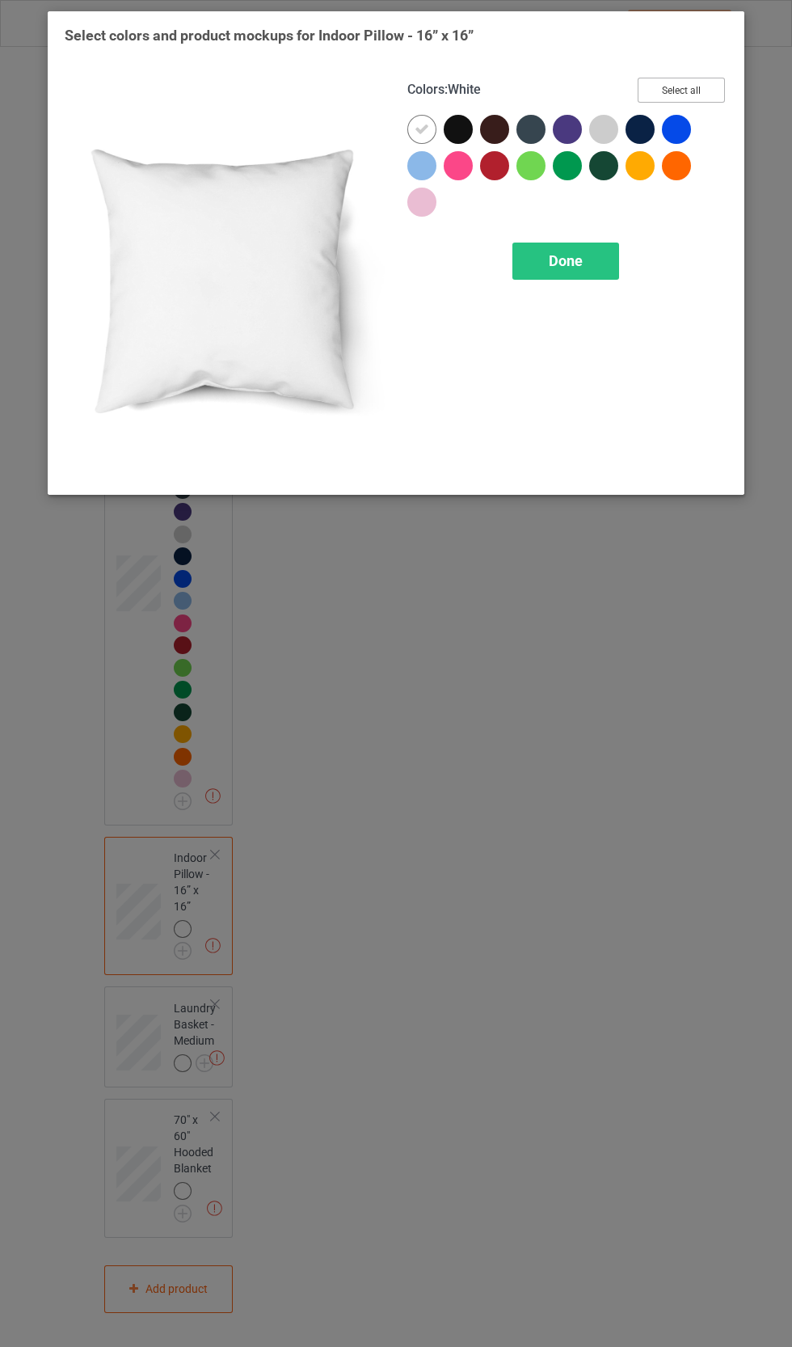
click at [706, 92] on button "Select all" at bounding box center [681, 90] width 87 height 25
click at [601, 272] on div "Done" at bounding box center [565, 260] width 107 height 37
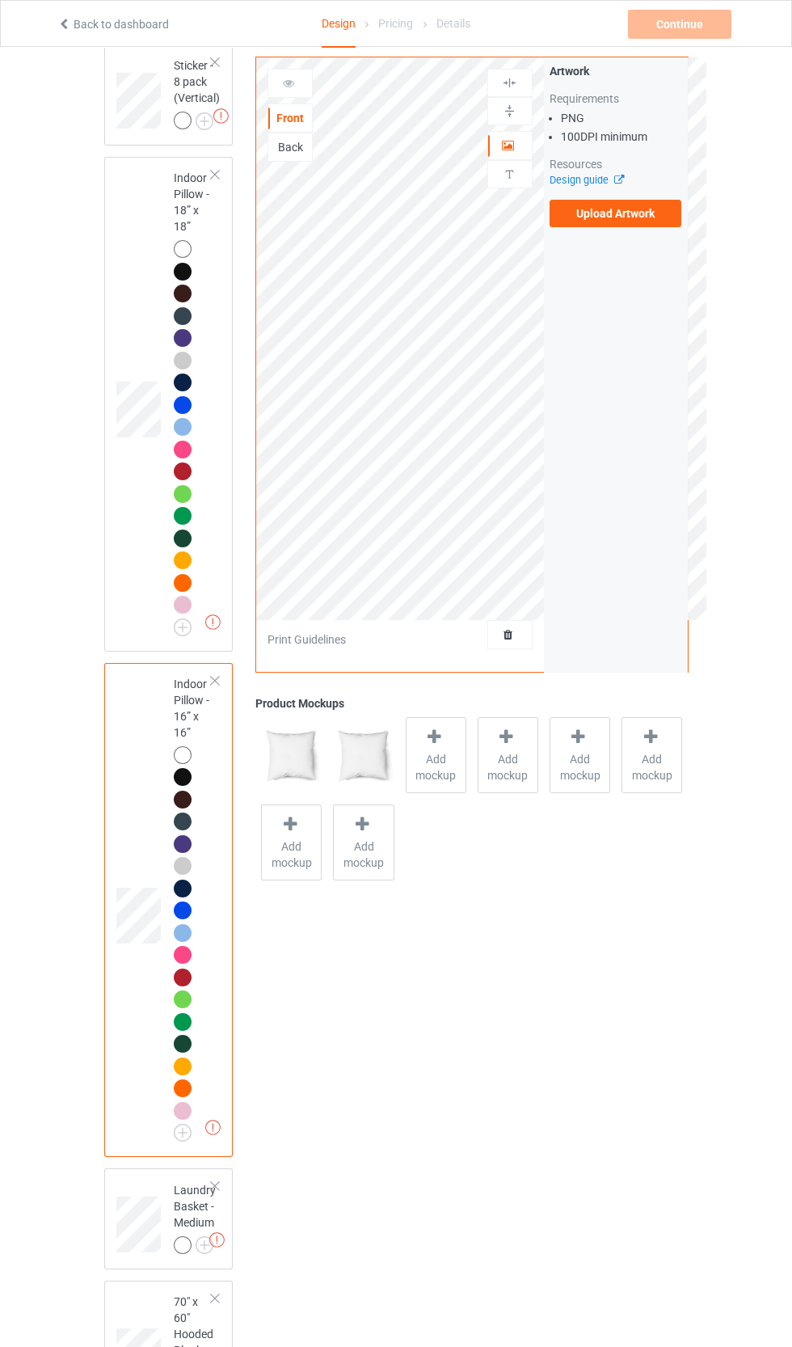
scroll to position [5700, 0]
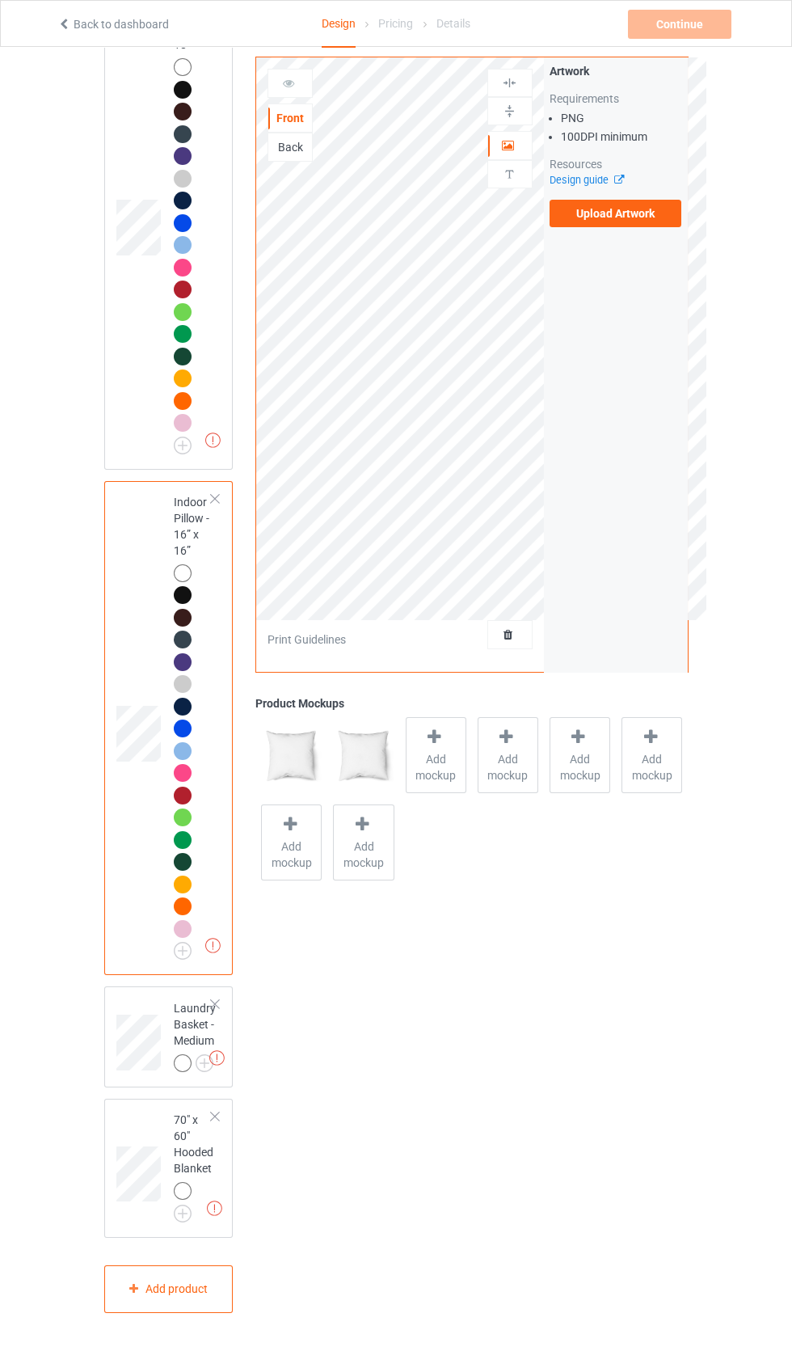
click at [0, 0] on img at bounding box center [0, 0] width 0 height 0
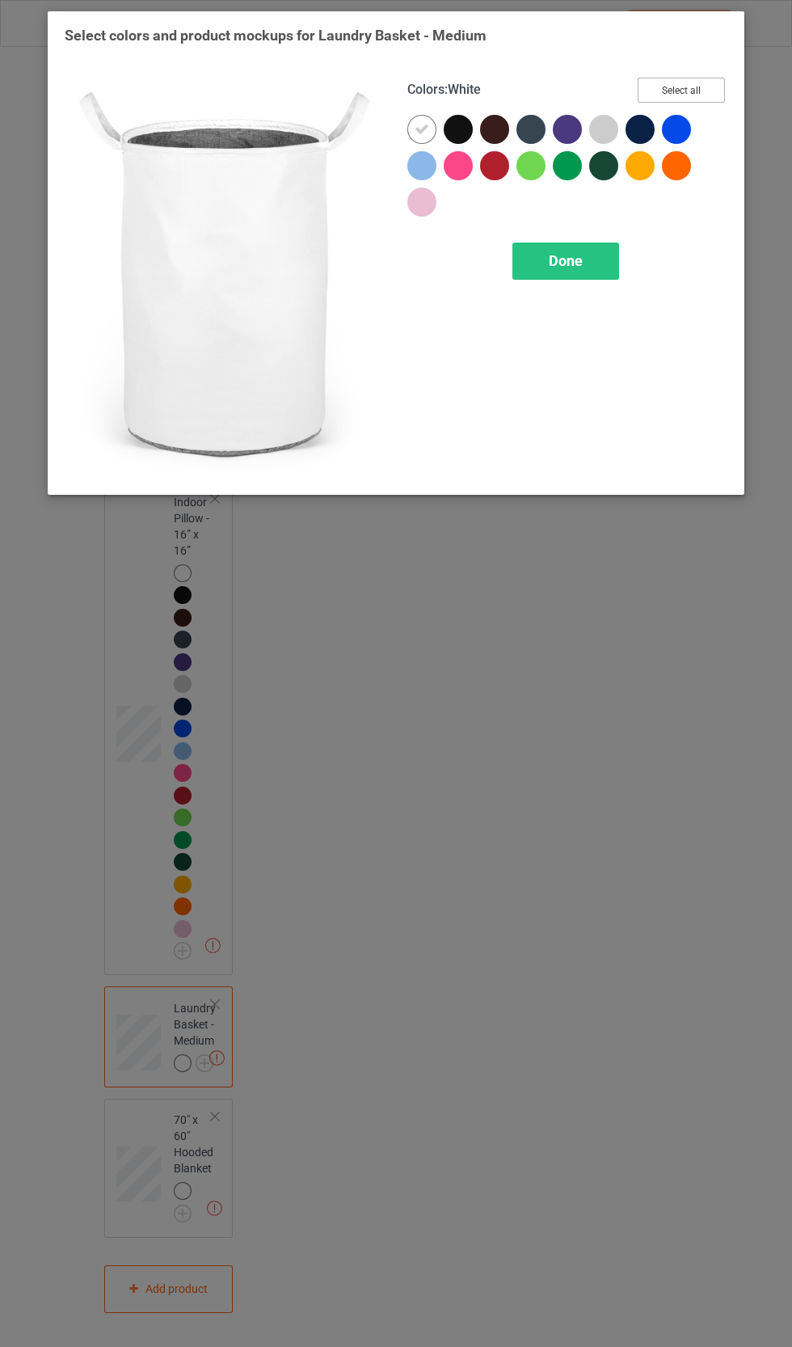
click at [719, 101] on button "Select all" at bounding box center [681, 90] width 87 height 25
click at [605, 272] on div "Done" at bounding box center [565, 260] width 107 height 37
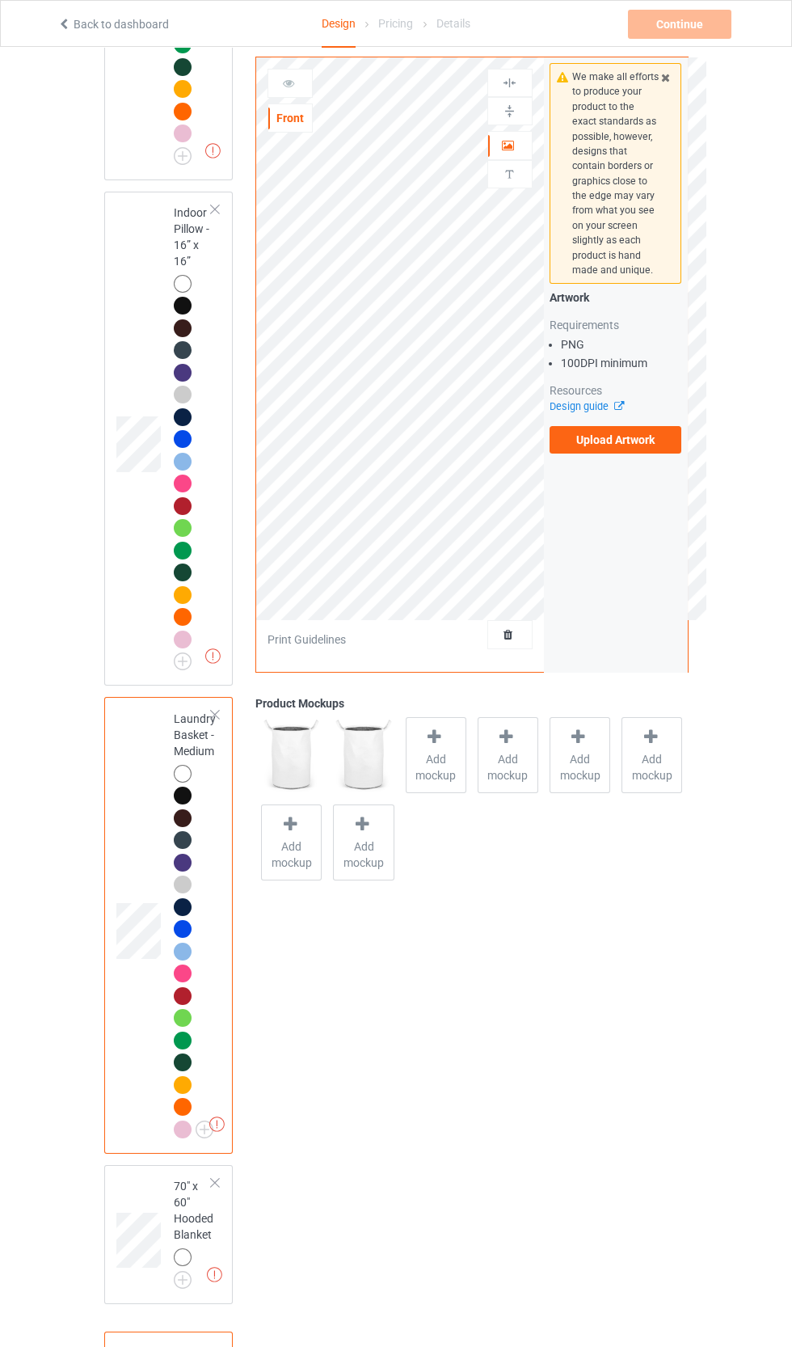
scroll to position [6055, 0]
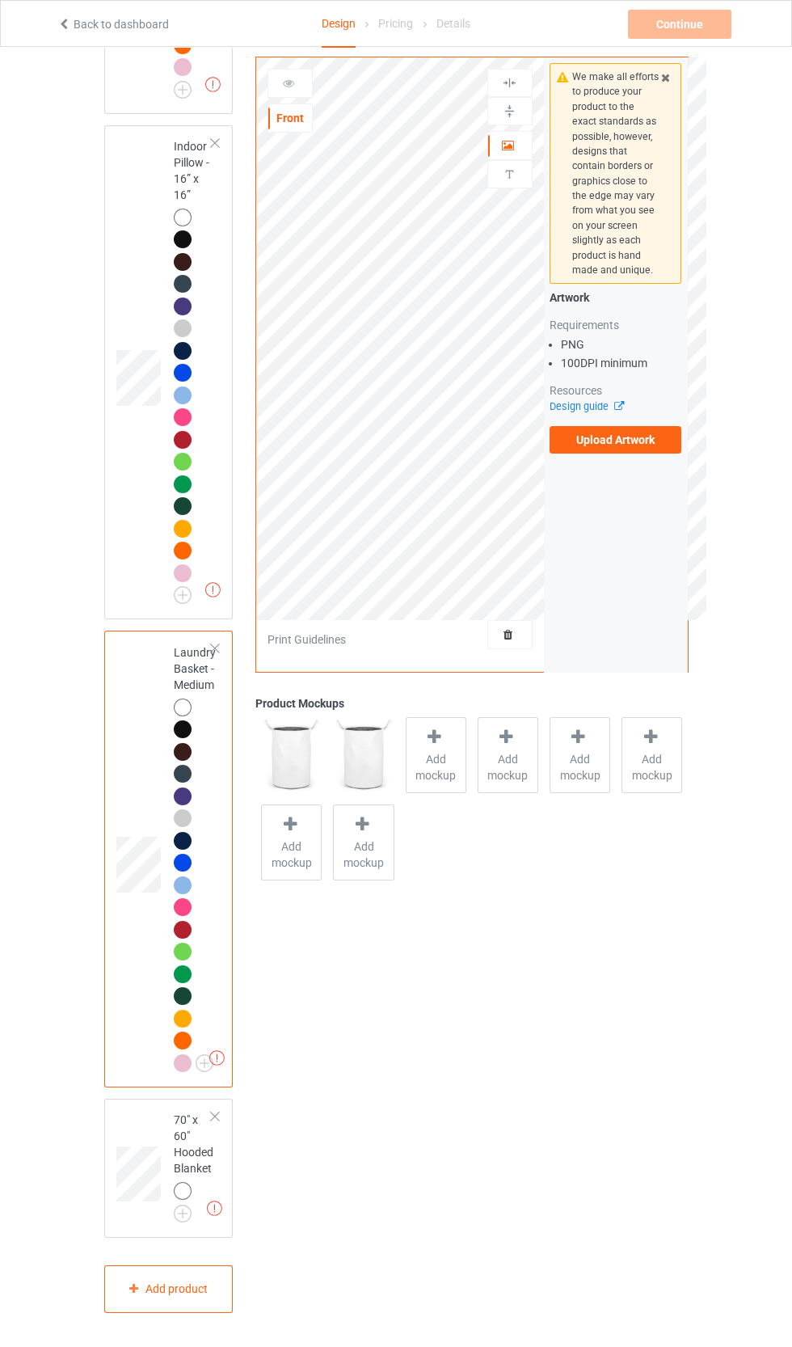
click at [215, 1122] on div at bounding box center [214, 1116] width 11 height 11
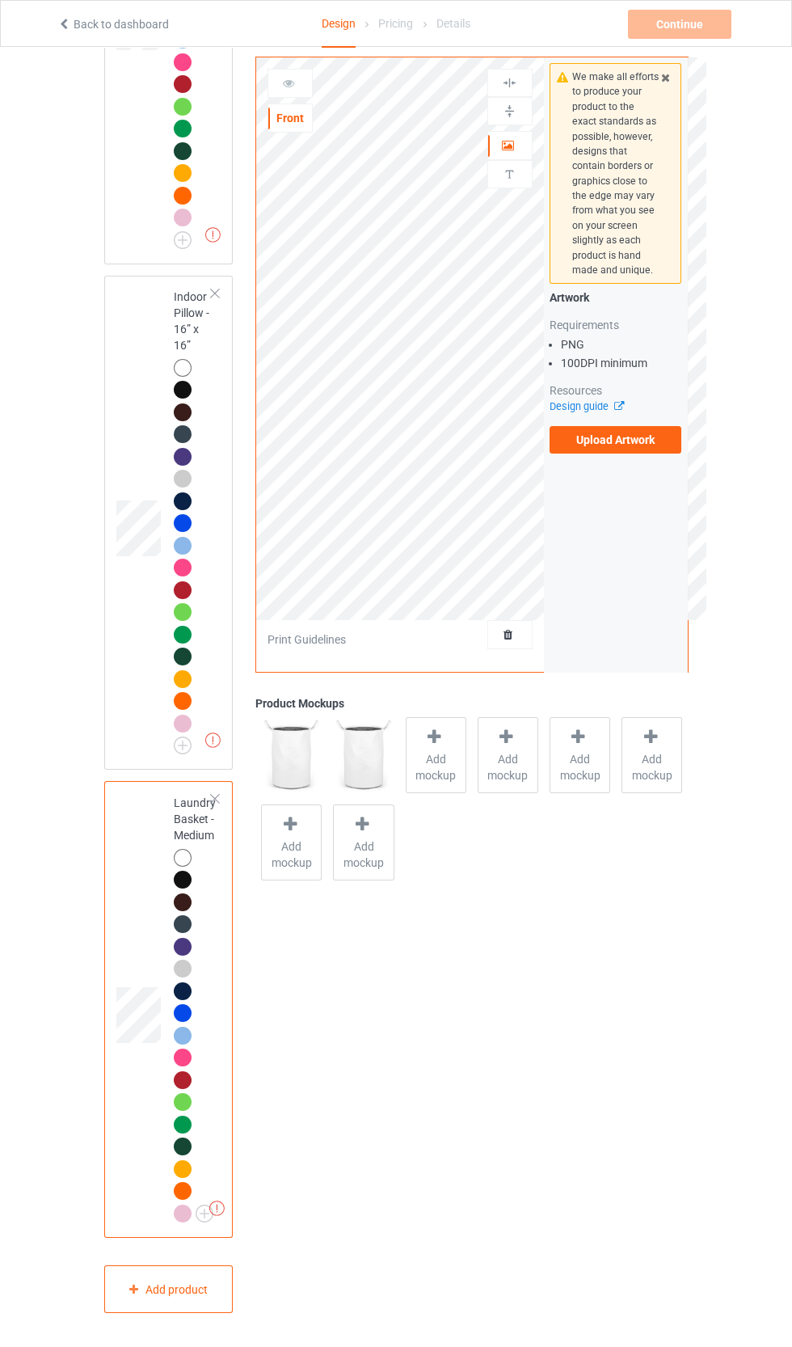
scroll to position [5733, 0]
click at [215, 804] on div at bounding box center [214, 798] width 11 height 11
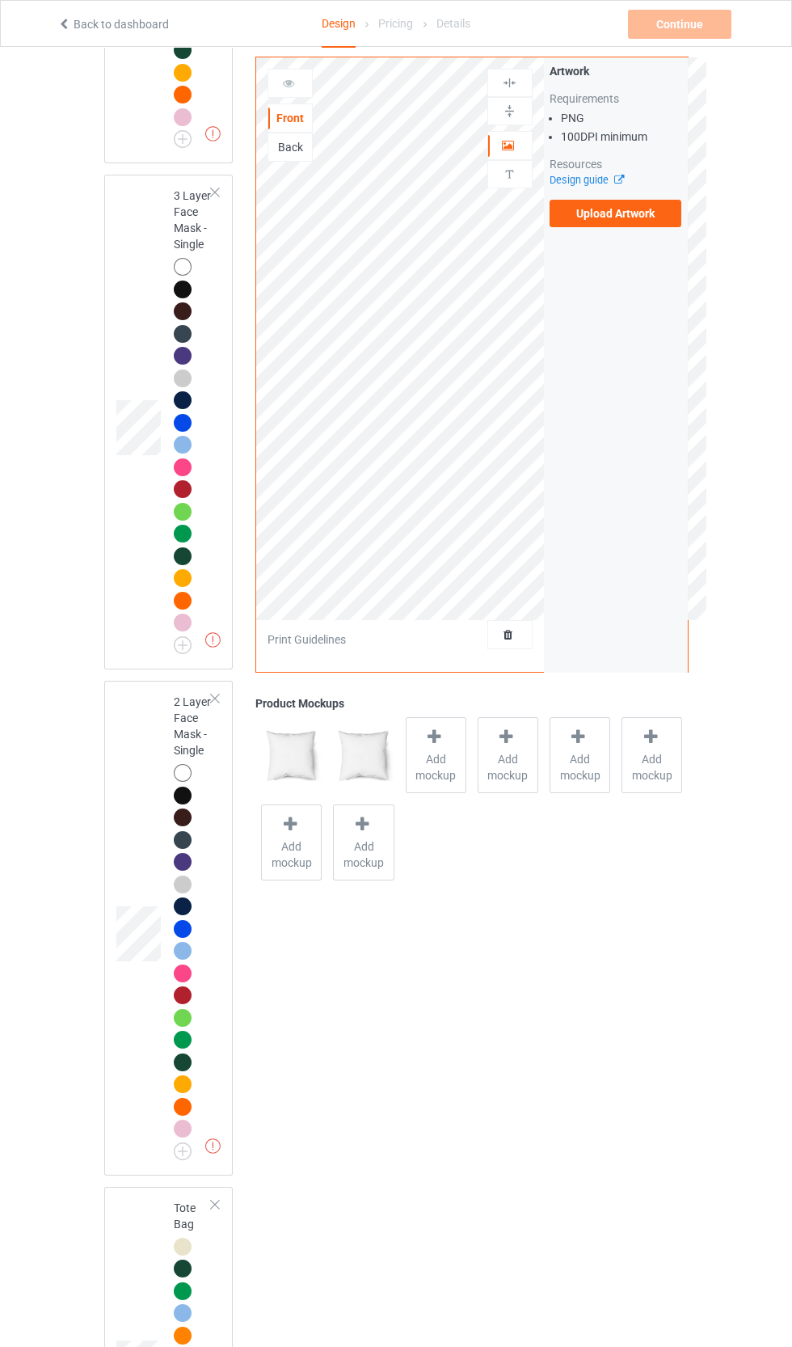
scroll to position [3030, 0]
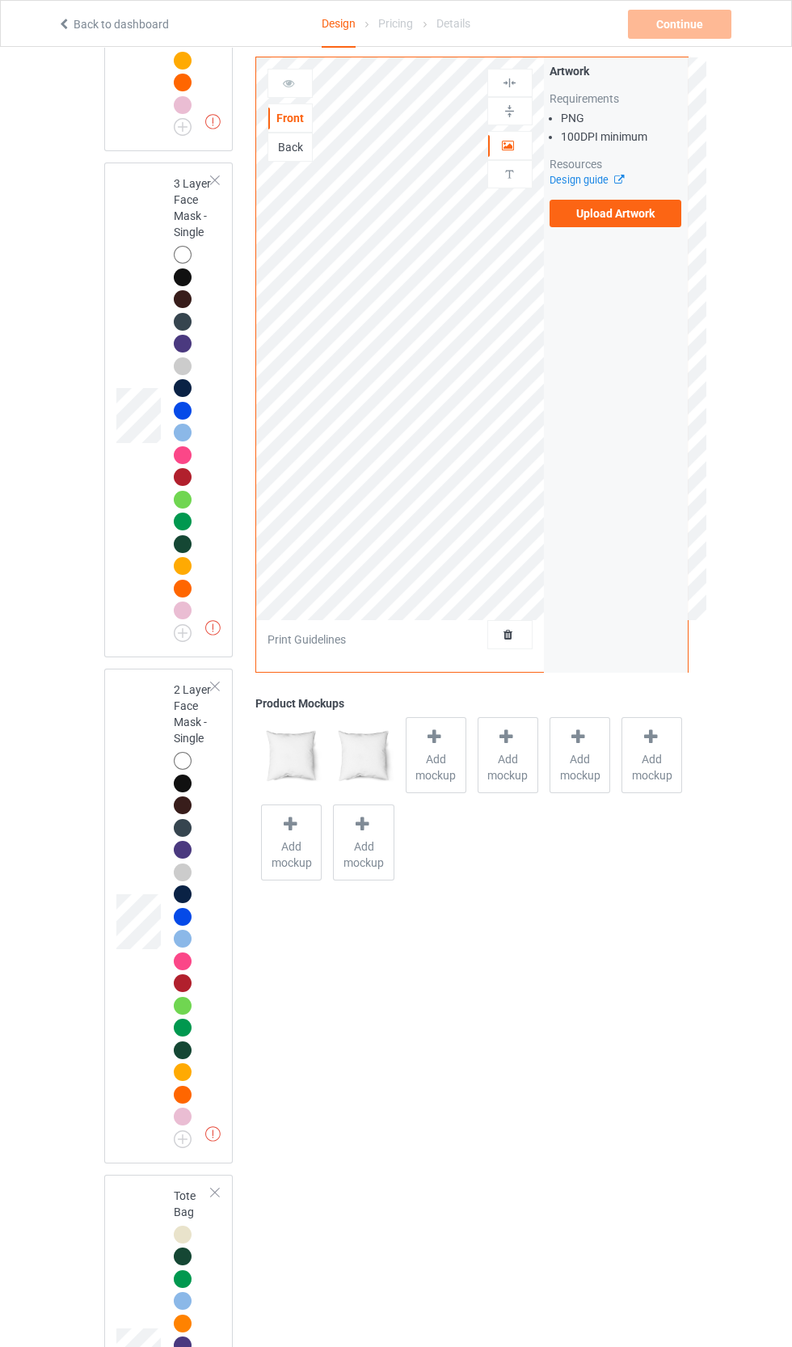
click at [215, 186] on div at bounding box center [214, 180] width 11 height 11
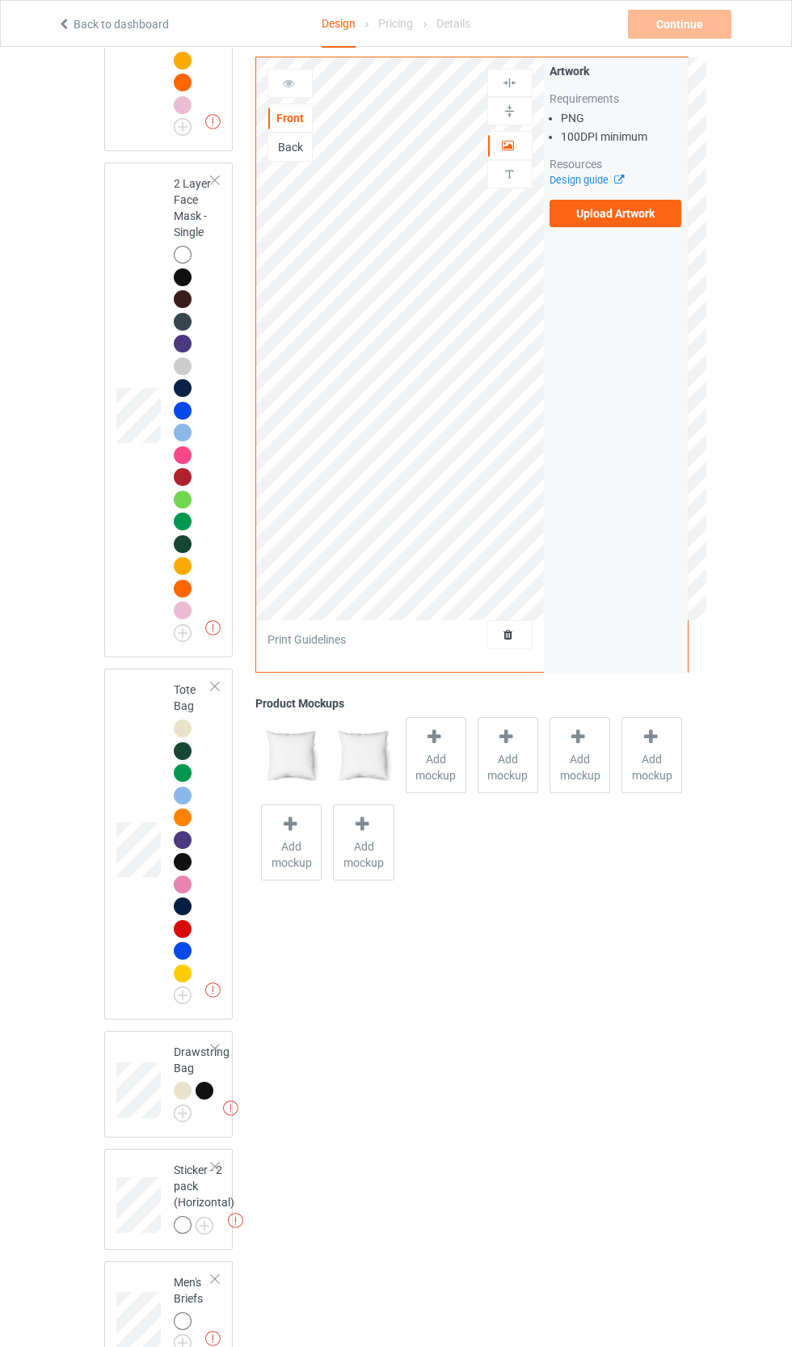
click at [215, 186] on div at bounding box center [214, 180] width 11 height 11
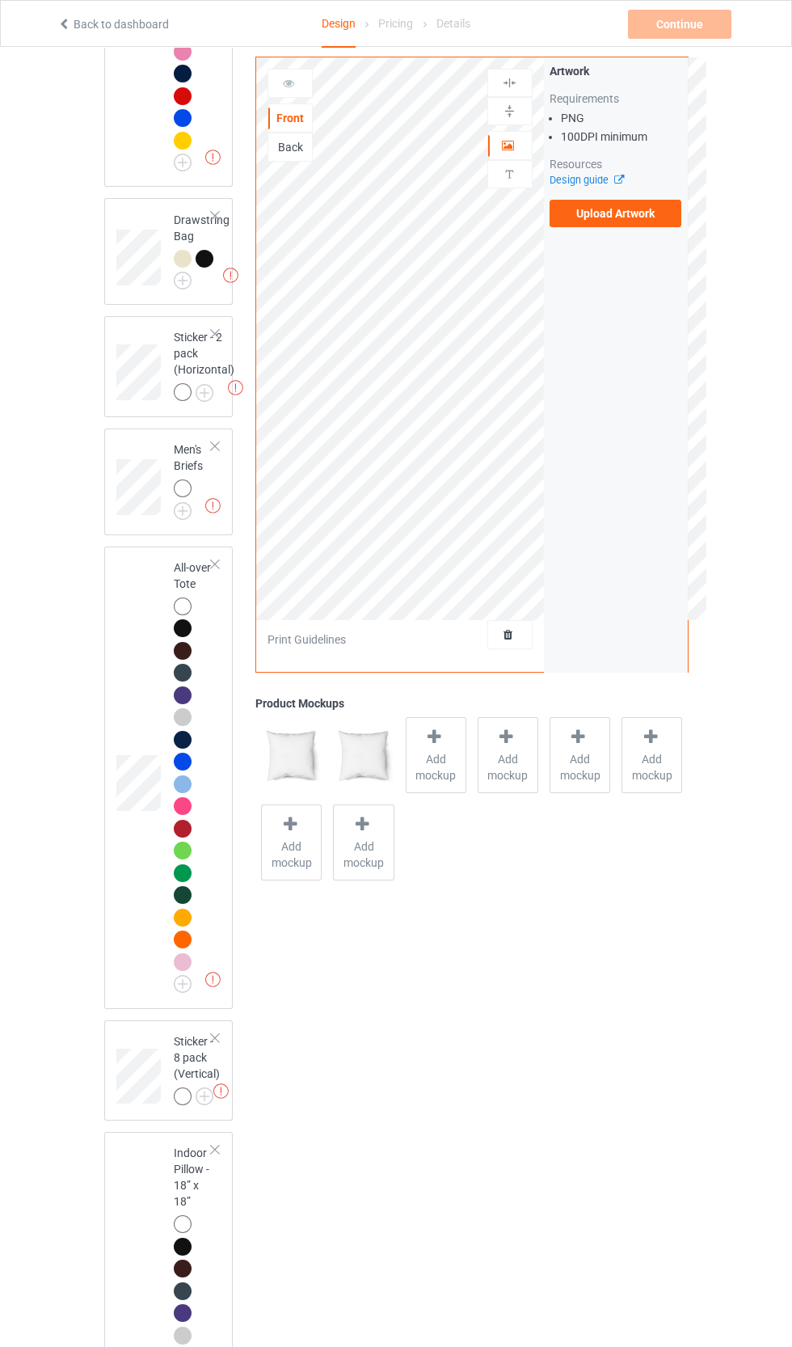
scroll to position [3354, 0]
click at [215, 343] on div at bounding box center [214, 336] width 11 height 11
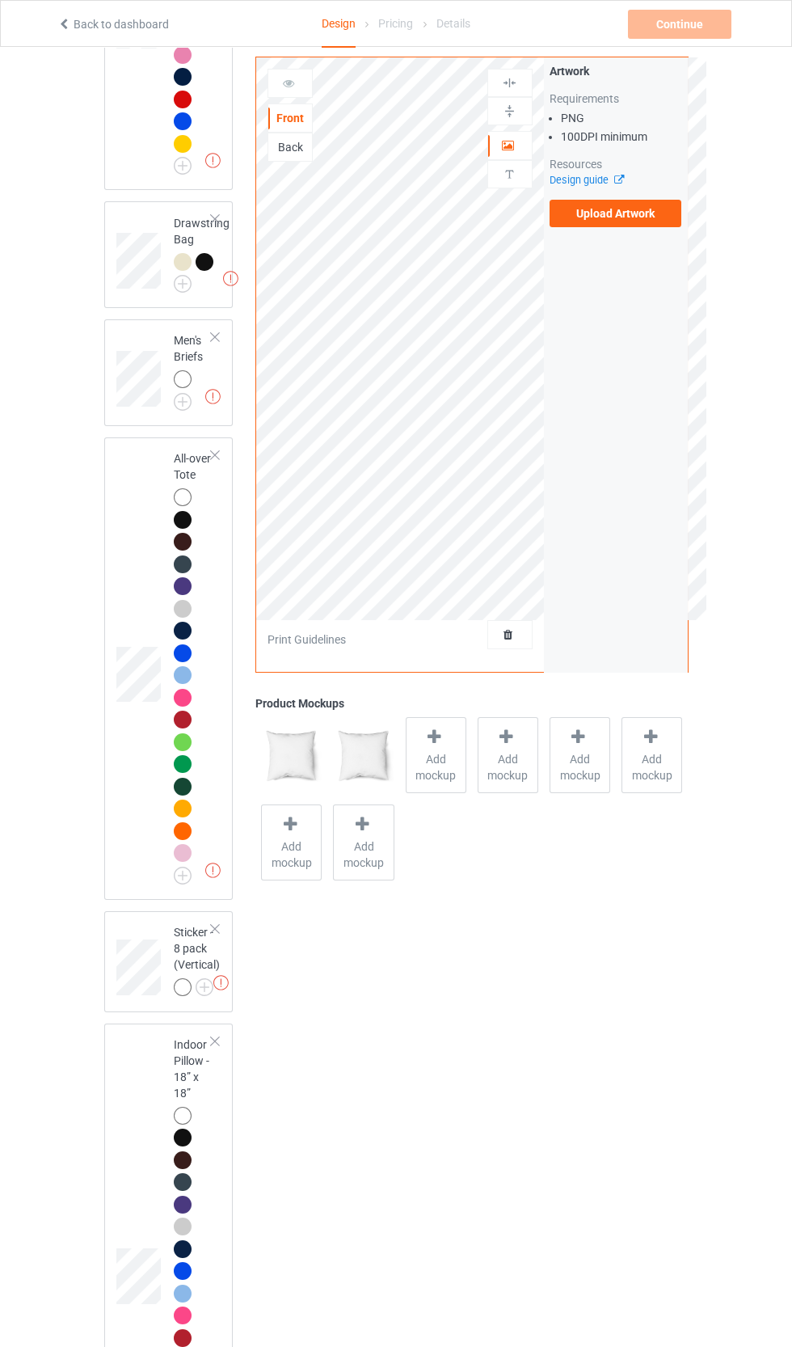
click at [215, 343] on div at bounding box center [214, 336] width 11 height 11
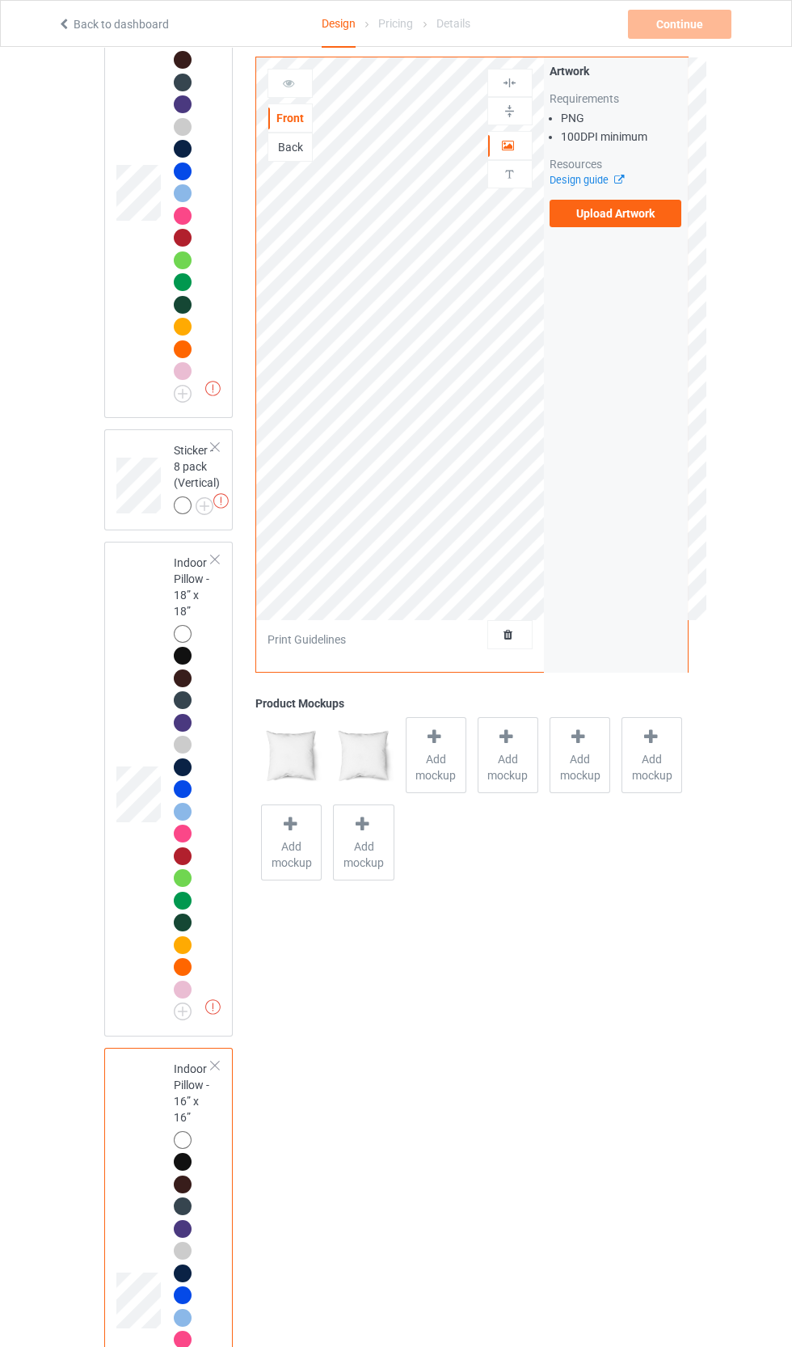
scroll to position [3713, 0]
click at [215, 457] on div at bounding box center [214, 450] width 11 height 11
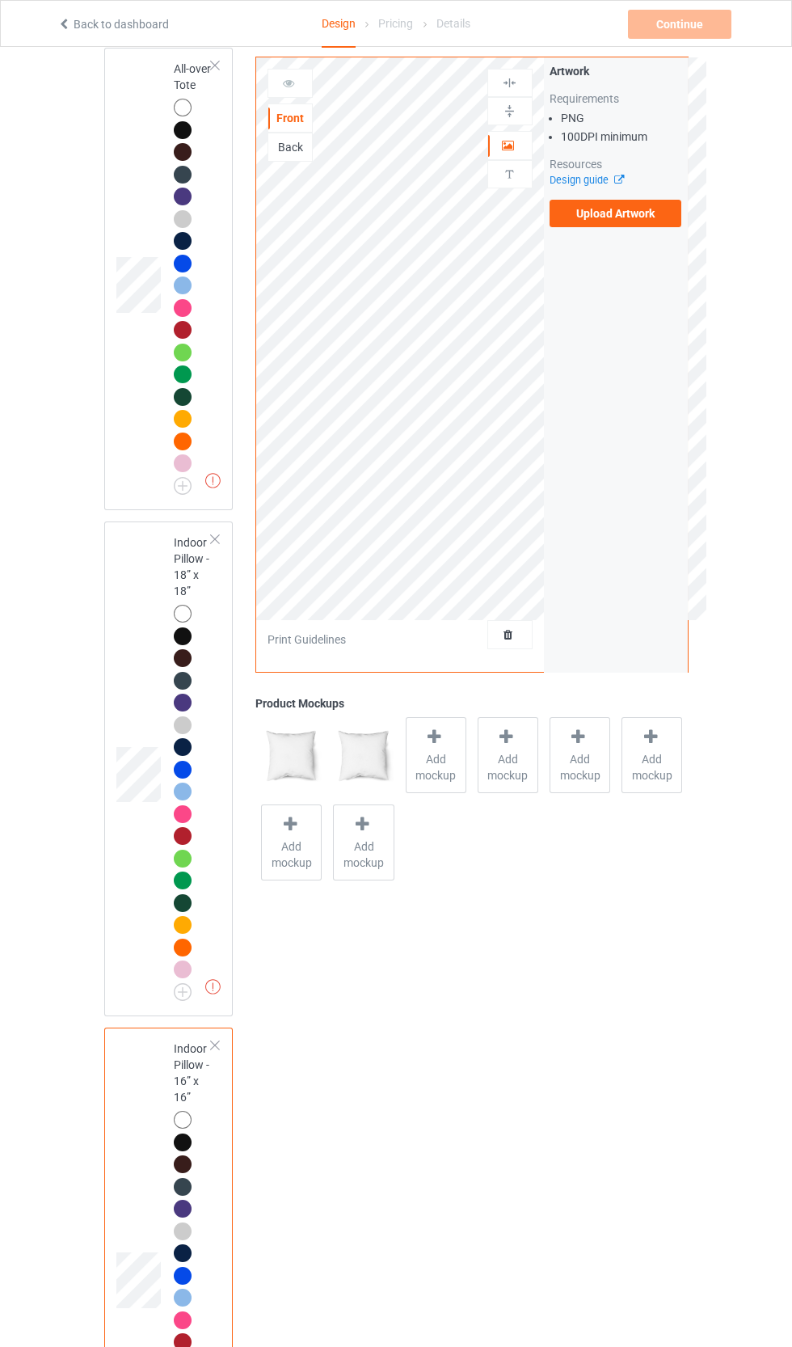
scroll to position [3613, 0]
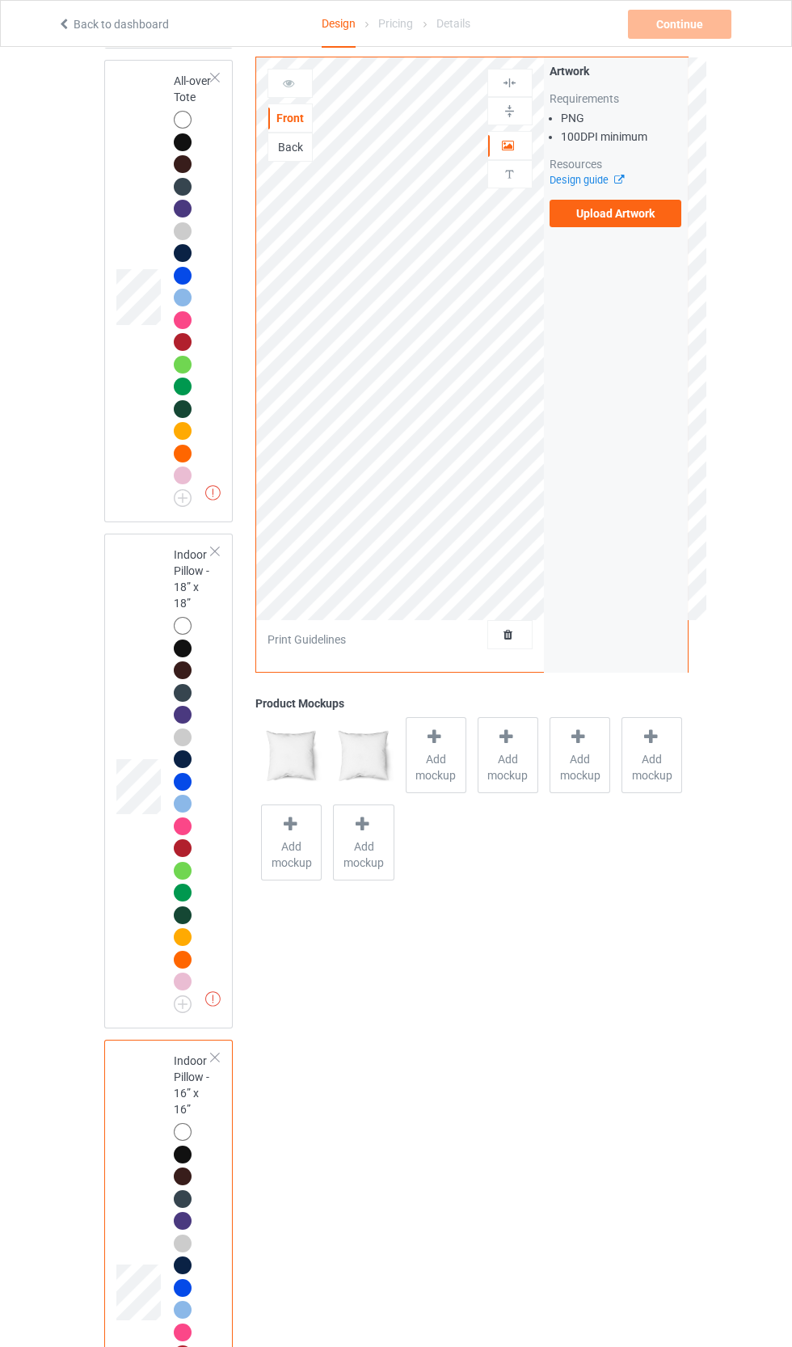
click at [215, 557] on div at bounding box center [214, 551] width 11 height 11
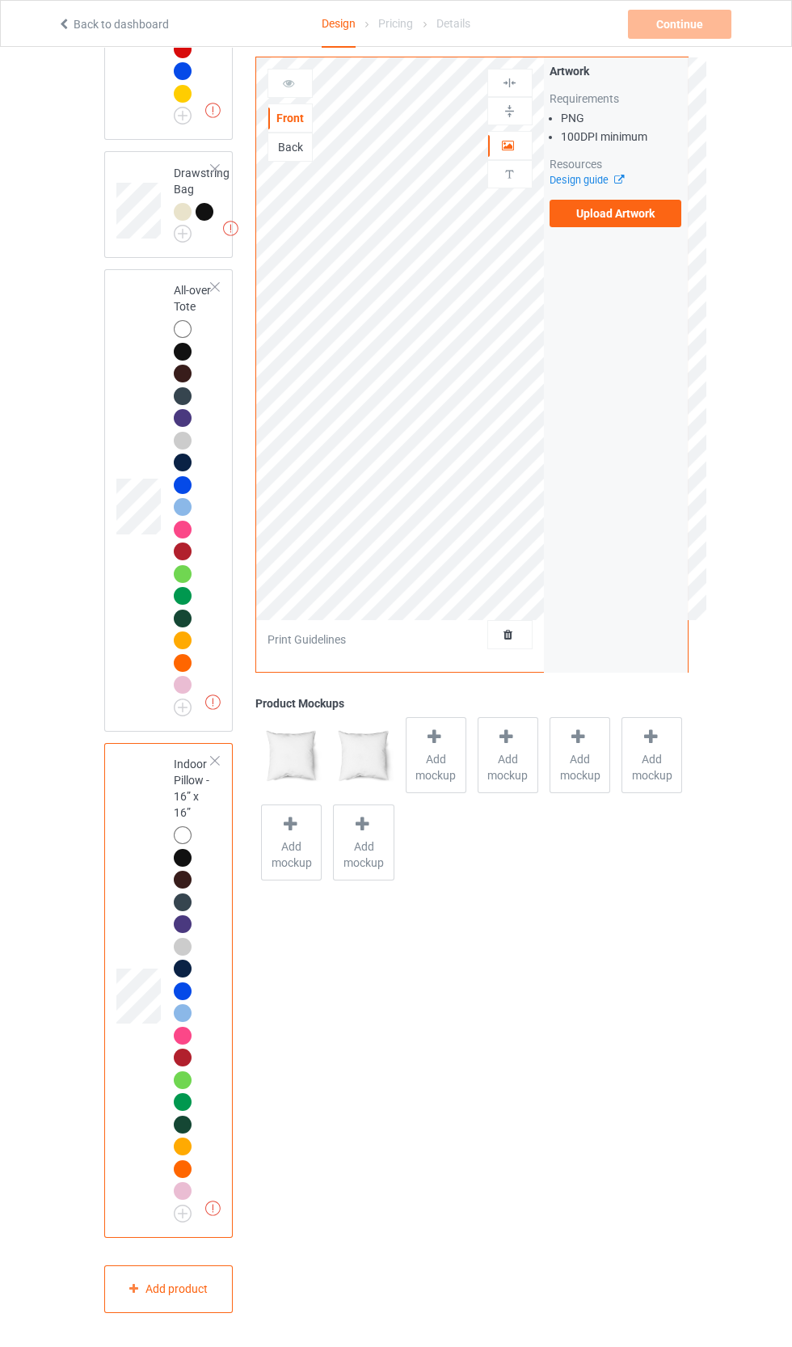
click at [219, 766] on div at bounding box center [214, 760] width 11 height 11
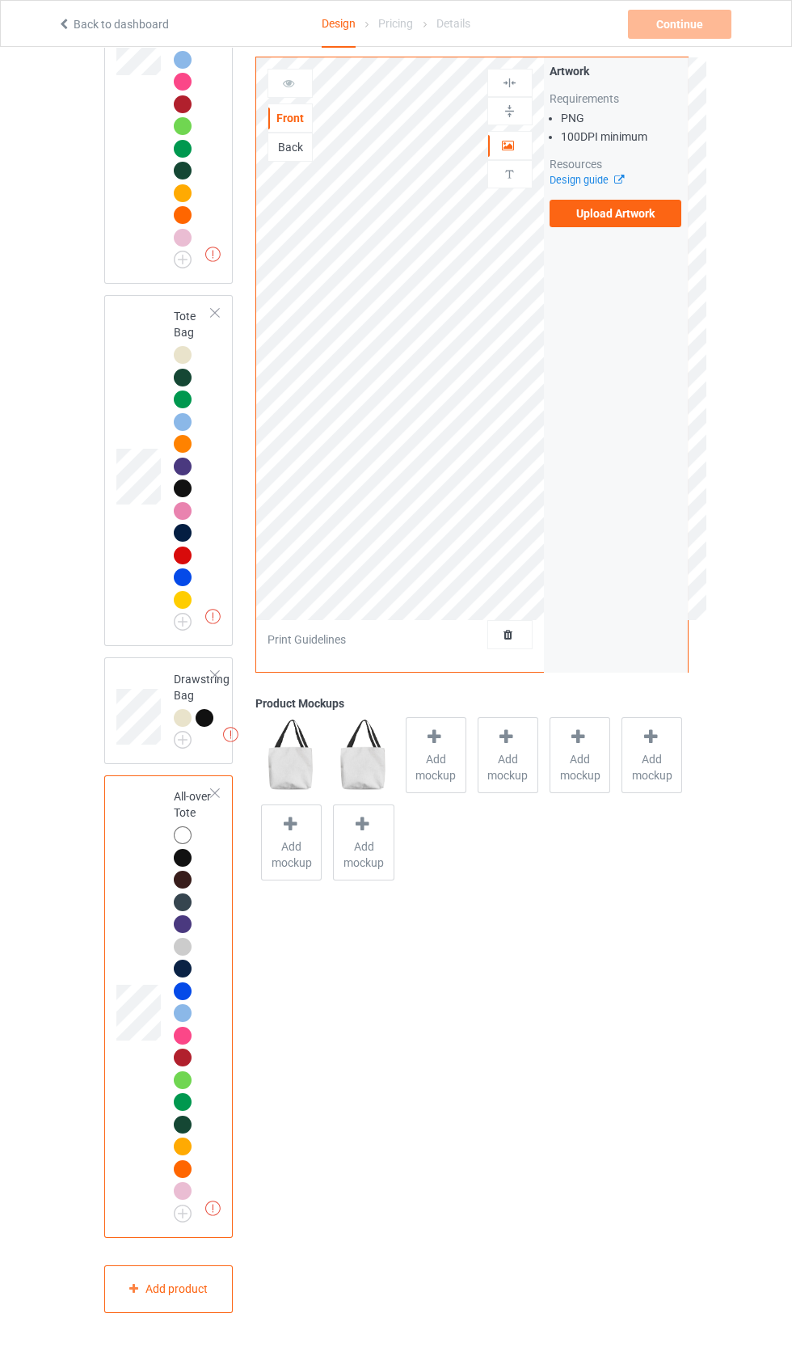
scroll to position [3192, 0]
click at [217, 792] on div at bounding box center [214, 792] width 11 height 11
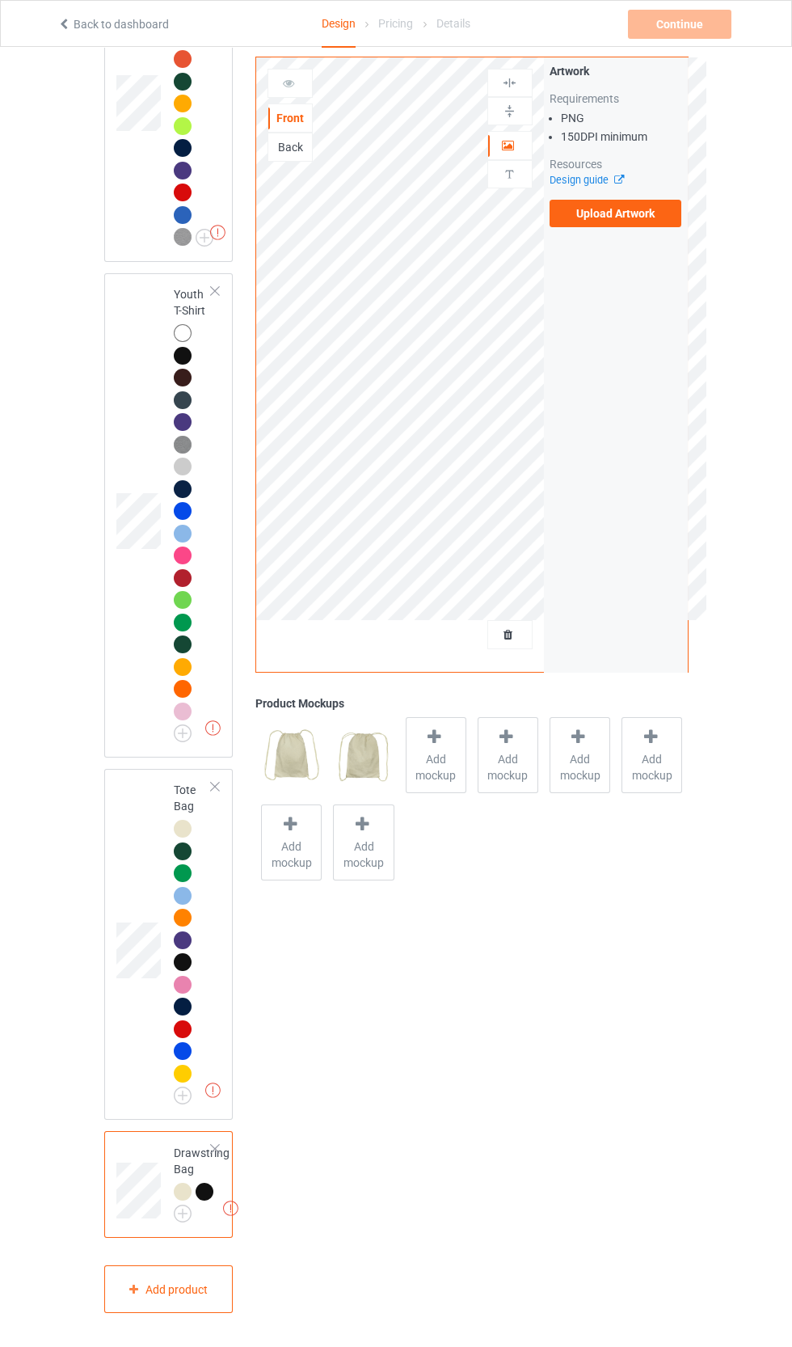
scroll to position [2718, 0]
click at [0, 0] on img at bounding box center [0, 0] width 0 height 0
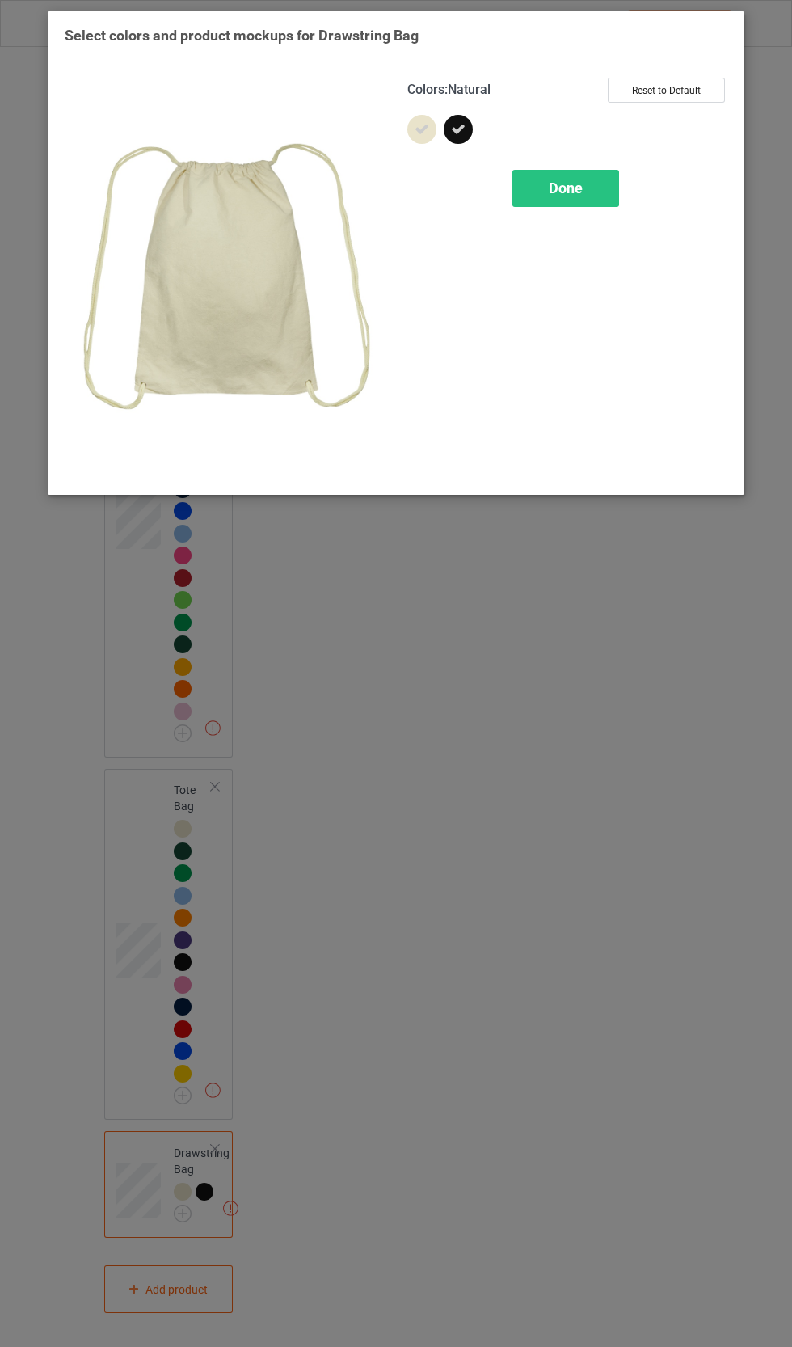
click at [569, 188] on span "Done" at bounding box center [566, 187] width 34 height 17
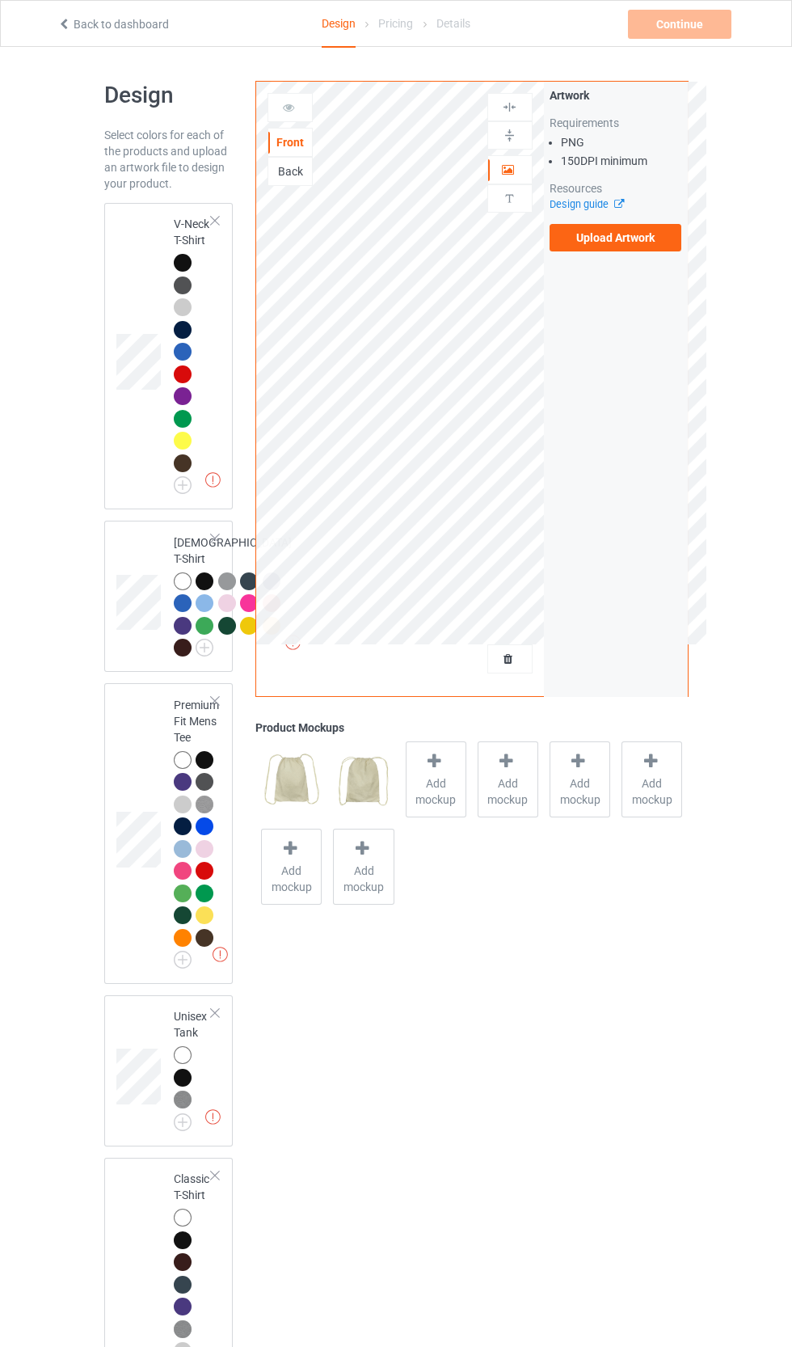
click at [0, 0] on img at bounding box center [0, 0] width 0 height 0
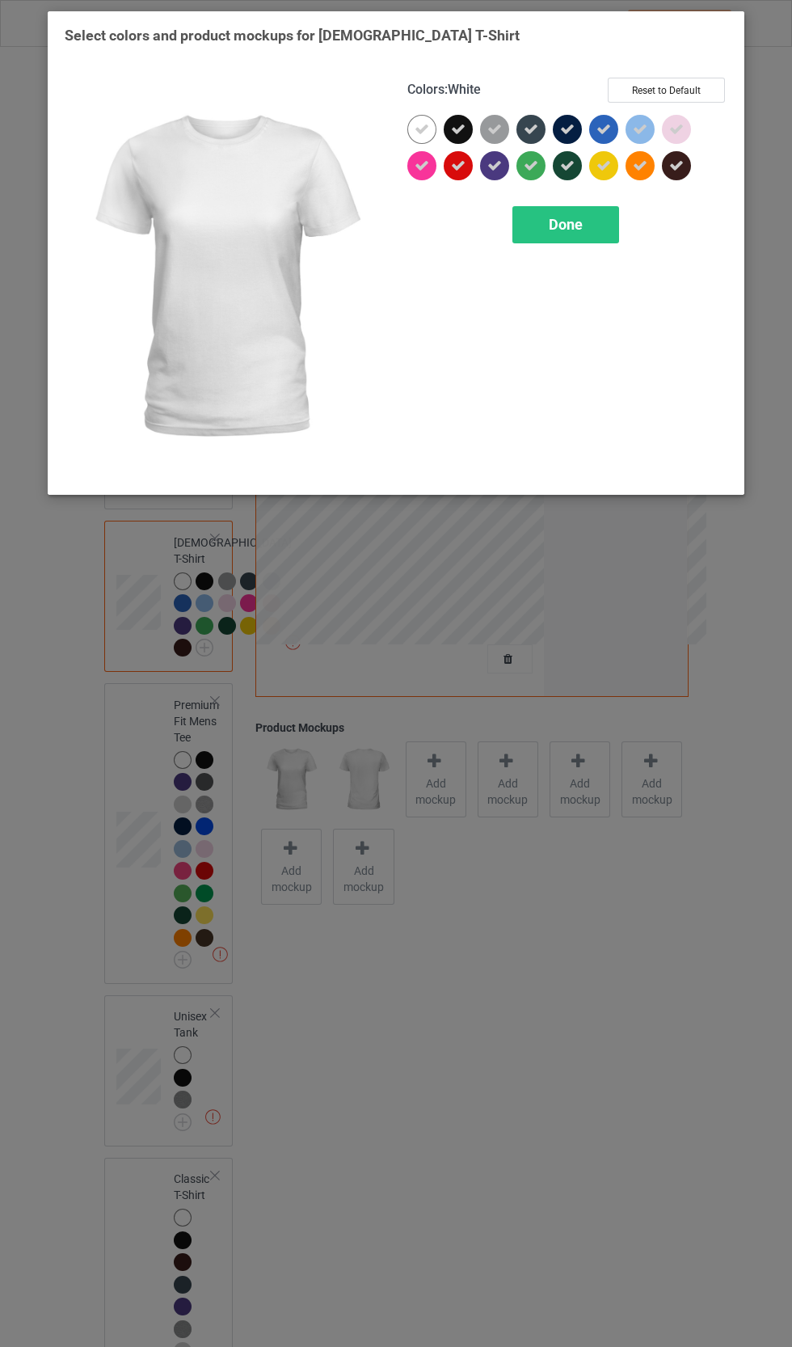
click at [592, 215] on div "Done" at bounding box center [565, 224] width 107 height 37
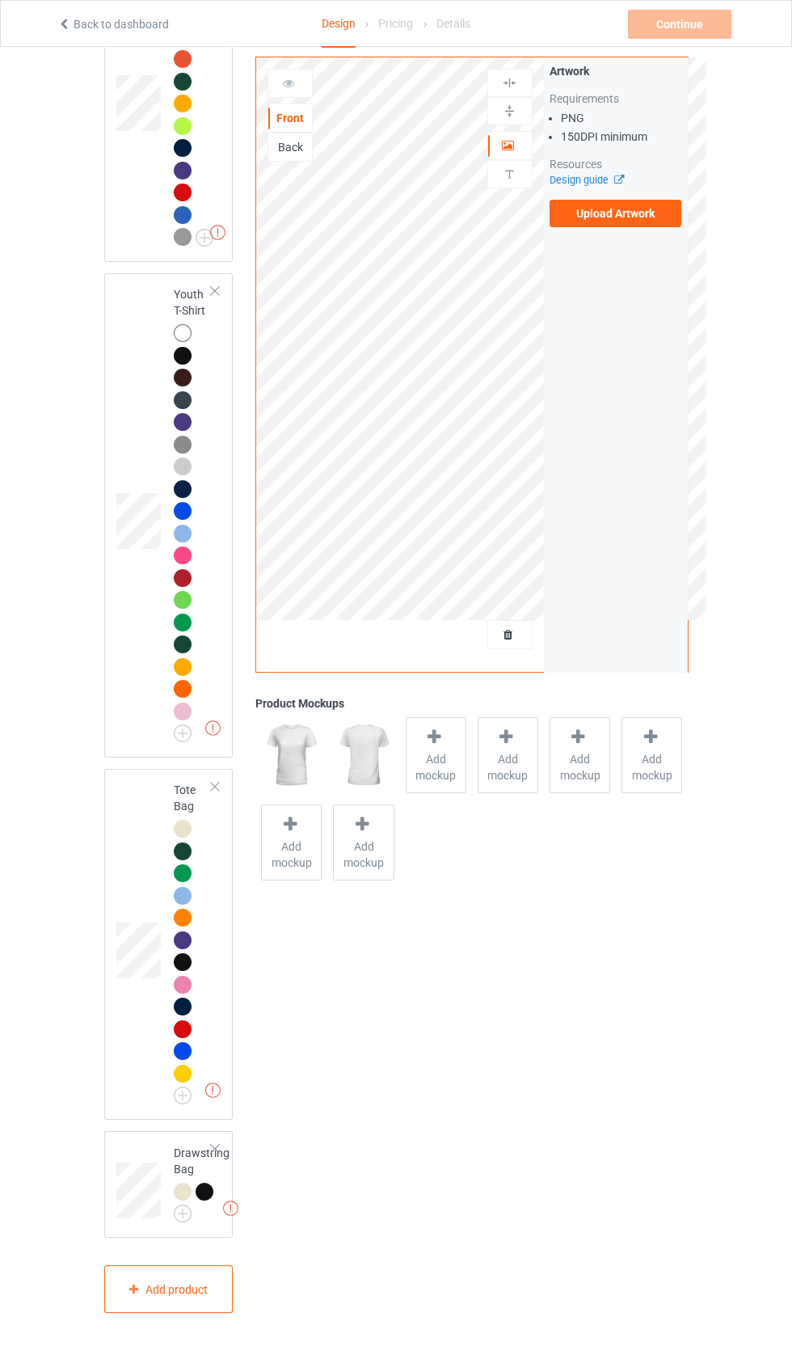
scroll to position [2595, 0]
click at [189, 993] on div at bounding box center [183, 985] width 18 height 18
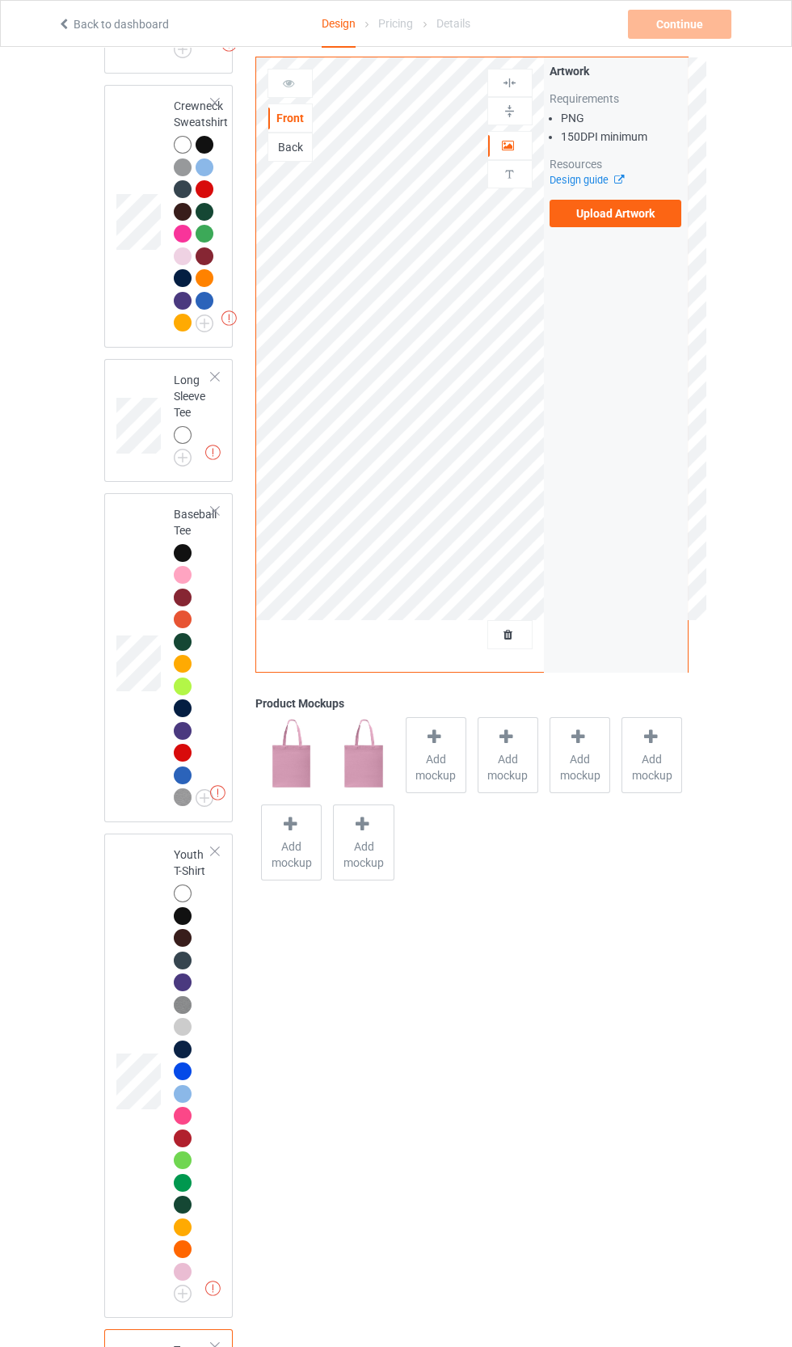
scroll to position [1858, 0]
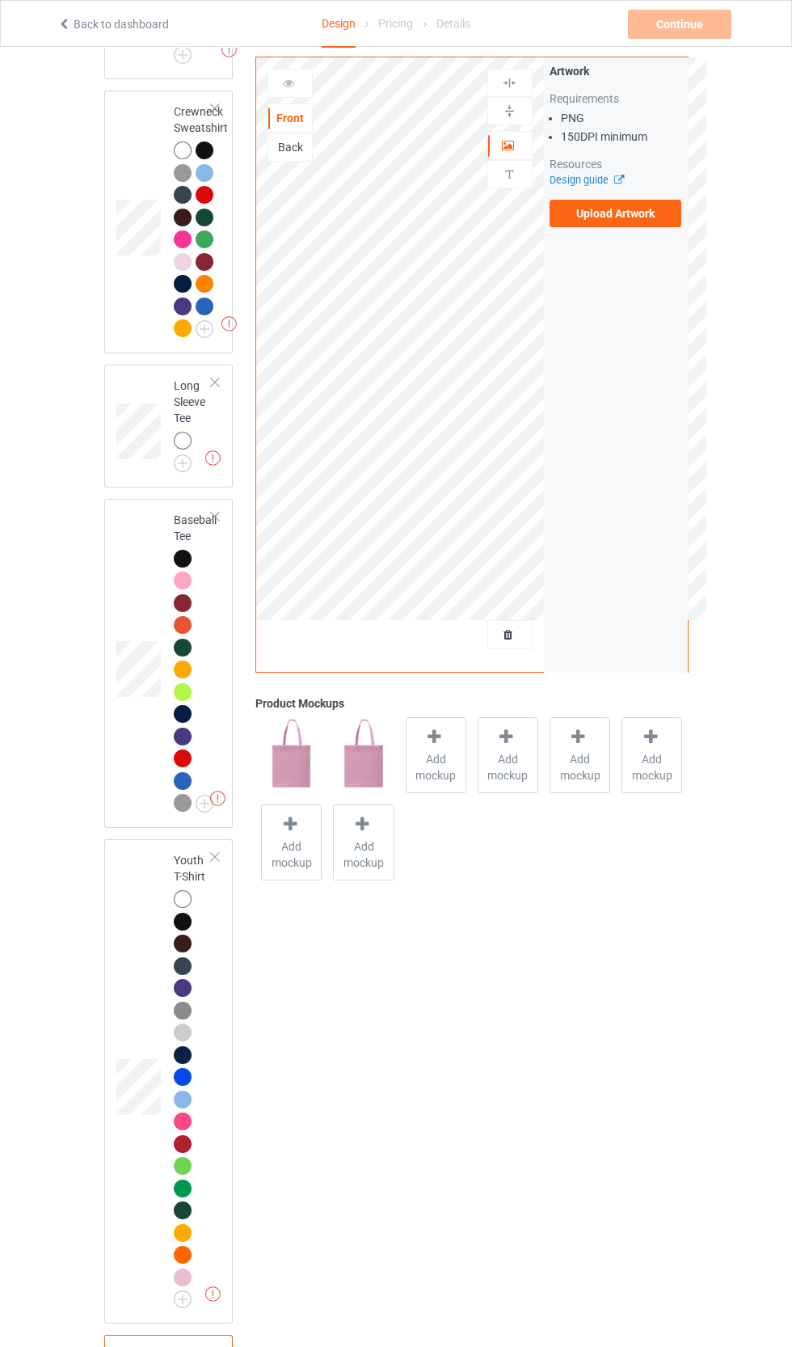
click at [0, 0] on img at bounding box center [0, 0] width 0 height 0
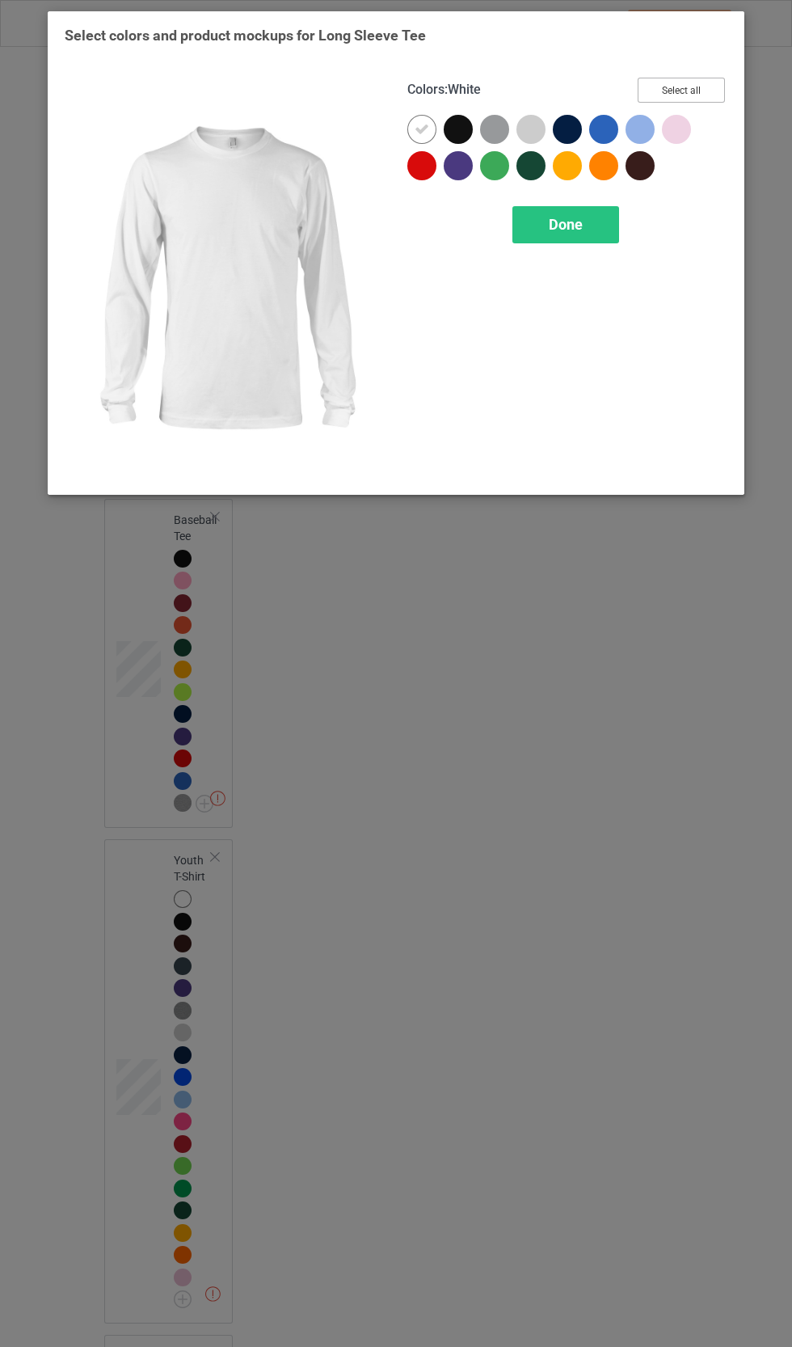
click at [722, 82] on button "Select all" at bounding box center [681, 90] width 87 height 25
click at [615, 236] on div "Done" at bounding box center [565, 224] width 107 height 37
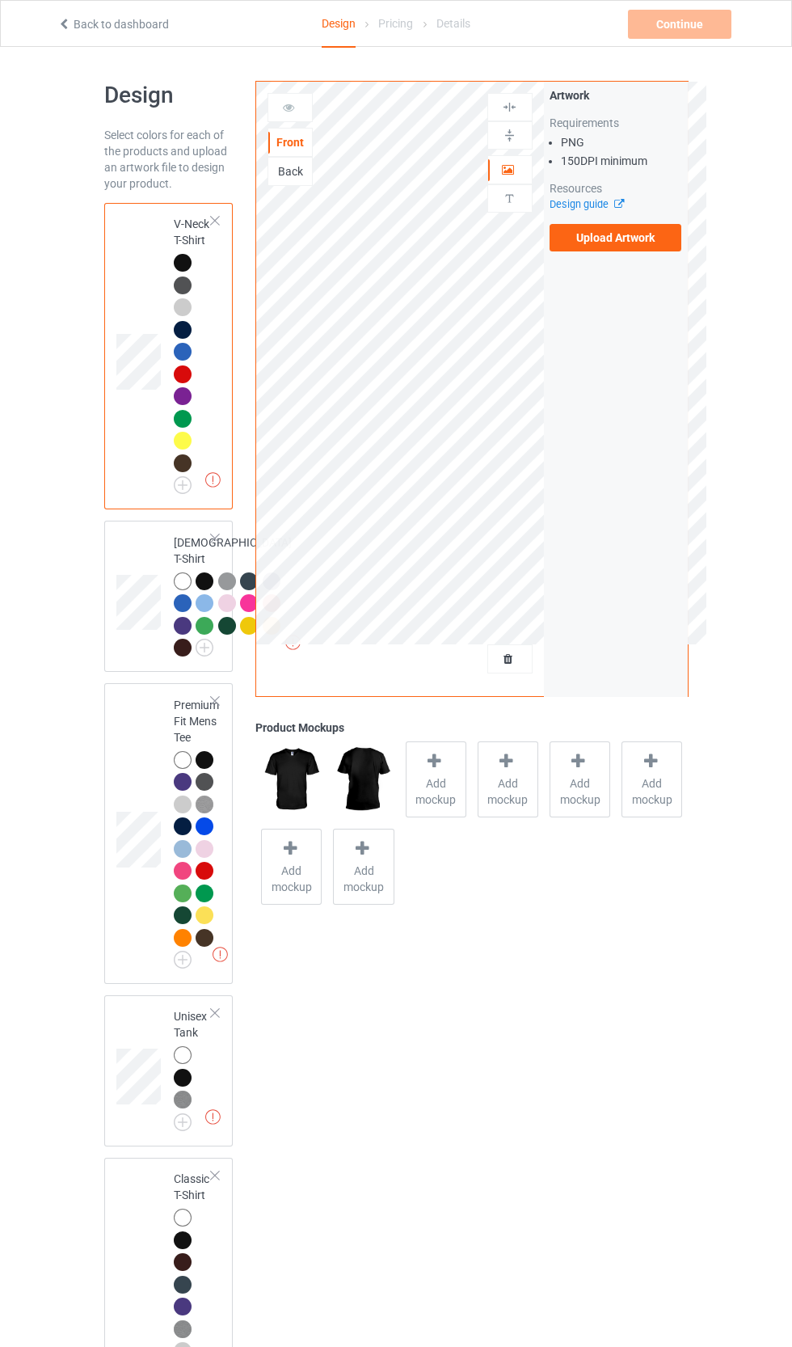
click at [656, 248] on label "Upload Artwork" at bounding box center [616, 237] width 133 height 27
click at [0, 0] on input "Upload Artwork" at bounding box center [0, 0] width 0 height 0
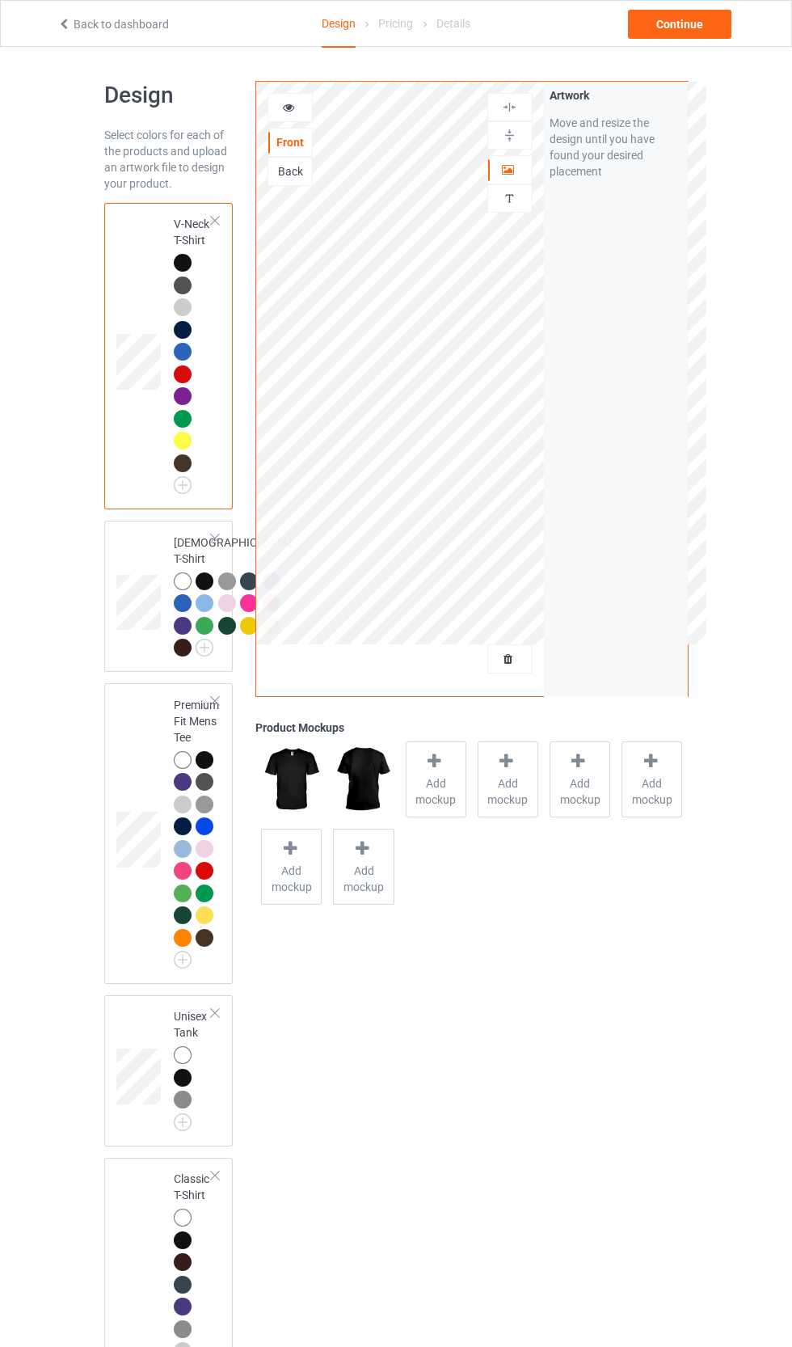
click at [0, 0] on img at bounding box center [0, 0] width 0 height 0
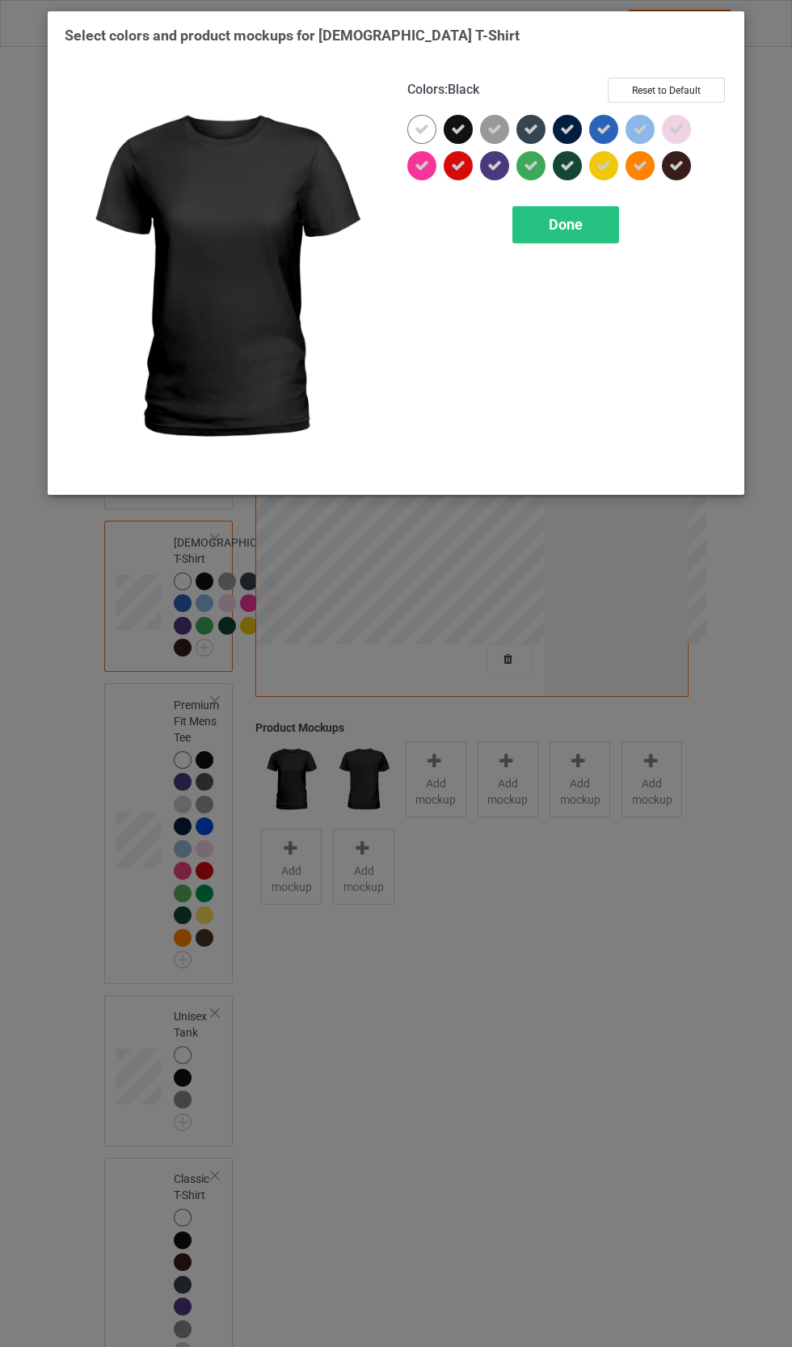
click at [598, 238] on div "Done" at bounding box center [565, 224] width 107 height 37
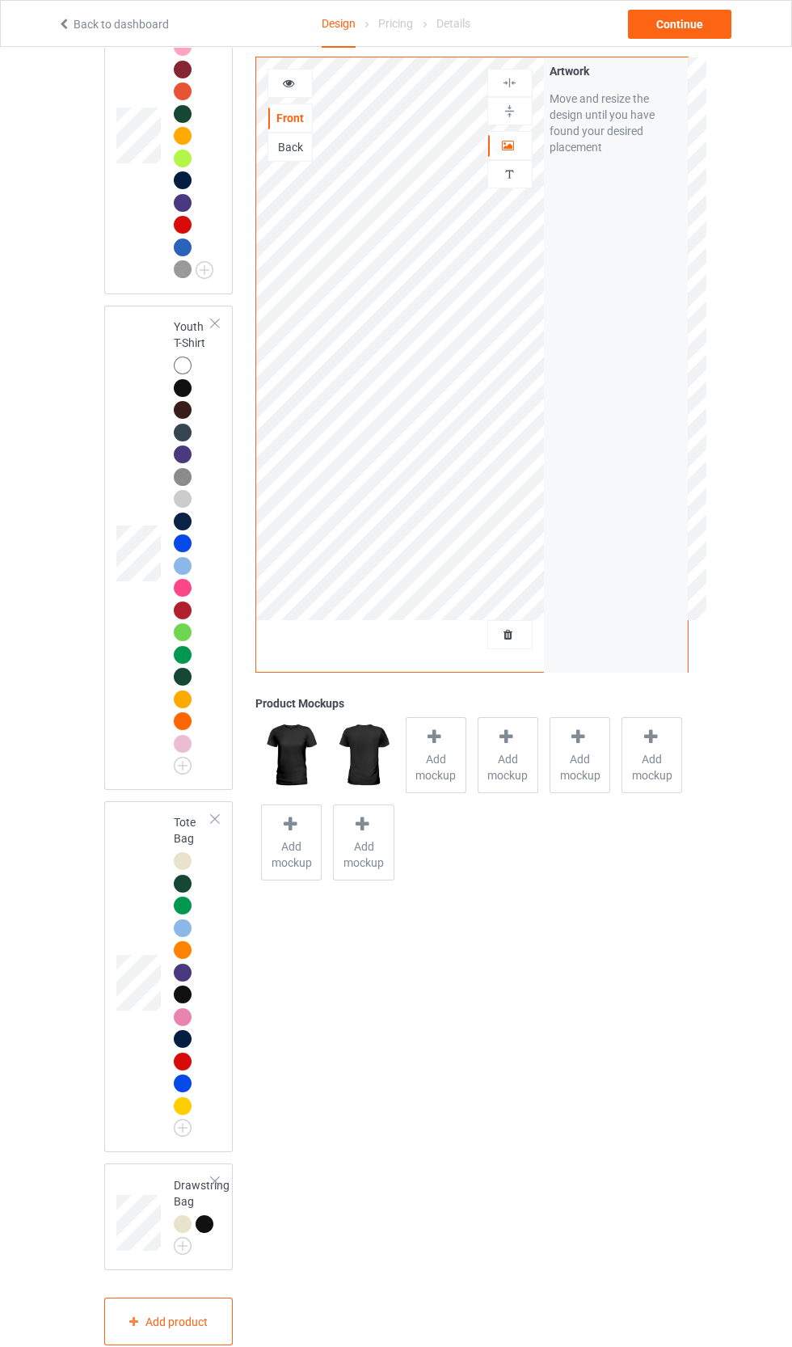
scroll to position [2906, 0]
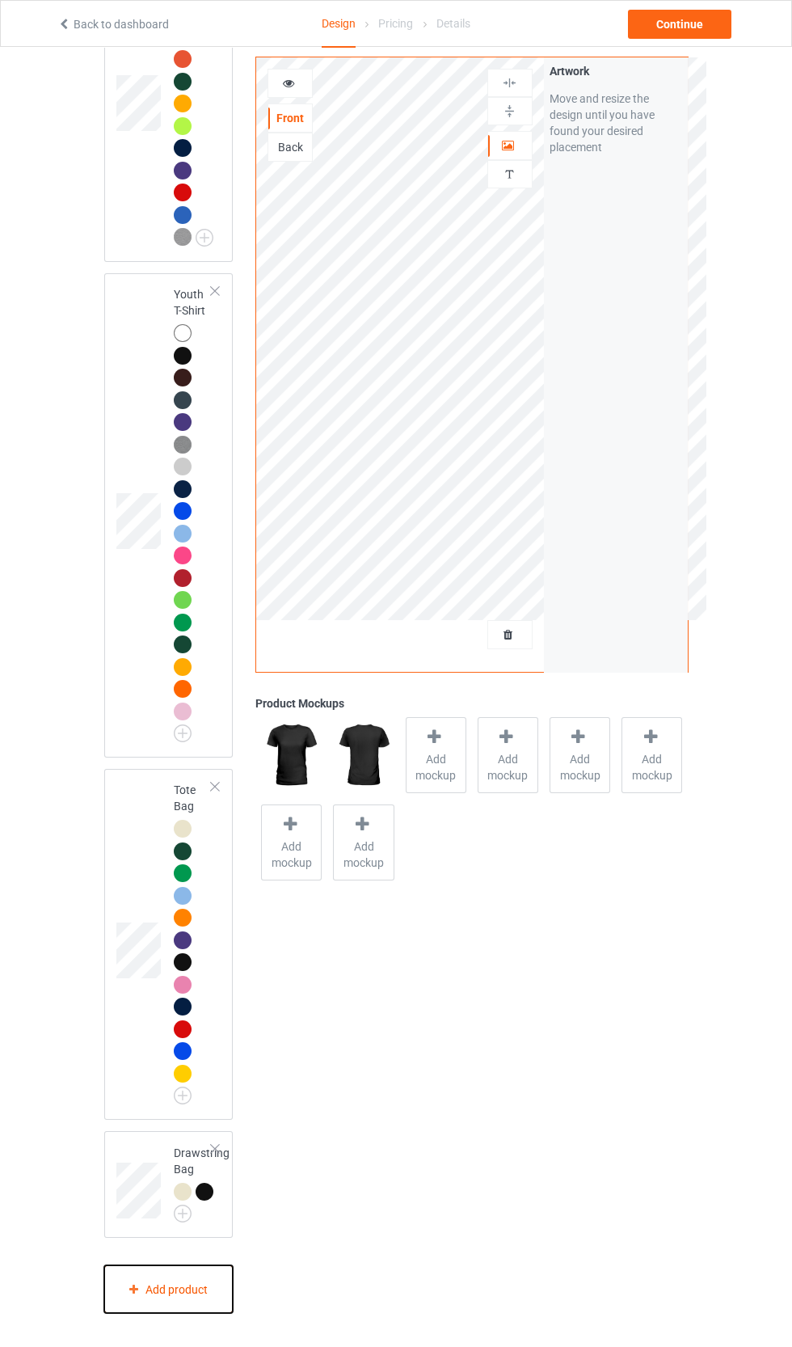
click at [210, 1313] on div "Add product" at bounding box center [168, 1289] width 129 height 48
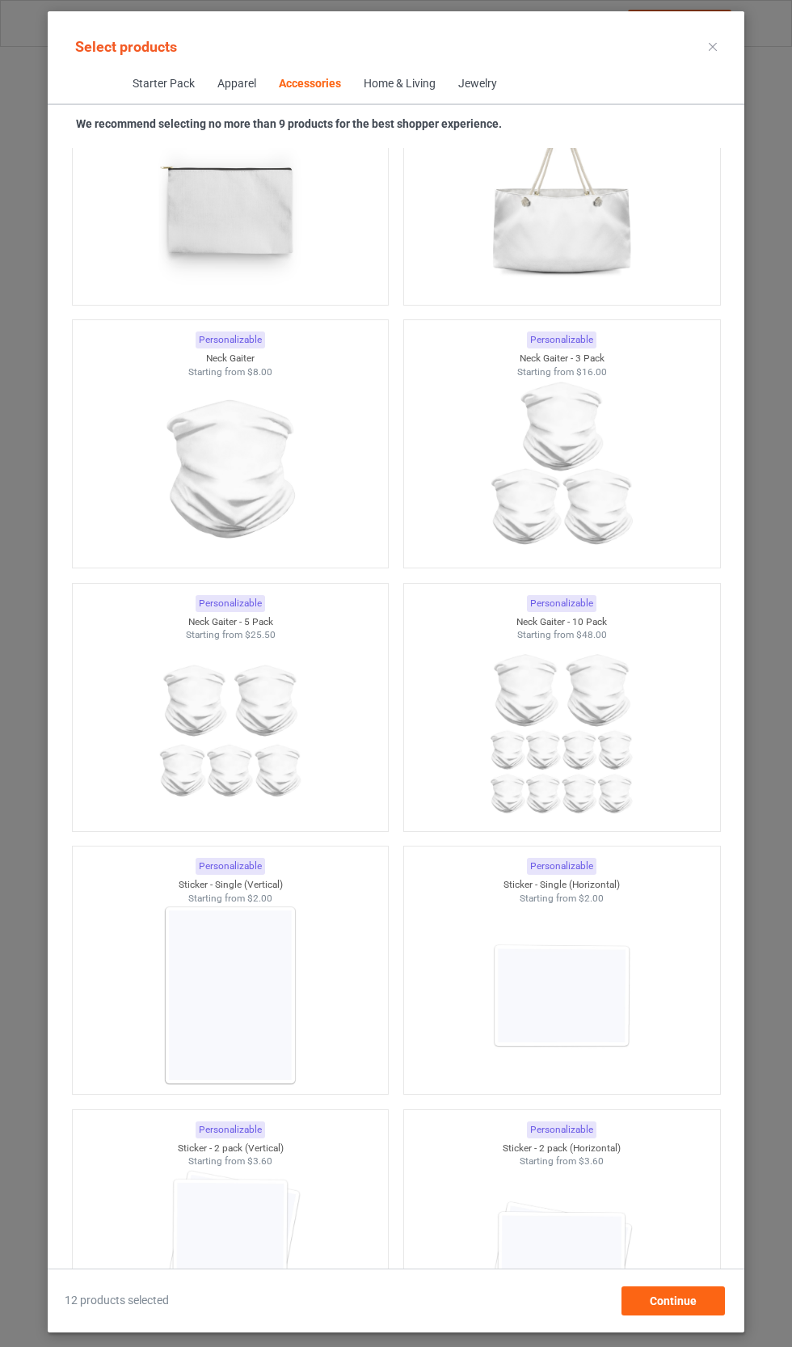
scroll to position [9992, 0]
click at [324, 486] on div at bounding box center [231, 470] width 316 height 181
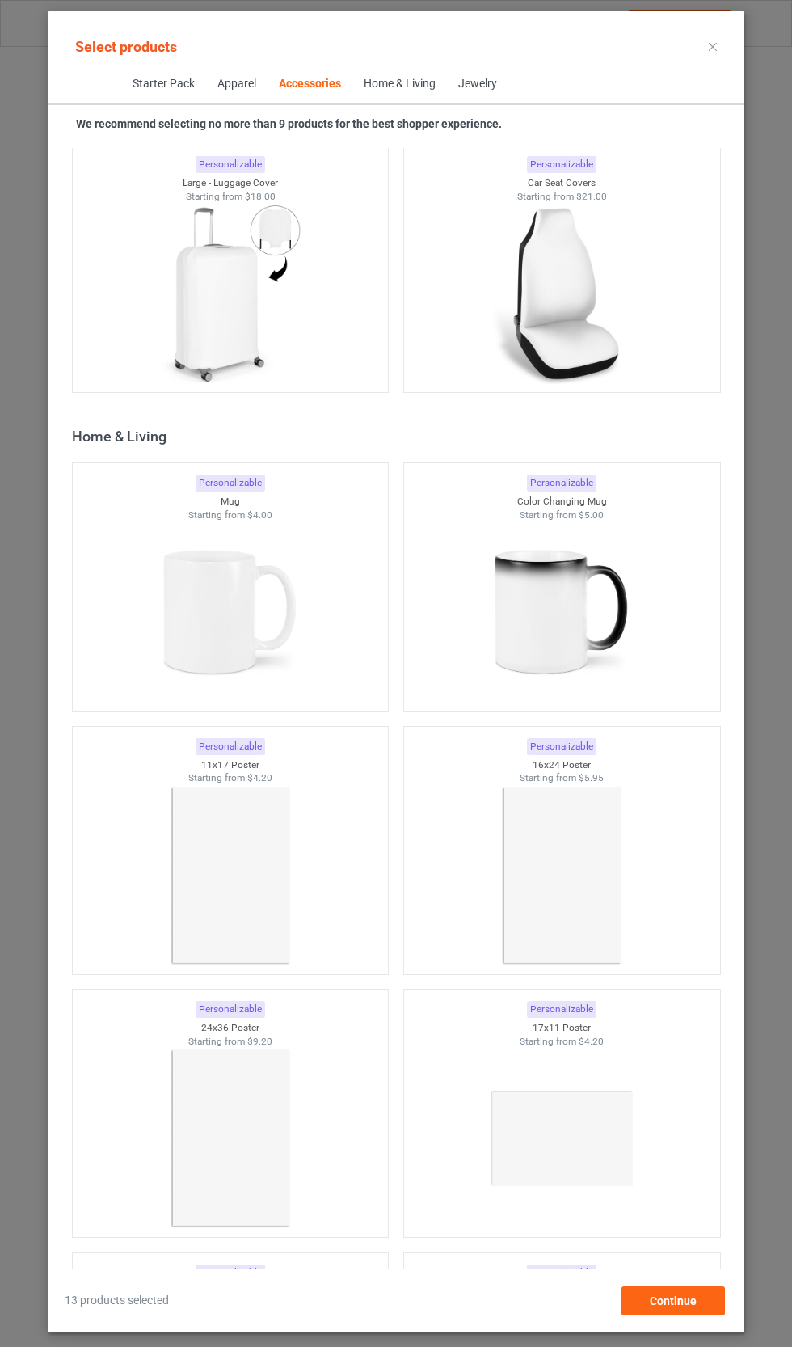
scroll to position [14383, 0]
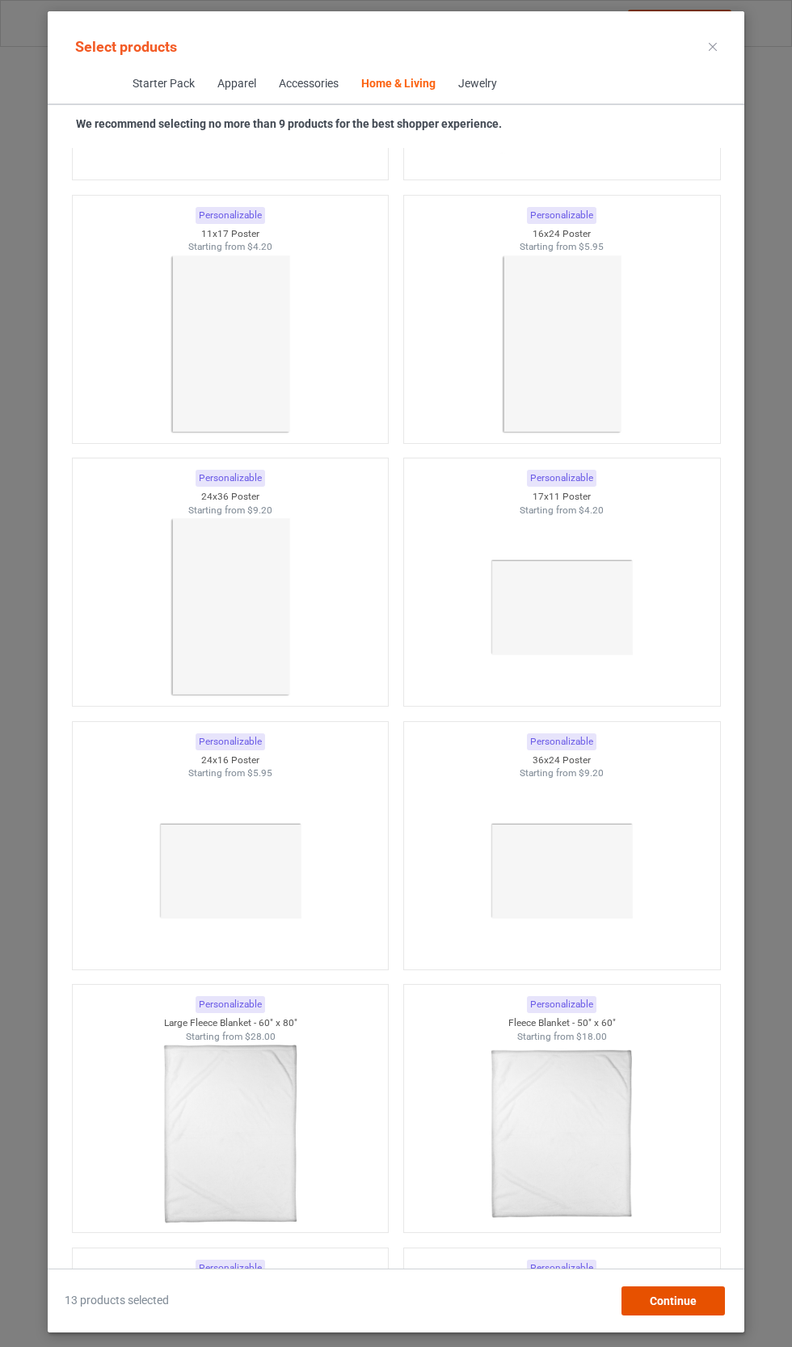
click at [706, 1315] on div "Continue" at bounding box center [673, 1300] width 103 height 29
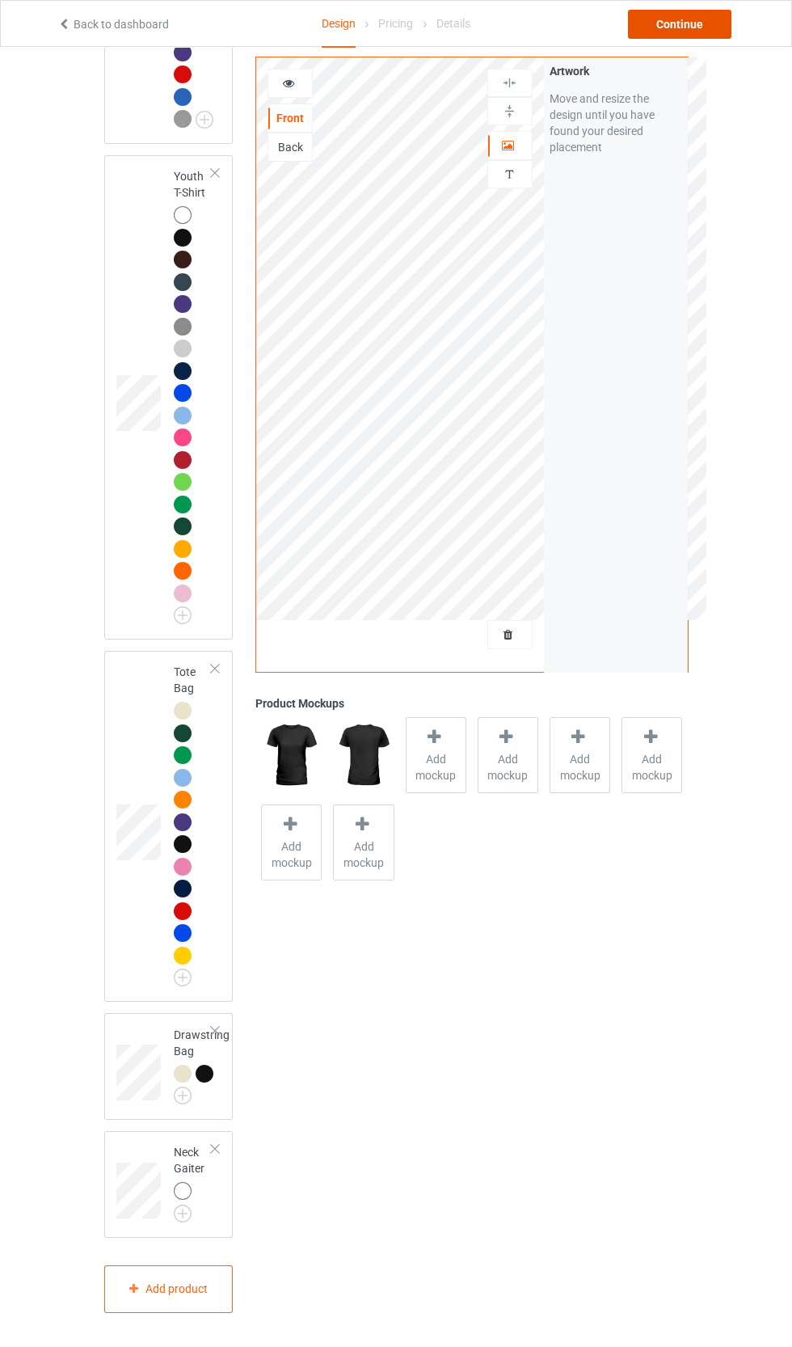
click at [701, 34] on div "Continue" at bounding box center [679, 24] width 103 height 29
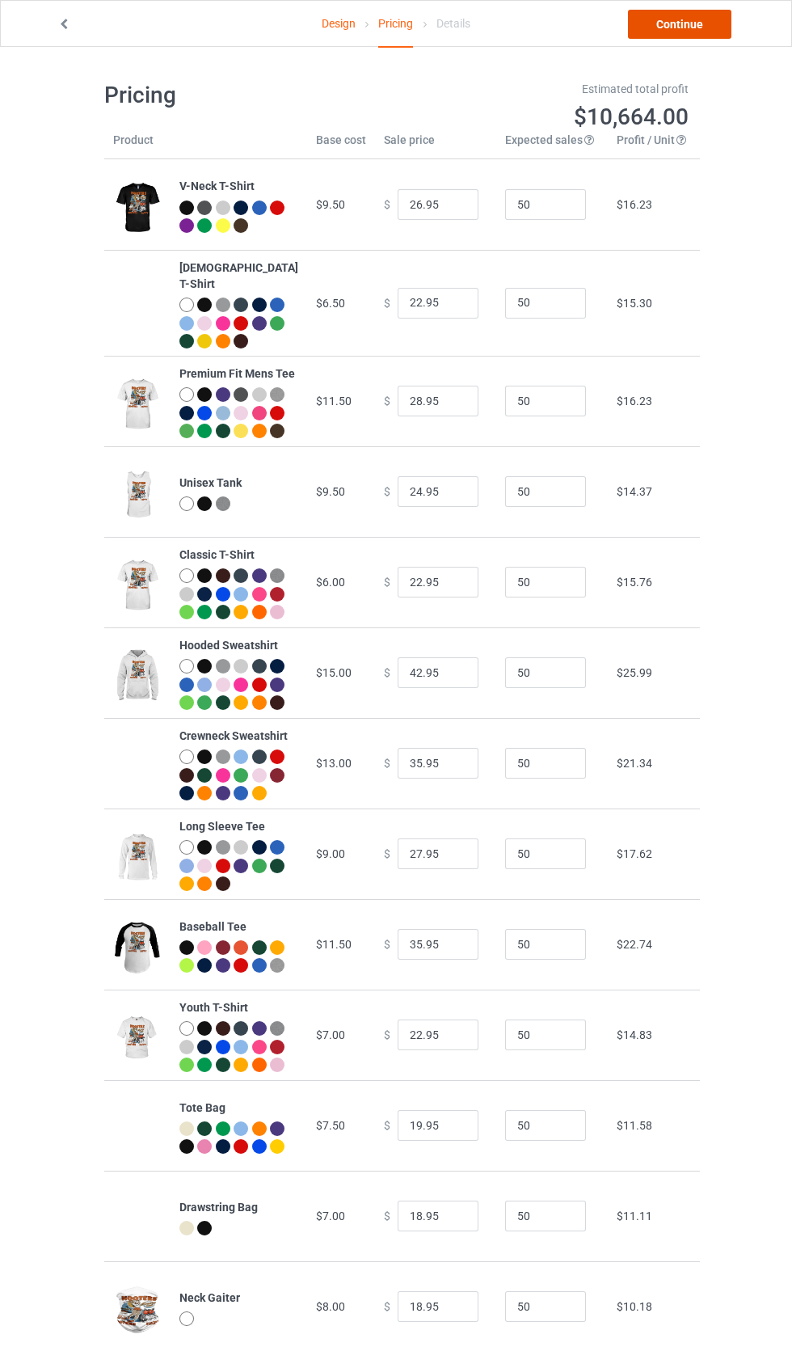
click at [698, 36] on link "Continue" at bounding box center [679, 24] width 103 height 29
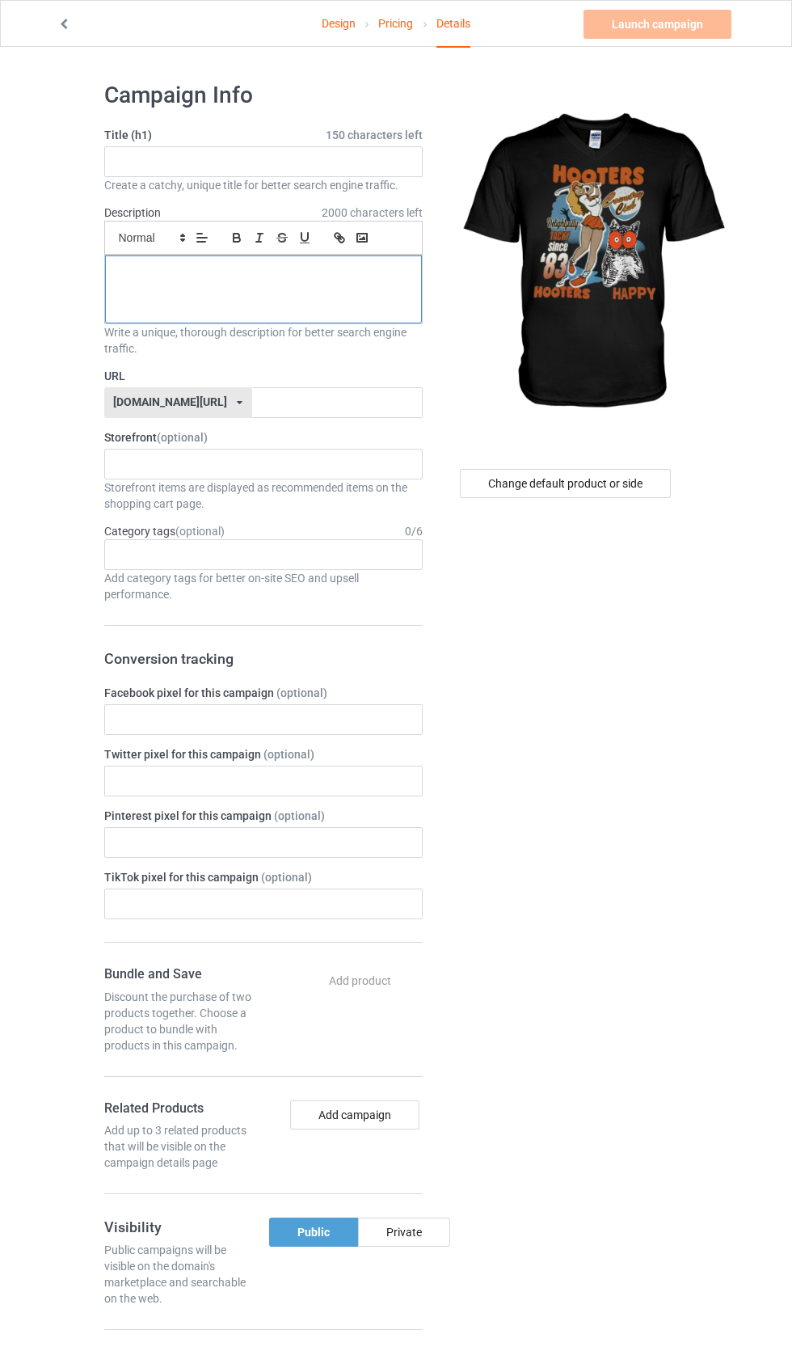
click at [345, 279] on p at bounding box center [263, 273] width 291 height 15
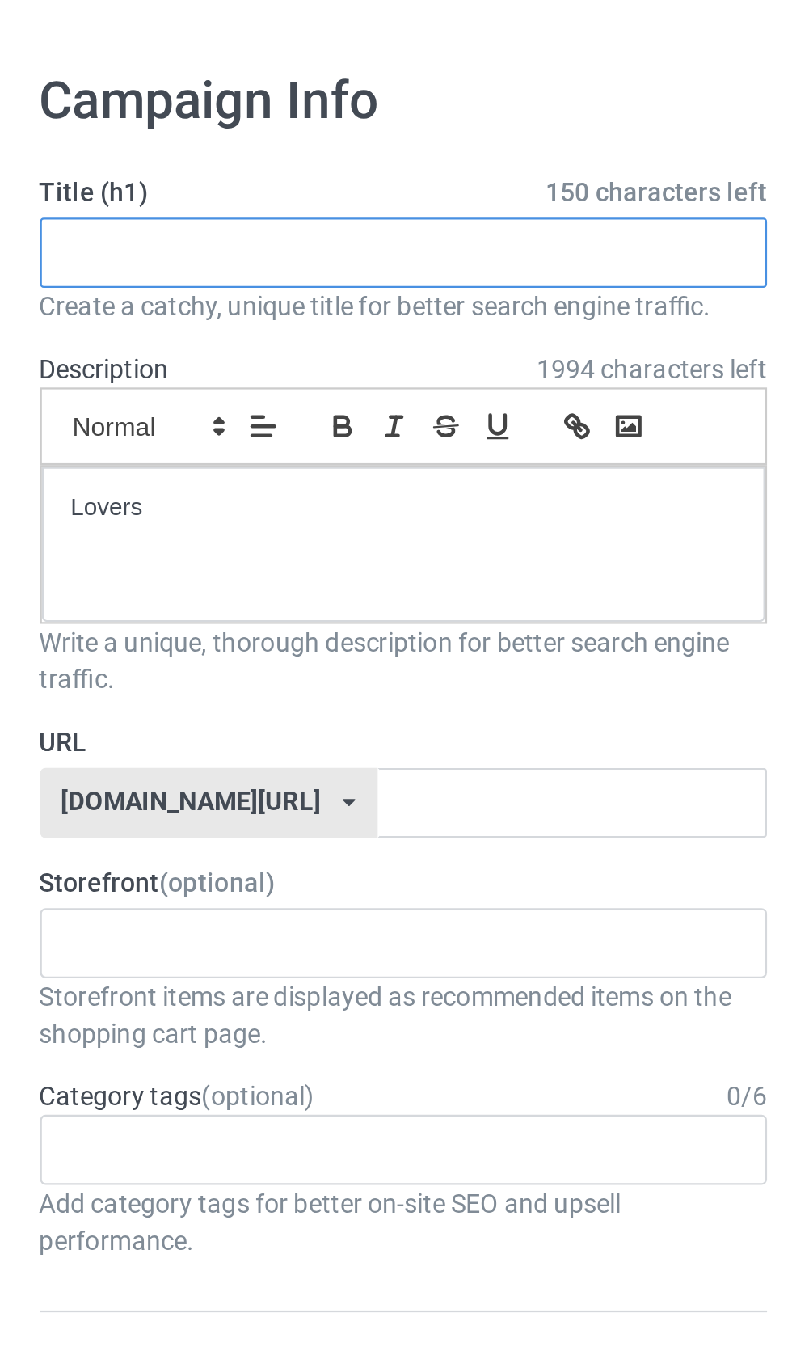
click at [262, 158] on input "text" at bounding box center [263, 161] width 318 height 31
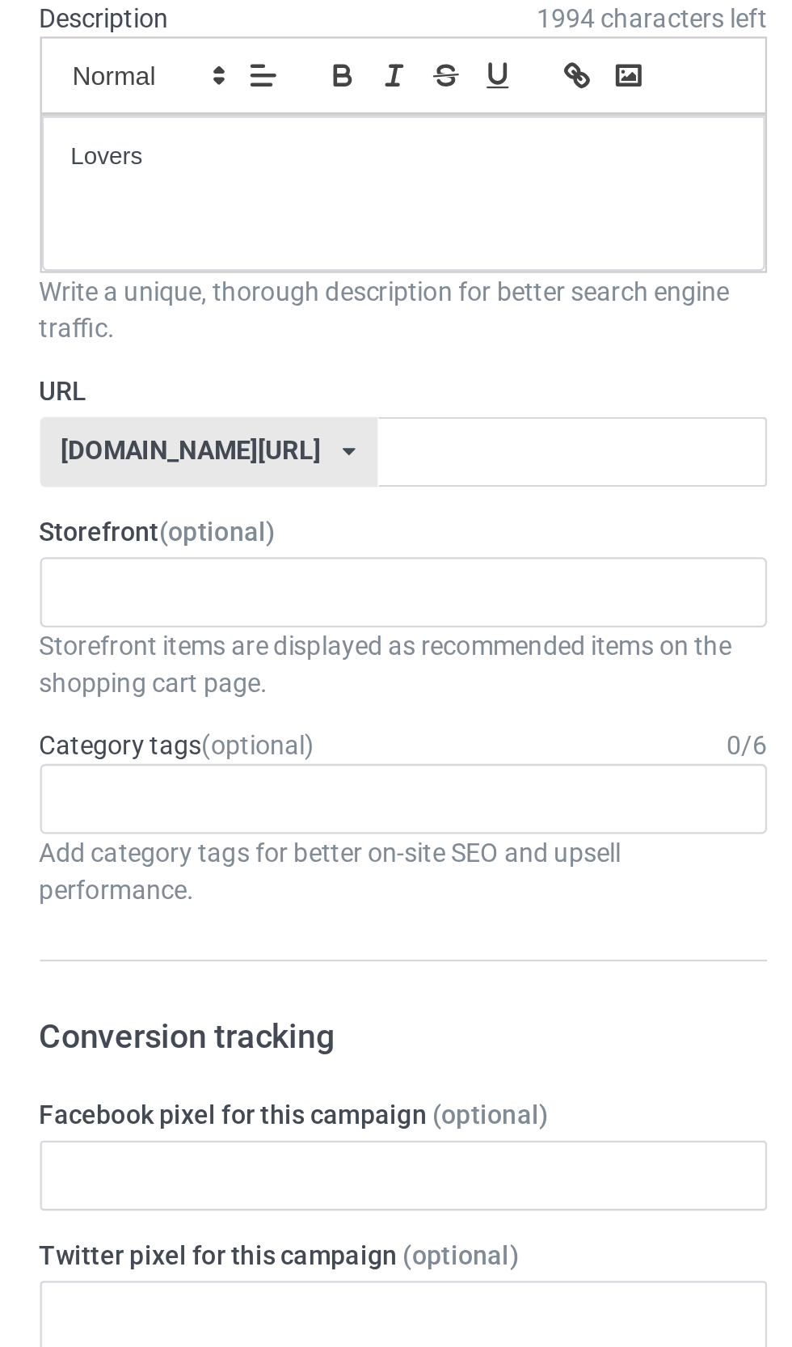
type input "Lmimididon"
click at [287, 399] on input "text" at bounding box center [337, 402] width 171 height 31
type input "Loimi"
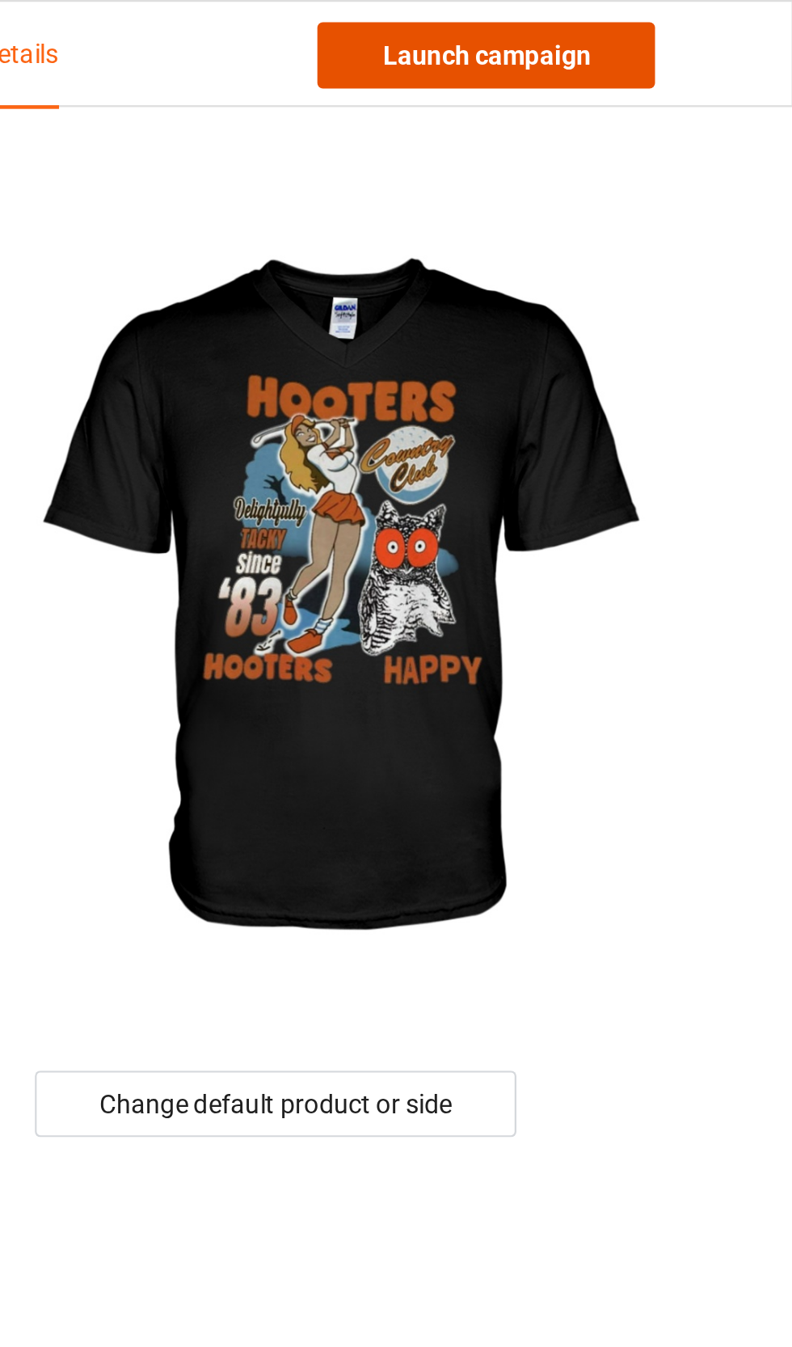
click at [685, 20] on link "Launch campaign" at bounding box center [658, 24] width 148 height 29
